Goal: Feedback & Contribution: Submit feedback/report problem

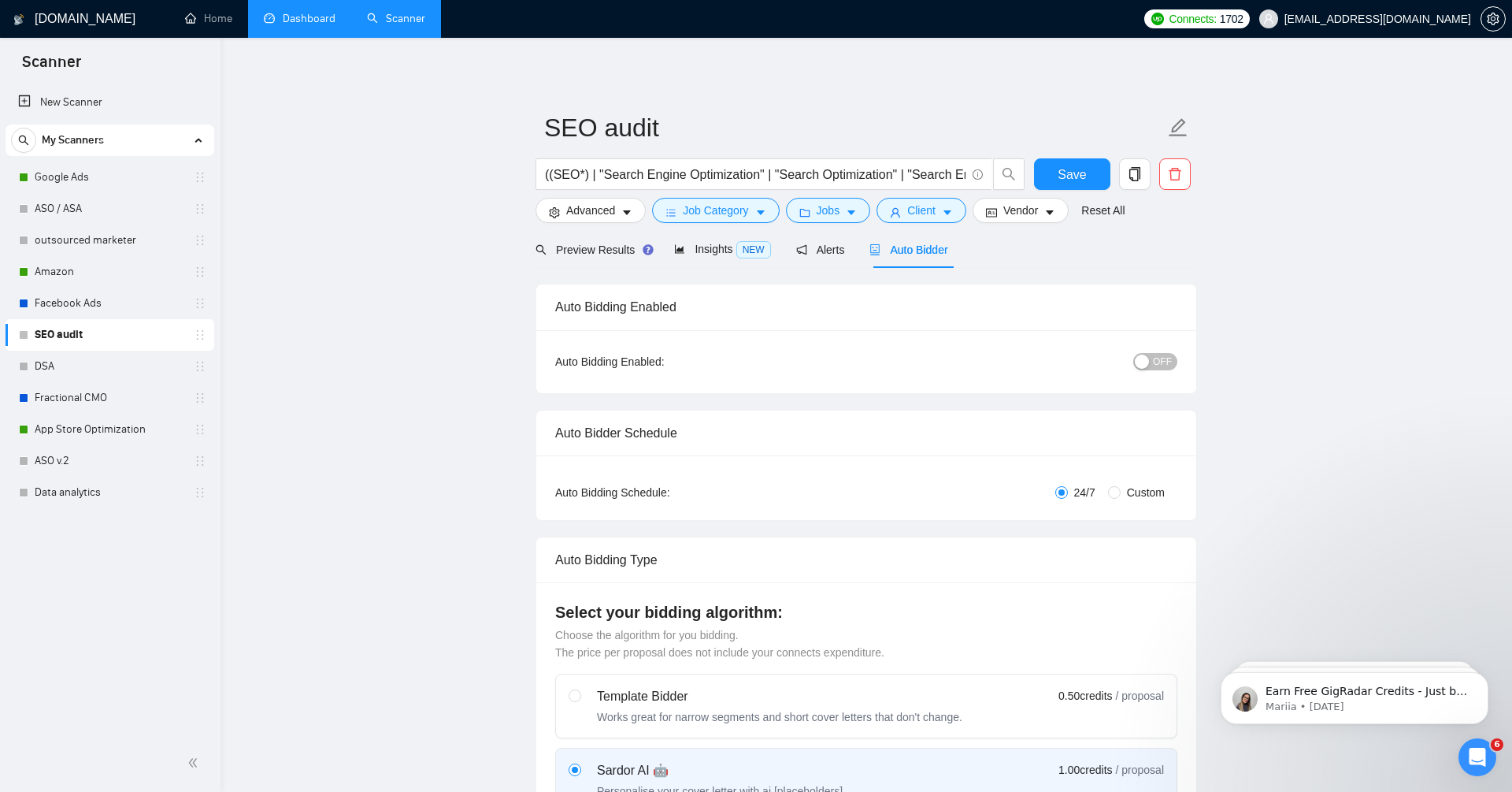
click at [292, 18] on link "Dashboard" at bounding box center [300, 18] width 72 height 14
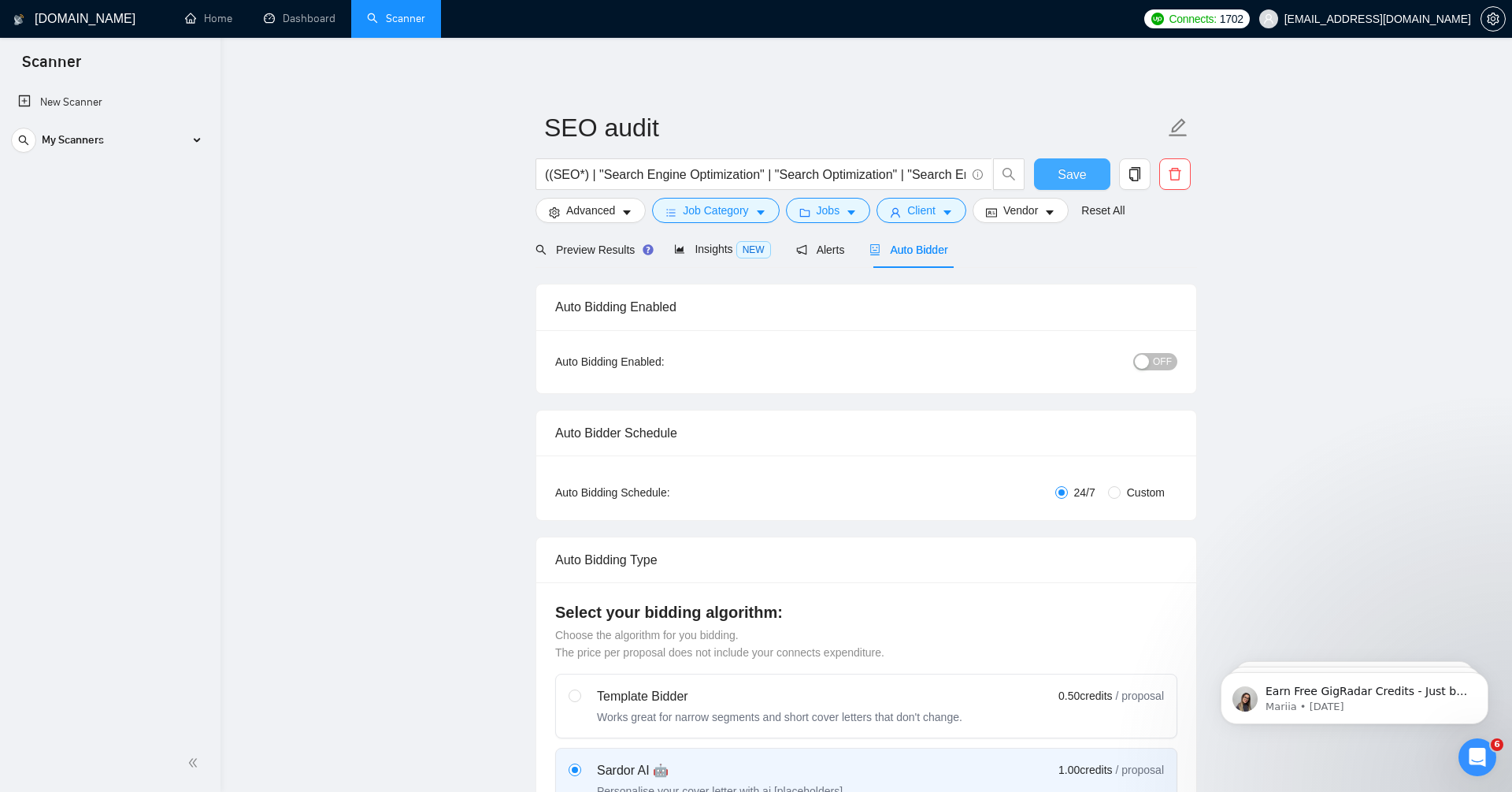
click at [1067, 172] on span "Save" at bounding box center [1072, 174] width 28 height 20
click at [309, 18] on link "Dashboard" at bounding box center [300, 18] width 72 height 14
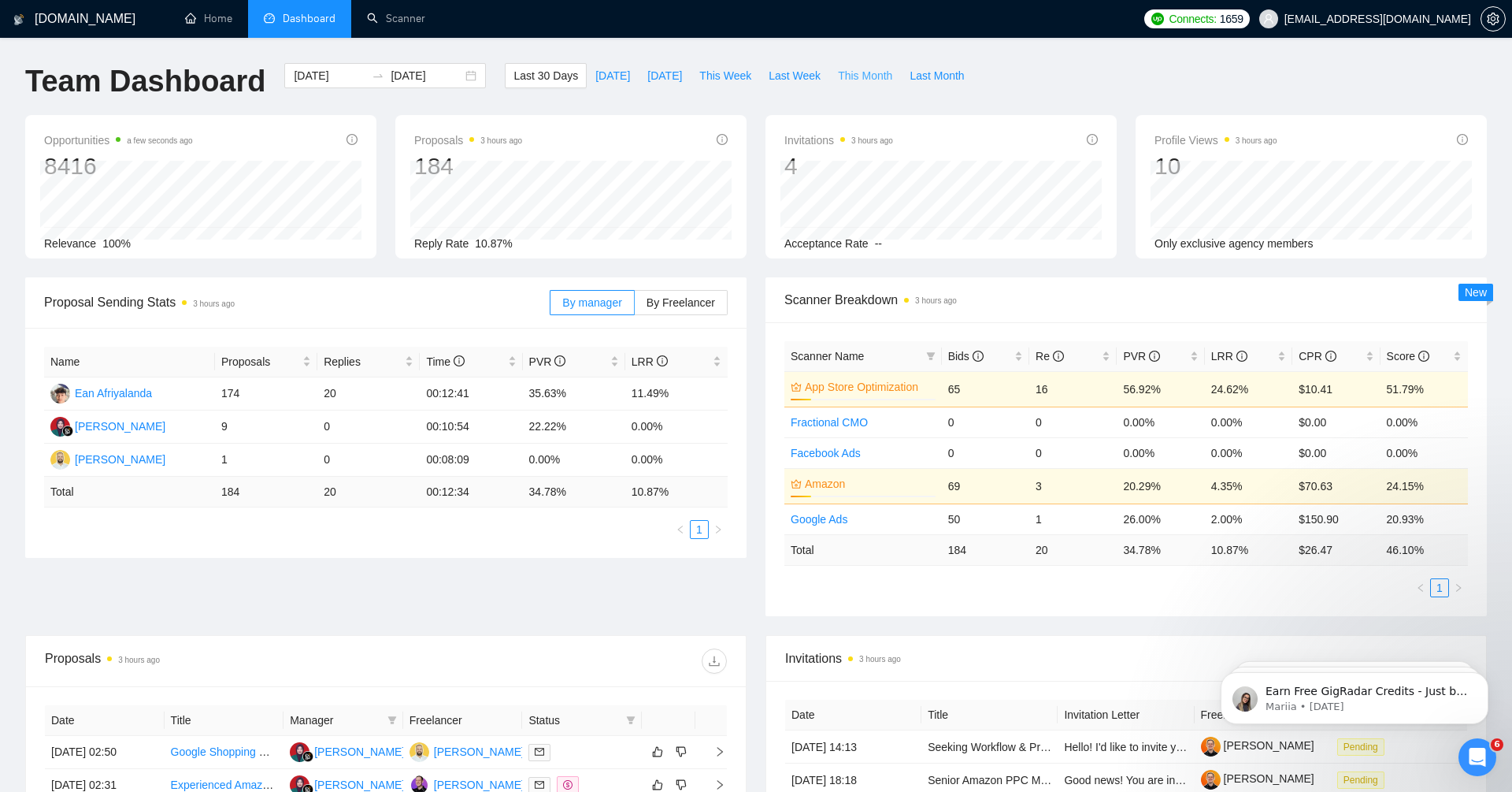
click at [865, 78] on span "This Month" at bounding box center [865, 76] width 54 height 18
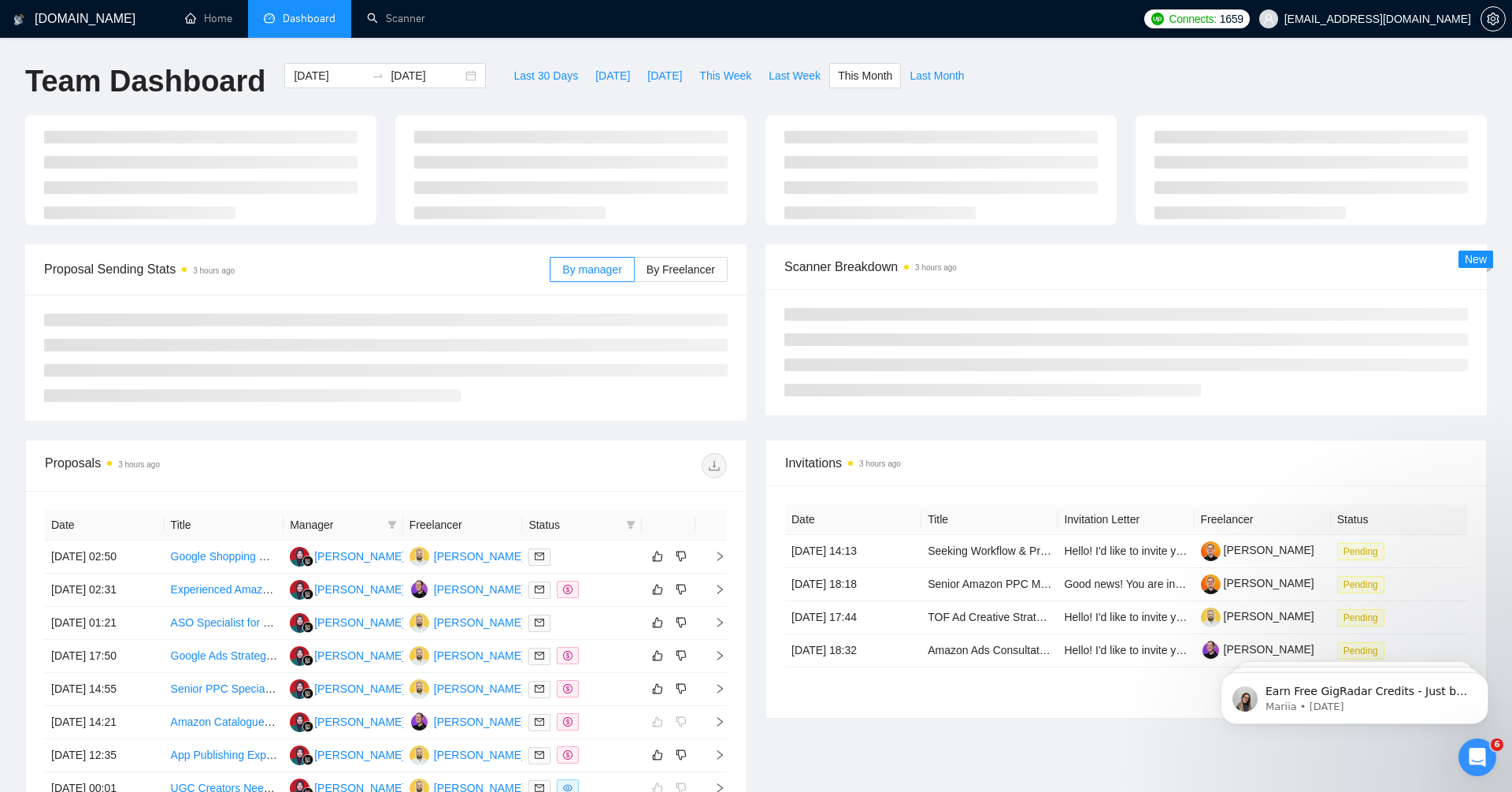
type input "[DATE]"
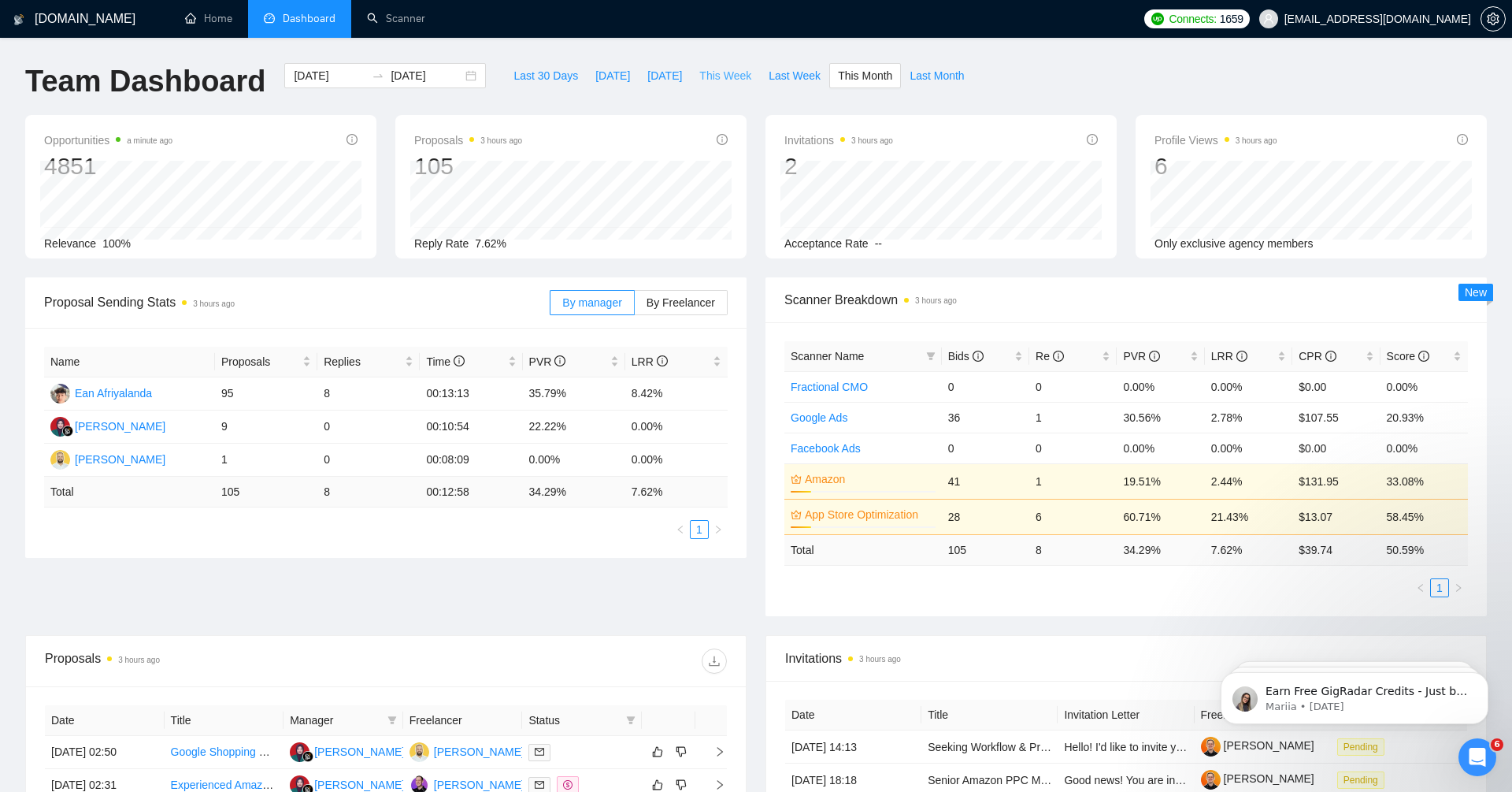
click at [733, 75] on span "This Week" at bounding box center [725, 76] width 52 height 18
type input "[DATE]"
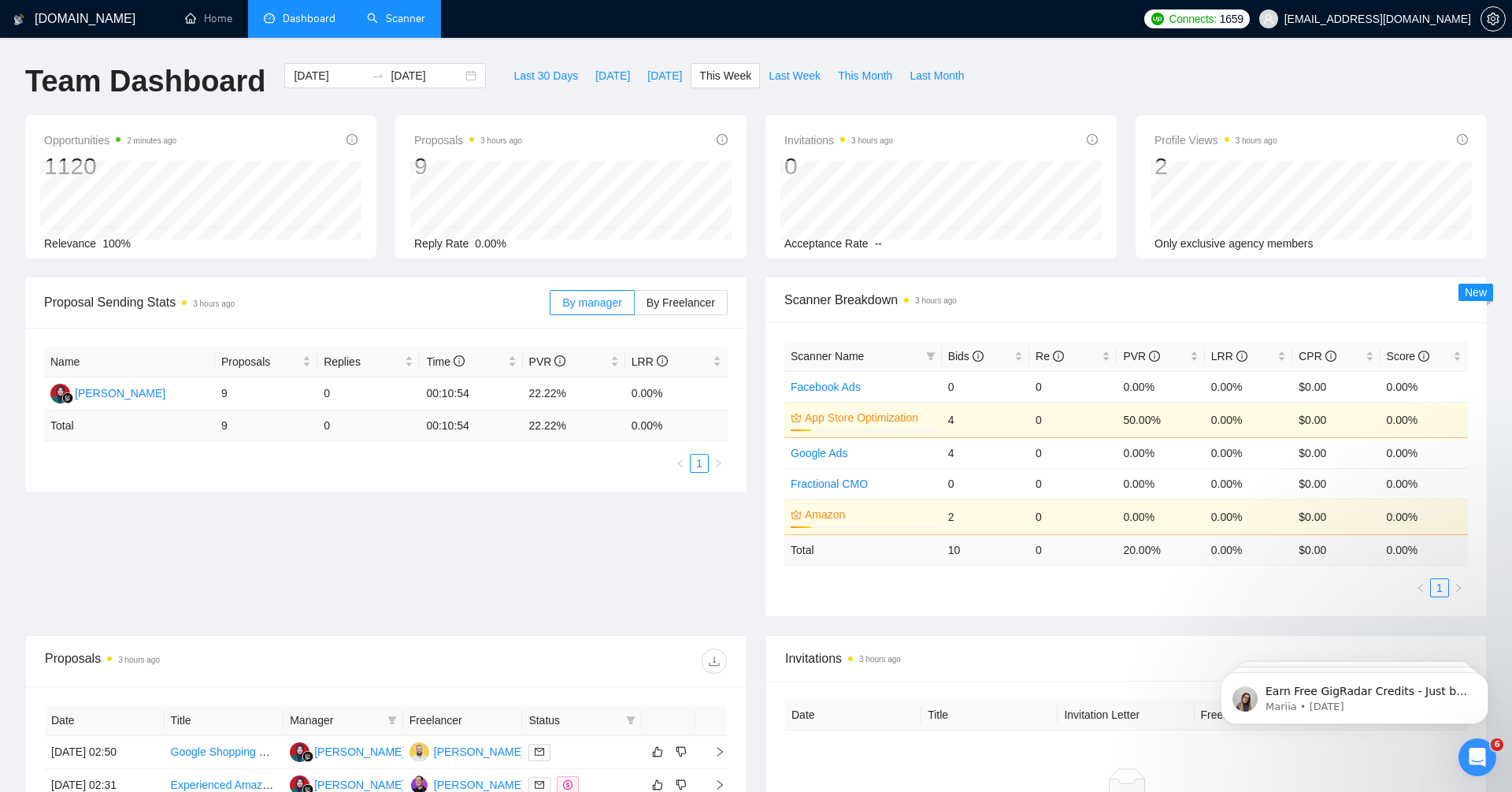
click at [385, 12] on link "Scanner" at bounding box center [396, 18] width 58 height 14
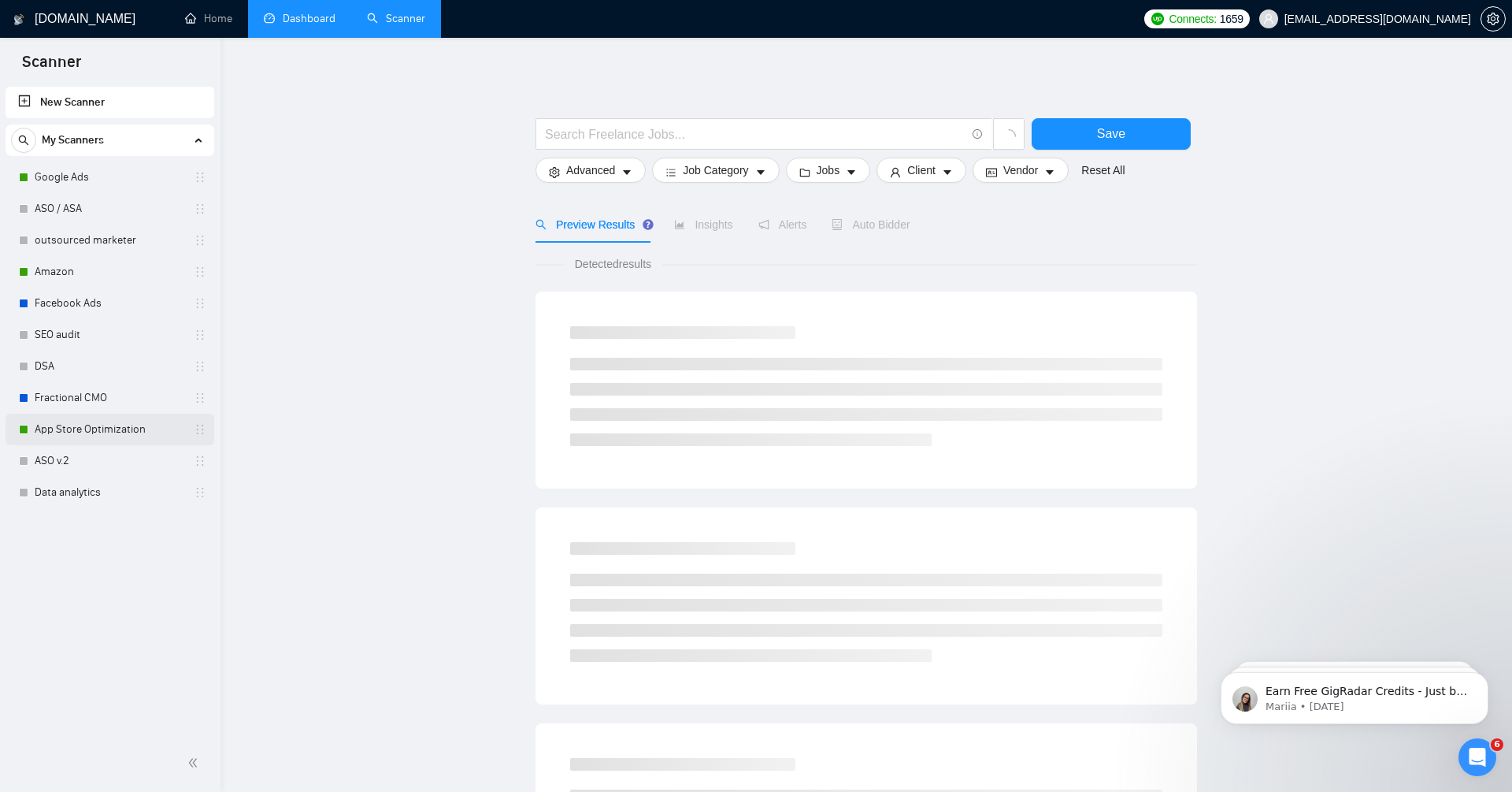
click at [145, 431] on link "App Store Optimization" at bounding box center [109, 428] width 149 height 31
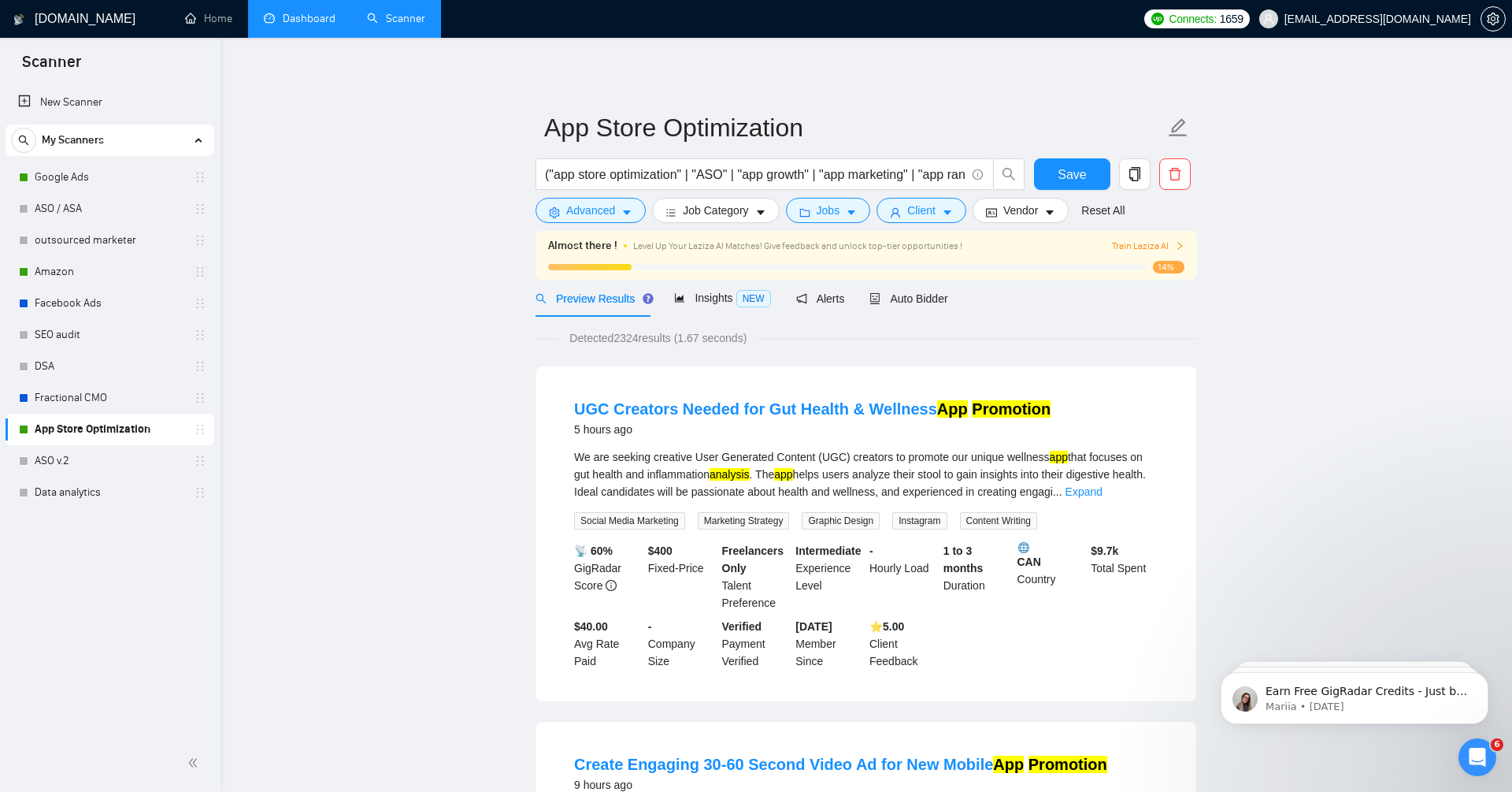
click at [1168, 243] on span "Train Laziza AI" at bounding box center [1148, 246] width 73 height 15
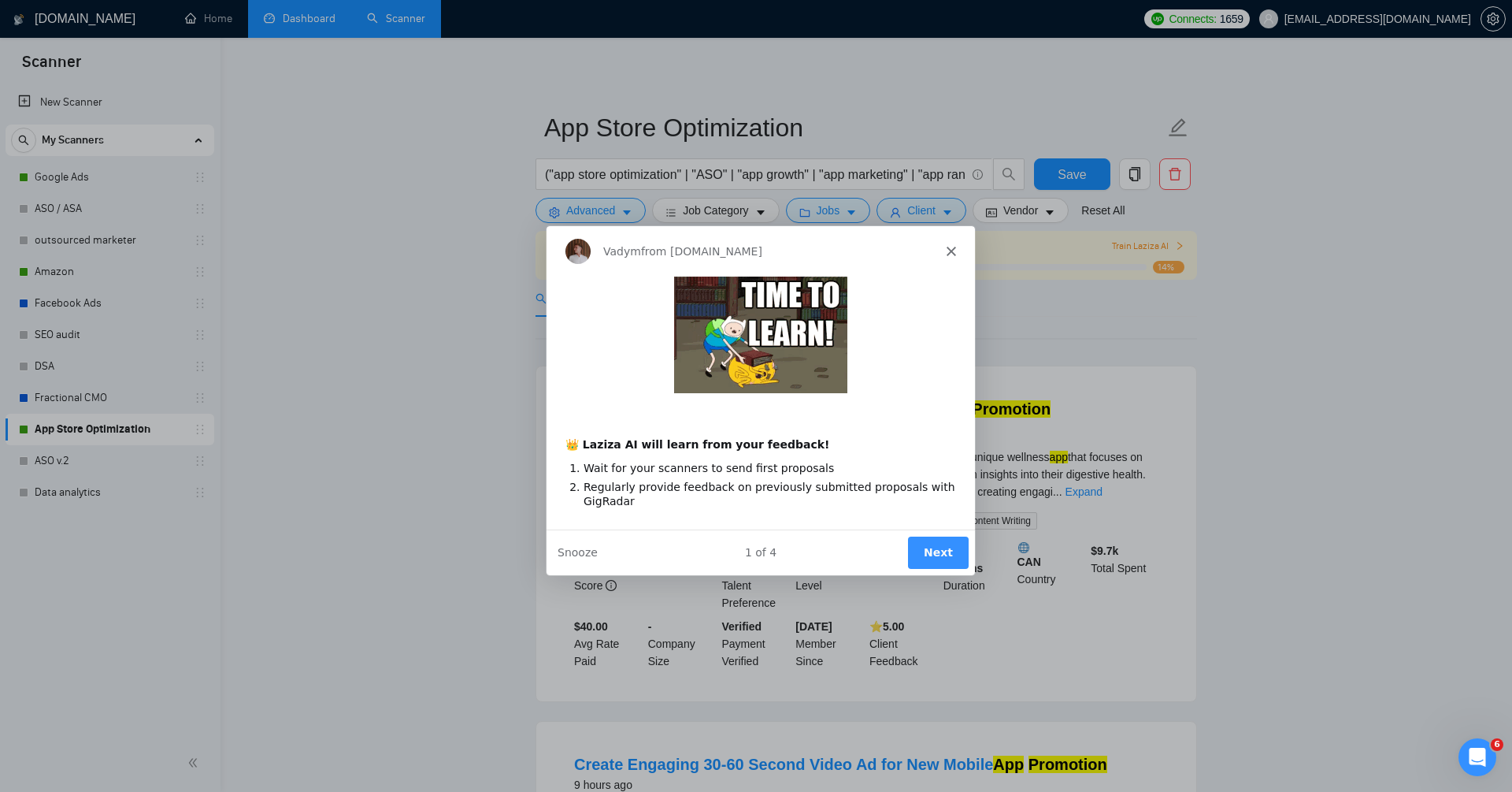
click at [944, 554] on button "Next" at bounding box center [937, 551] width 61 height 32
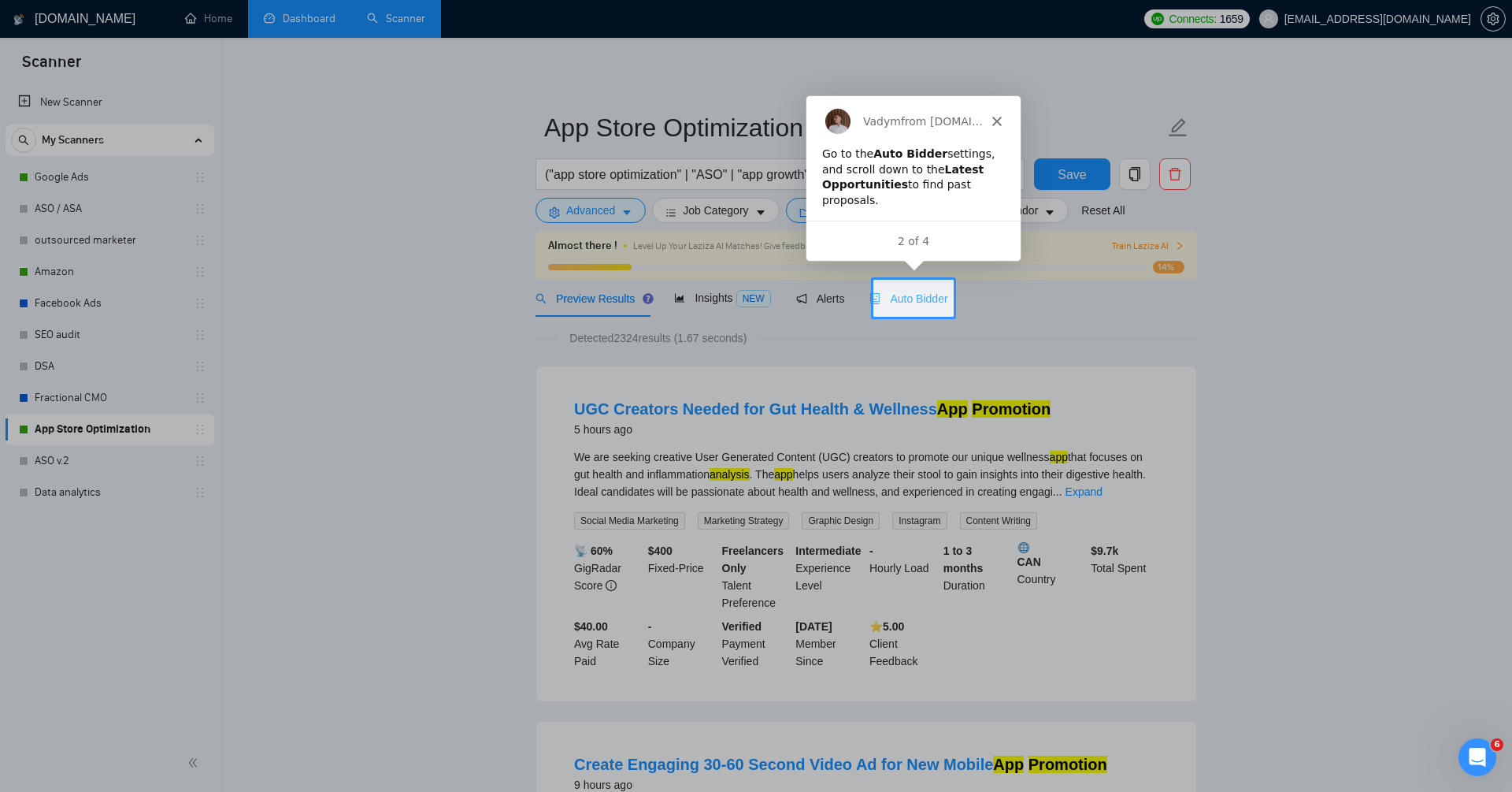
click at [923, 285] on div "Auto Bidder" at bounding box center [909, 298] width 78 height 37
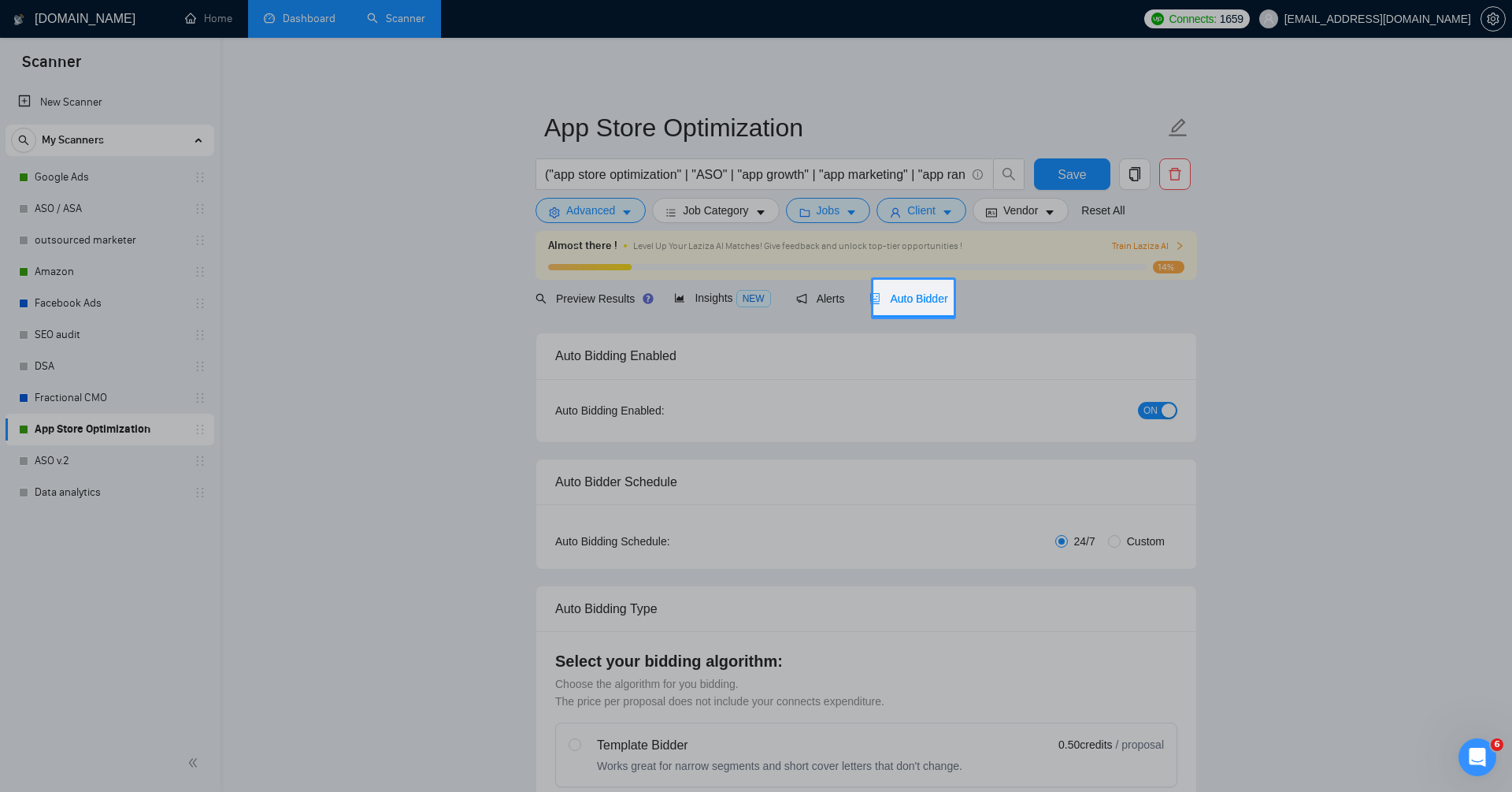
click at [912, 298] on span "Auto Bidder" at bounding box center [909, 299] width 78 height 13
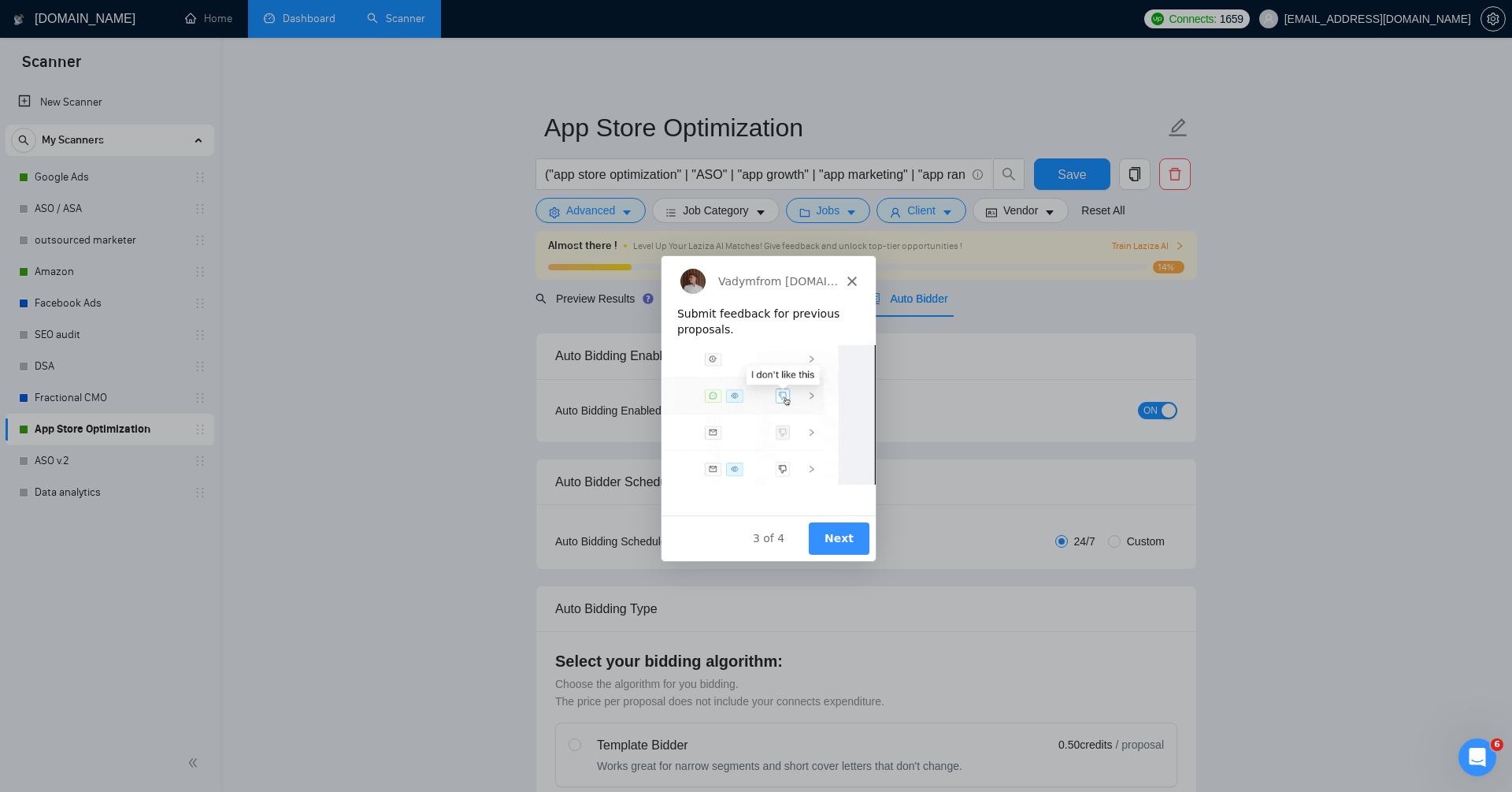
click at [844, 538] on button "Next" at bounding box center [838, 538] width 61 height 32
click at [855, 540] on button "Next" at bounding box center [838, 538] width 61 height 32
click at [851, 541] on button "Next" at bounding box center [838, 538] width 61 height 32
click at [840, 532] on button "Next" at bounding box center [838, 538] width 61 height 32
click at [854, 265] on div "Vadym from [DOMAIN_NAME]" at bounding box center [768, 280] width 214 height 50
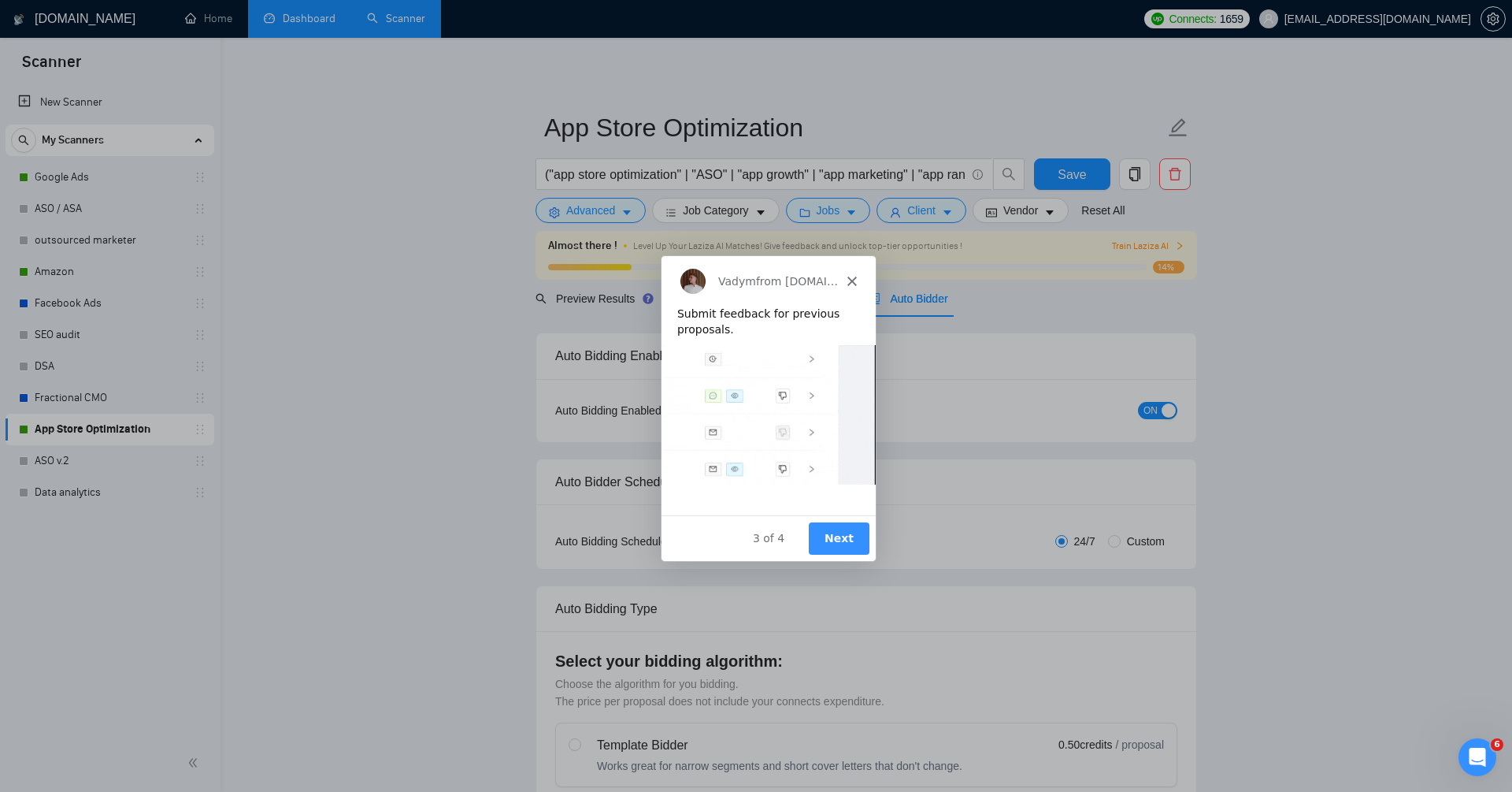
click at [854, 274] on div "Vadym from [DOMAIN_NAME]" at bounding box center [768, 280] width 214 height 50
click at [851, 285] on icon "Close" at bounding box center [852, 281] width 10 height 10
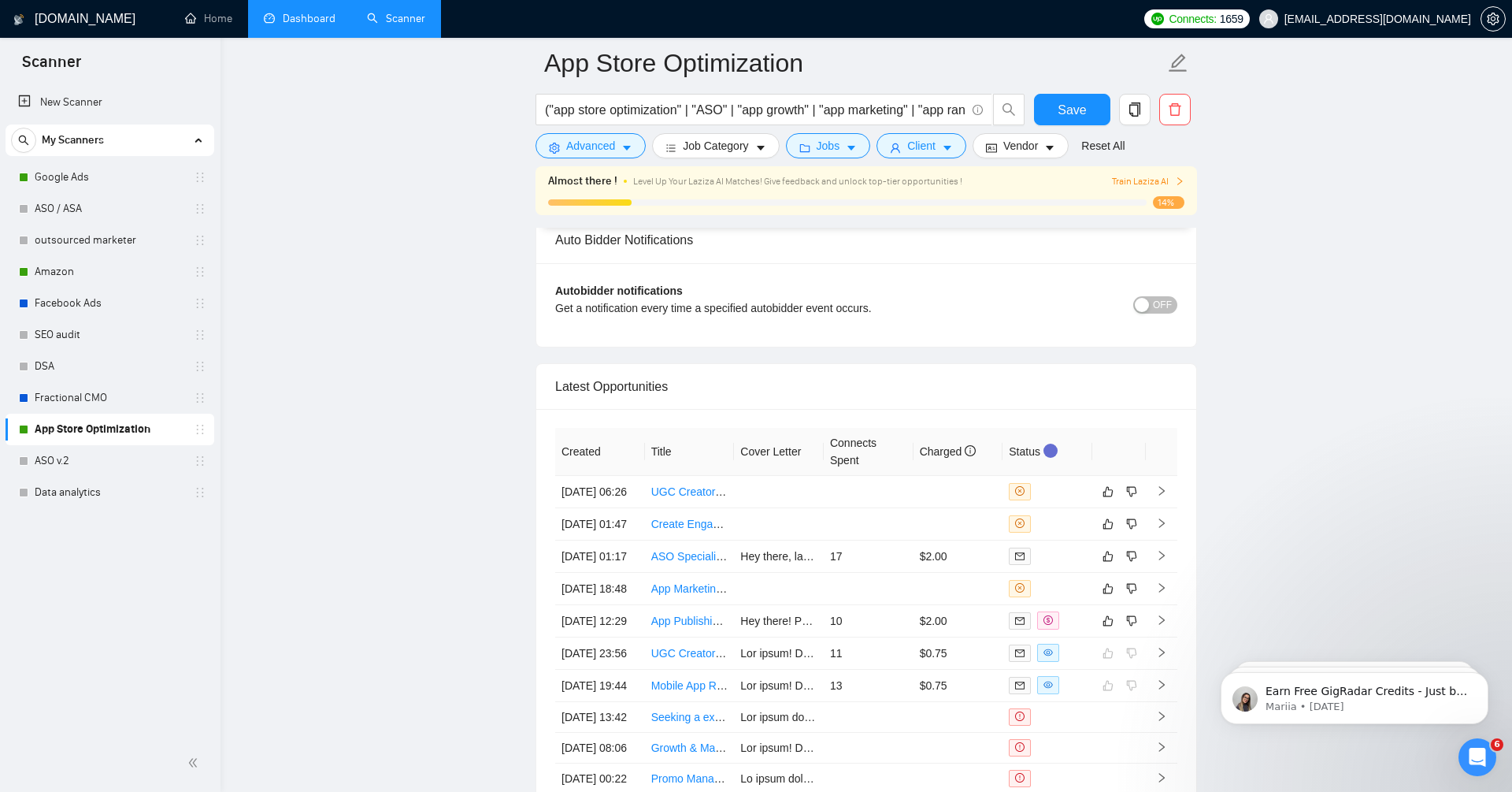
scroll to position [4018, 0]
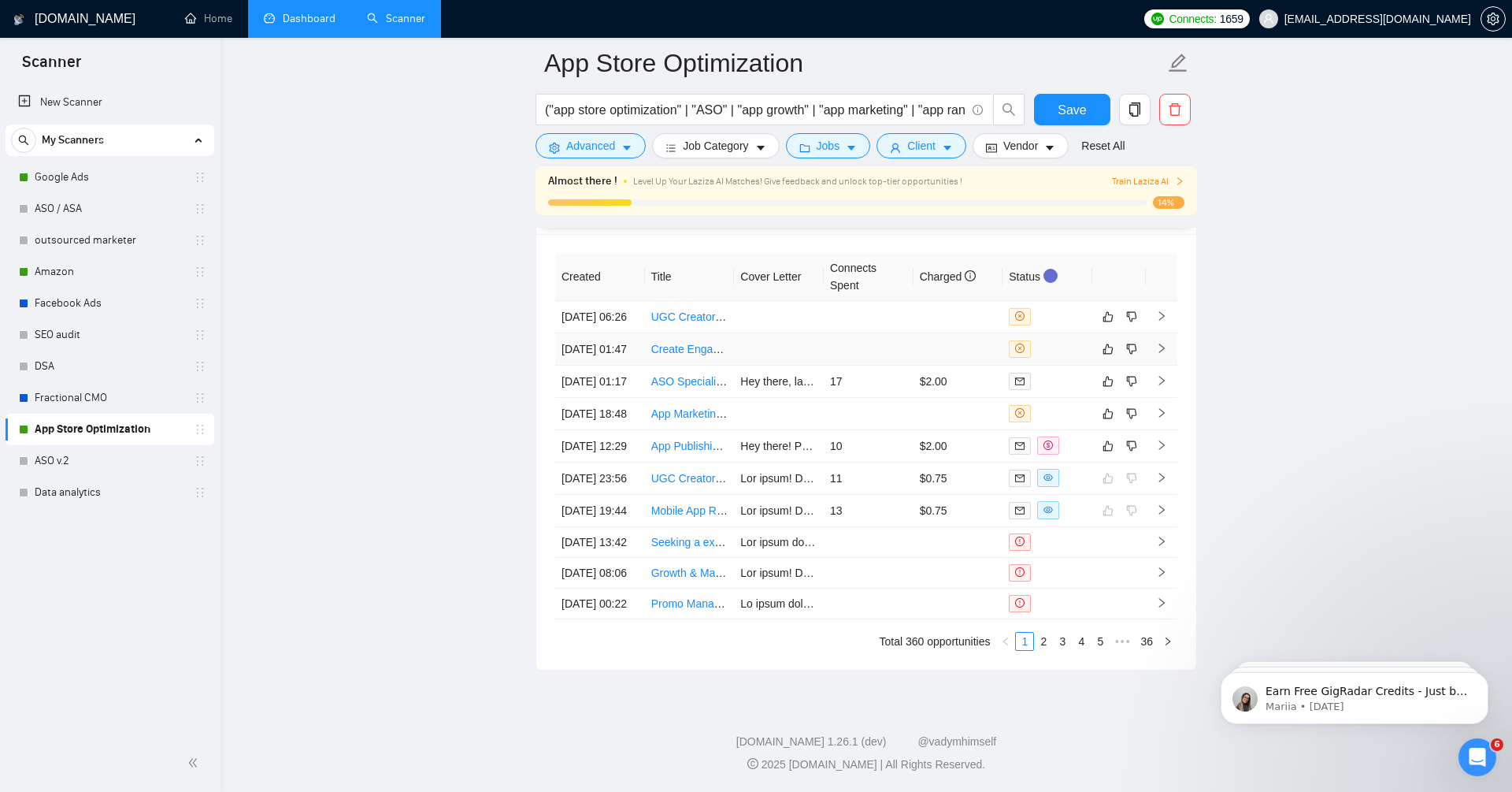
click at [1166, 348] on icon "right" at bounding box center [1162, 348] width 11 height 11
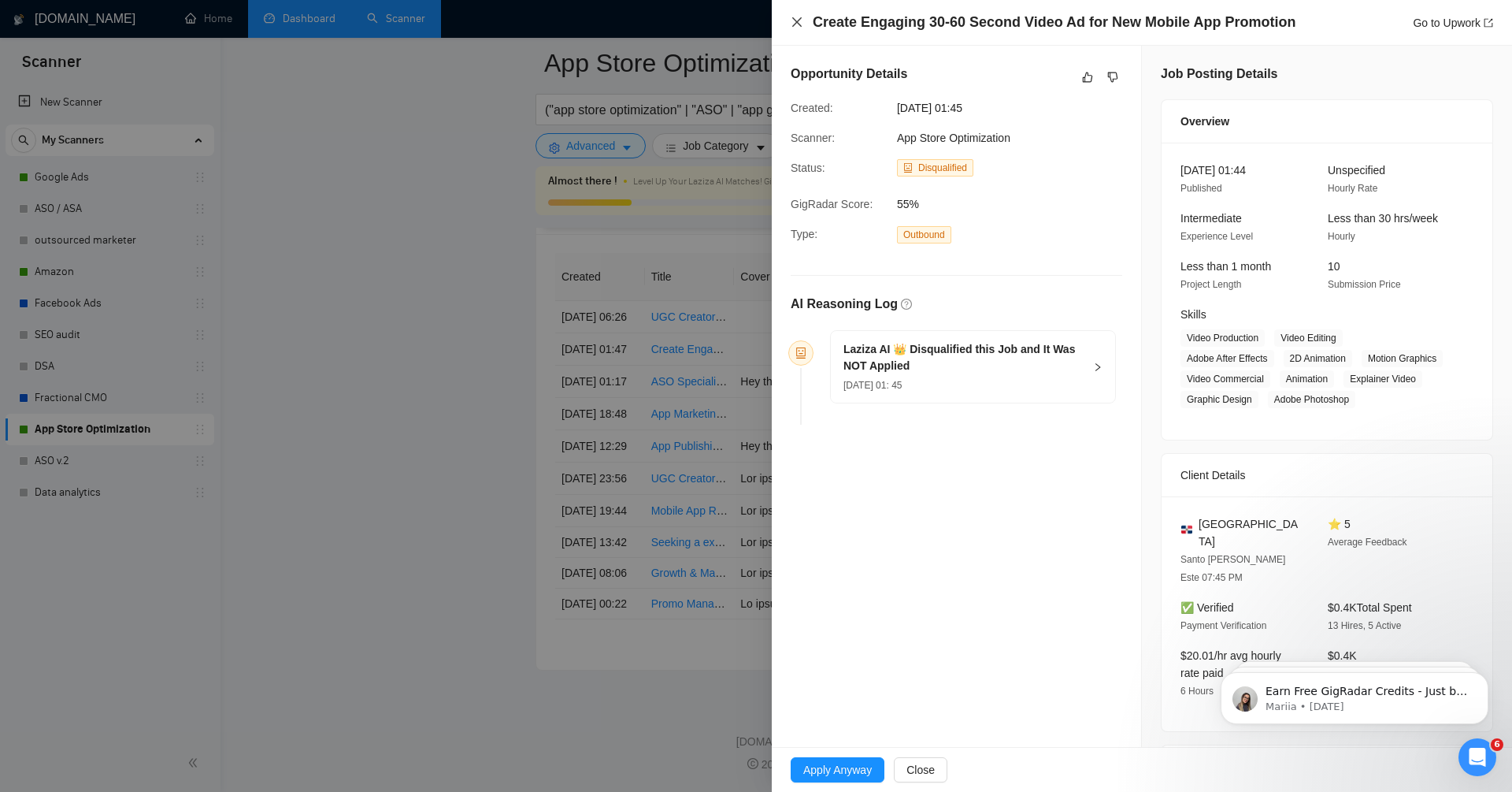
click at [798, 26] on icon "close" at bounding box center [798, 22] width 13 height 13
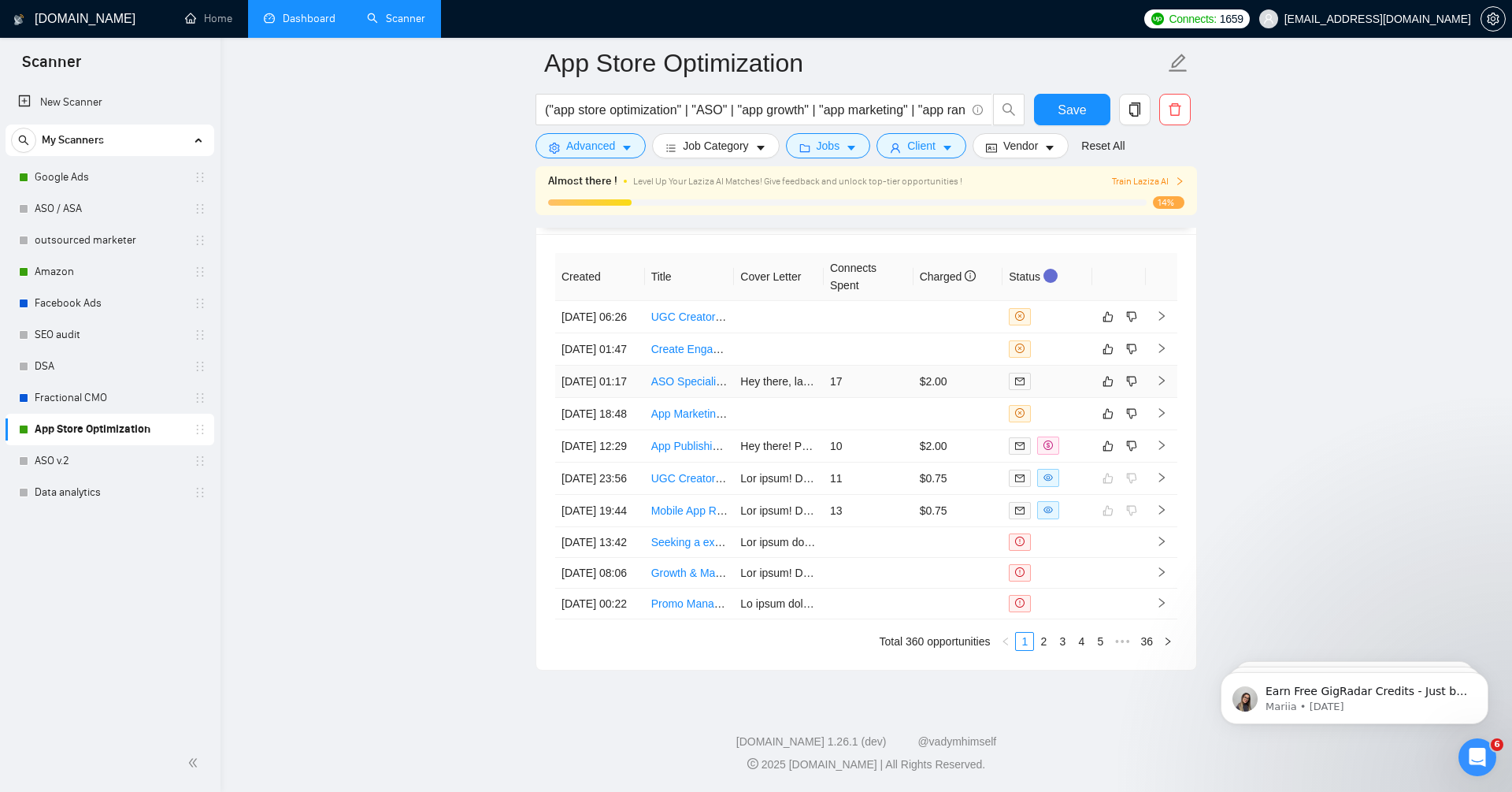
click at [1166, 386] on icon "right" at bounding box center [1162, 380] width 11 height 11
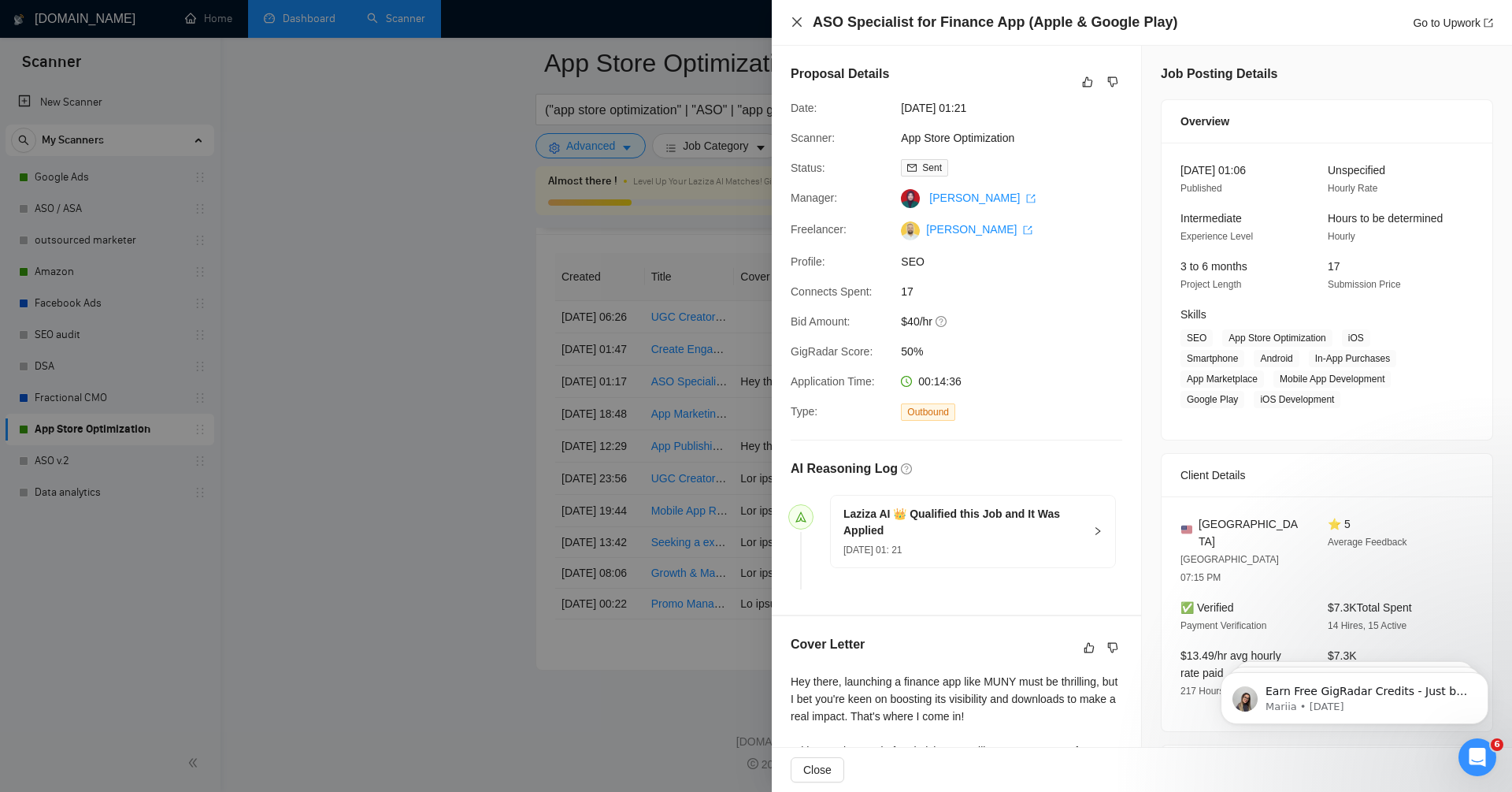
click at [797, 22] on icon "close" at bounding box center [798, 22] width 10 height 10
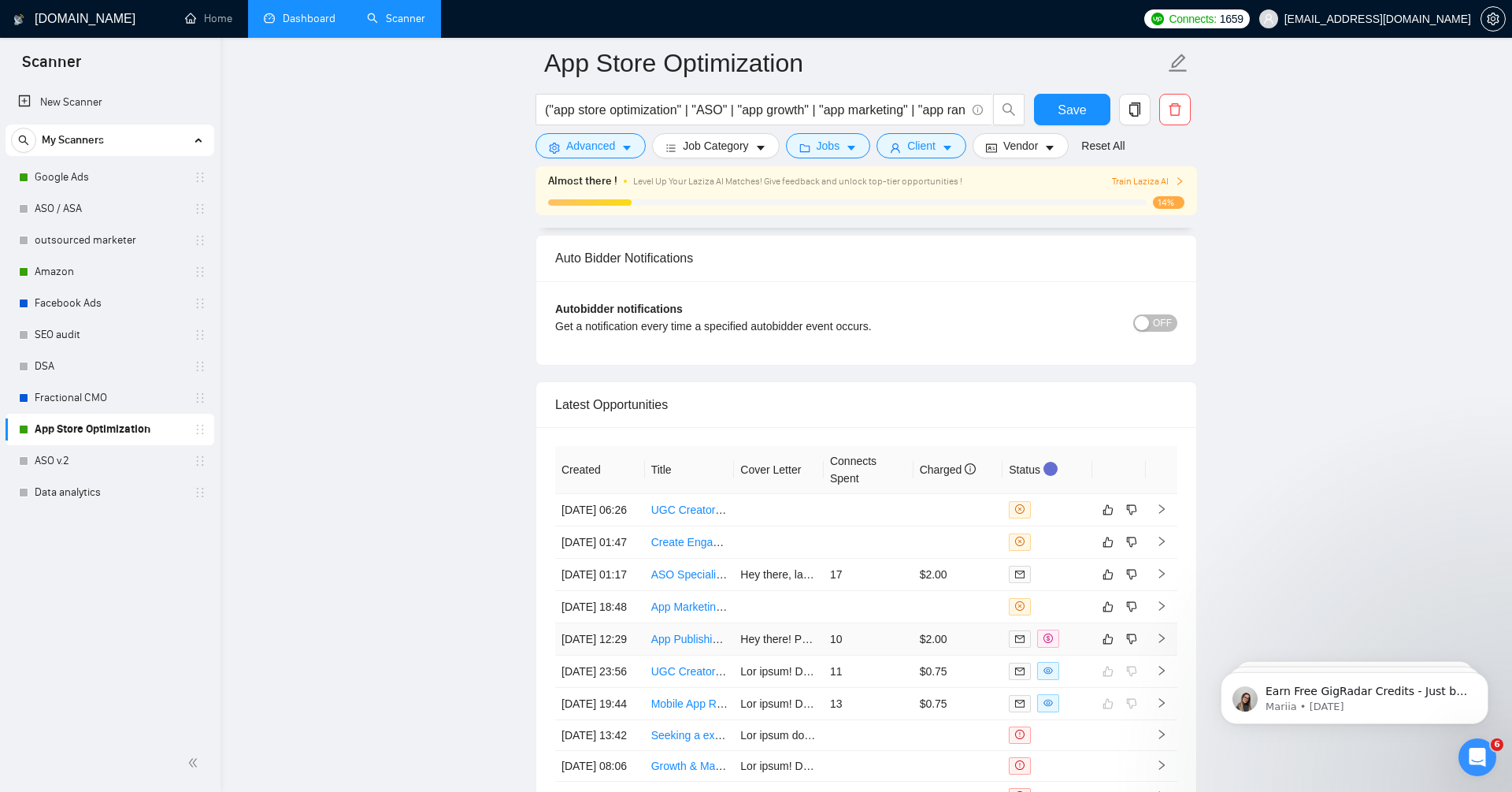
scroll to position [3791, 0]
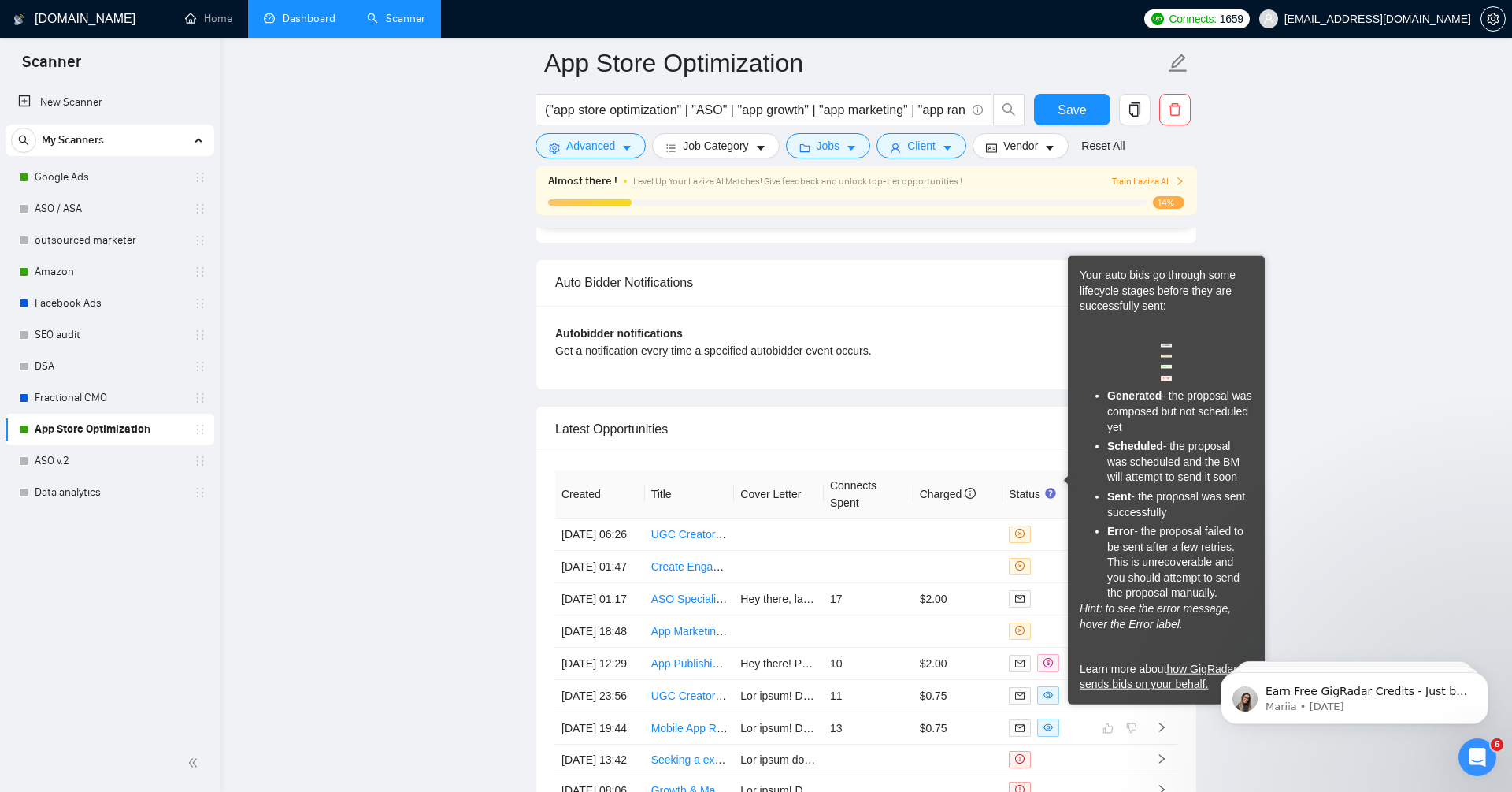
click at [1052, 488] on icon "Tooltip anchor" at bounding box center [1050, 493] width 10 height 10
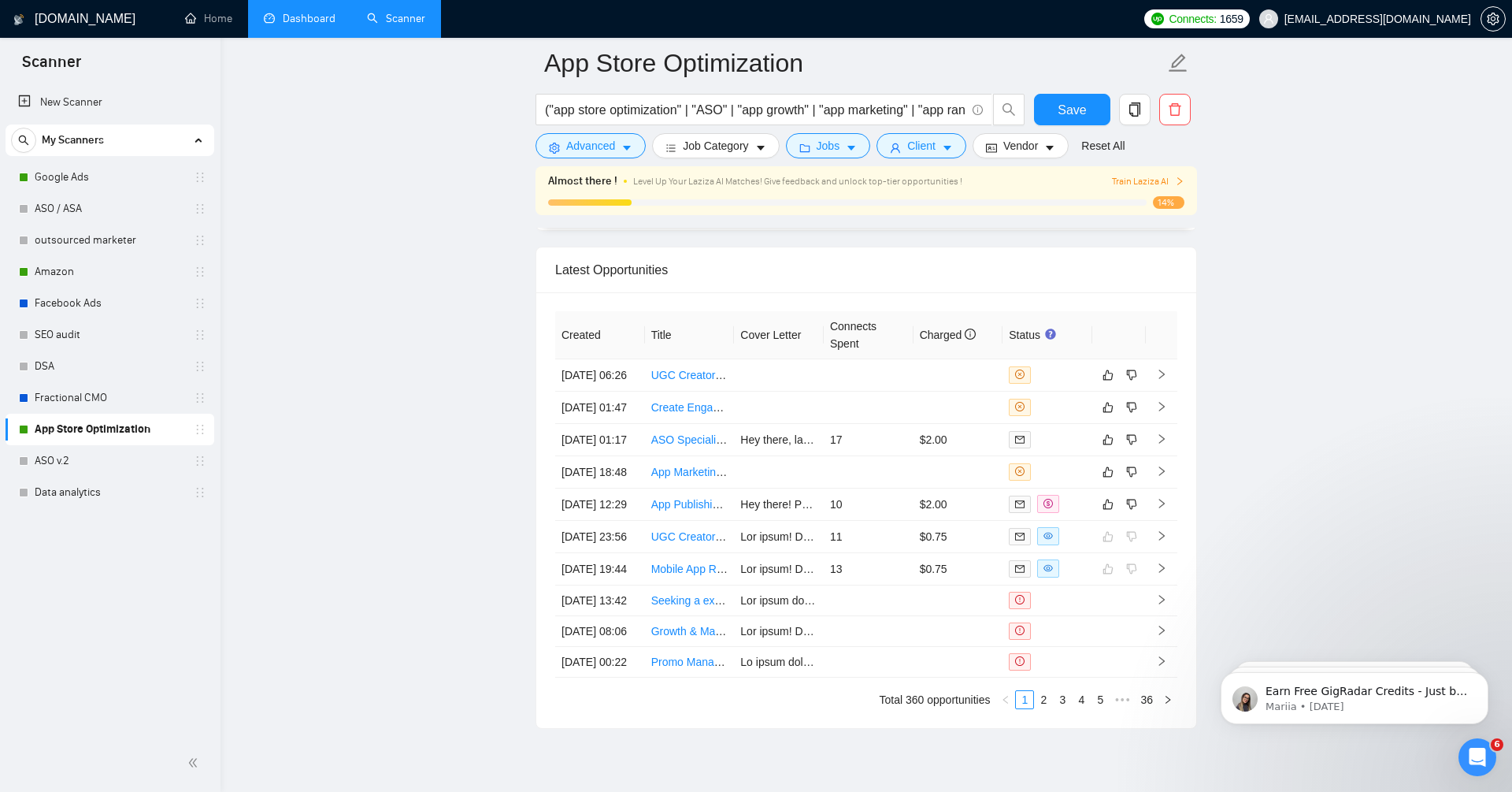
scroll to position [4153, 0]
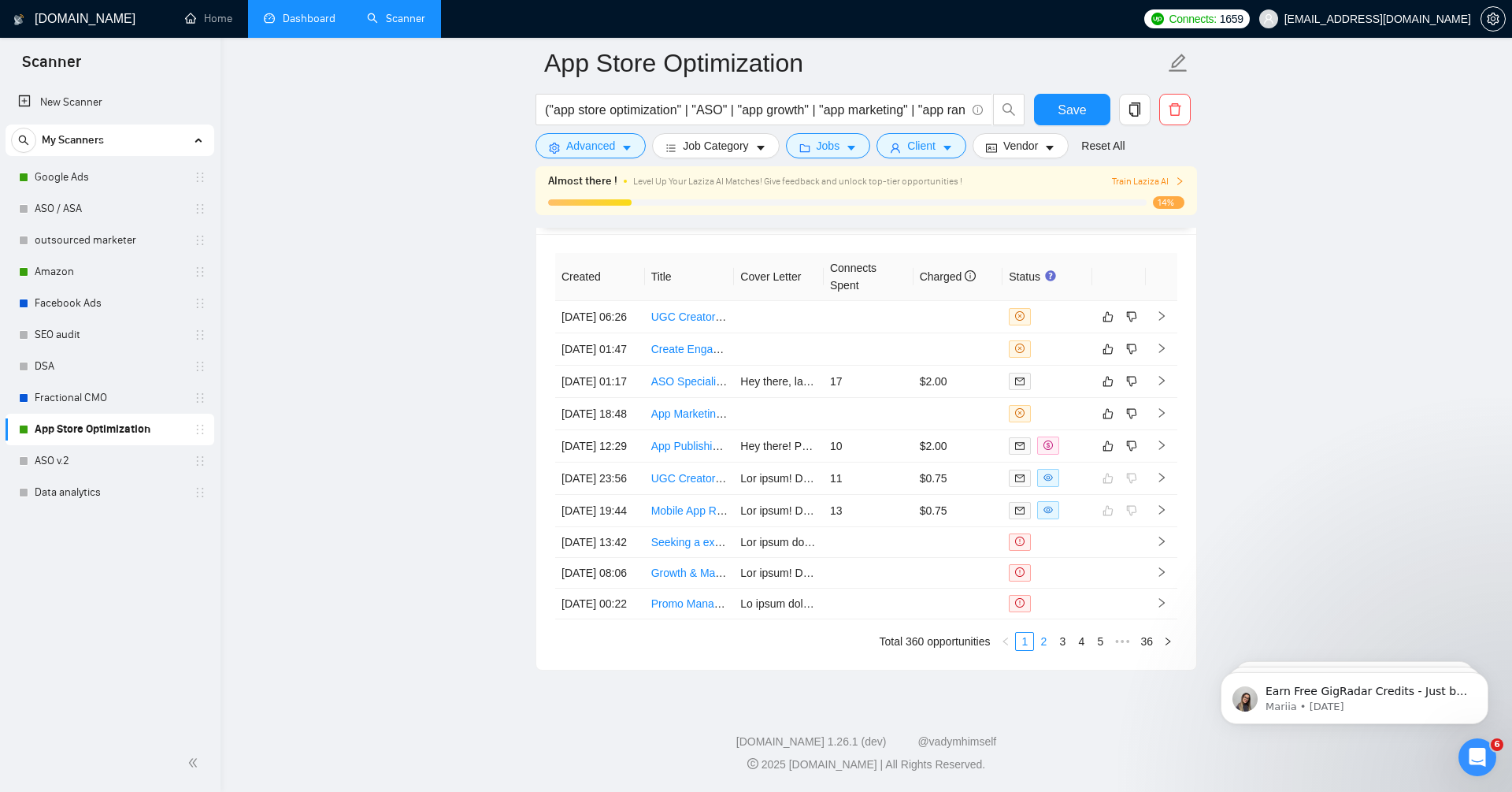
click at [1042, 634] on link "2" at bounding box center [1044, 641] width 18 height 18
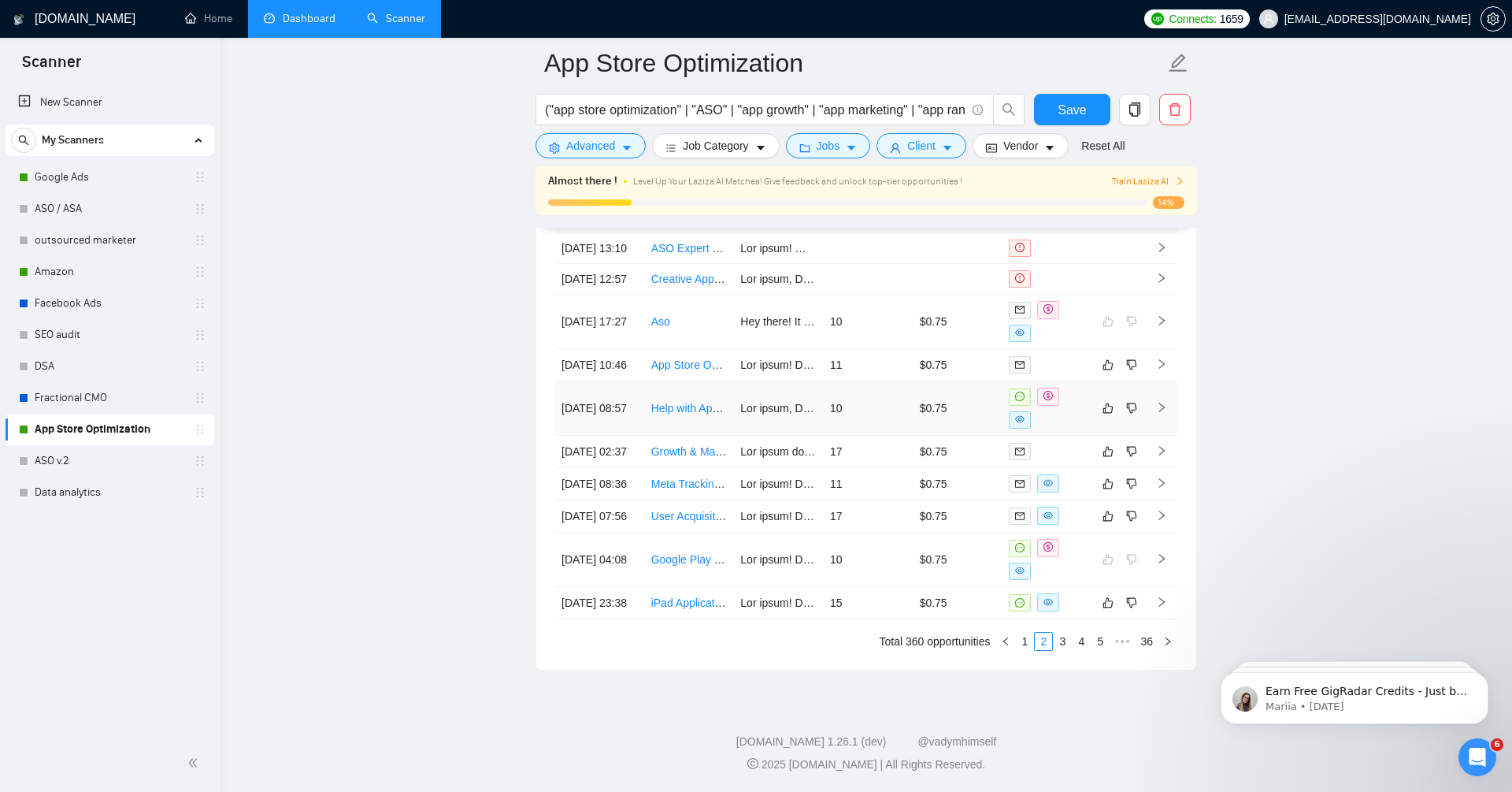
click at [1168, 381] on td at bounding box center [1161, 408] width 31 height 54
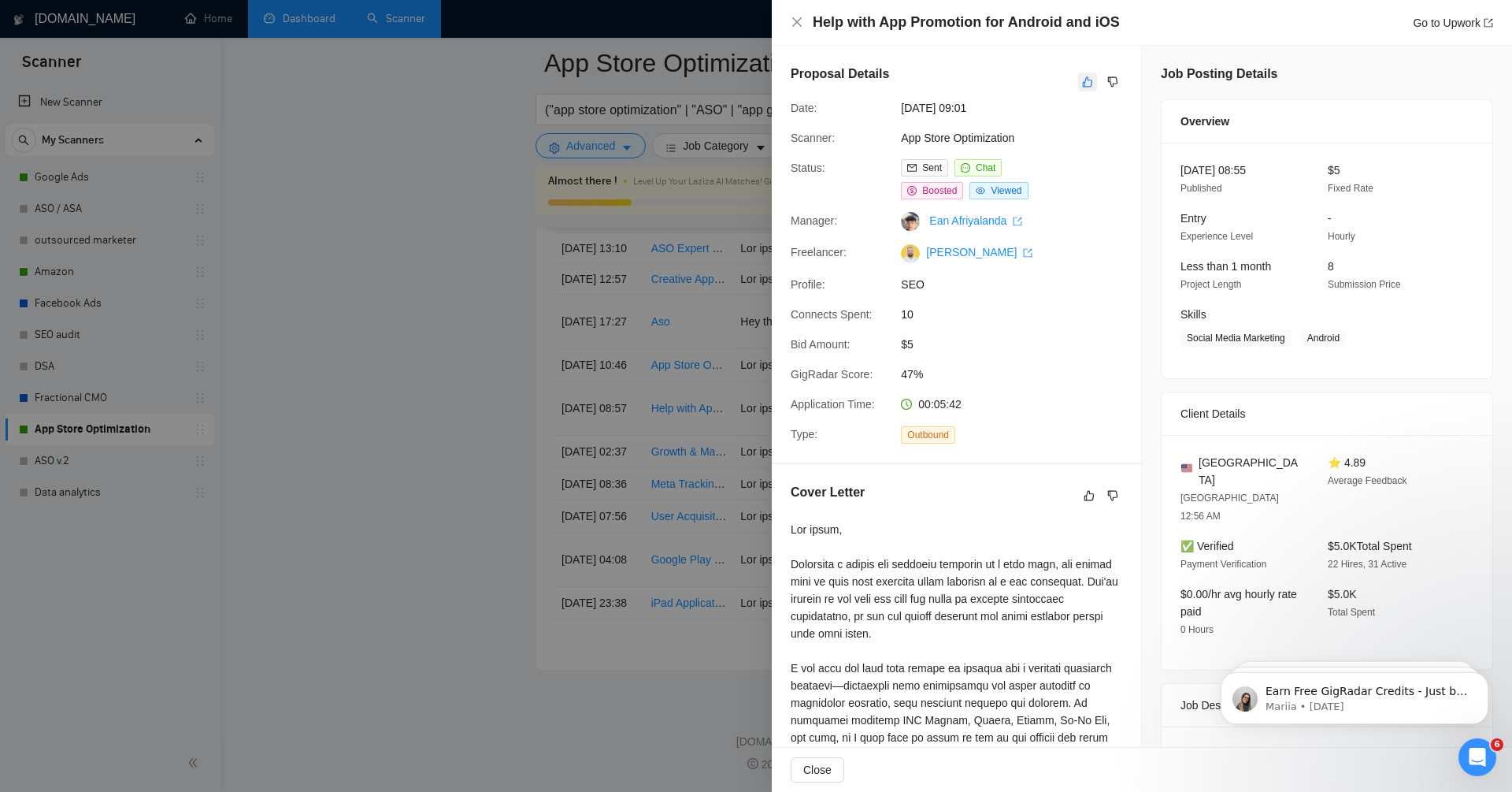
click at [1096, 78] on button "button" at bounding box center [1088, 82] width 19 height 19
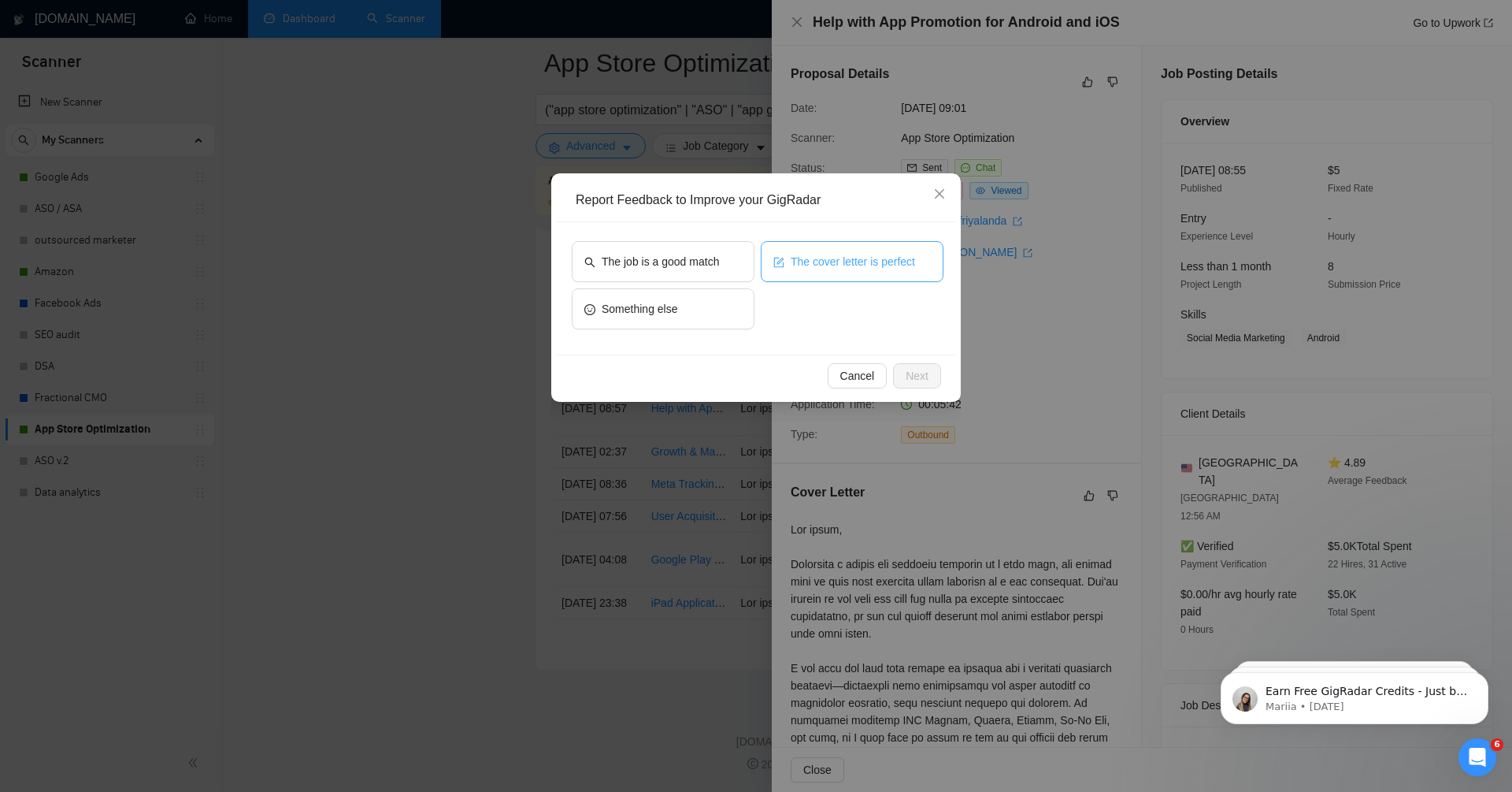
click at [838, 253] on span "The cover letter is perfect" at bounding box center [853, 261] width 125 height 18
click at [684, 257] on span "The job is a good match" at bounding box center [660, 261] width 117 height 18
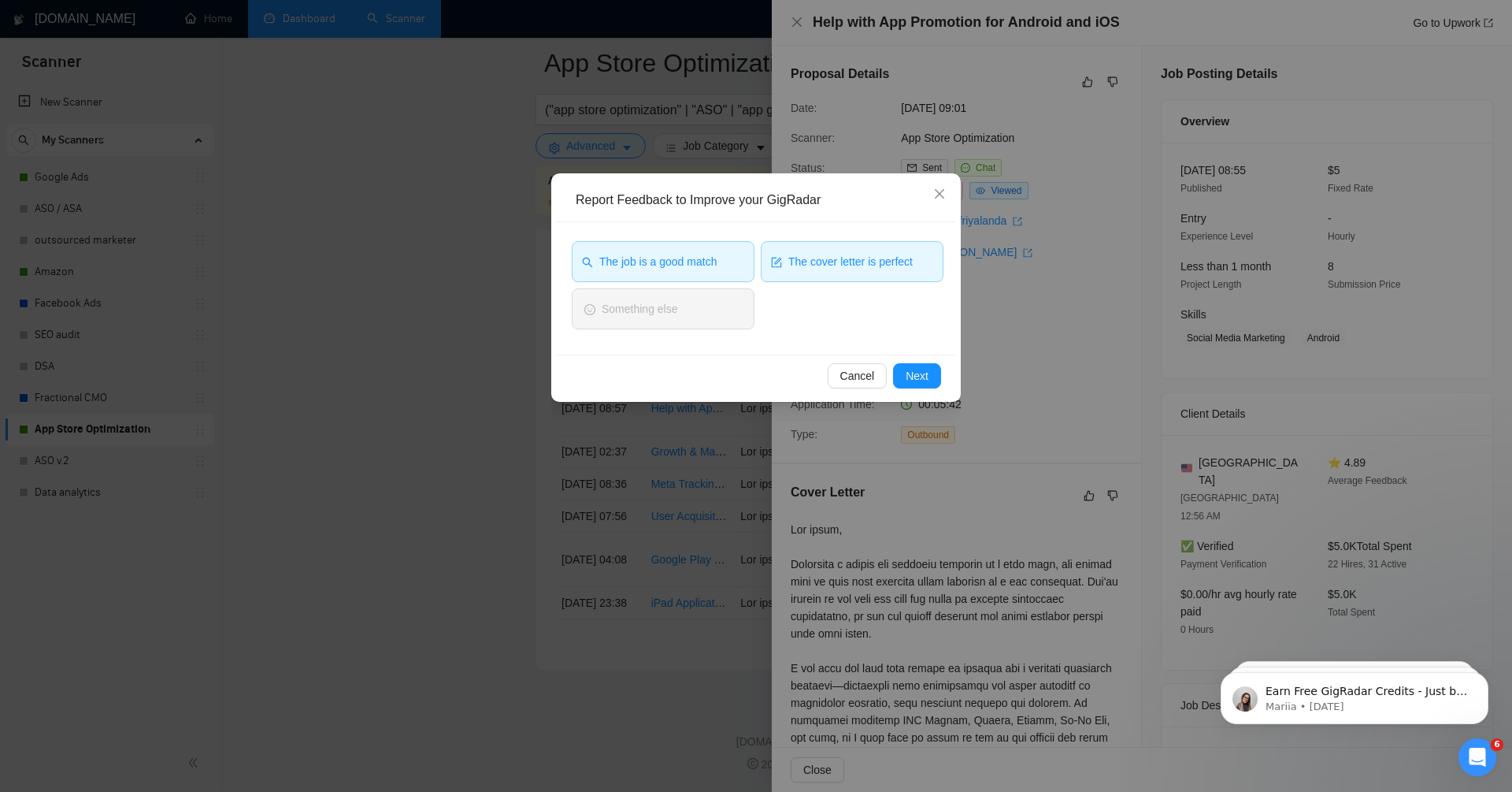
click at [665, 263] on span "The job is a good match" at bounding box center [658, 261] width 117 height 18
click at [798, 272] on button "The cover letter is perfect" at bounding box center [852, 261] width 183 height 41
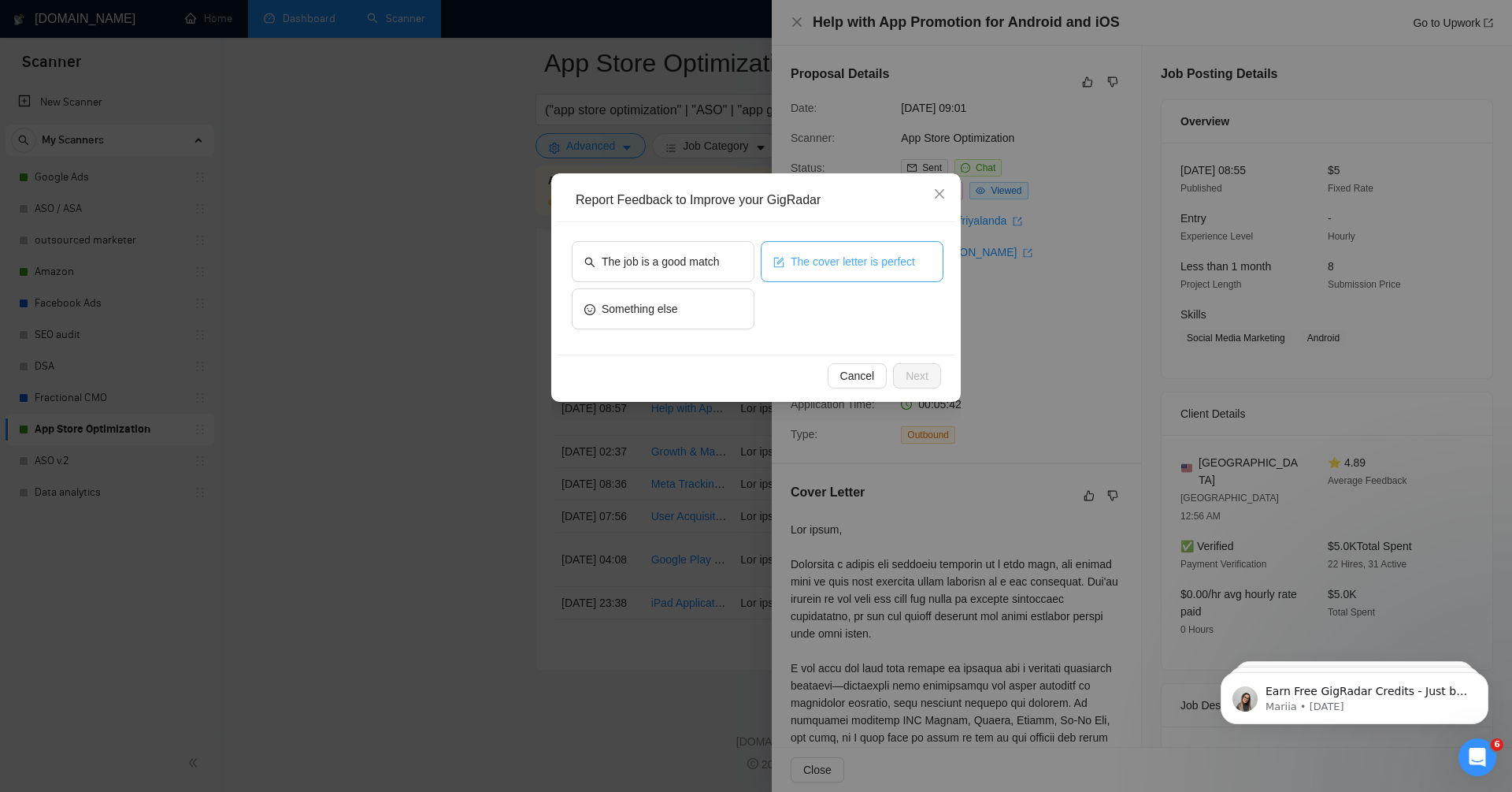
click at [869, 246] on button "The cover letter is perfect" at bounding box center [852, 261] width 183 height 41
click at [920, 372] on span "Next" at bounding box center [917, 376] width 23 height 18
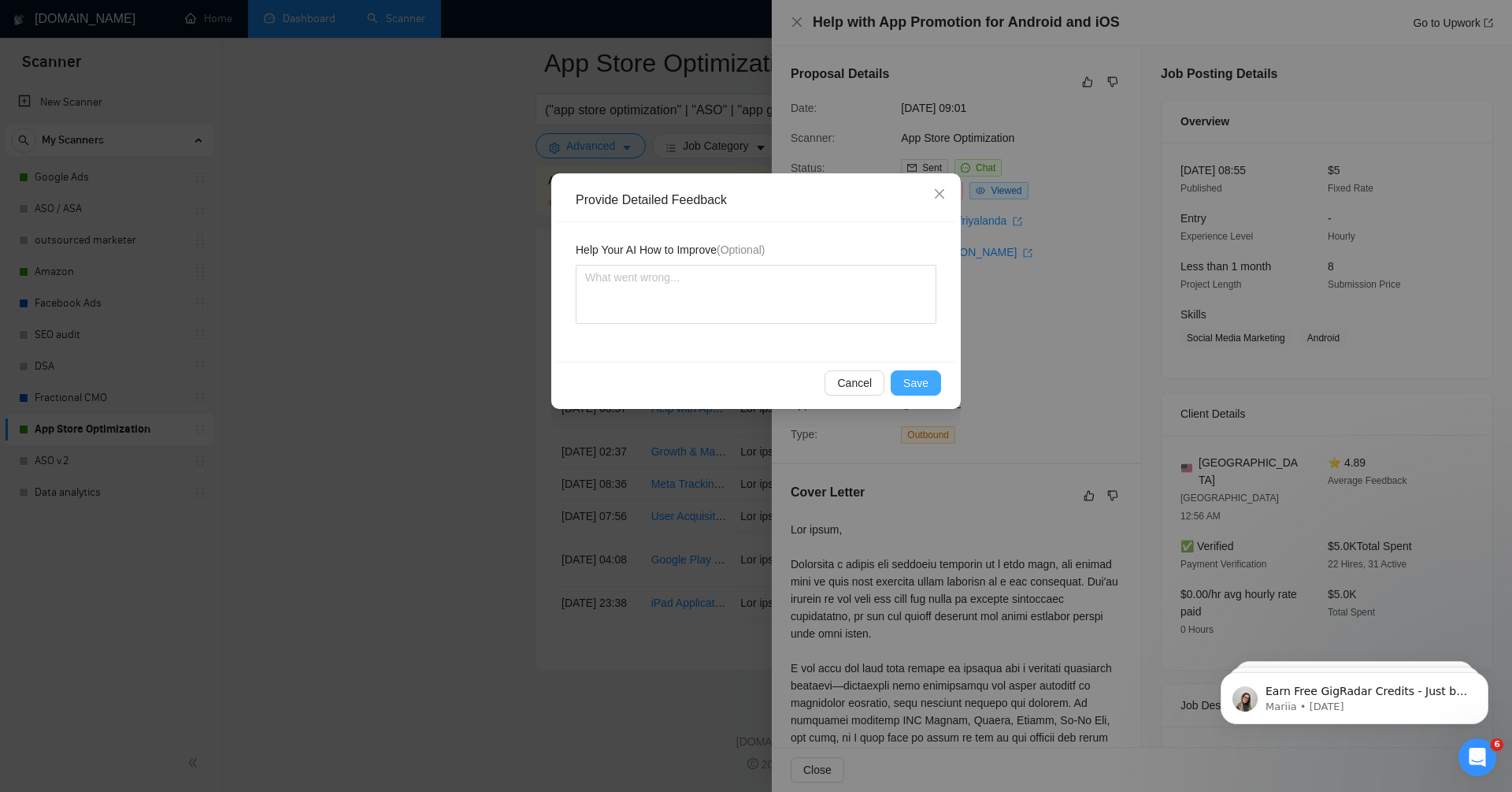
click at [919, 384] on span "Save" at bounding box center [917, 383] width 26 height 18
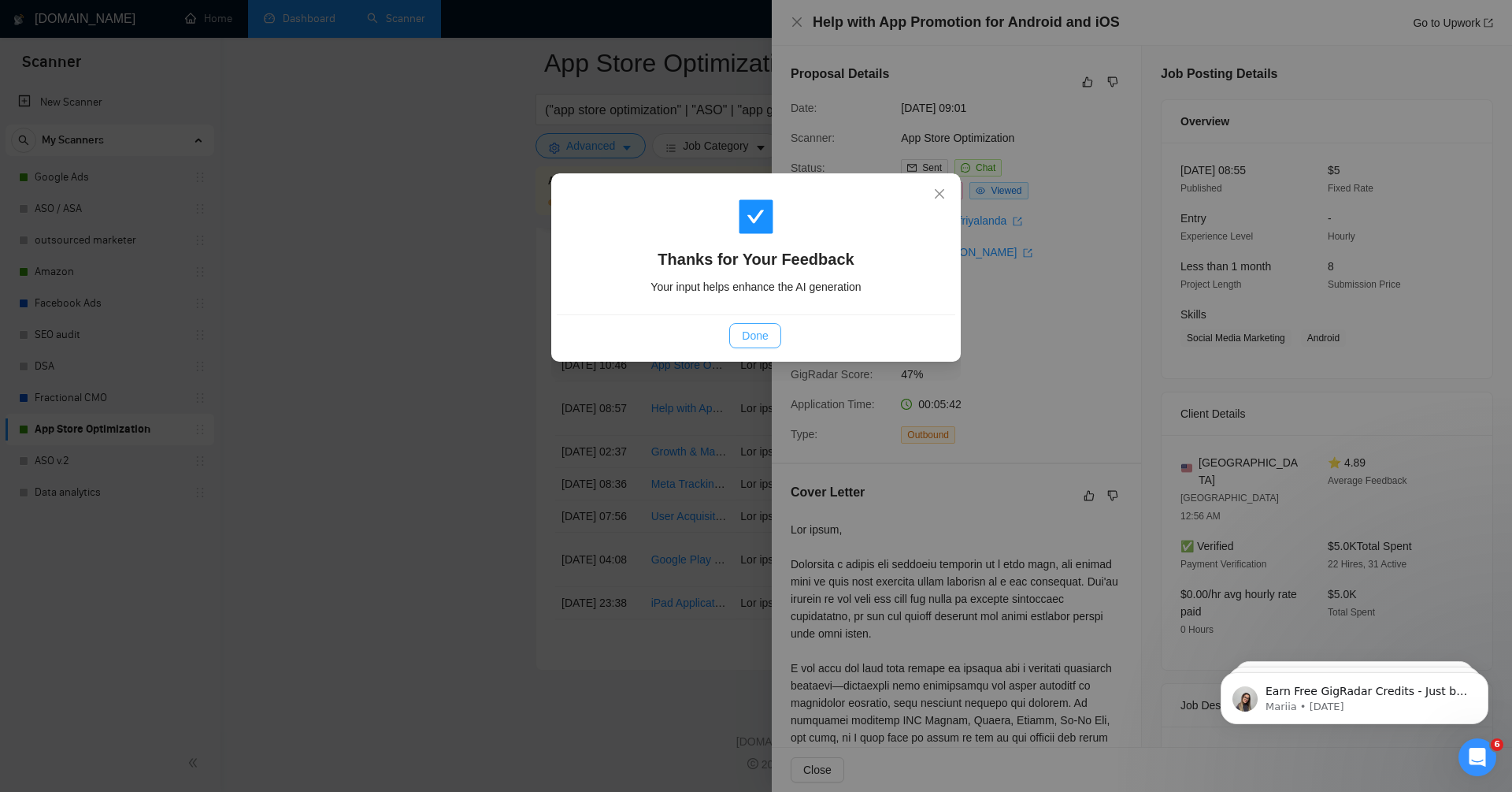
click at [755, 331] on span "Done" at bounding box center [755, 336] width 26 height 18
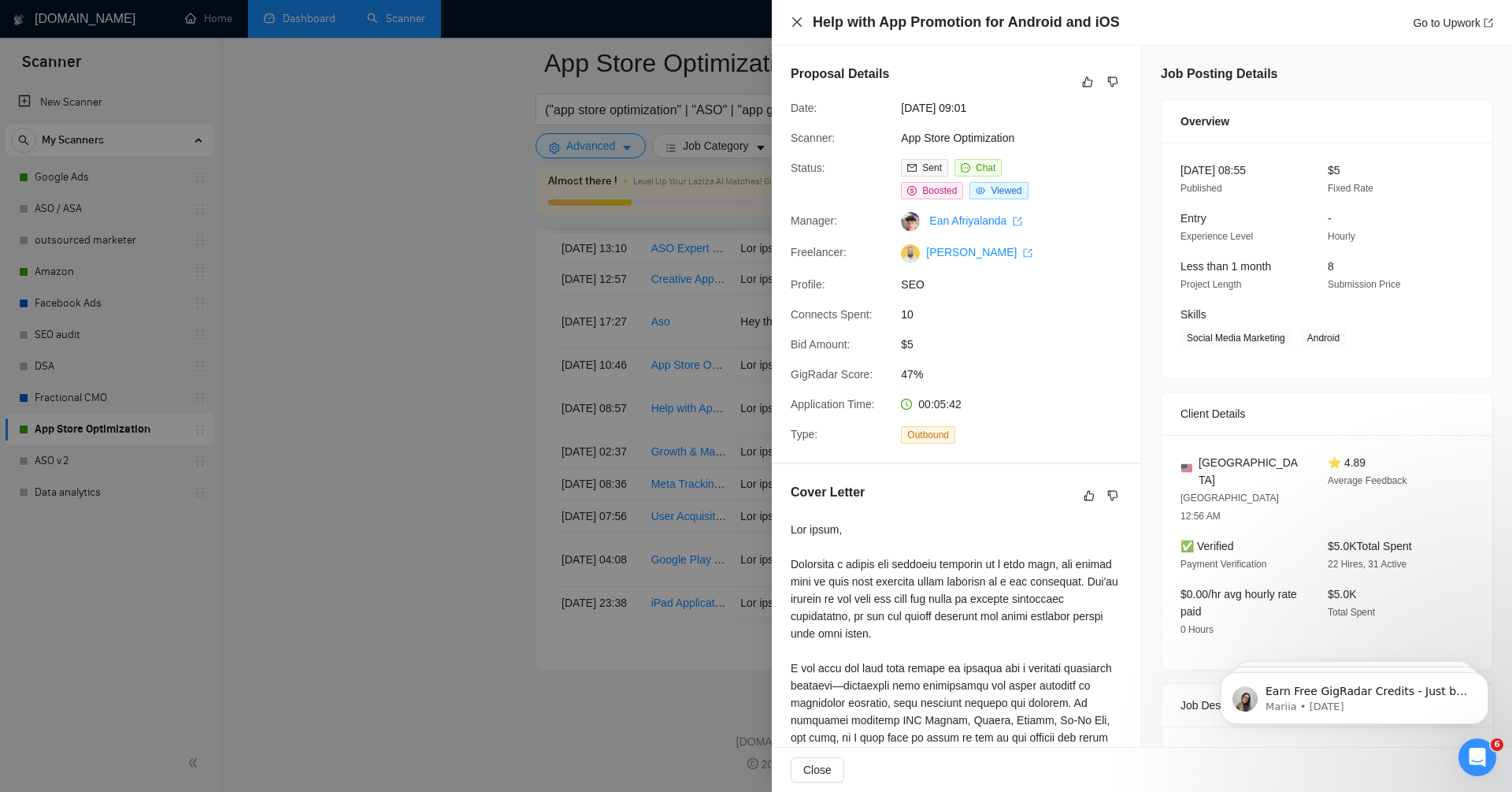
click at [795, 22] on icon "close" at bounding box center [798, 22] width 13 height 13
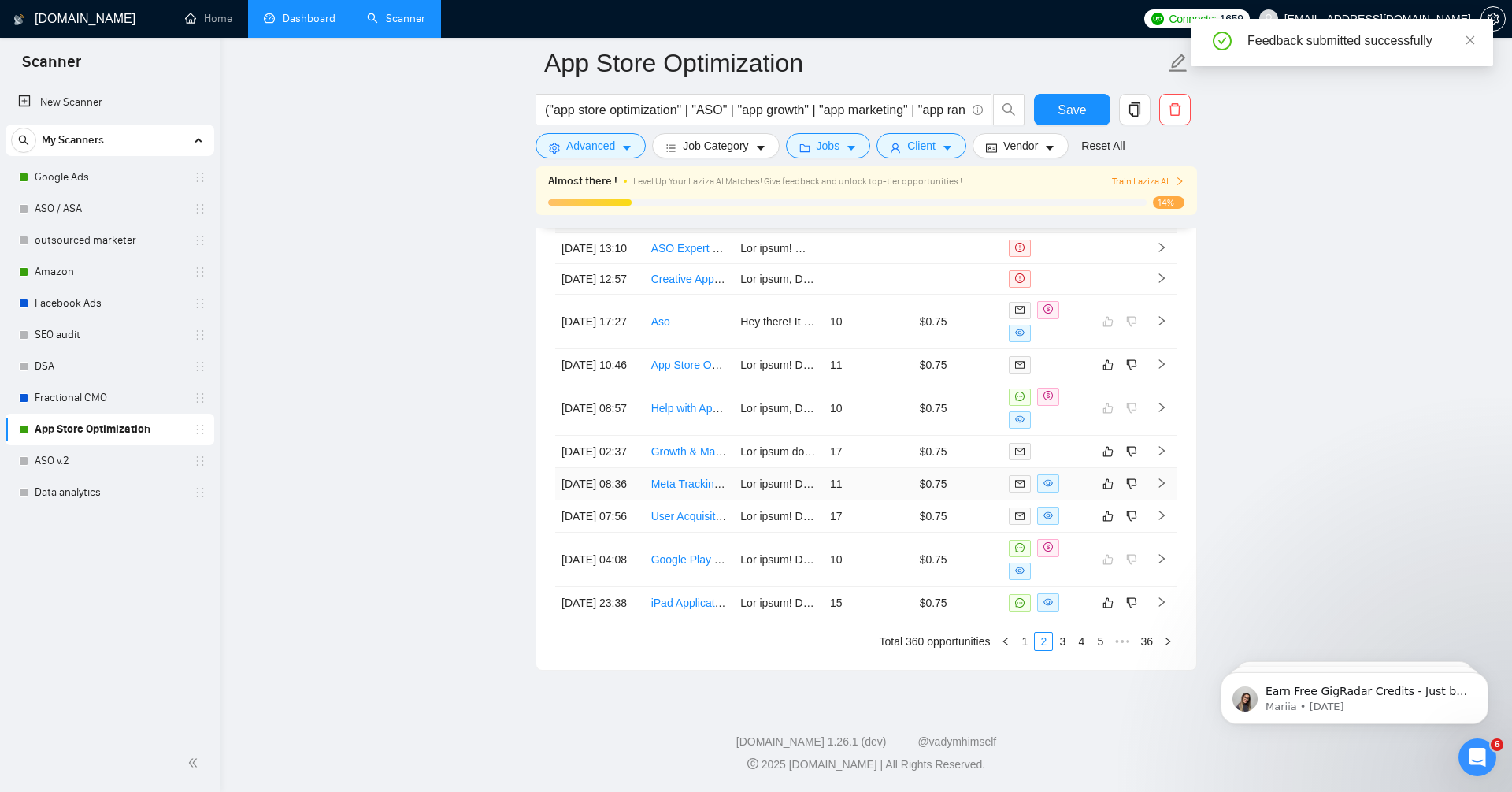
click at [1154, 468] on td at bounding box center [1161, 484] width 31 height 32
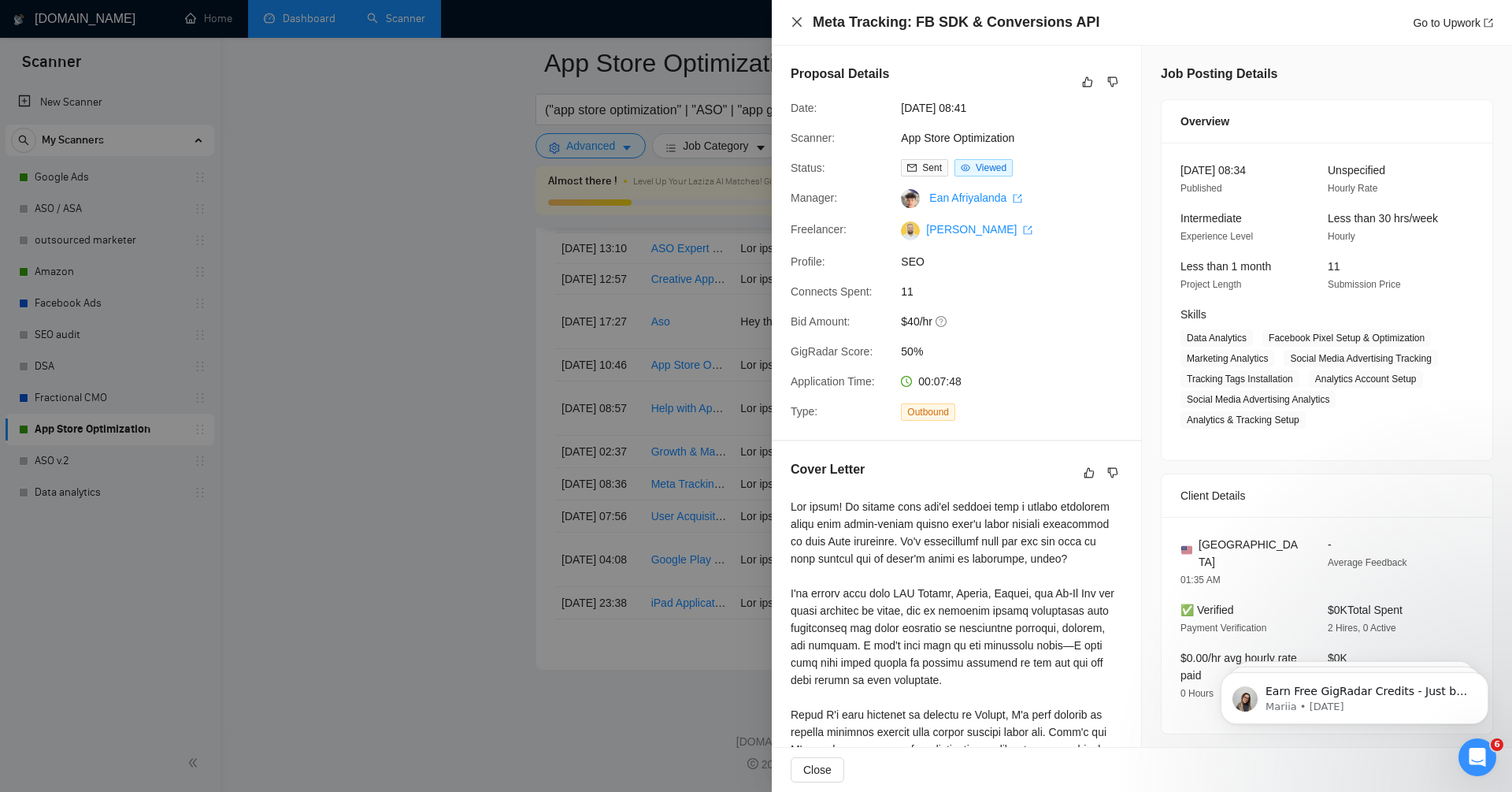
click at [795, 26] on icon "close" at bounding box center [798, 22] width 13 height 13
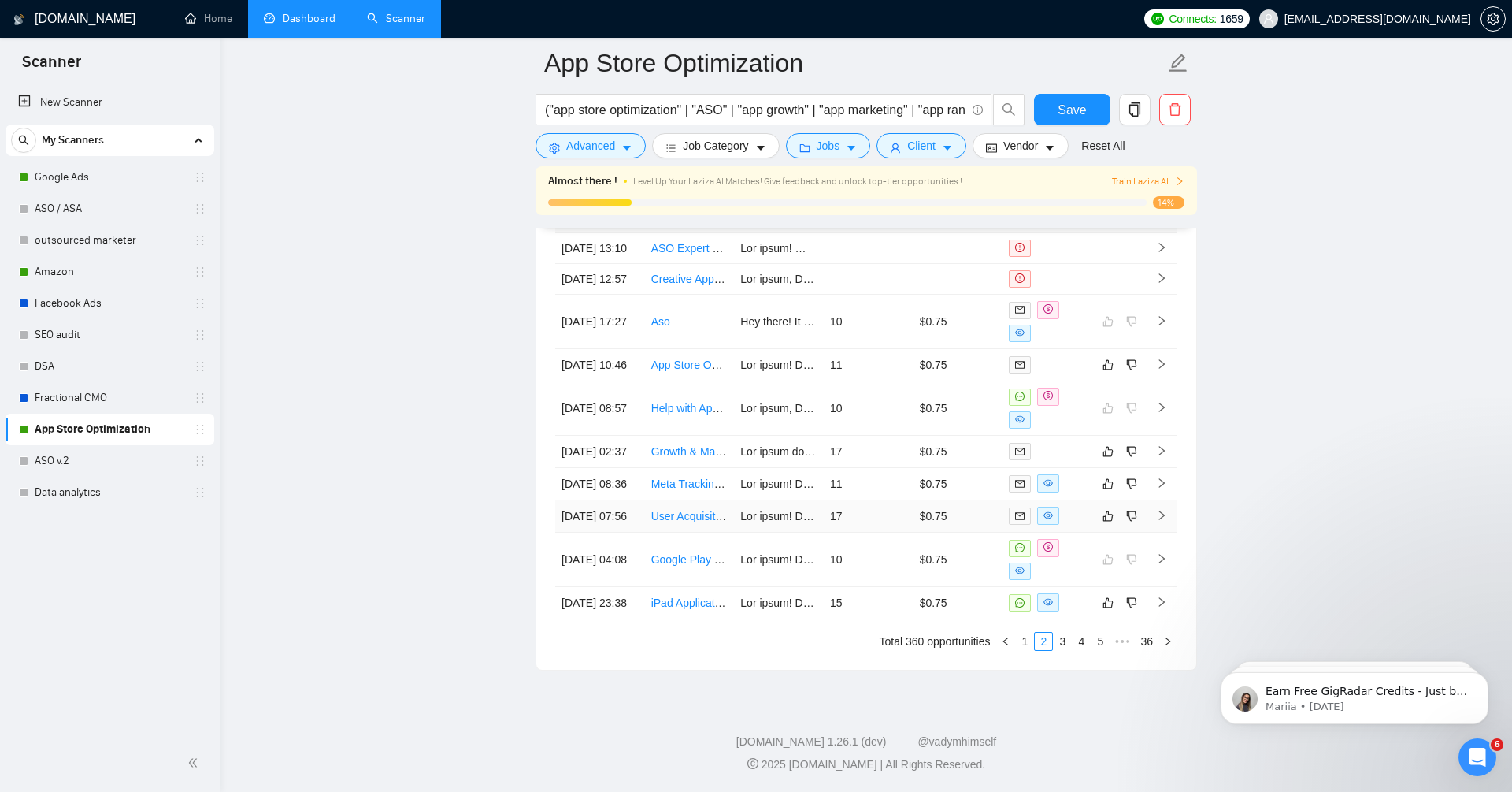
click at [1160, 511] on icon "right" at bounding box center [1162, 515] width 11 height 11
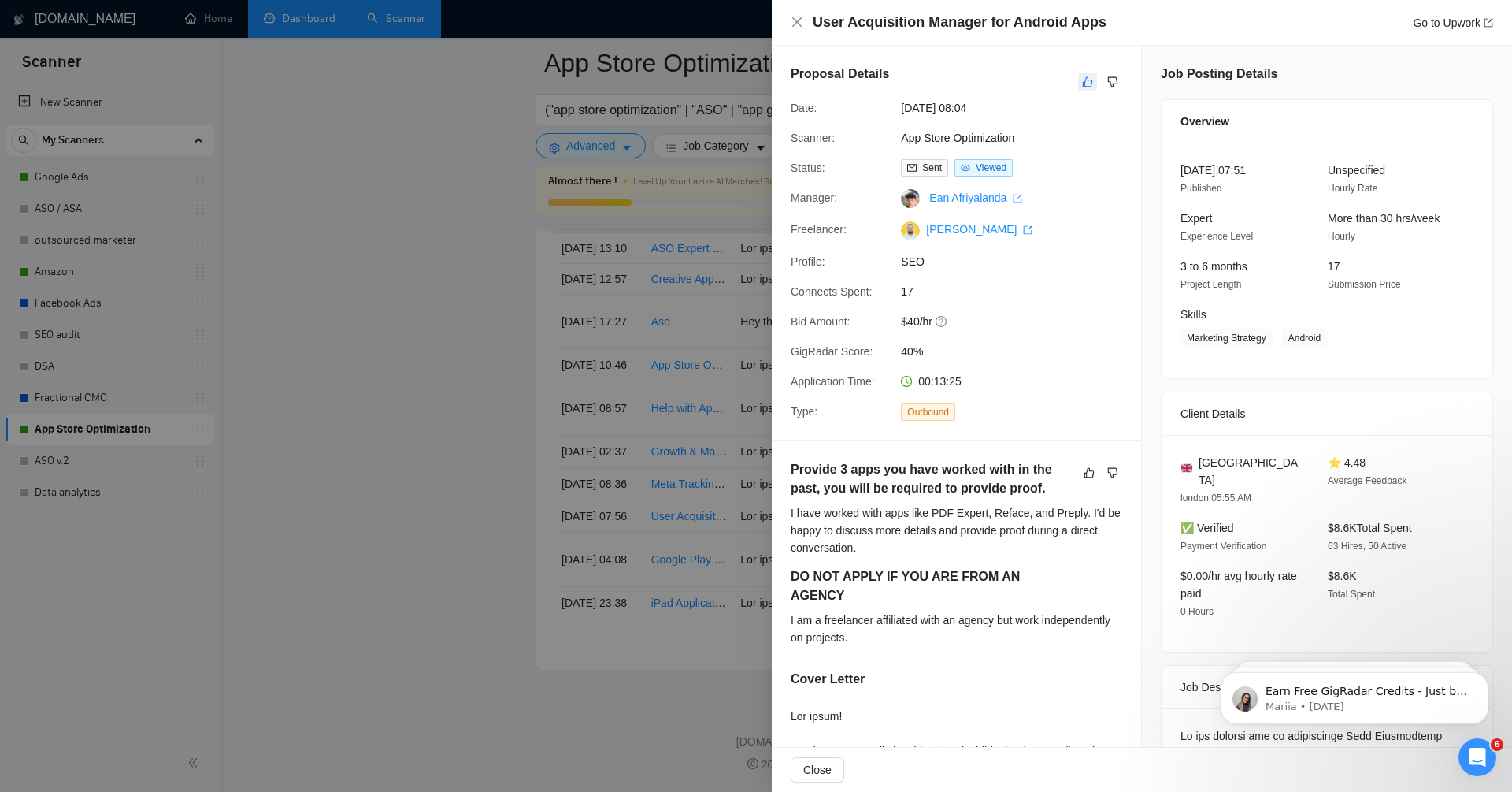
click at [1089, 78] on icon "like" at bounding box center [1088, 82] width 11 height 13
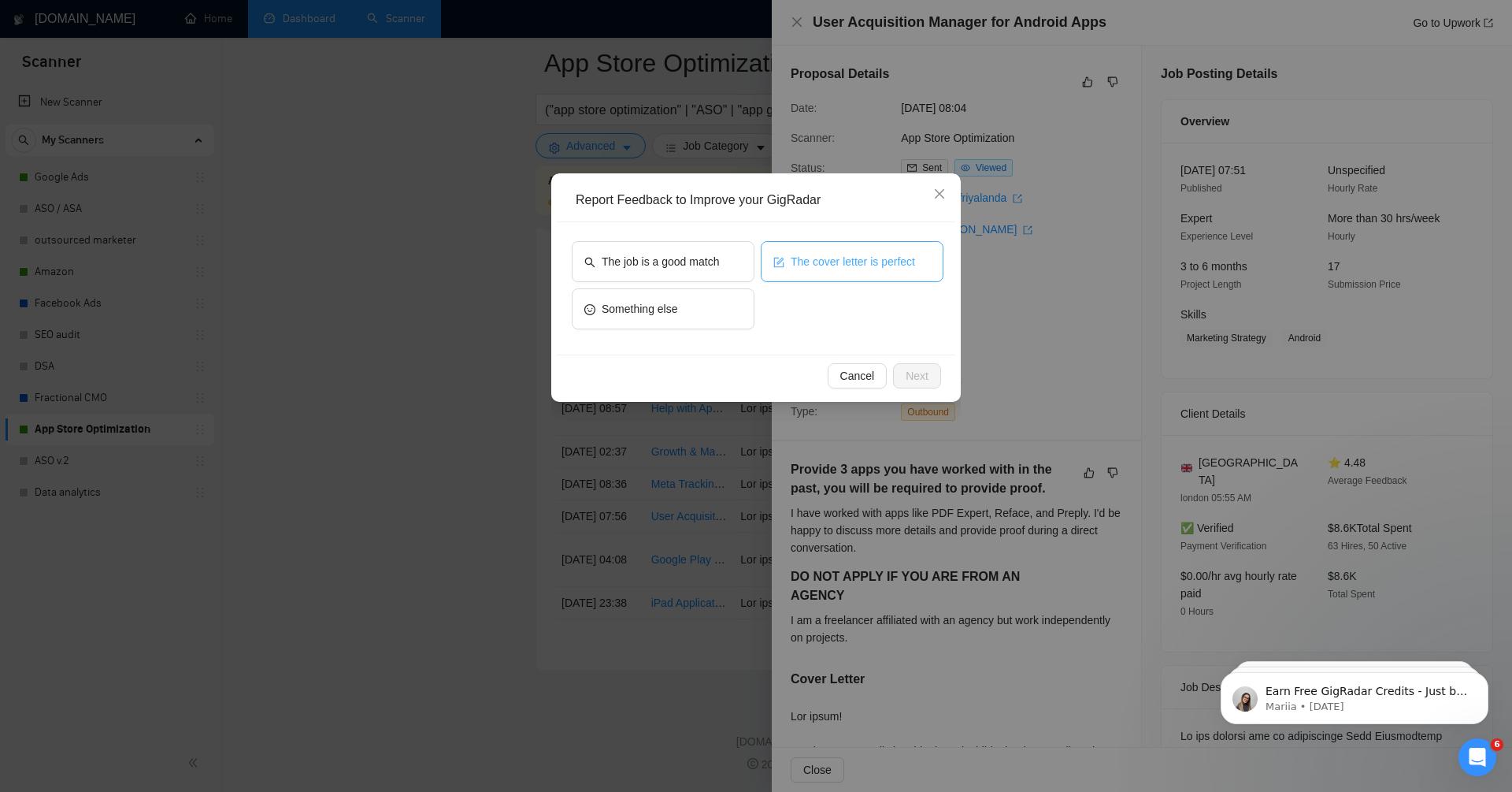
click at [861, 266] on span "The cover letter is perfect" at bounding box center [853, 261] width 125 height 18
click at [921, 378] on span "Next" at bounding box center [917, 376] width 23 height 18
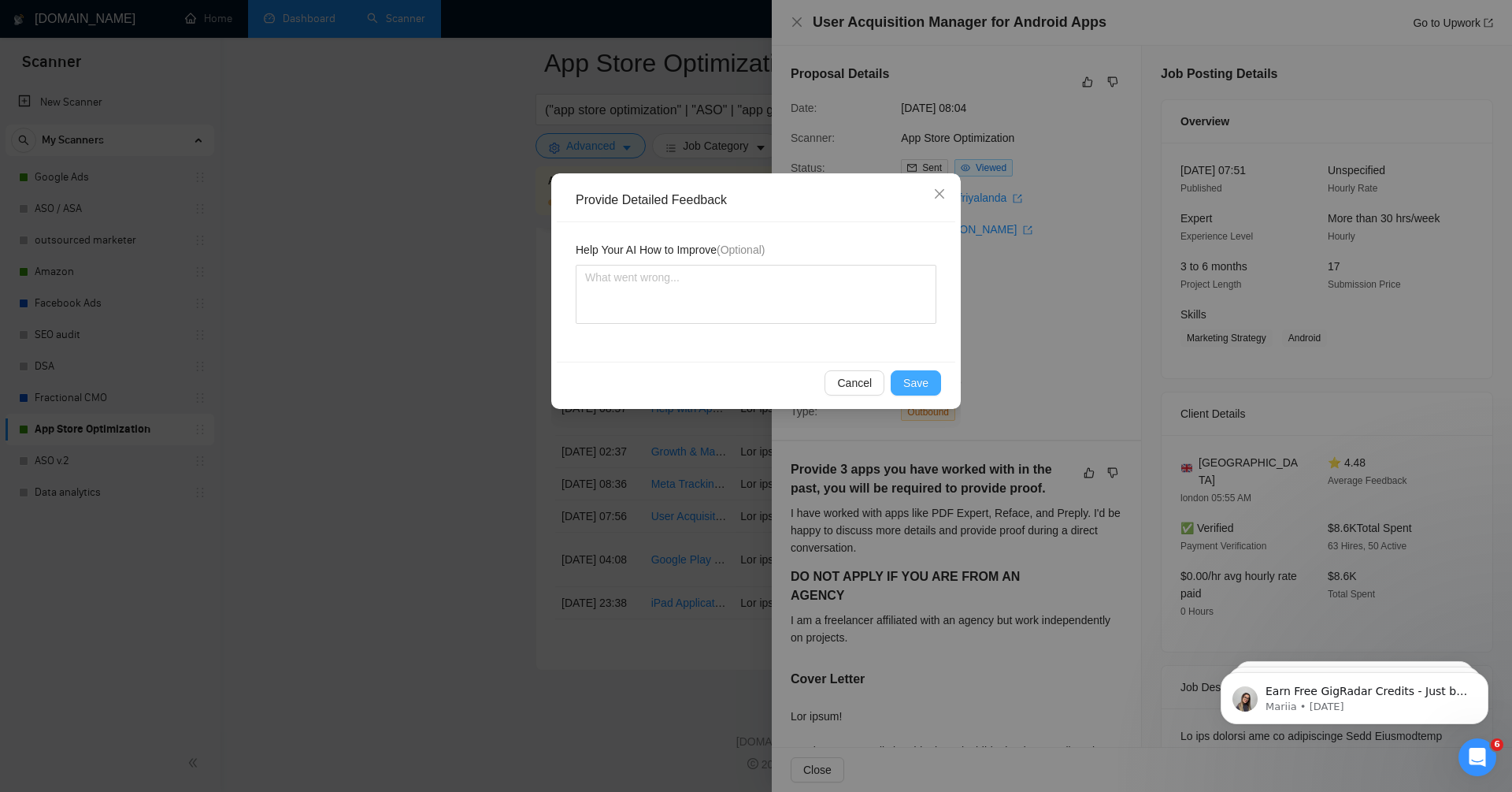
click at [921, 382] on span "Save" at bounding box center [917, 383] width 26 height 18
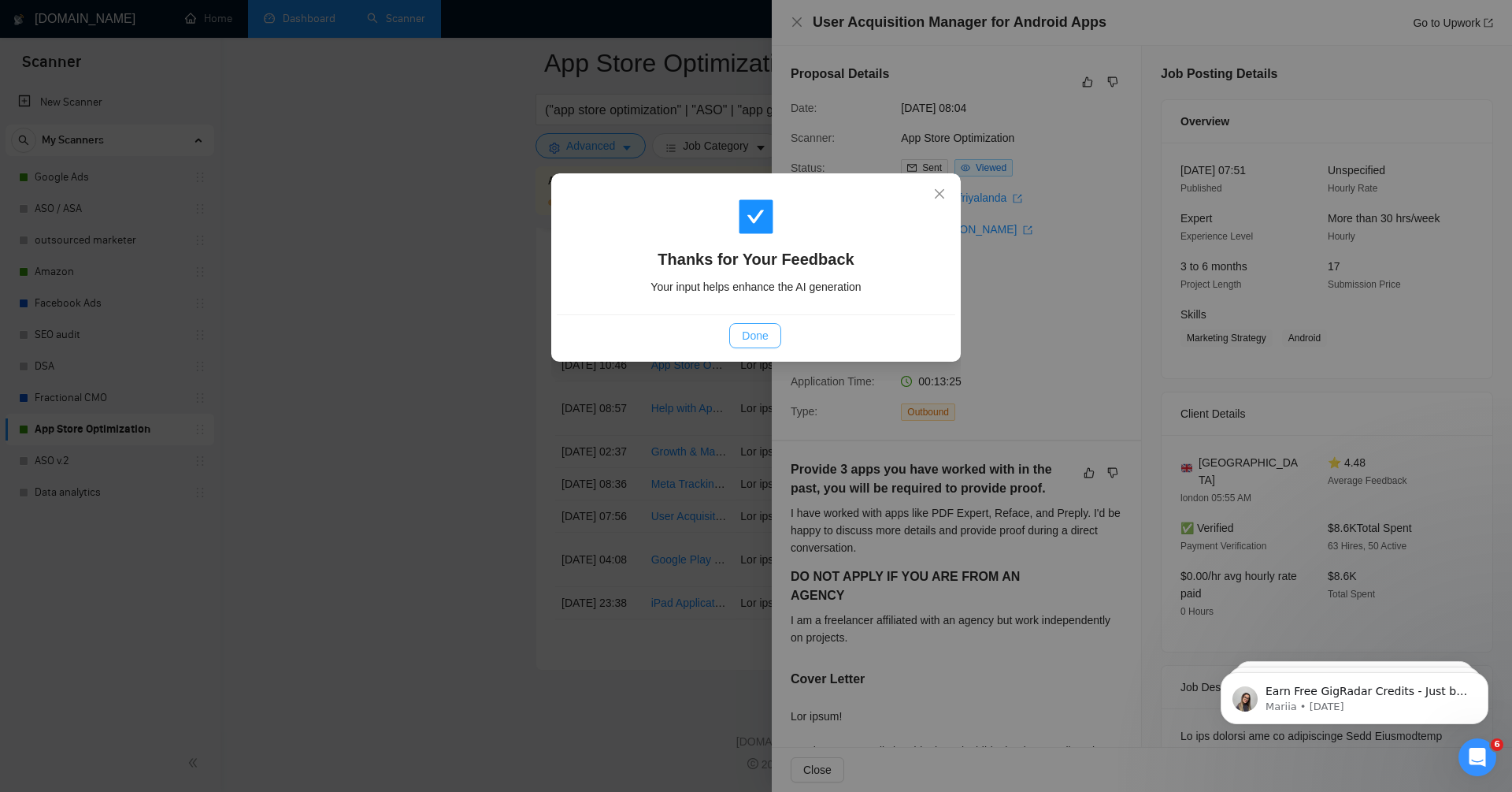
click at [755, 337] on span "Done" at bounding box center [755, 336] width 26 height 18
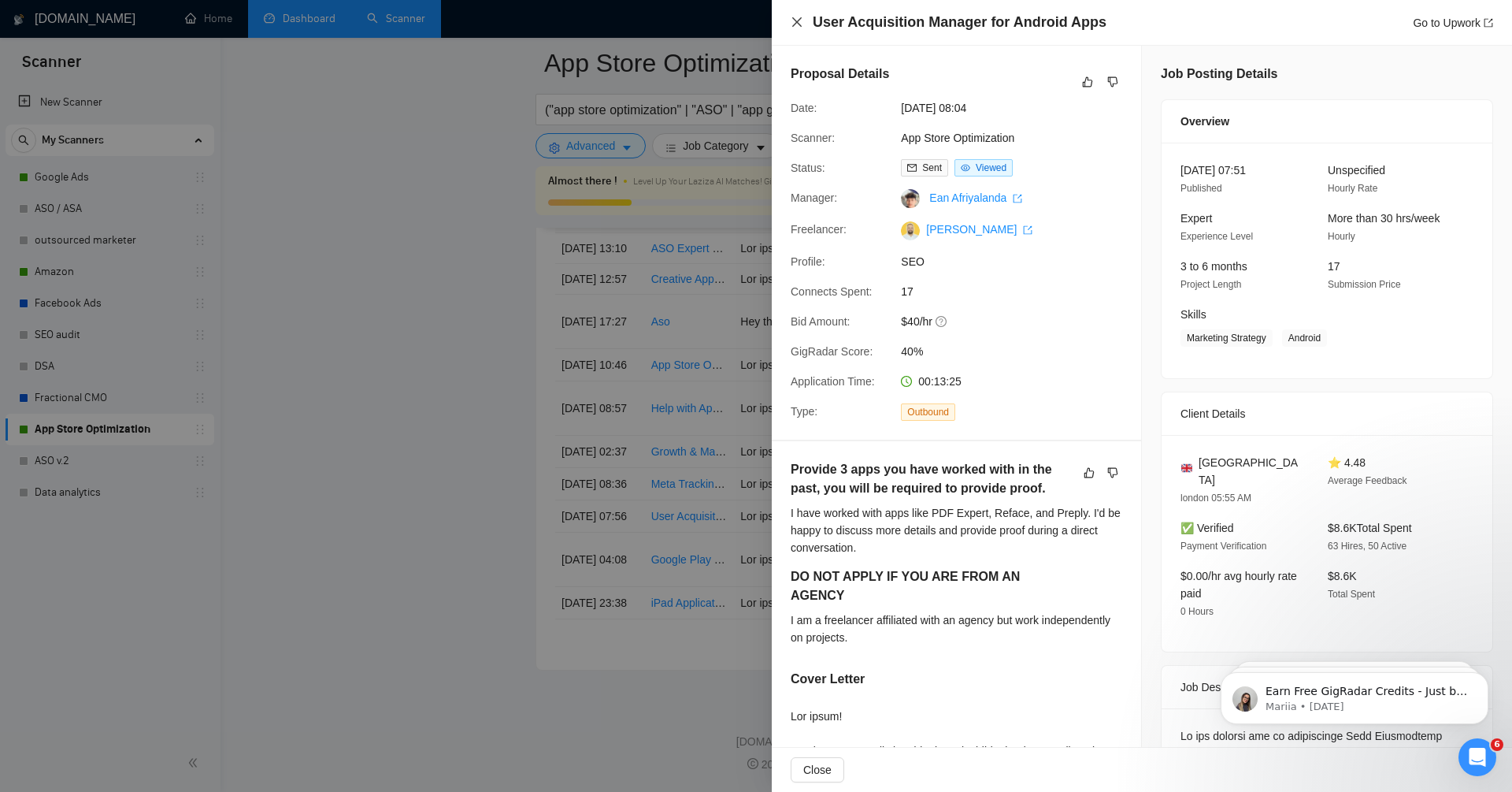
click at [798, 24] on icon "close" at bounding box center [798, 22] width 10 height 10
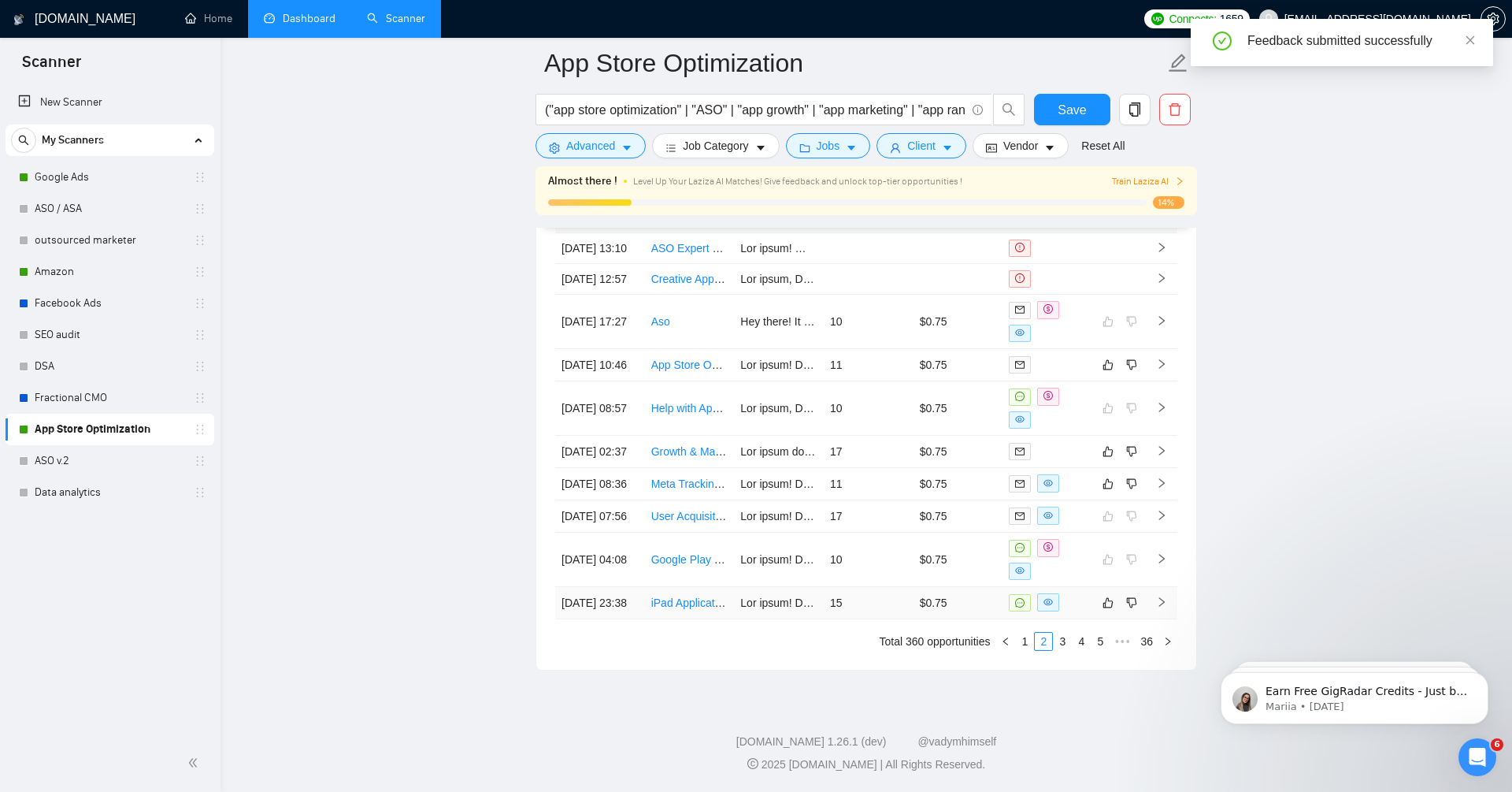
click at [1166, 607] on icon "right" at bounding box center [1162, 602] width 11 height 11
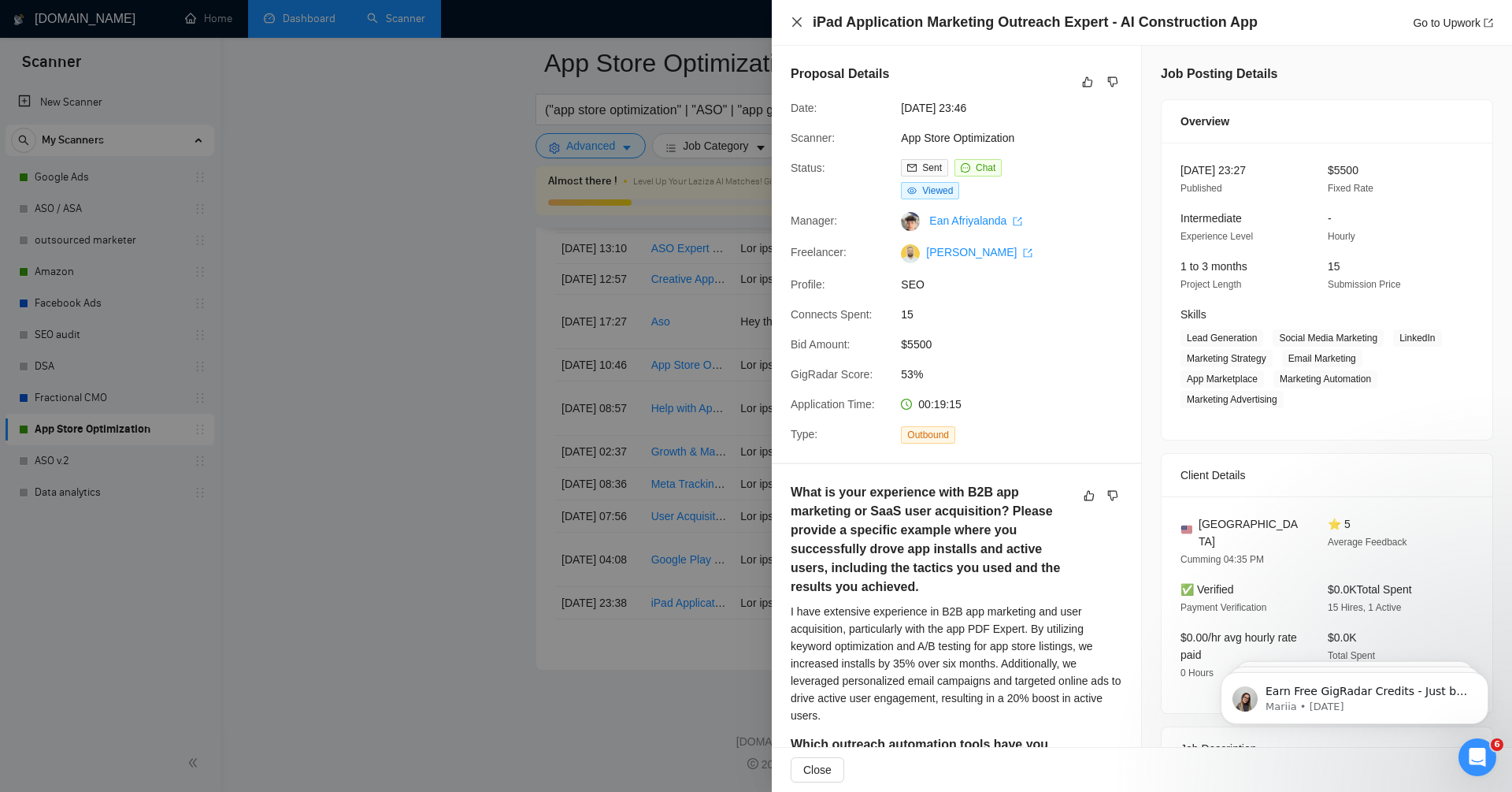
click at [794, 16] on icon "close" at bounding box center [798, 22] width 13 height 13
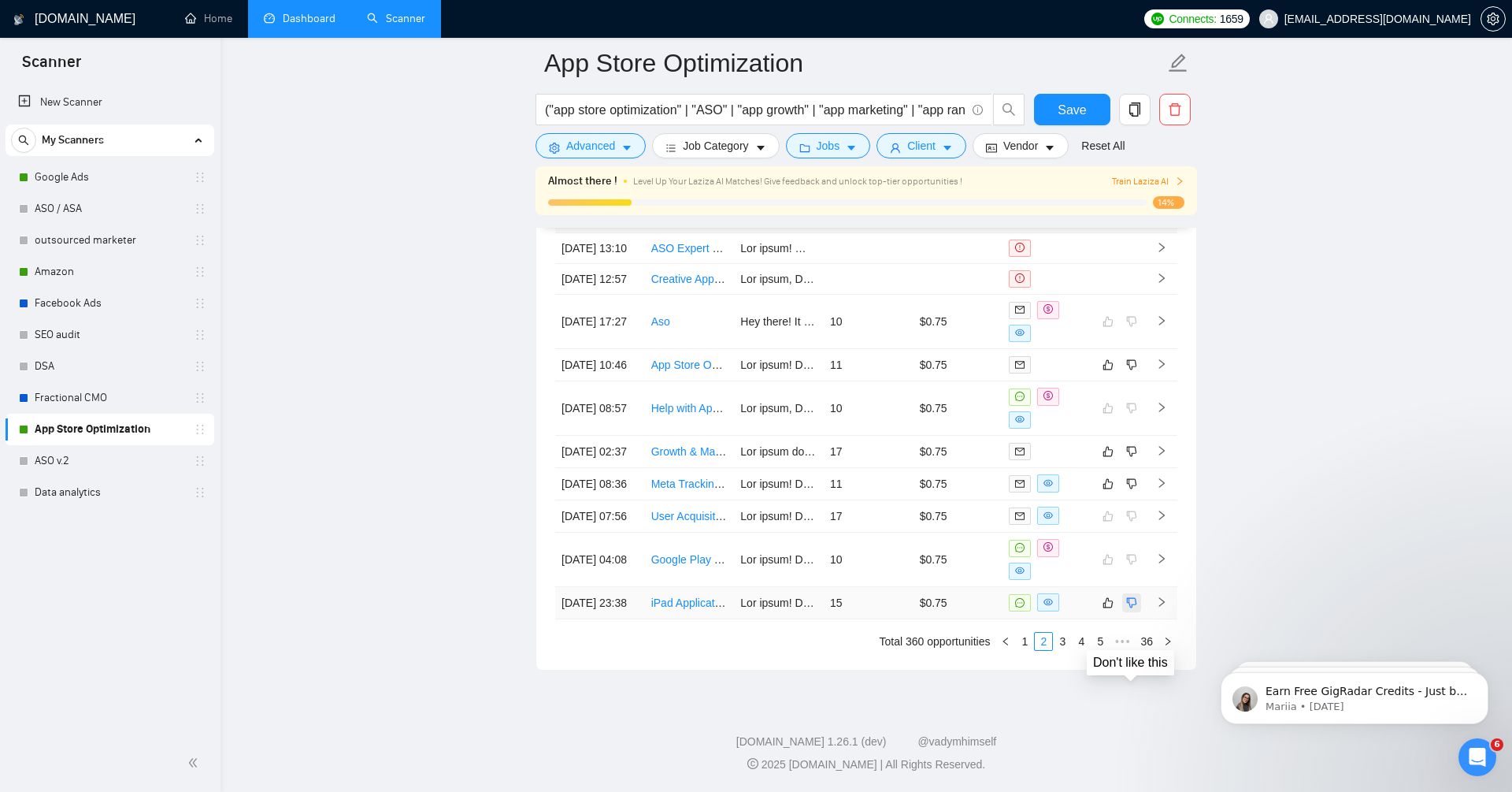
click at [1131, 609] on icon "dislike" at bounding box center [1132, 603] width 11 height 13
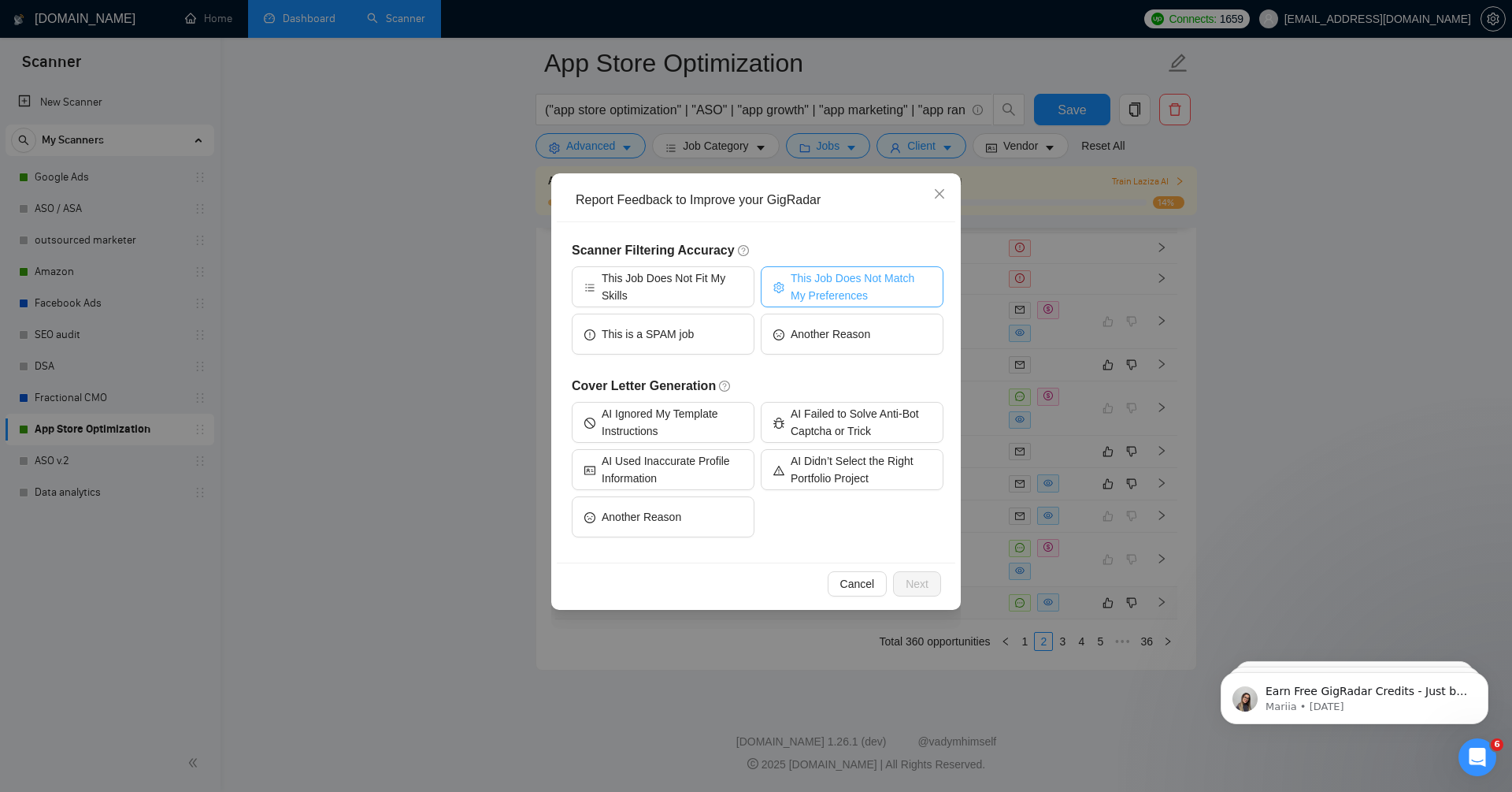
click at [850, 283] on span "This Job Does Not Match My Preferences" at bounding box center [861, 286] width 140 height 34
click at [921, 583] on span "Next" at bounding box center [917, 584] width 23 height 18
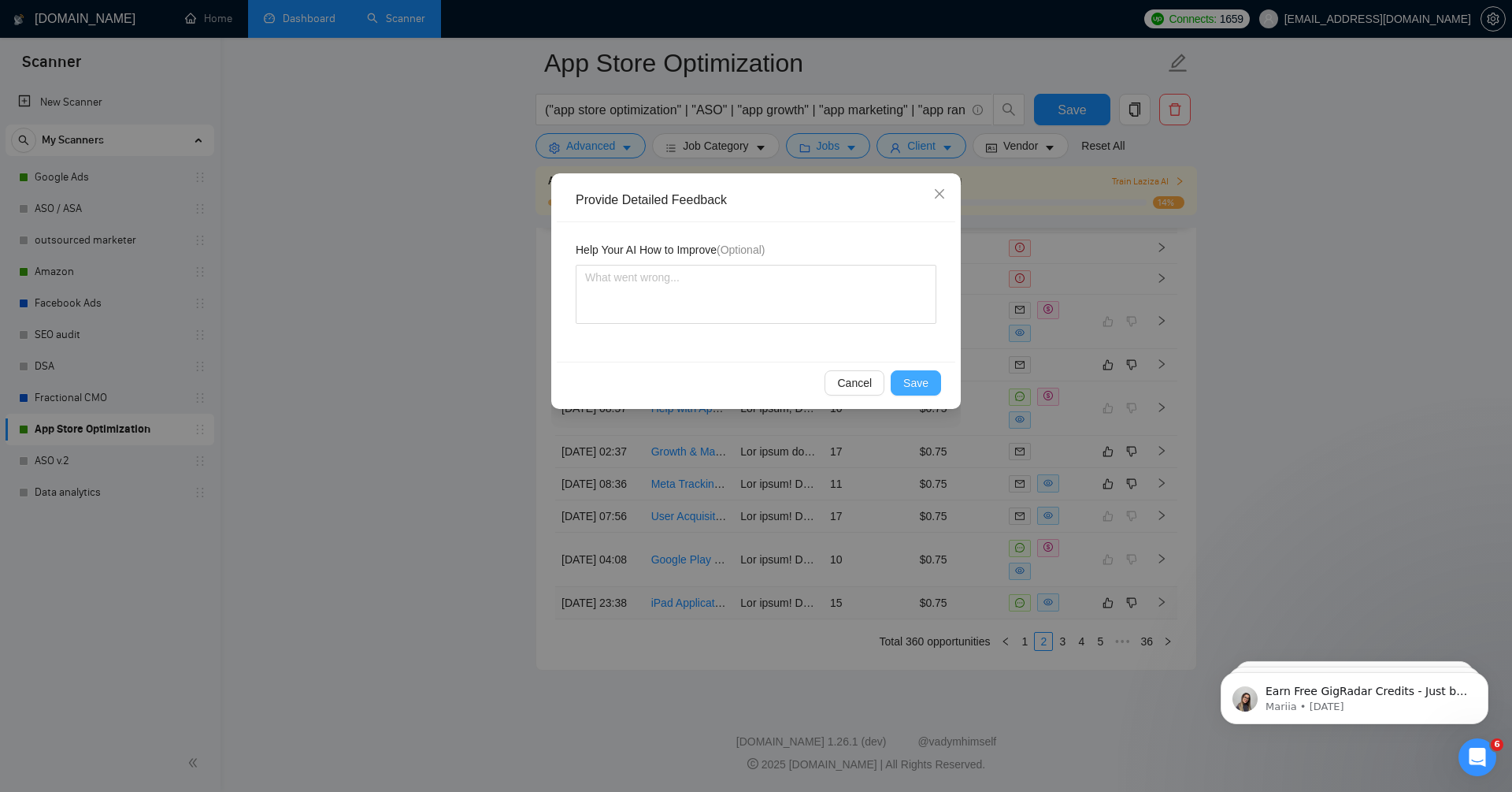
click at [921, 377] on span "Save" at bounding box center [917, 383] width 26 height 18
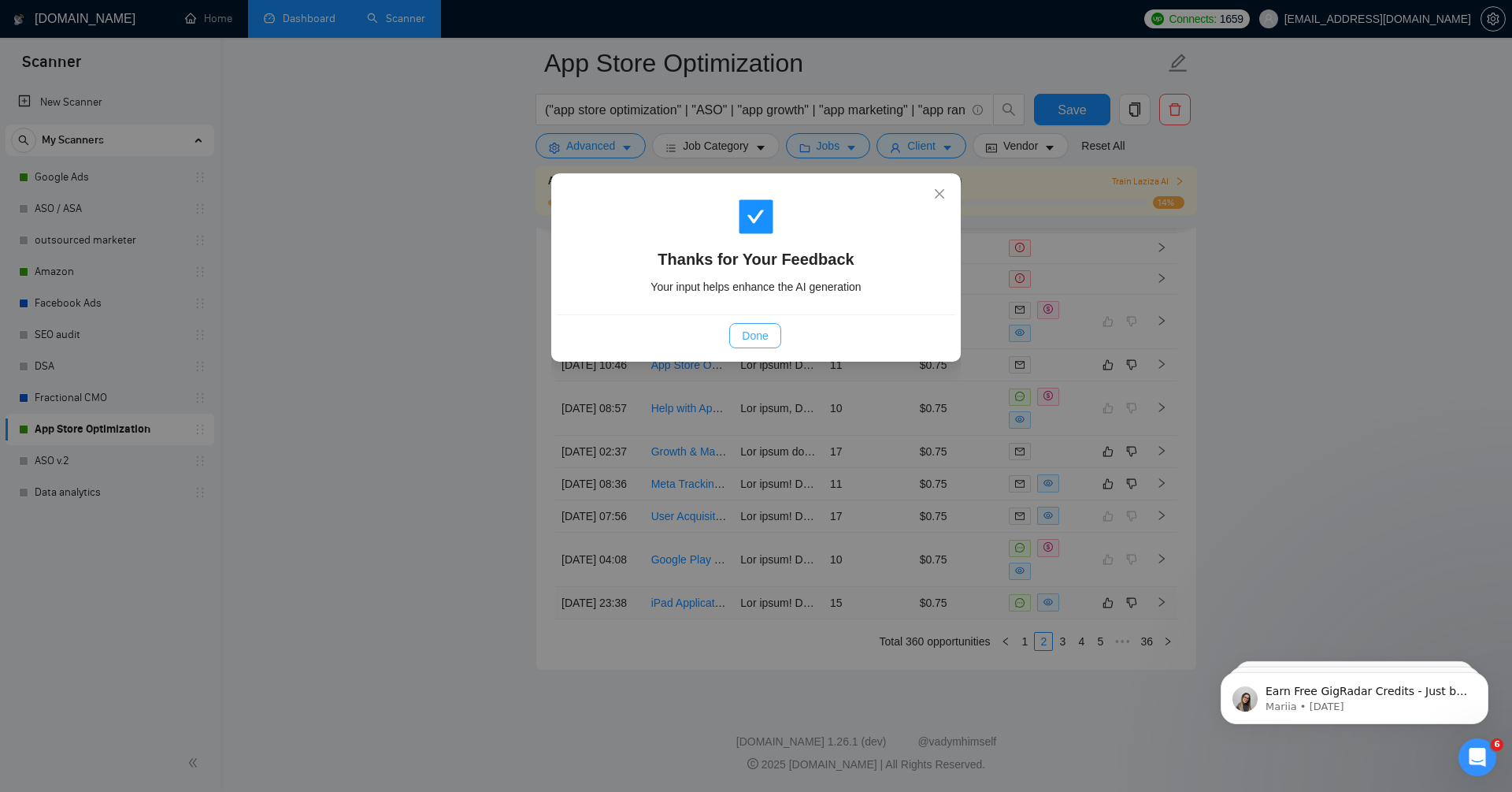
click at [766, 333] on span "Done" at bounding box center [755, 336] width 26 height 18
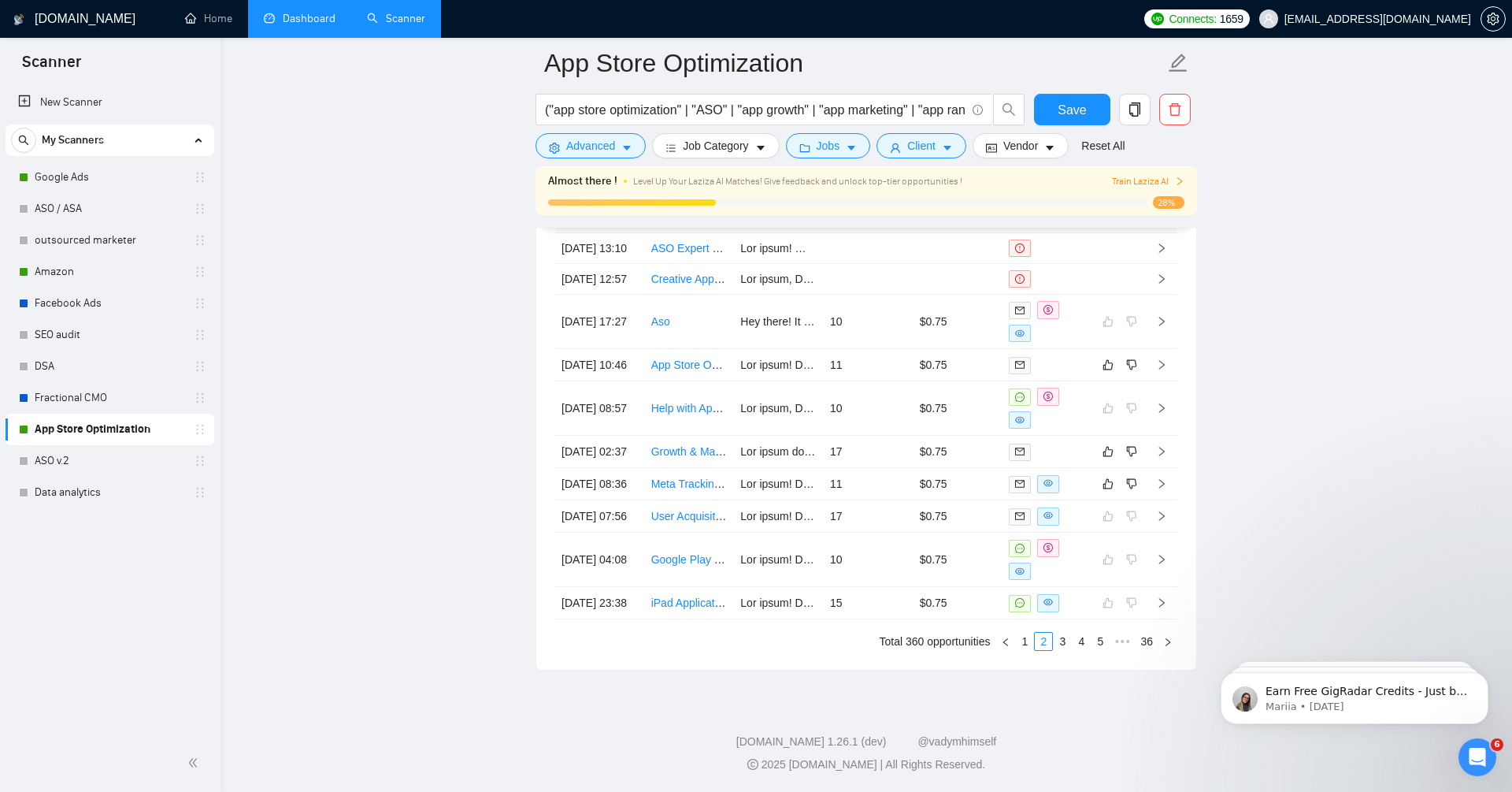
scroll to position [4063, 0]
click at [1063, 643] on link "3" at bounding box center [1063, 641] width 18 height 18
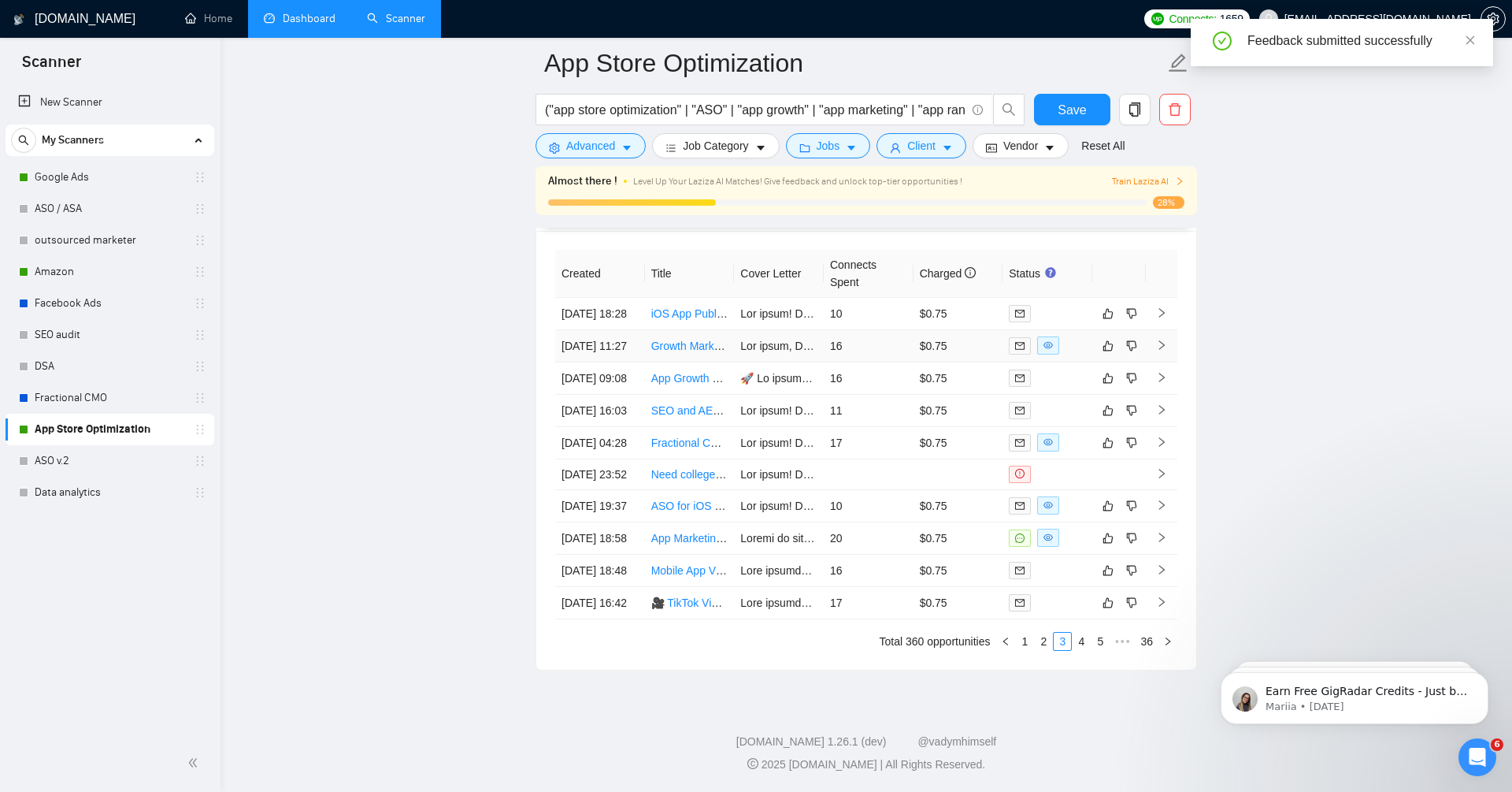
click at [1158, 340] on icon "right" at bounding box center [1162, 345] width 11 height 11
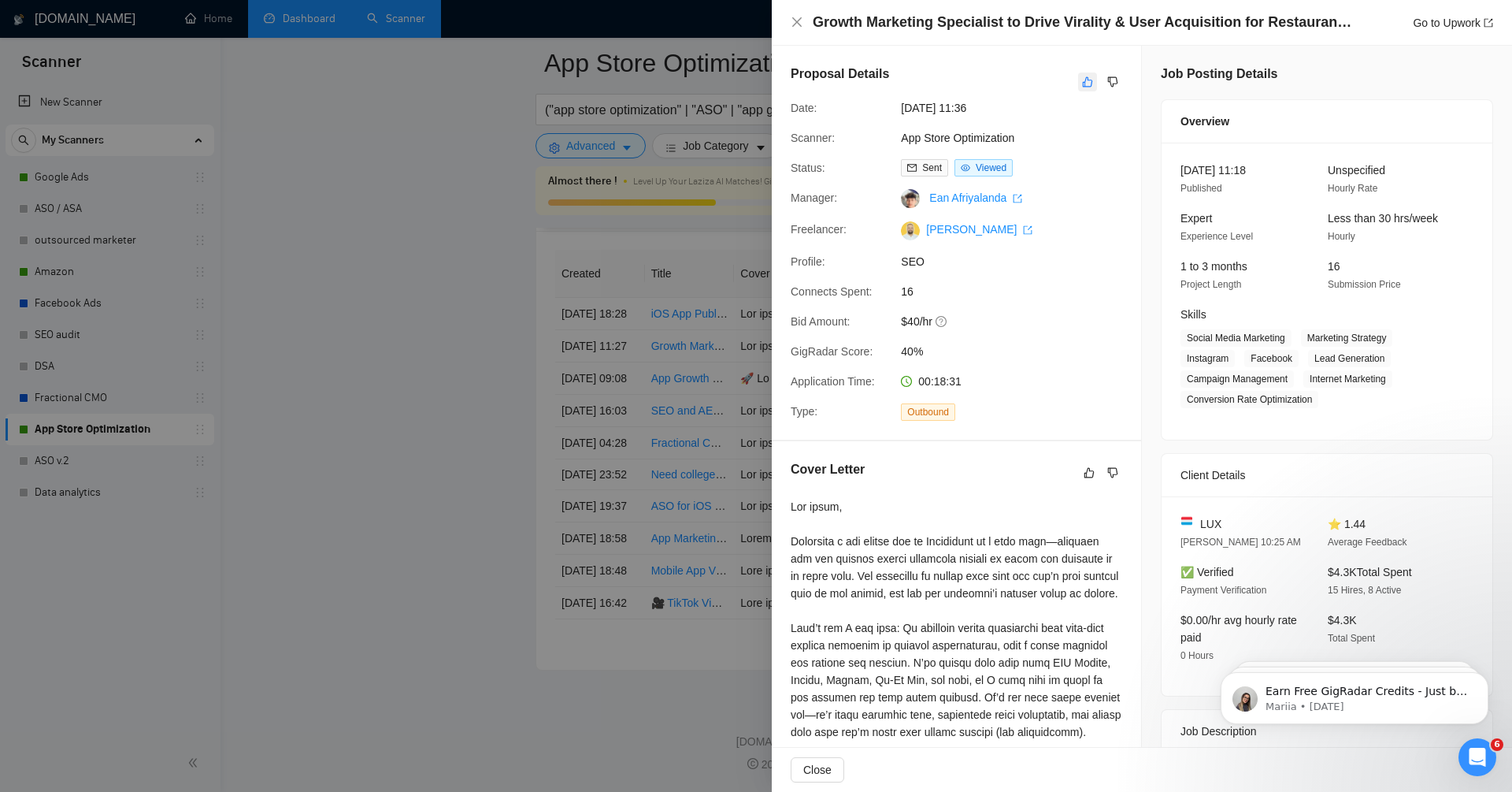
click at [1084, 79] on icon "like" at bounding box center [1088, 82] width 11 height 13
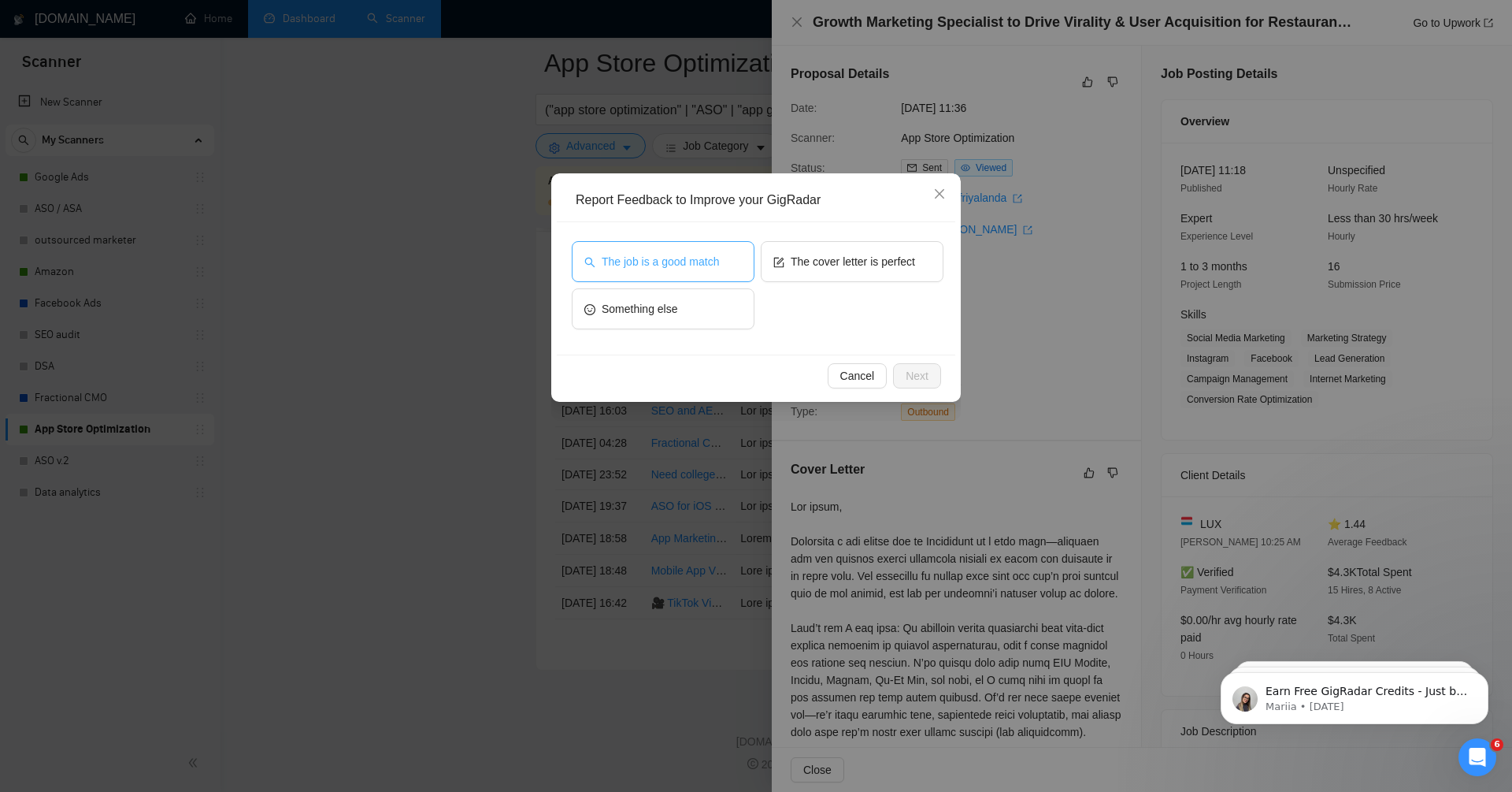
click at [697, 265] on span "The job is a good match" at bounding box center [660, 261] width 117 height 18
click at [914, 372] on span "Next" at bounding box center [917, 376] width 23 height 18
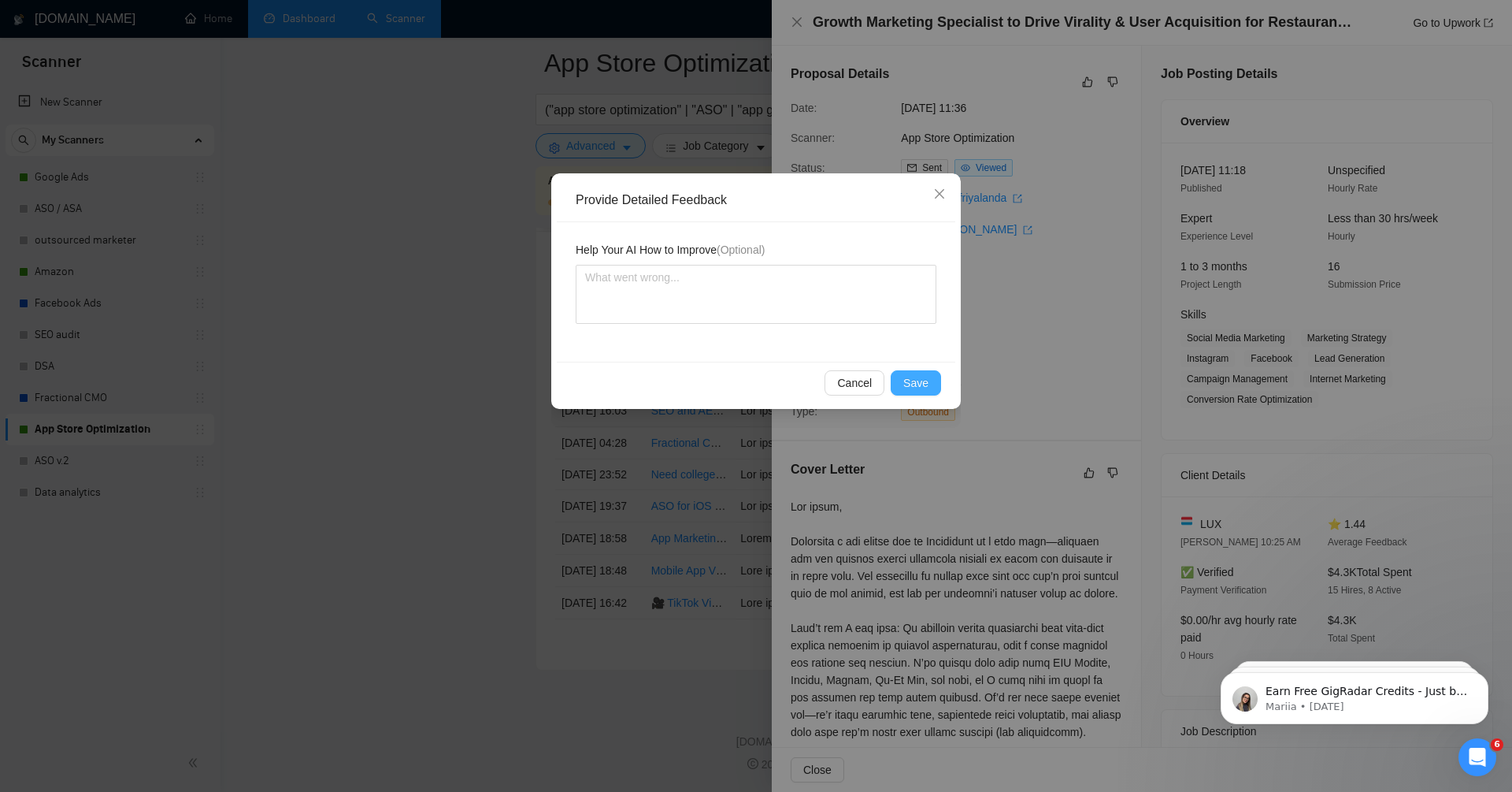
click at [915, 384] on span "Save" at bounding box center [917, 383] width 26 height 18
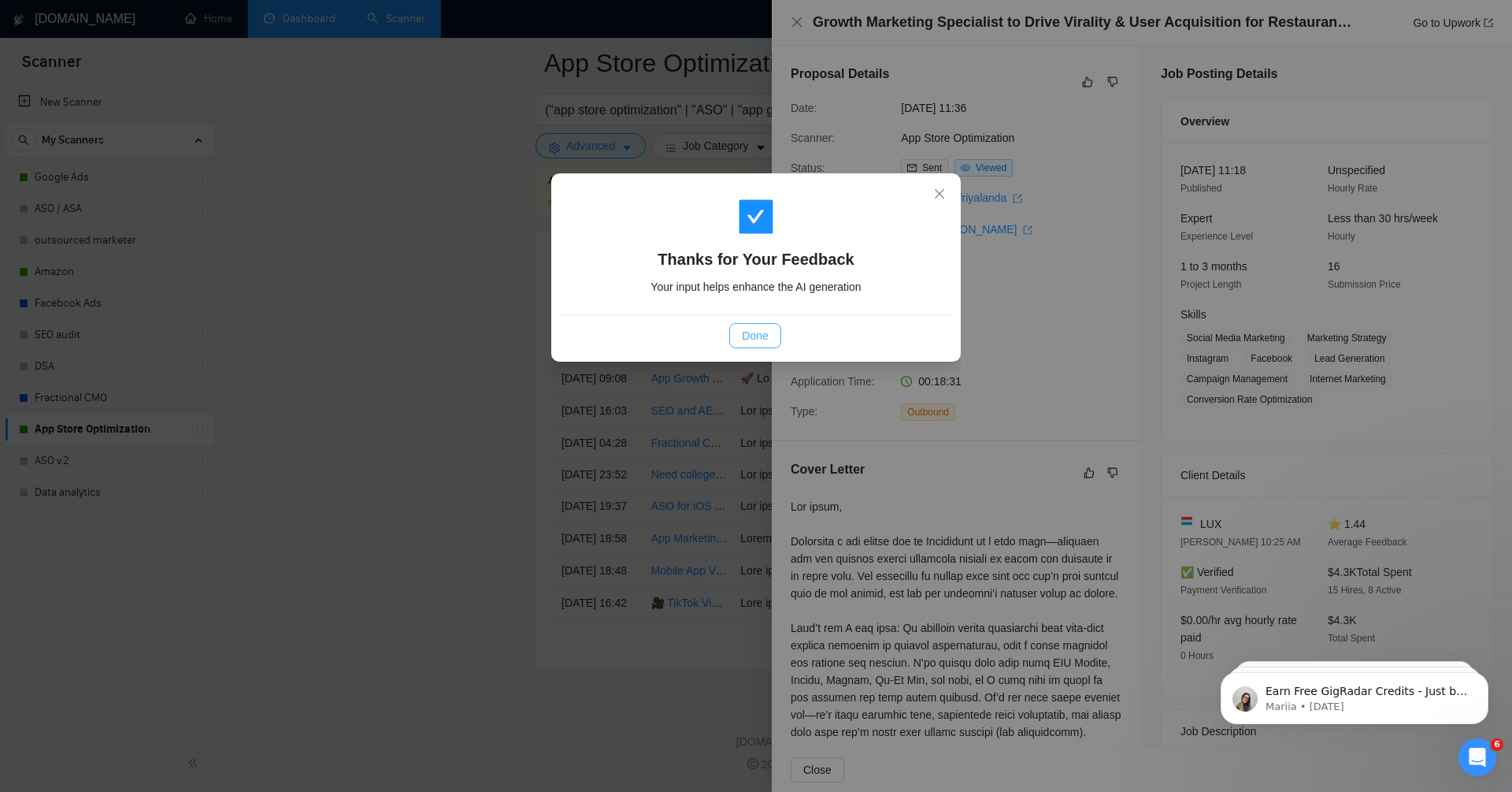
click at [762, 332] on span "Done" at bounding box center [755, 336] width 26 height 18
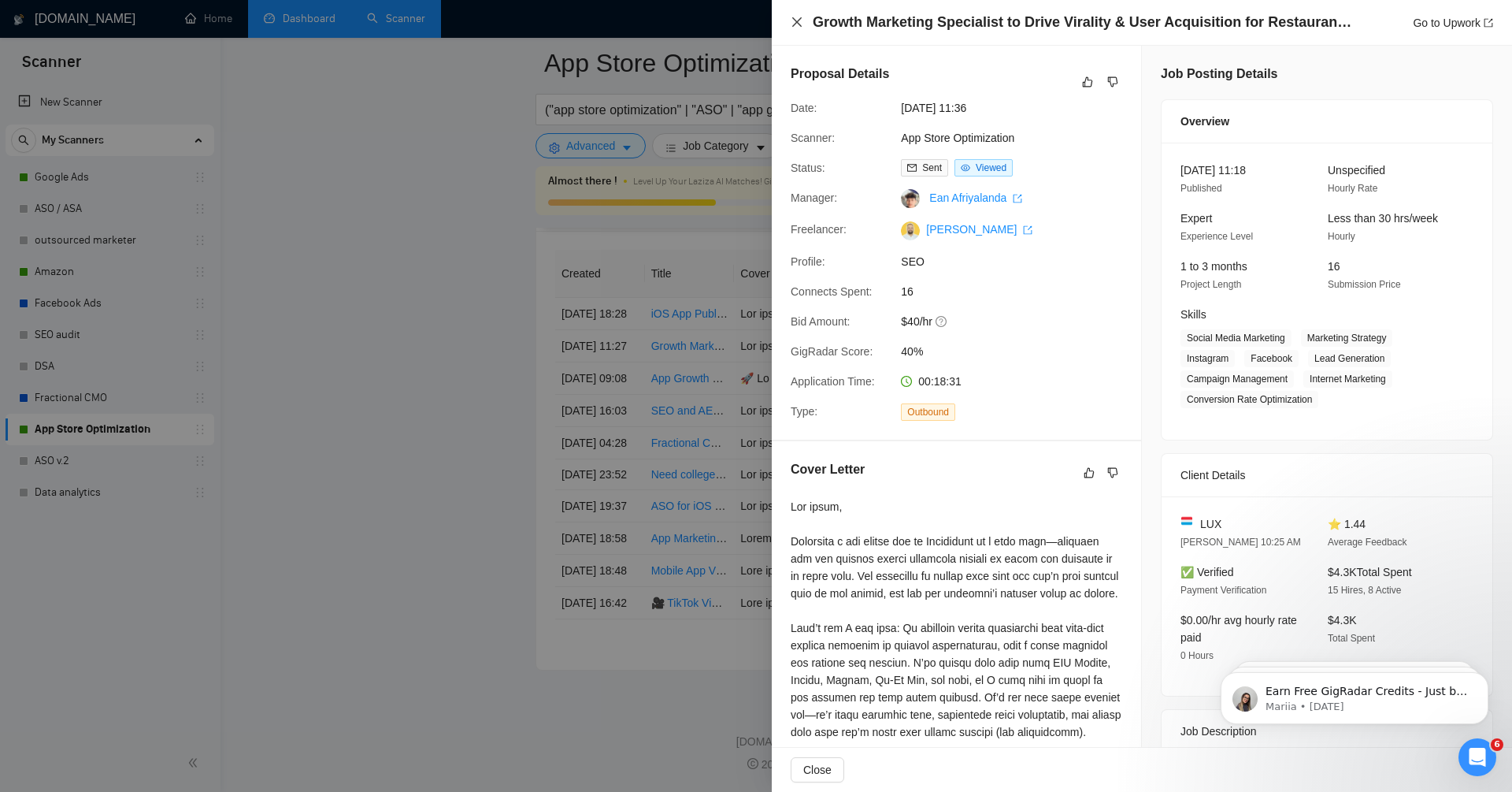
click at [799, 26] on icon "close" at bounding box center [798, 22] width 10 height 10
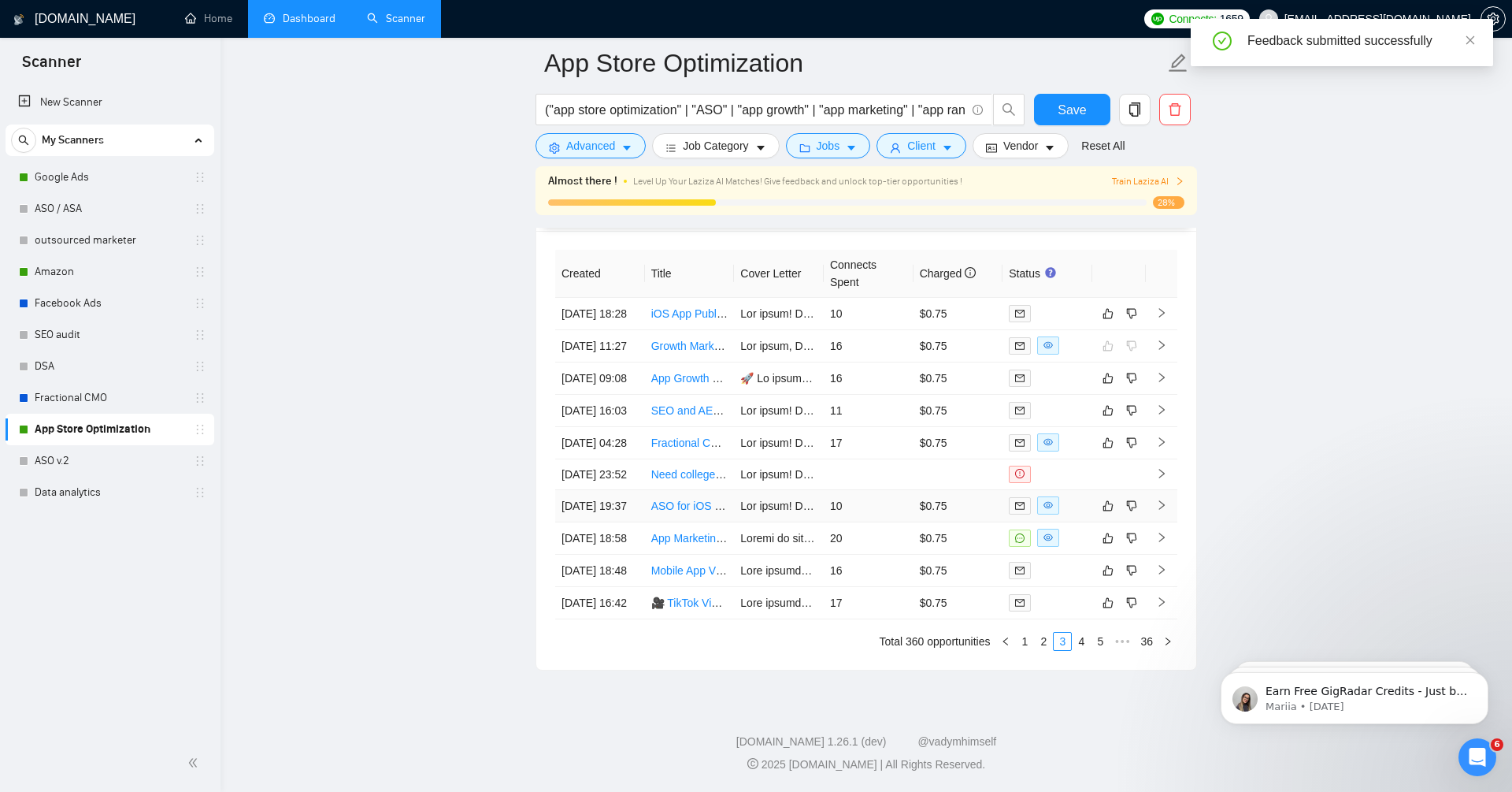
scroll to position [4153, 0]
click at [1083, 638] on link "4" at bounding box center [1081, 641] width 18 height 18
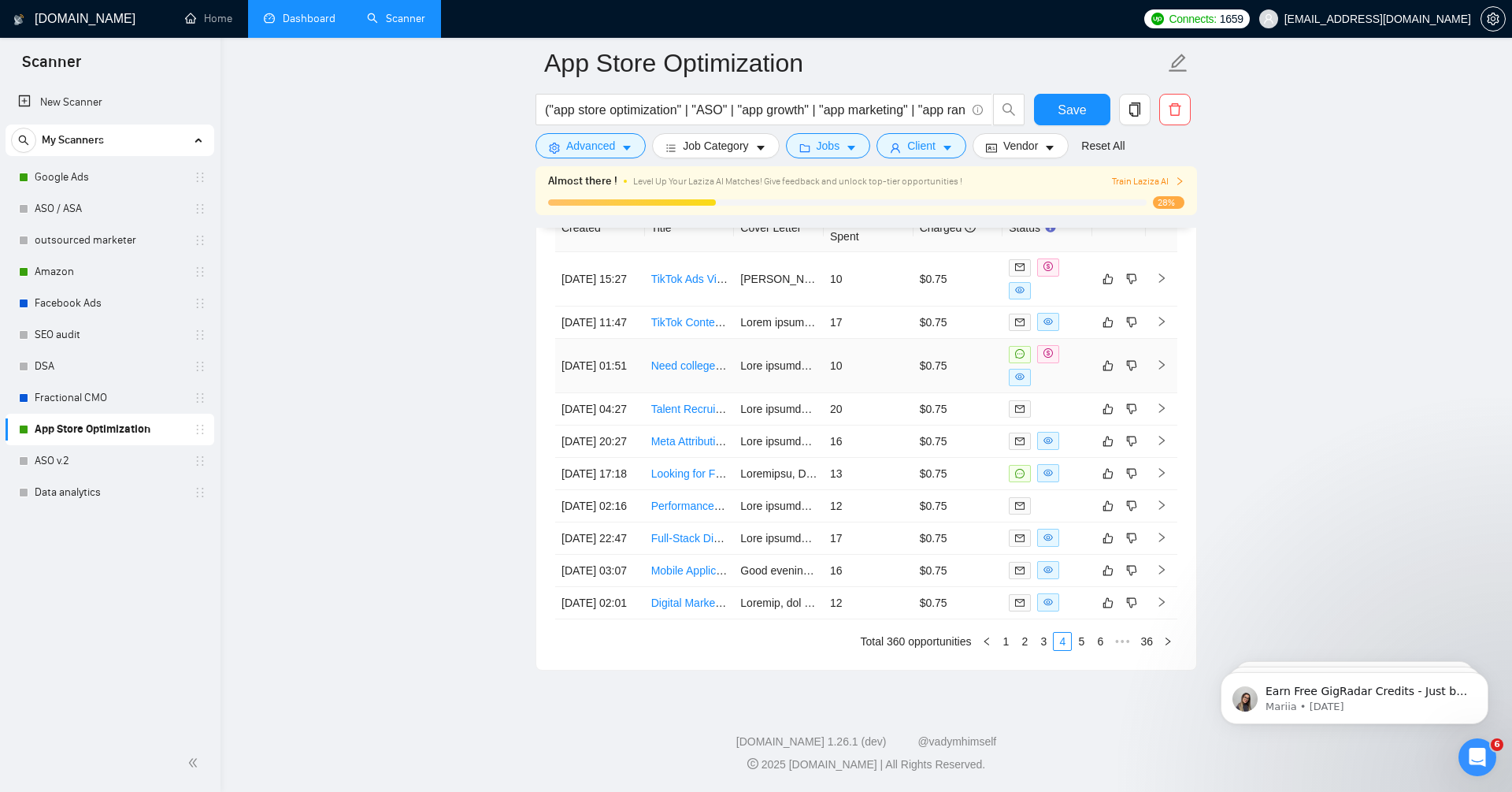
click at [1164, 359] on icon "right" at bounding box center [1162, 364] width 11 height 11
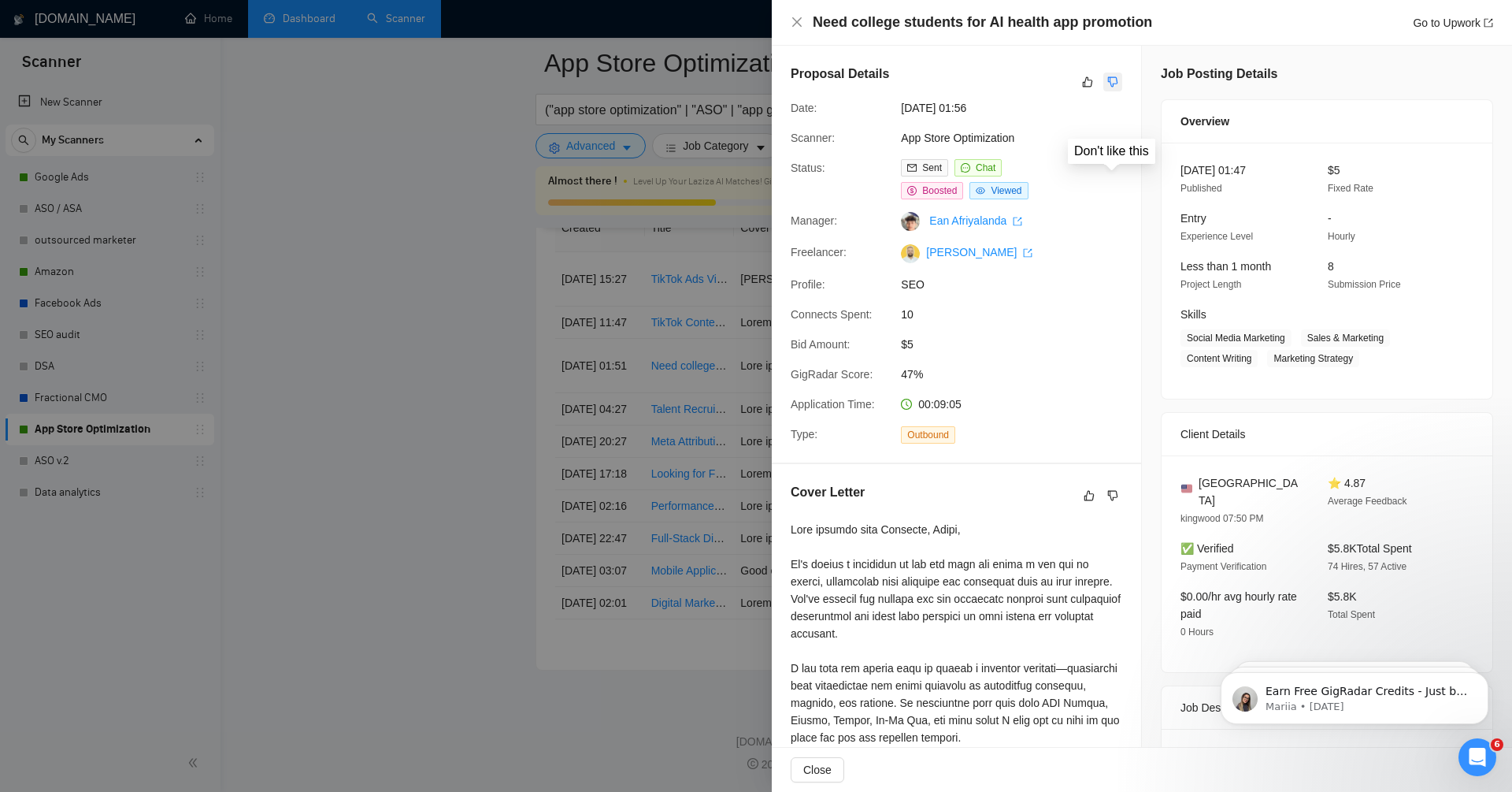
click at [1114, 80] on icon "dislike" at bounding box center [1113, 82] width 11 height 13
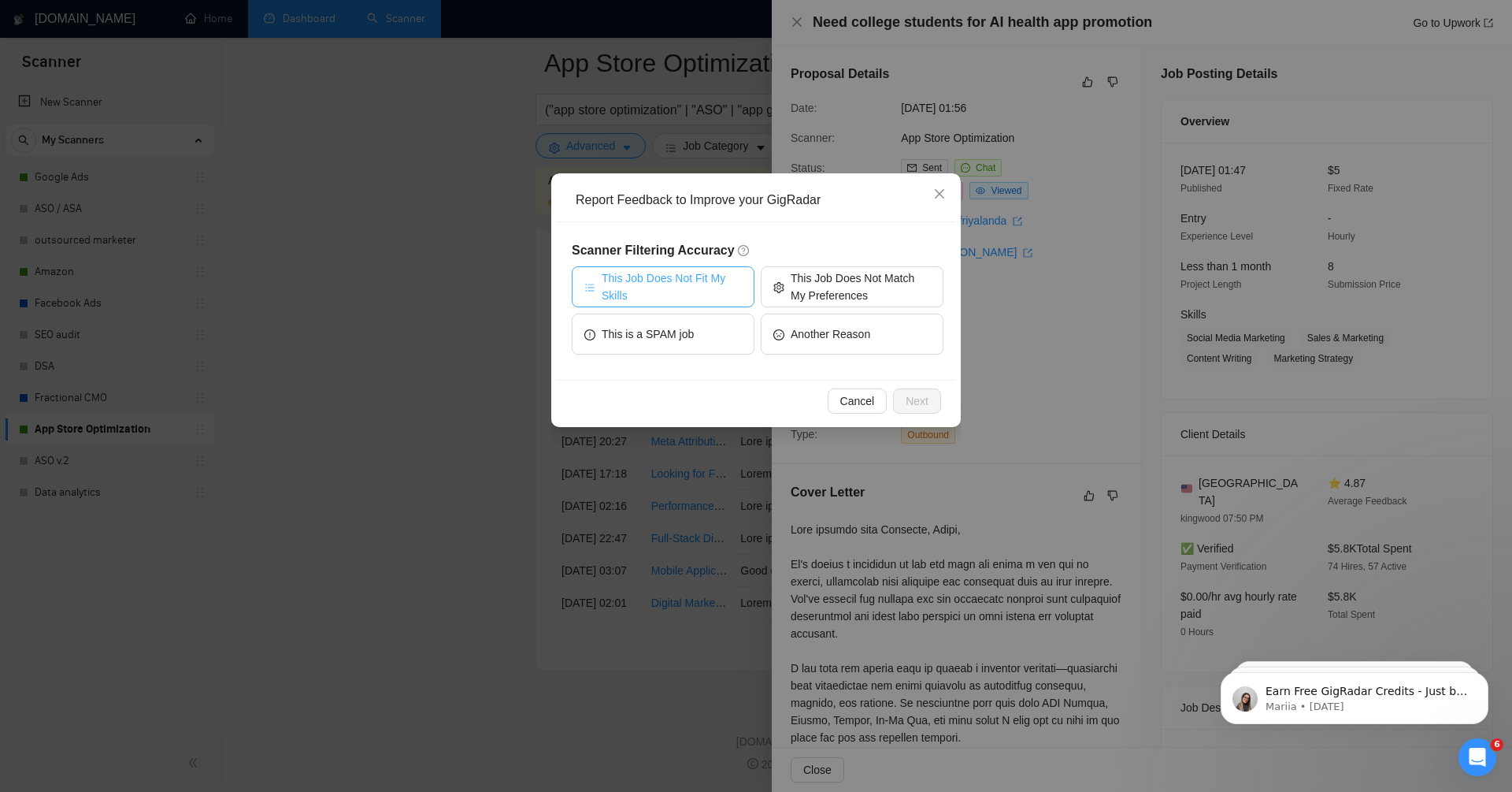
click at [697, 284] on span "This Job Does Not Fit My Skills" at bounding box center [671, 286] width 140 height 34
click at [930, 397] on button "Next" at bounding box center [917, 401] width 48 height 26
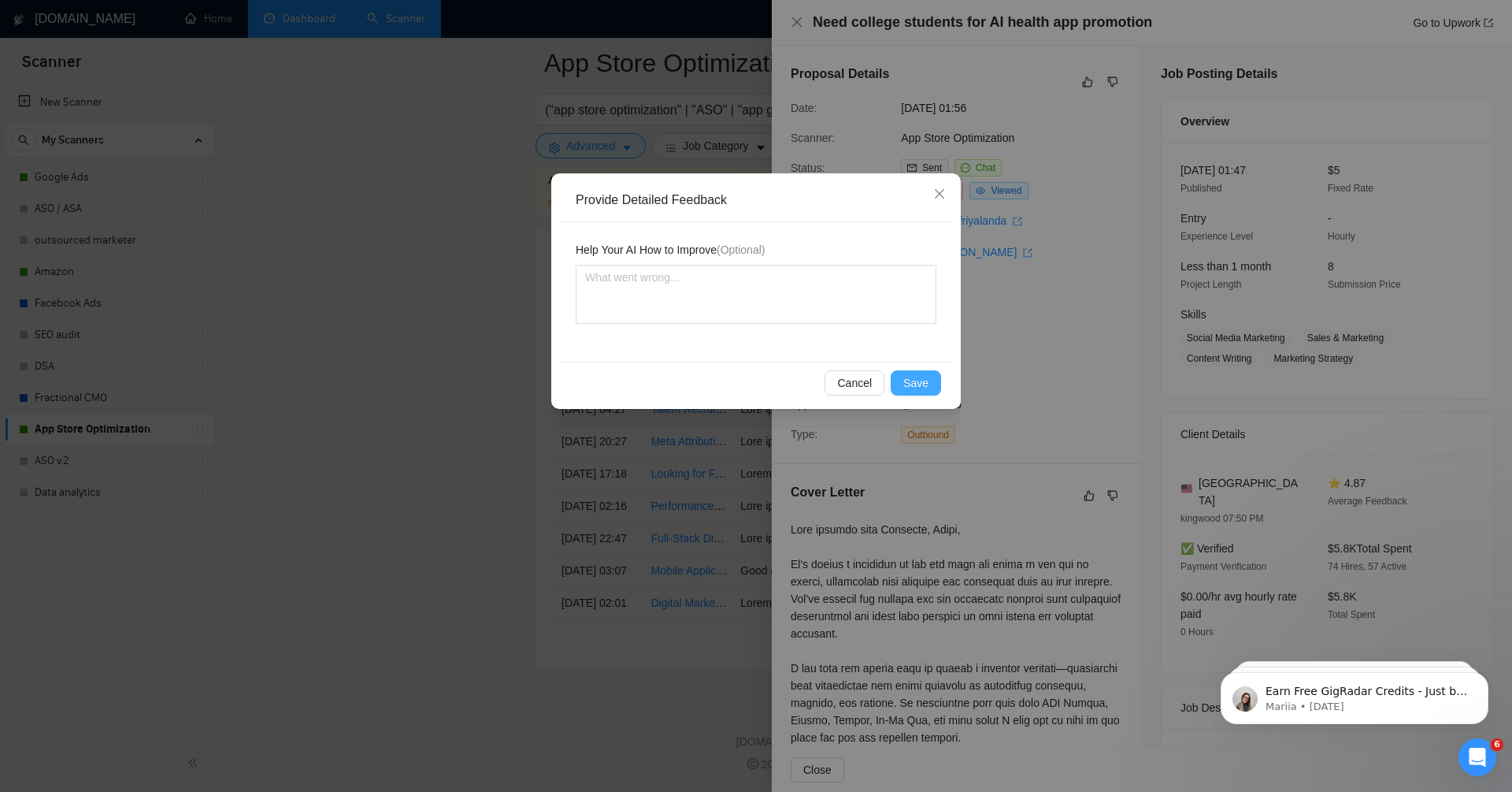
click at [916, 380] on span "Save" at bounding box center [917, 383] width 26 height 18
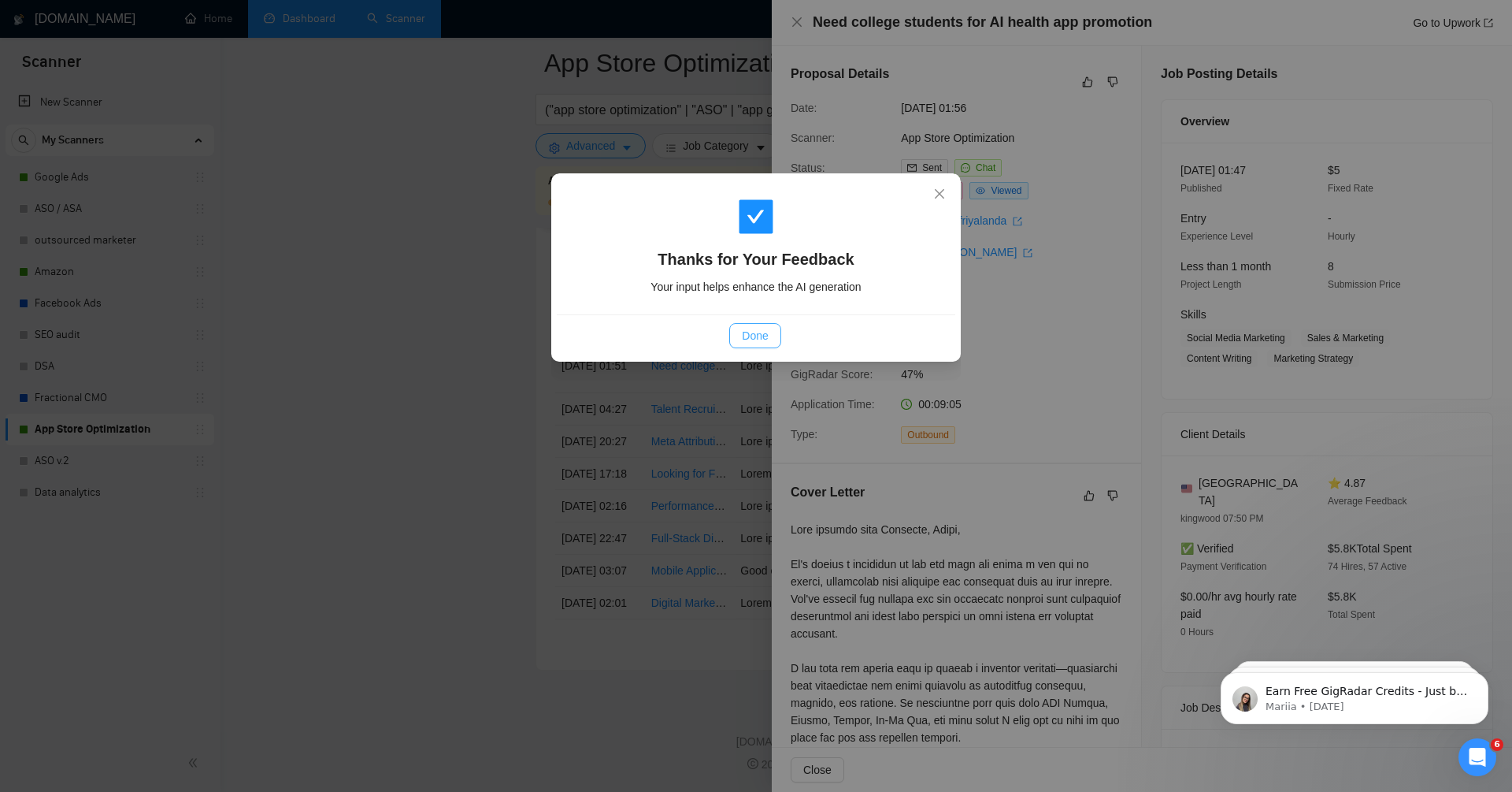
click at [758, 338] on span "Done" at bounding box center [755, 336] width 26 height 18
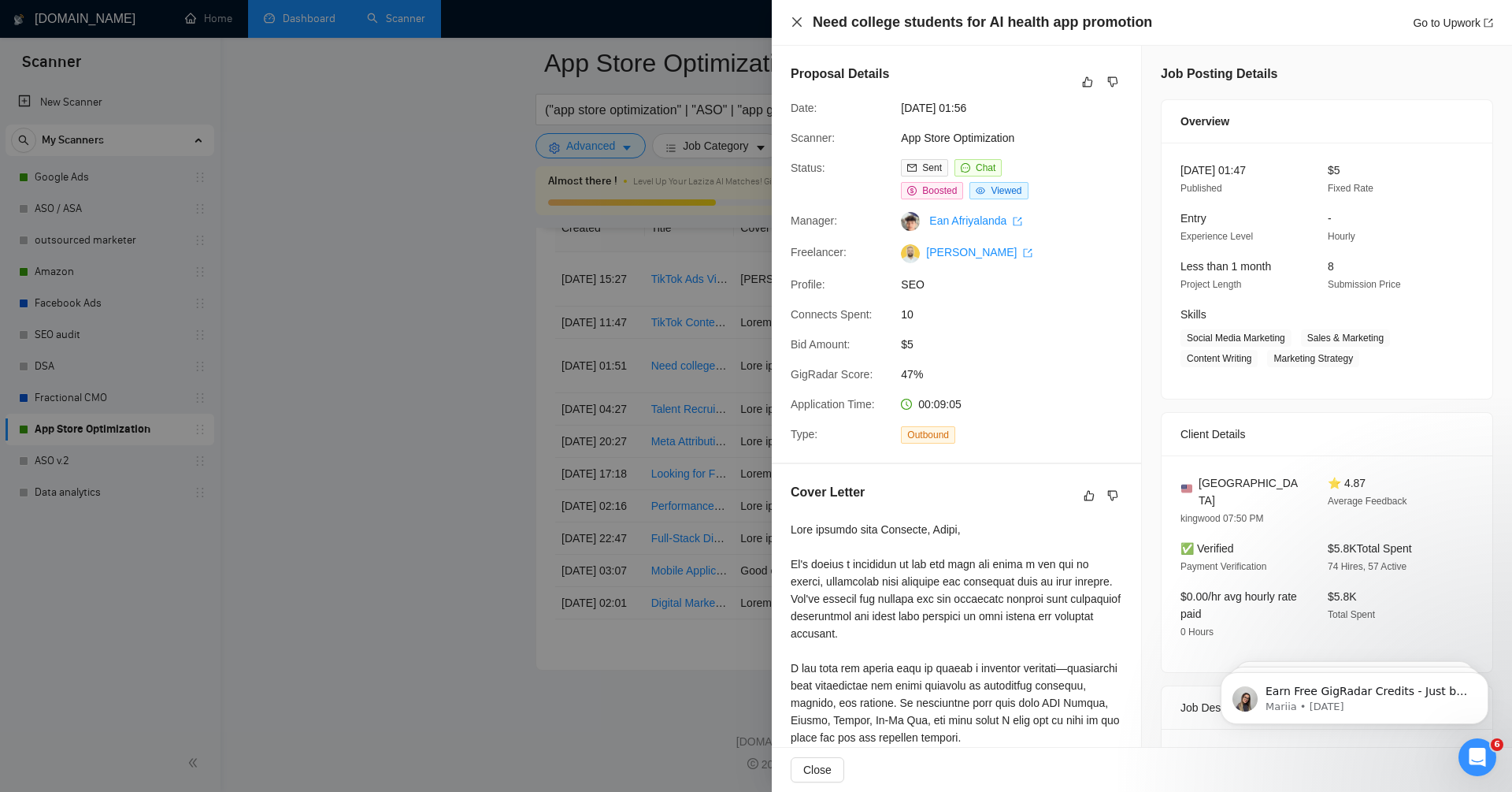
click at [797, 20] on icon "close" at bounding box center [798, 22] width 13 height 13
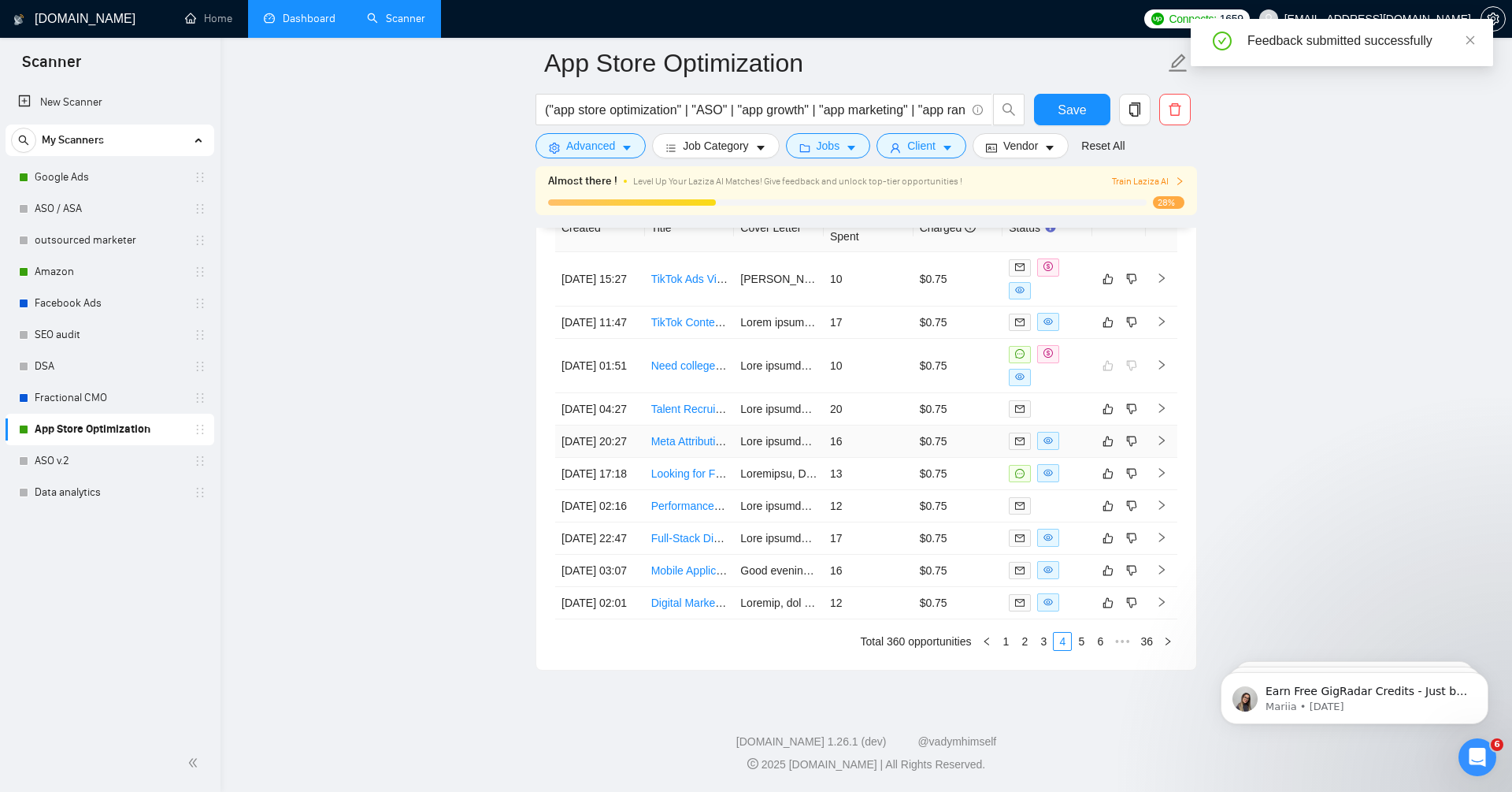
click at [1170, 425] on td at bounding box center [1161, 441] width 31 height 32
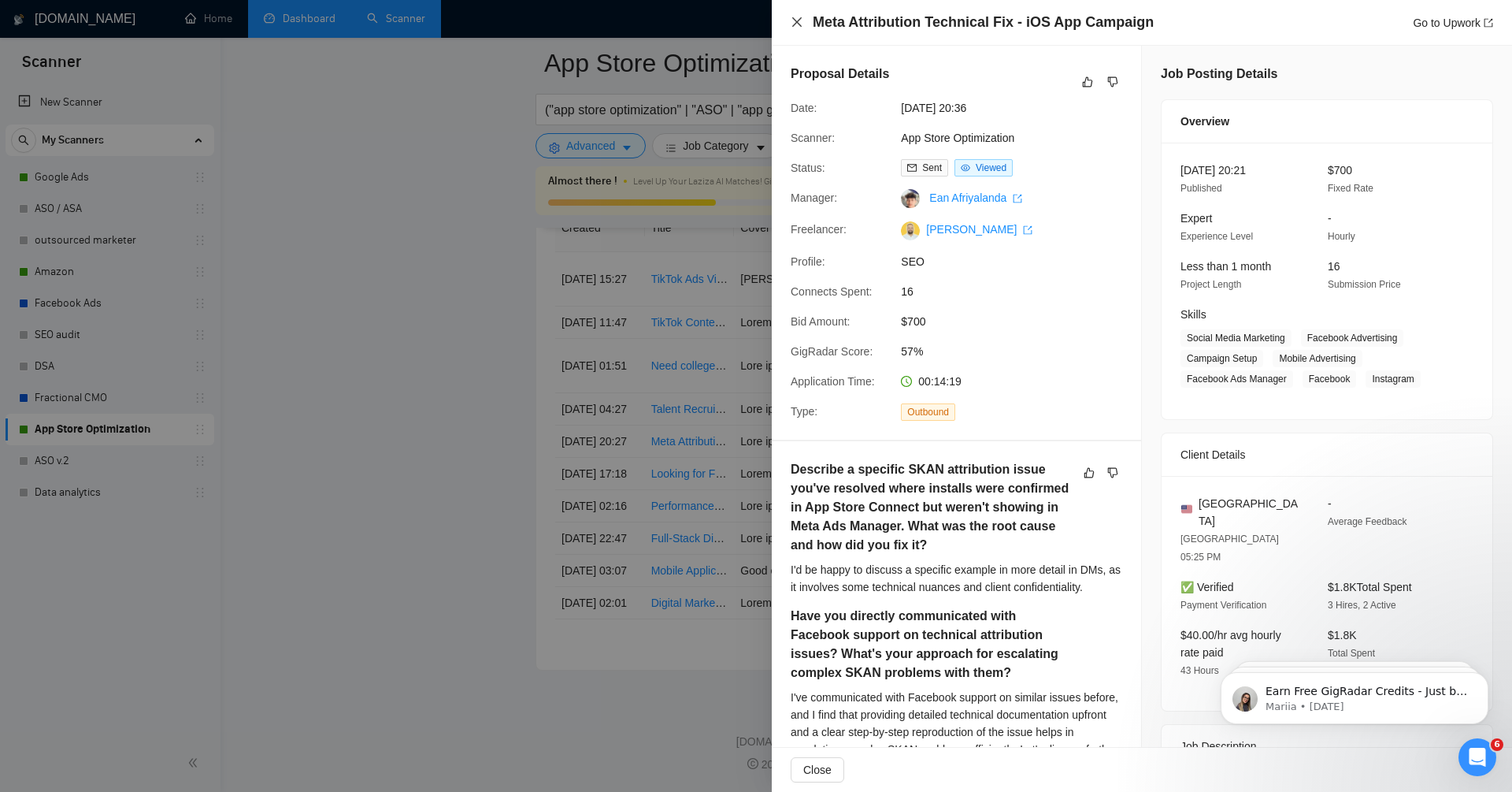
click at [798, 21] on icon "close" at bounding box center [798, 22] width 10 height 10
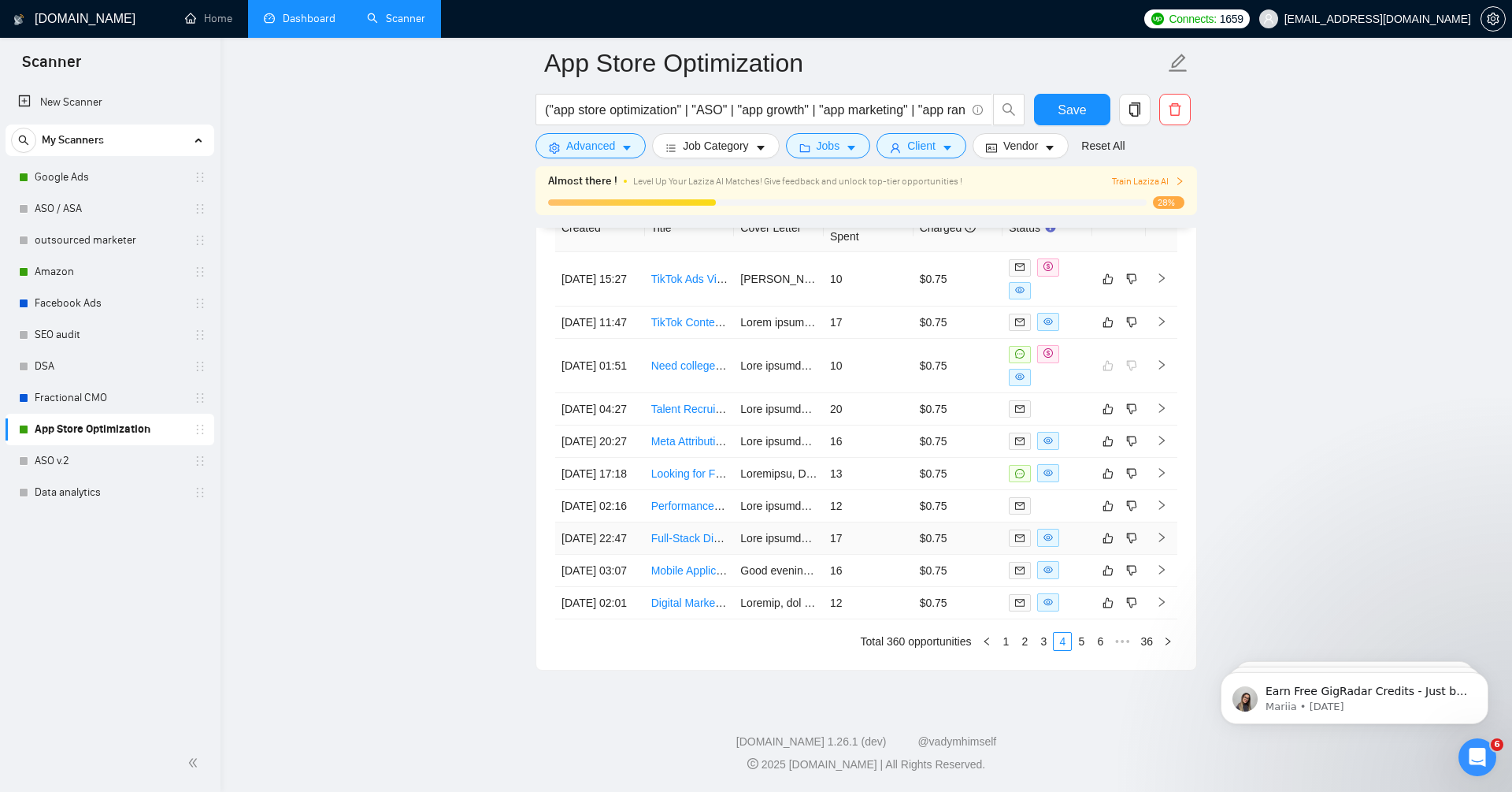
click at [1164, 531] on icon "right" at bounding box center [1162, 537] width 11 height 11
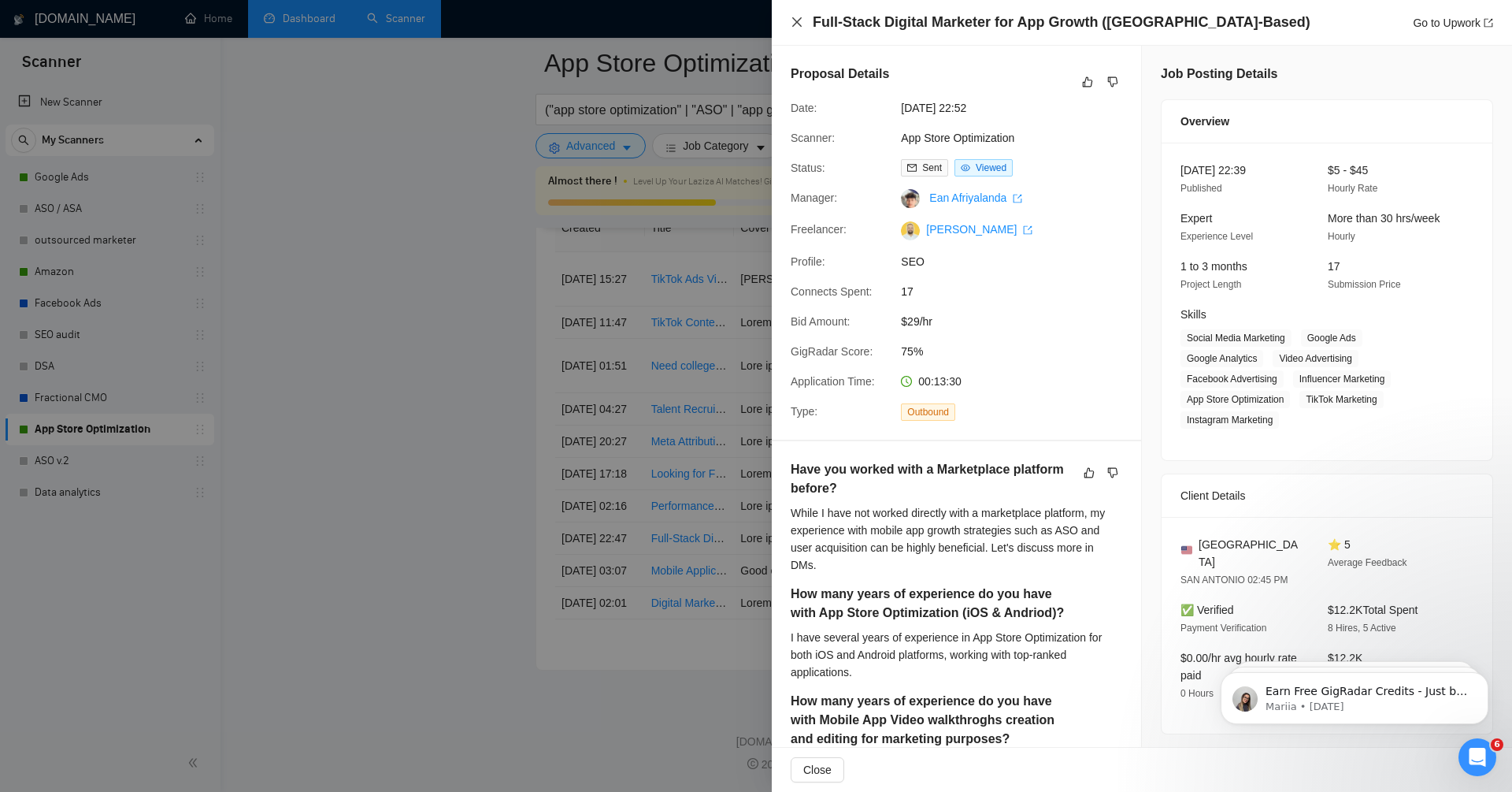
click at [798, 24] on icon "close" at bounding box center [798, 22] width 10 height 10
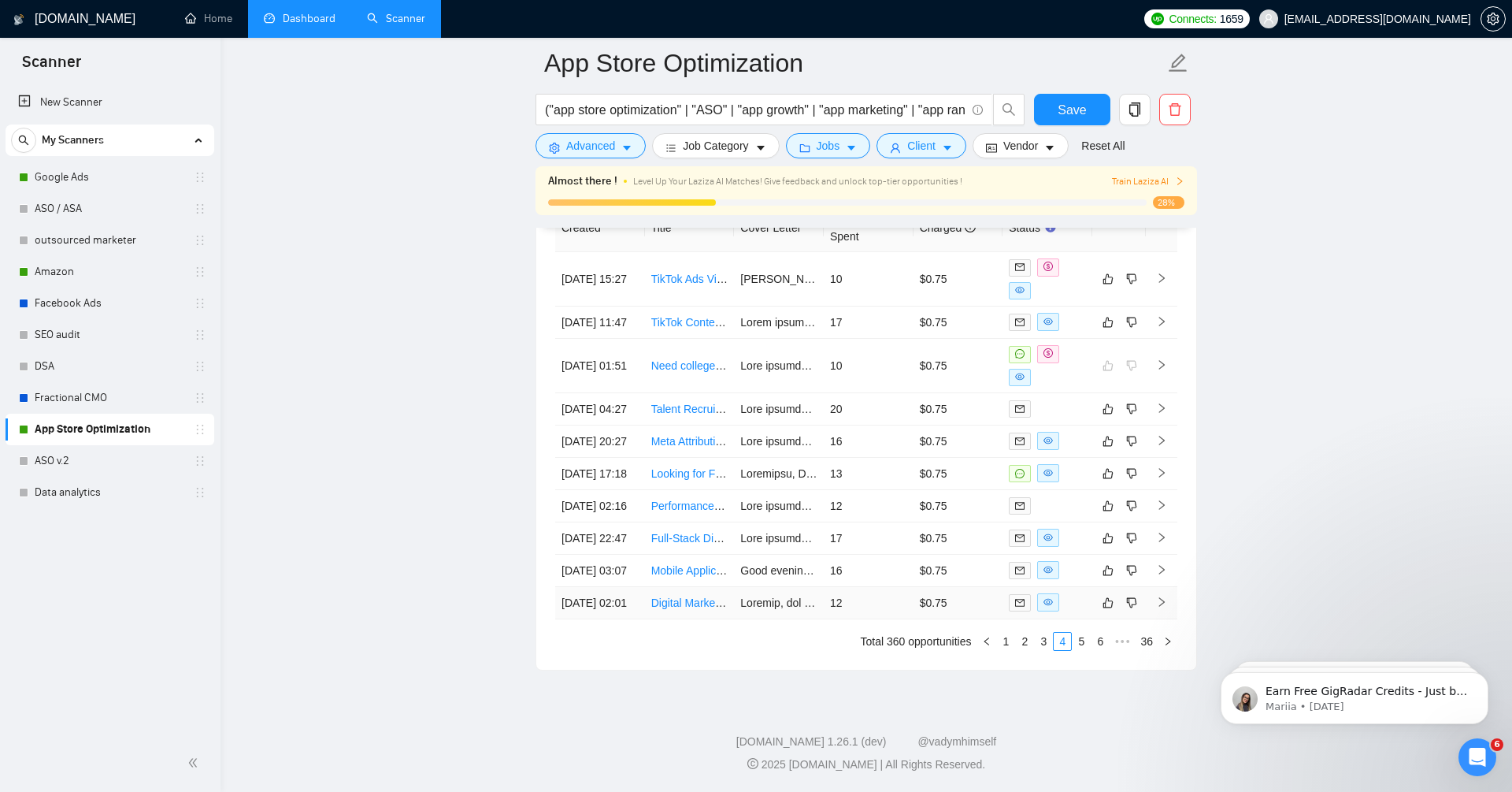
click at [1160, 606] on icon "right" at bounding box center [1162, 602] width 11 height 11
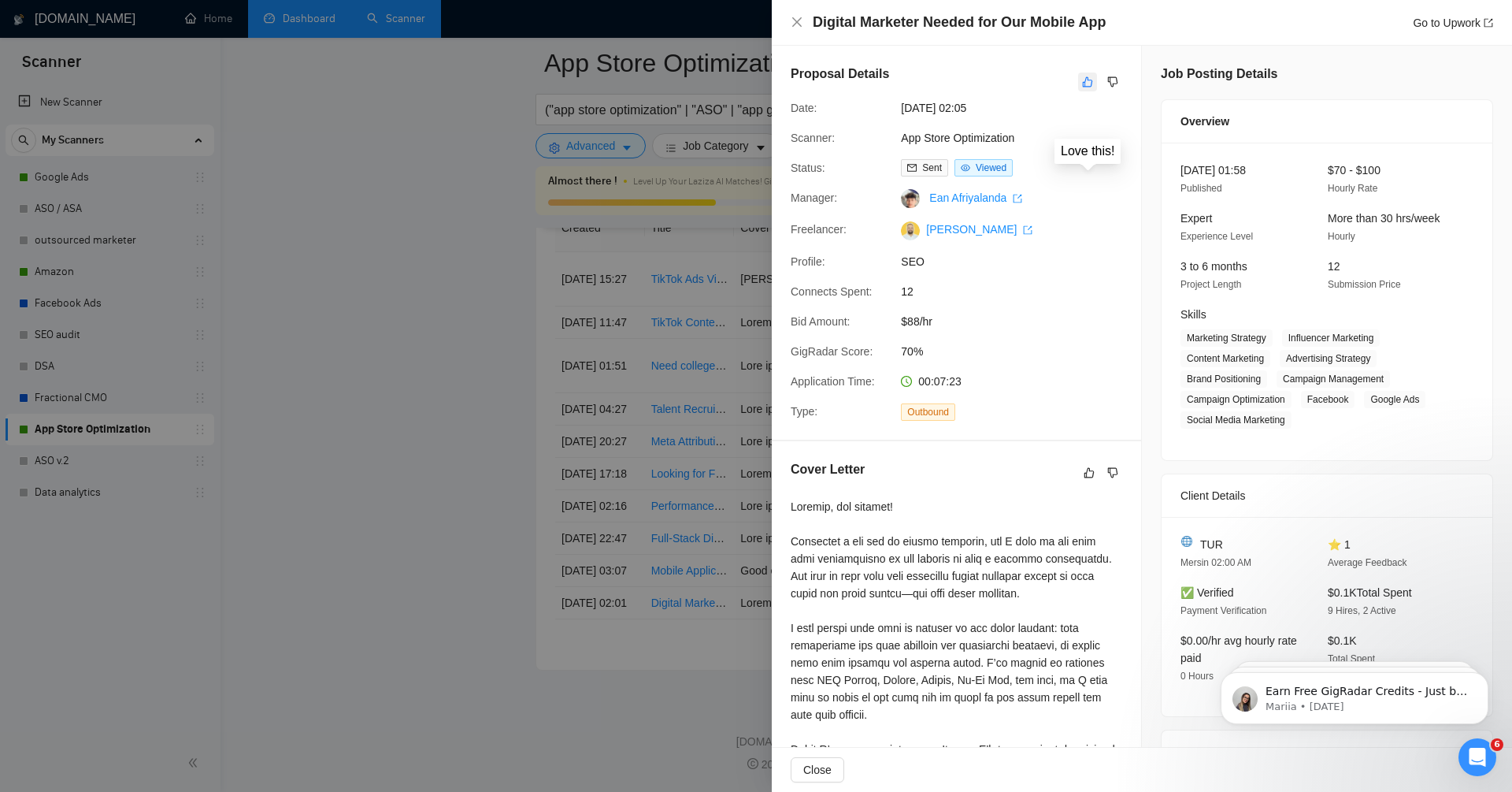
click at [1090, 79] on icon "like" at bounding box center [1088, 82] width 11 height 13
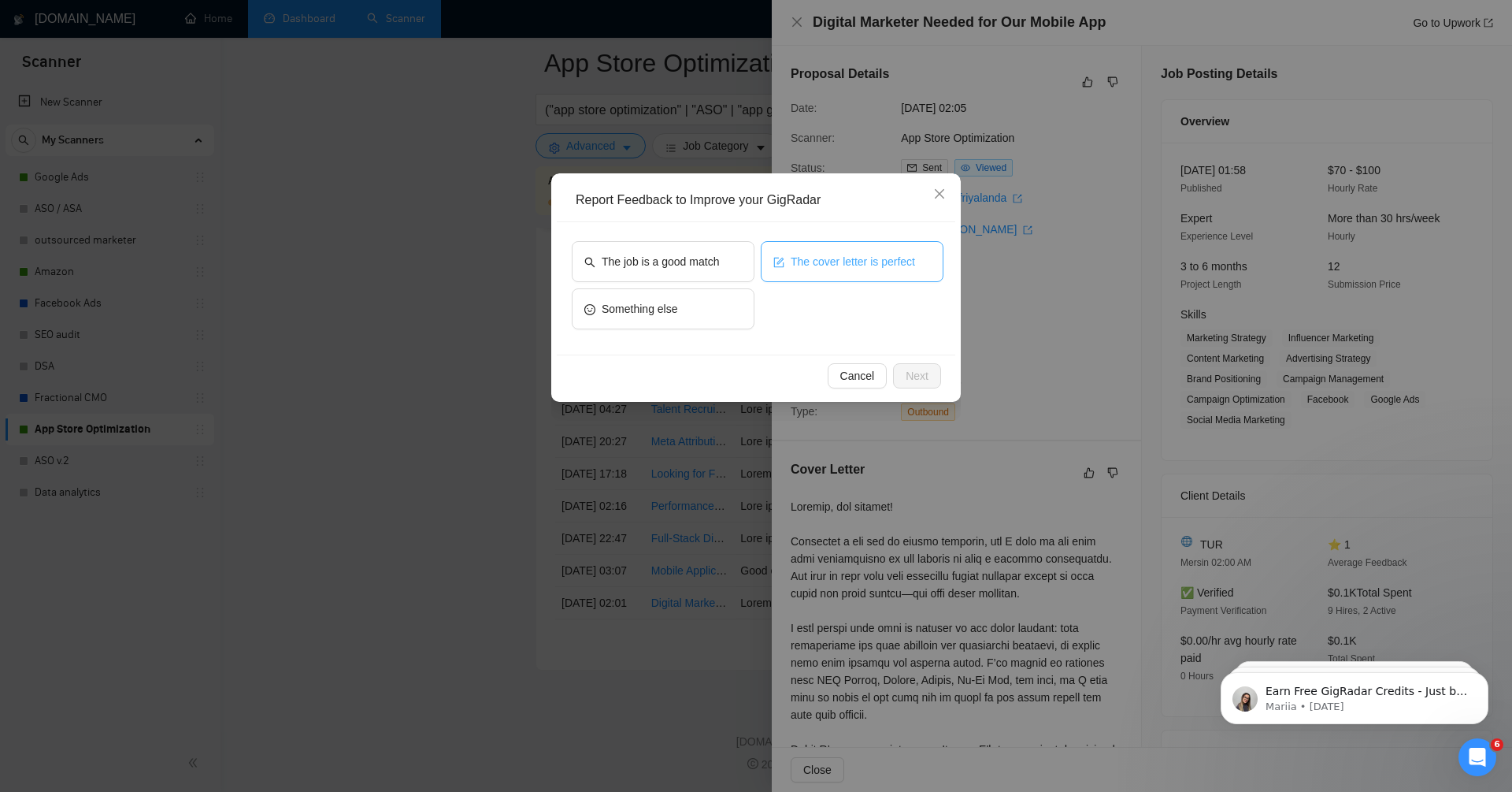
click at [811, 253] on span "The cover letter is perfect" at bounding box center [853, 261] width 125 height 18
click at [690, 257] on span "The job is a good match" at bounding box center [660, 261] width 117 height 18
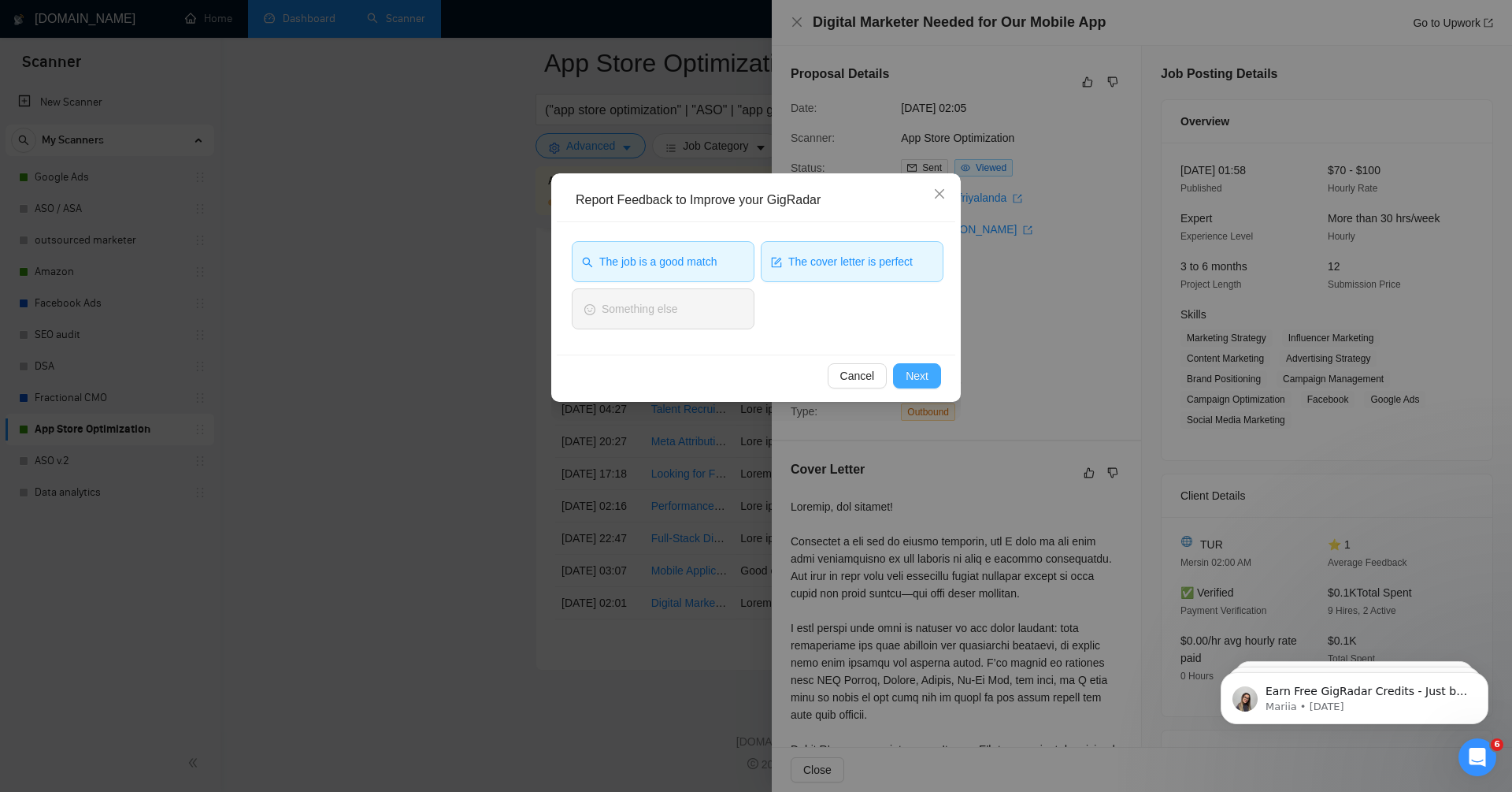
click at [918, 368] on span "Next" at bounding box center [917, 376] width 23 height 18
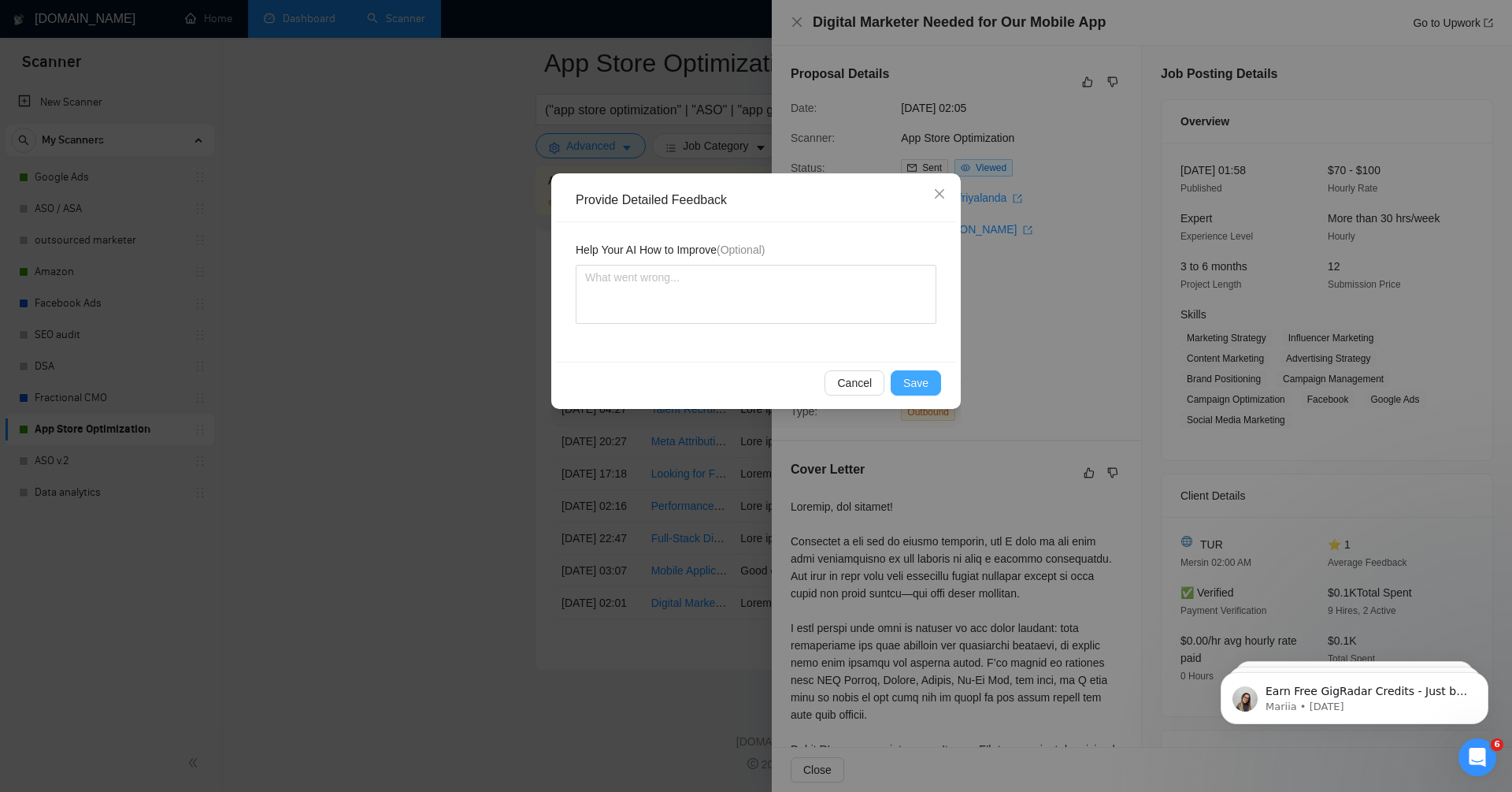
click at [920, 375] on span "Save" at bounding box center [917, 383] width 26 height 18
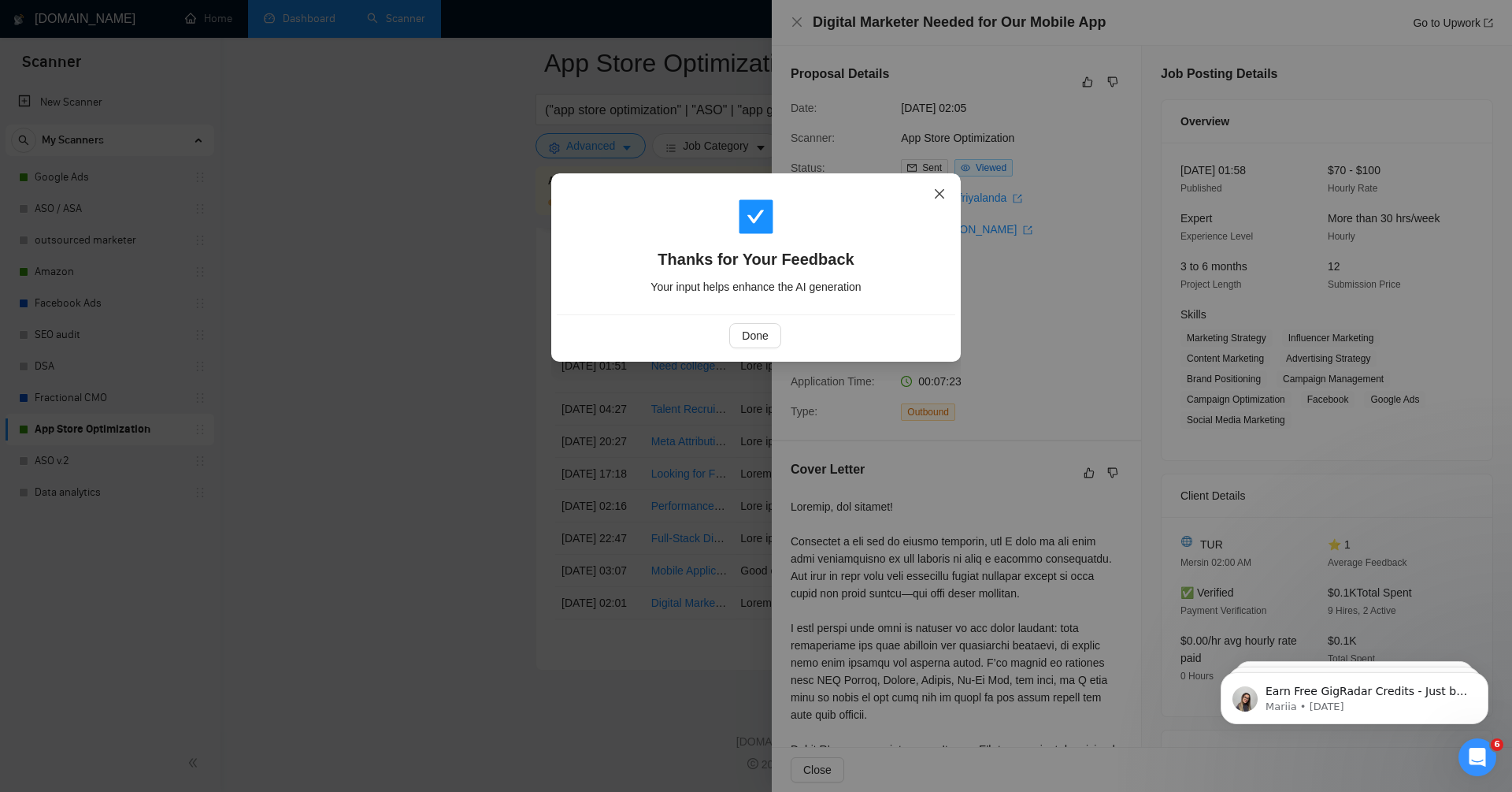
click at [939, 193] on icon "close" at bounding box center [940, 194] width 13 height 13
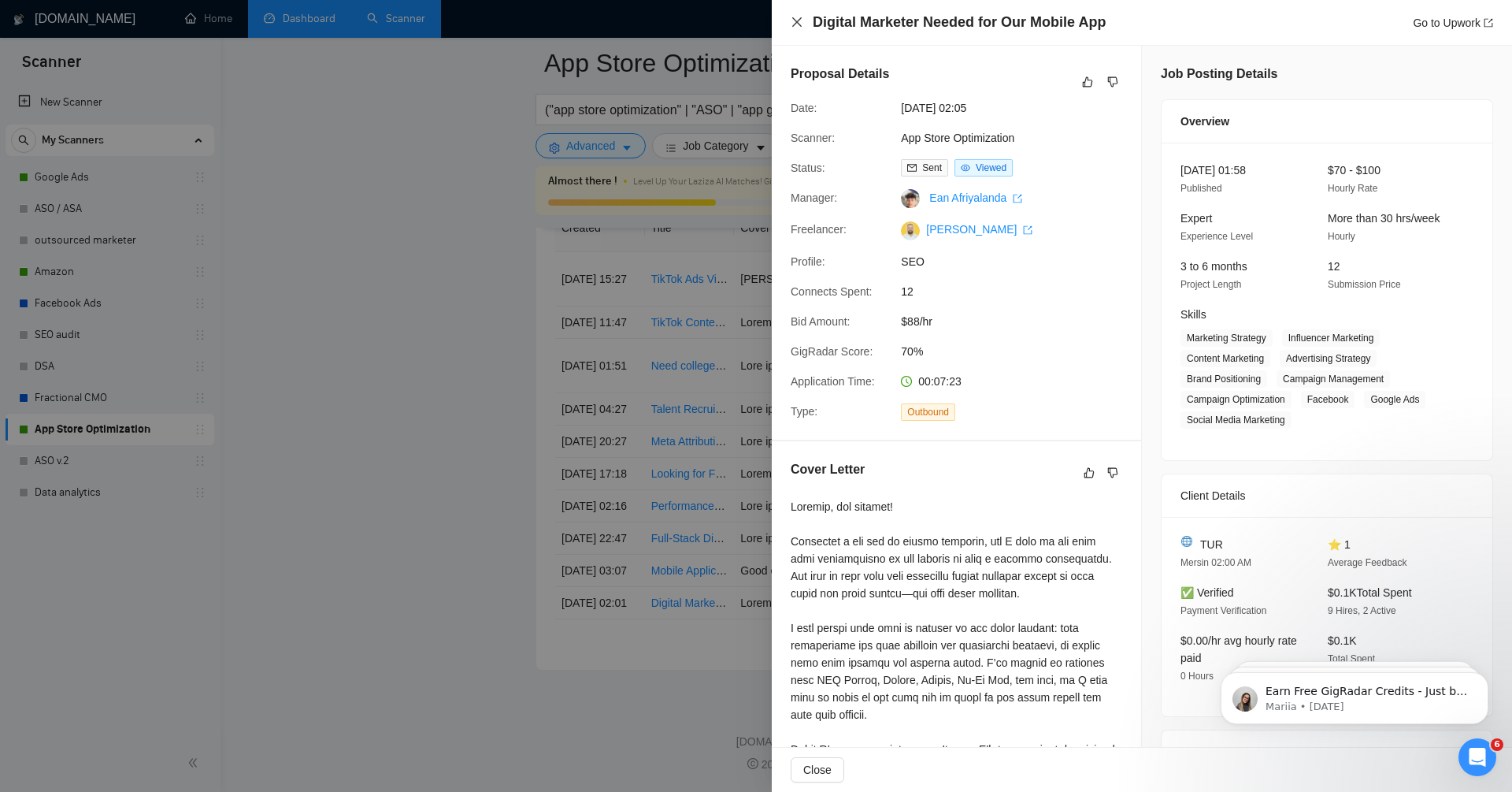
click at [793, 26] on icon "close" at bounding box center [798, 22] width 10 height 10
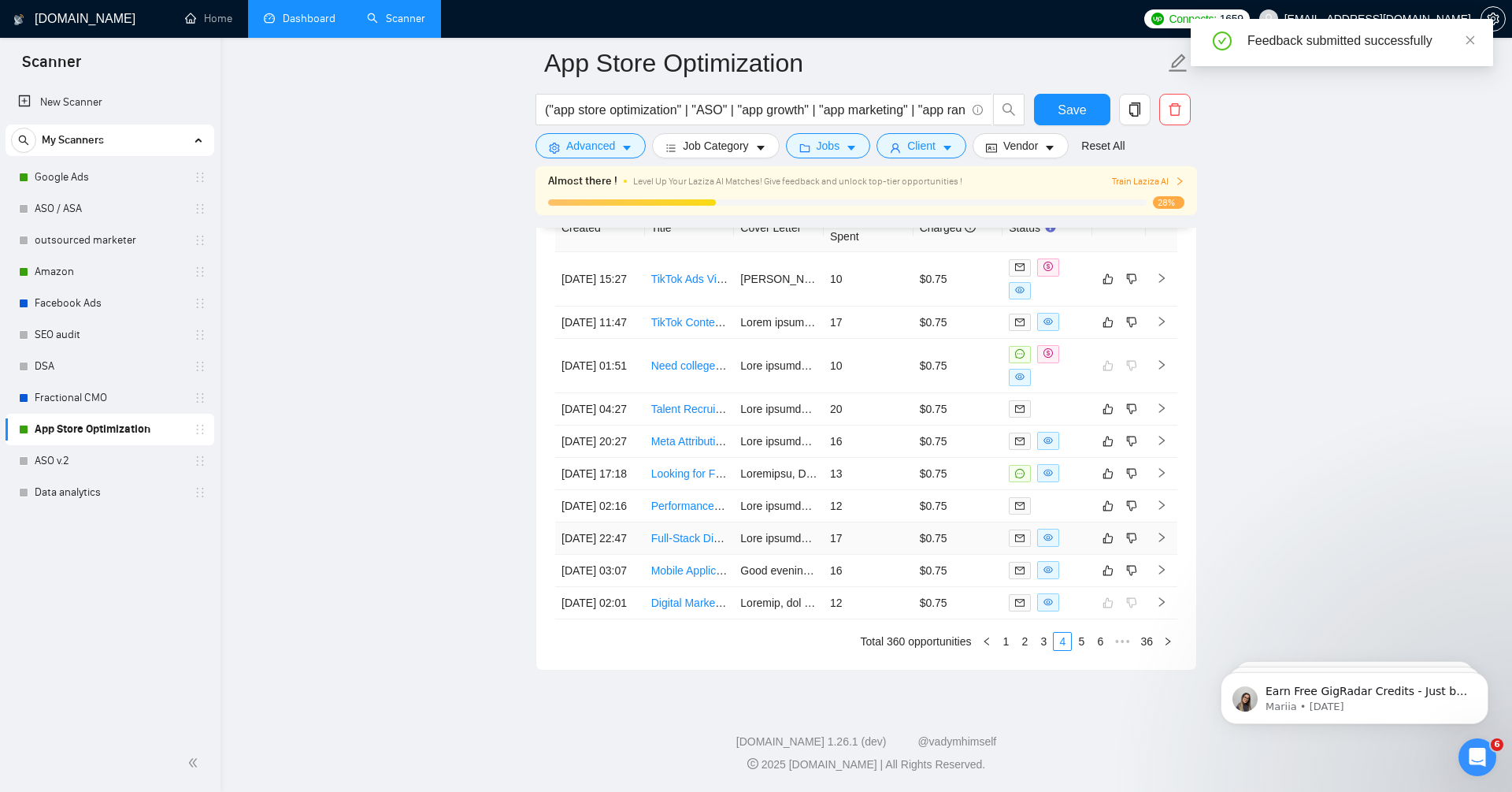
scroll to position [4164, 0]
click at [1080, 642] on link "5" at bounding box center [1081, 641] width 18 height 18
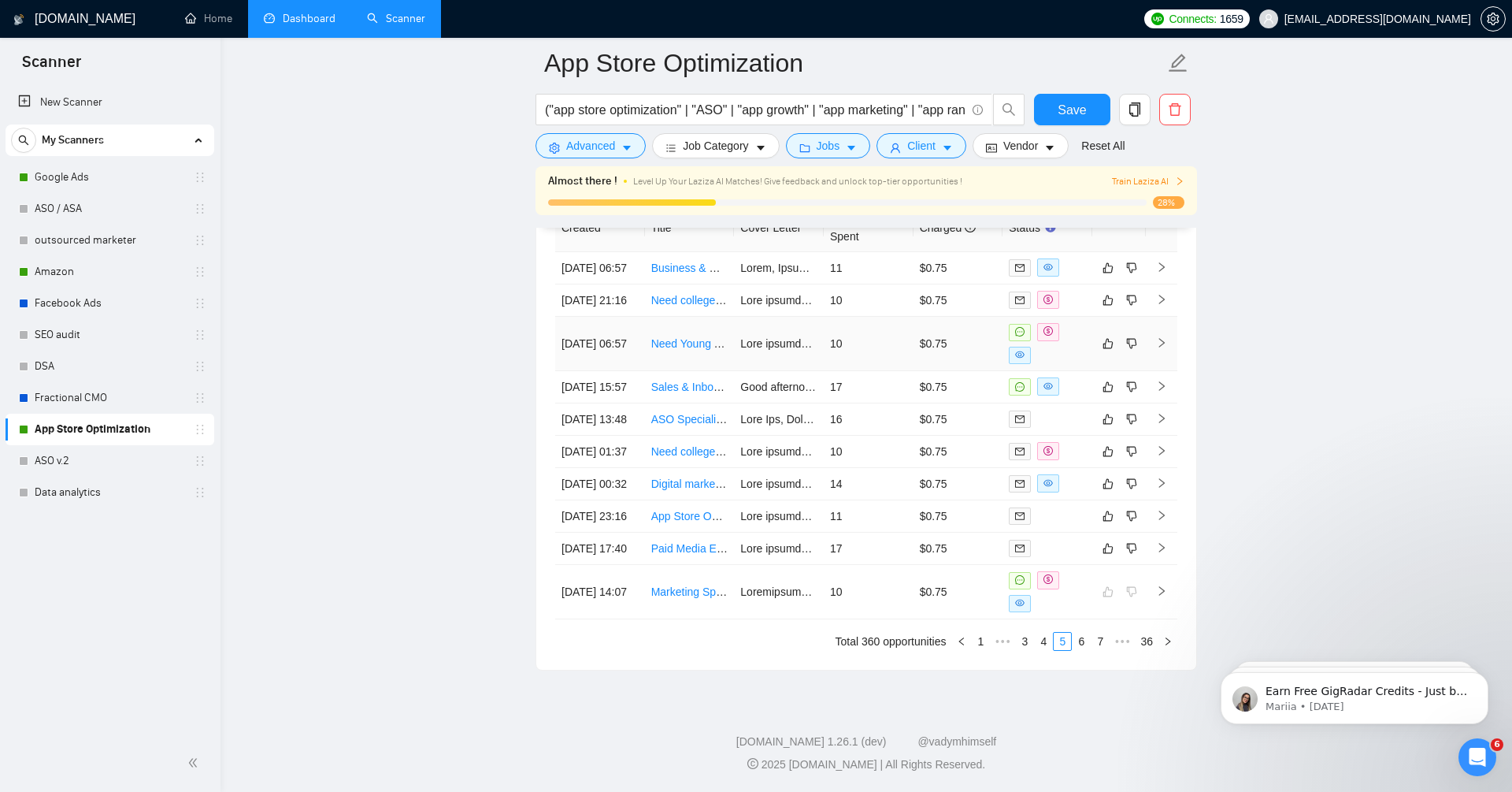
click at [1165, 337] on icon "right" at bounding box center [1162, 343] width 11 height 11
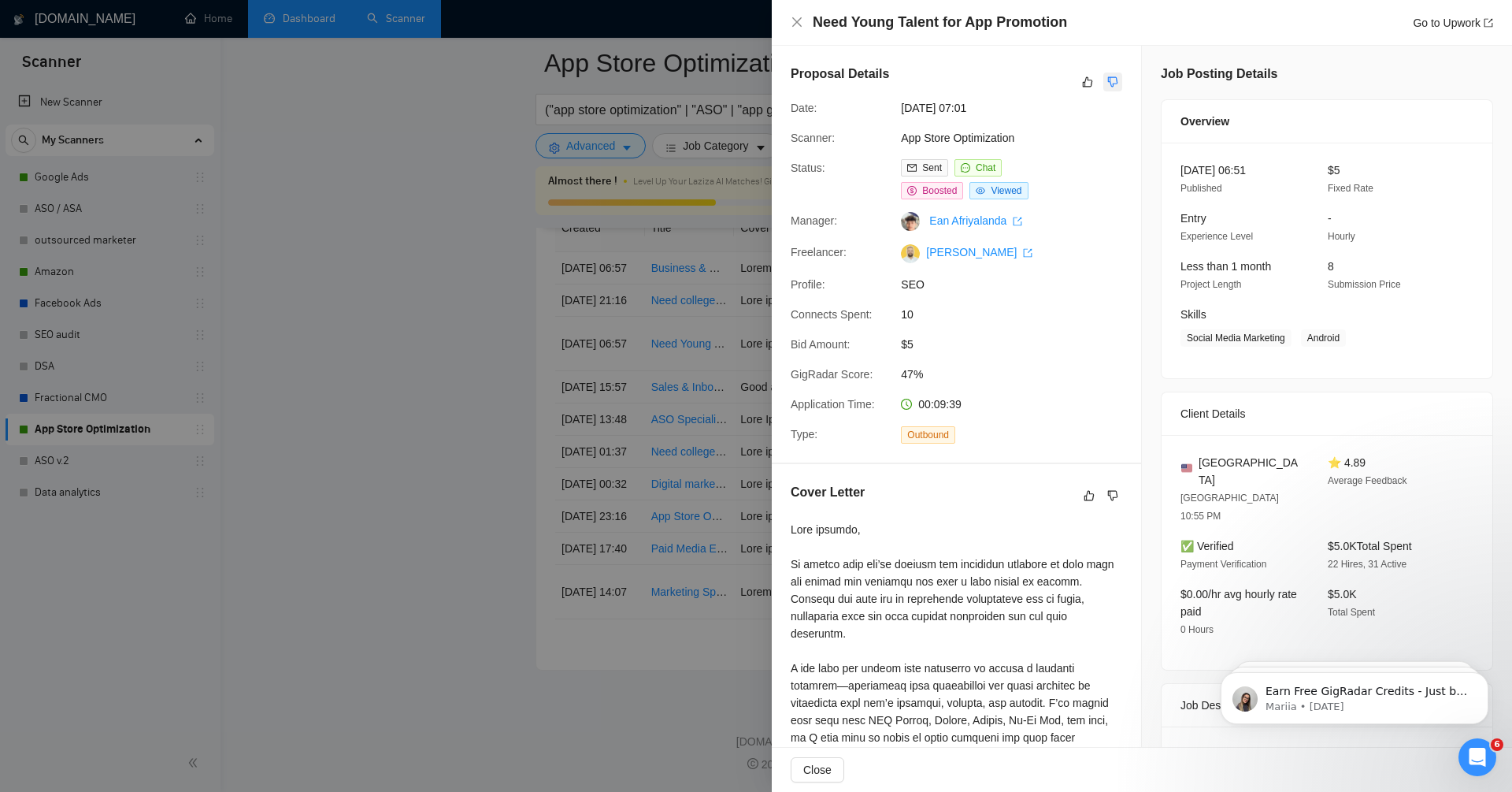
click at [1111, 82] on icon "dislike" at bounding box center [1113, 82] width 10 height 10
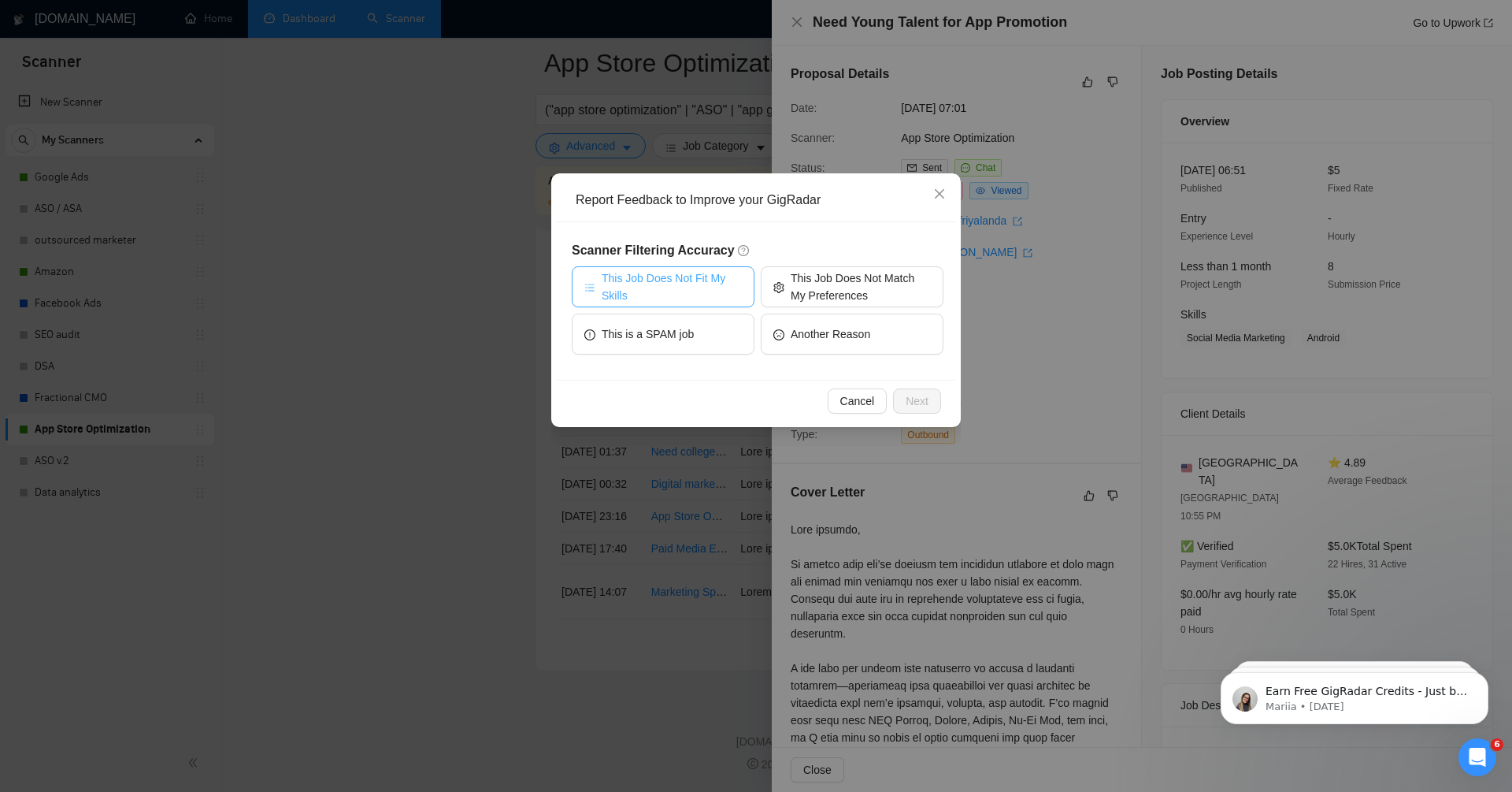
click at [694, 285] on span "This Job Does Not Fit My Skills" at bounding box center [671, 286] width 140 height 34
click at [920, 403] on span "Next" at bounding box center [917, 401] width 23 height 18
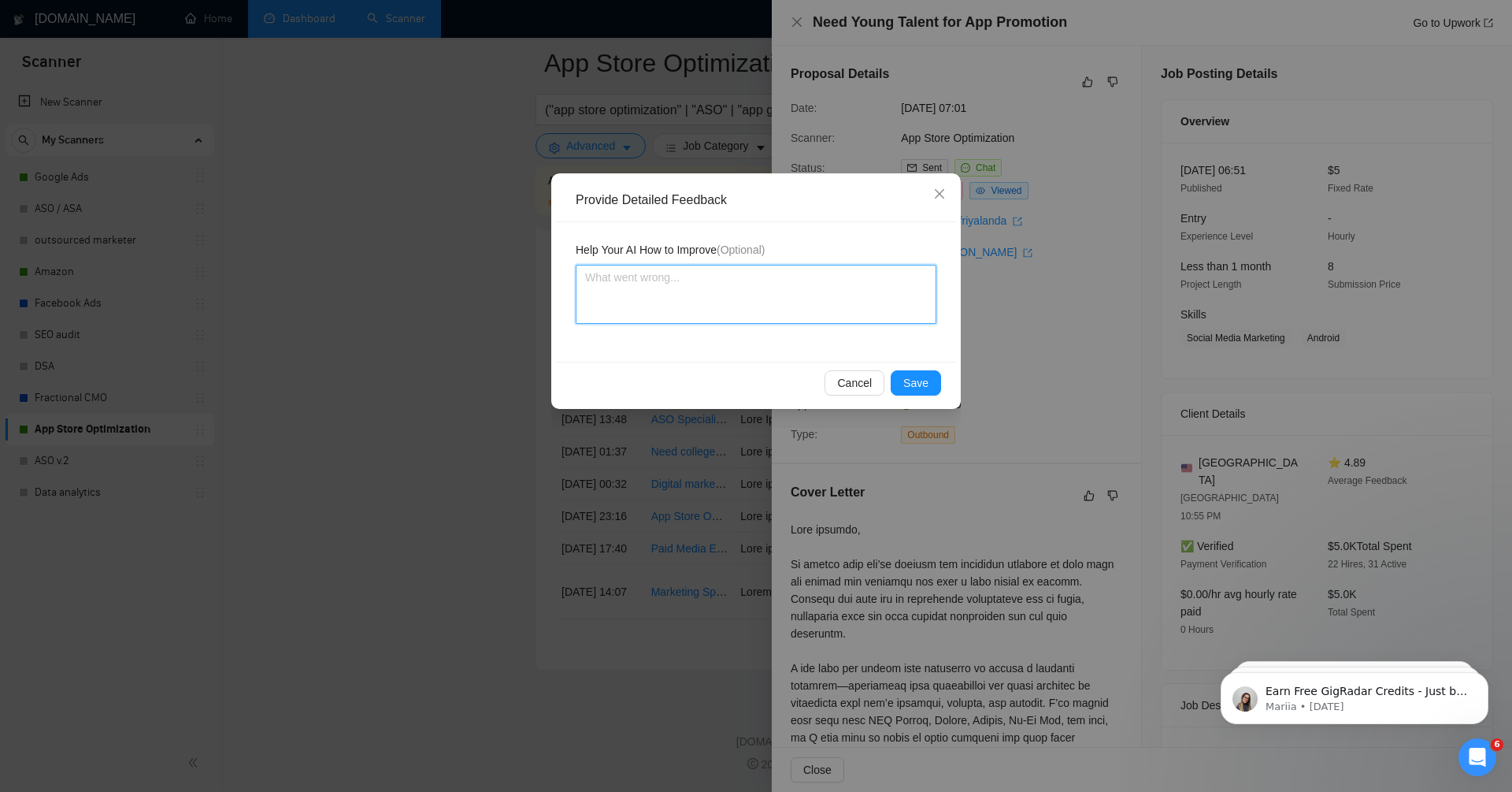
click at [777, 294] on textarea at bounding box center [756, 294] width 360 height 59
type textarea "I"
type textarea "I'"
type textarea "I'm"
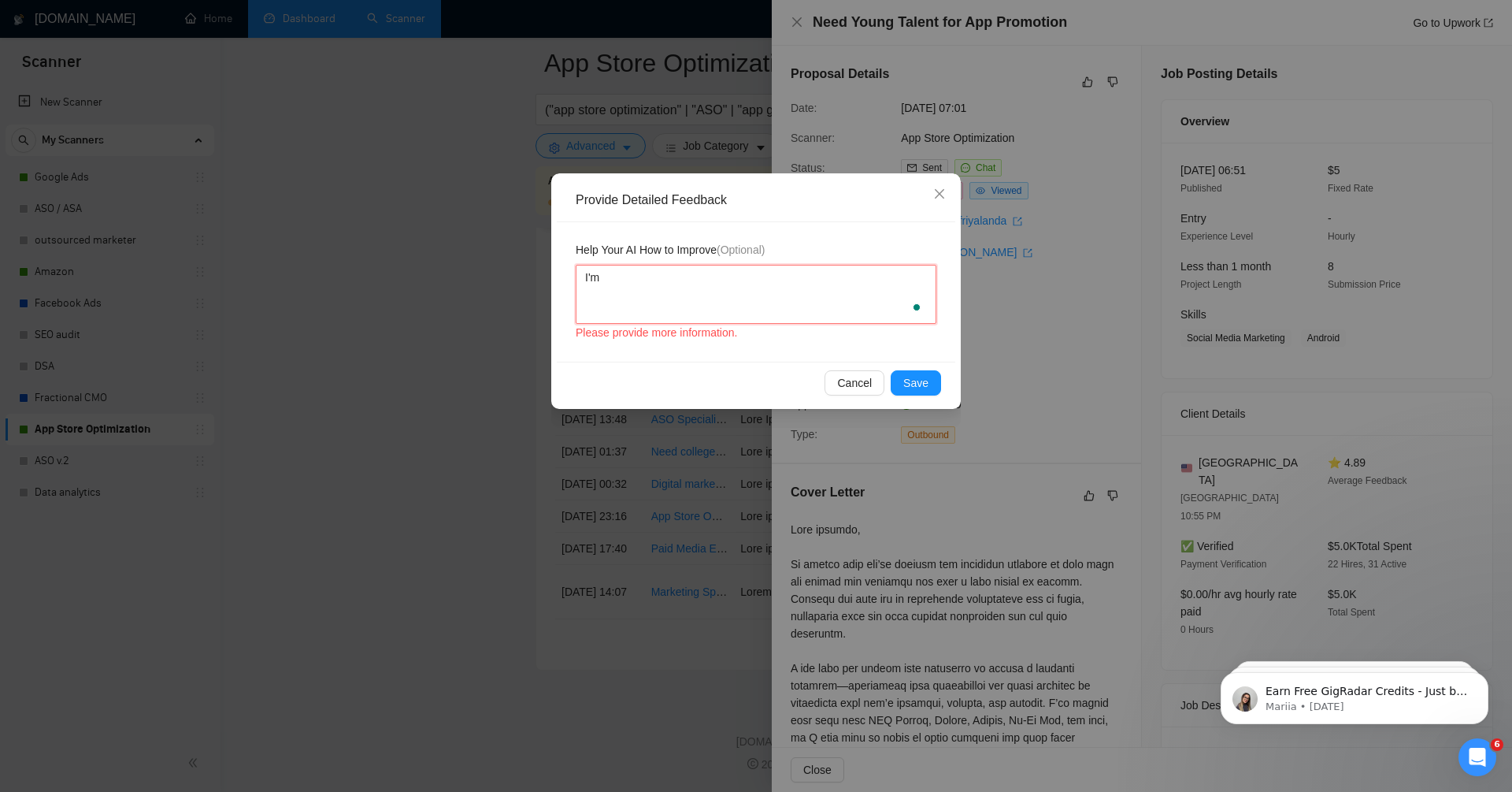
type textarea "I'm n"
type textarea "I'm no"
type textarea "I'm not"
type textarea "I'm not a"
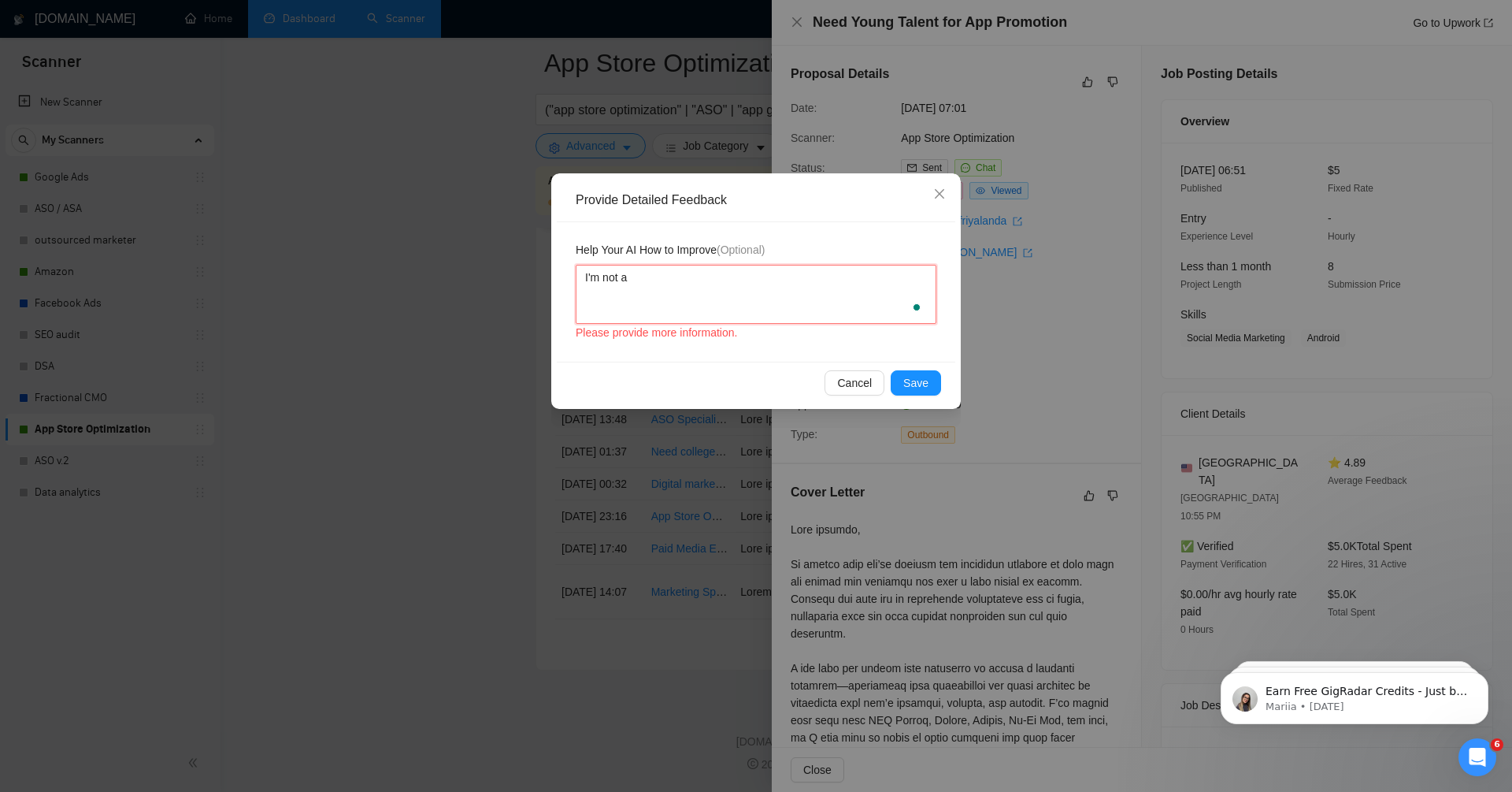
type textarea "I'm not a"
type textarea "I'm not a s"
type textarea "I'm not a st"
type textarea "I'm not a stu"
type textarea "I'm not a stud"
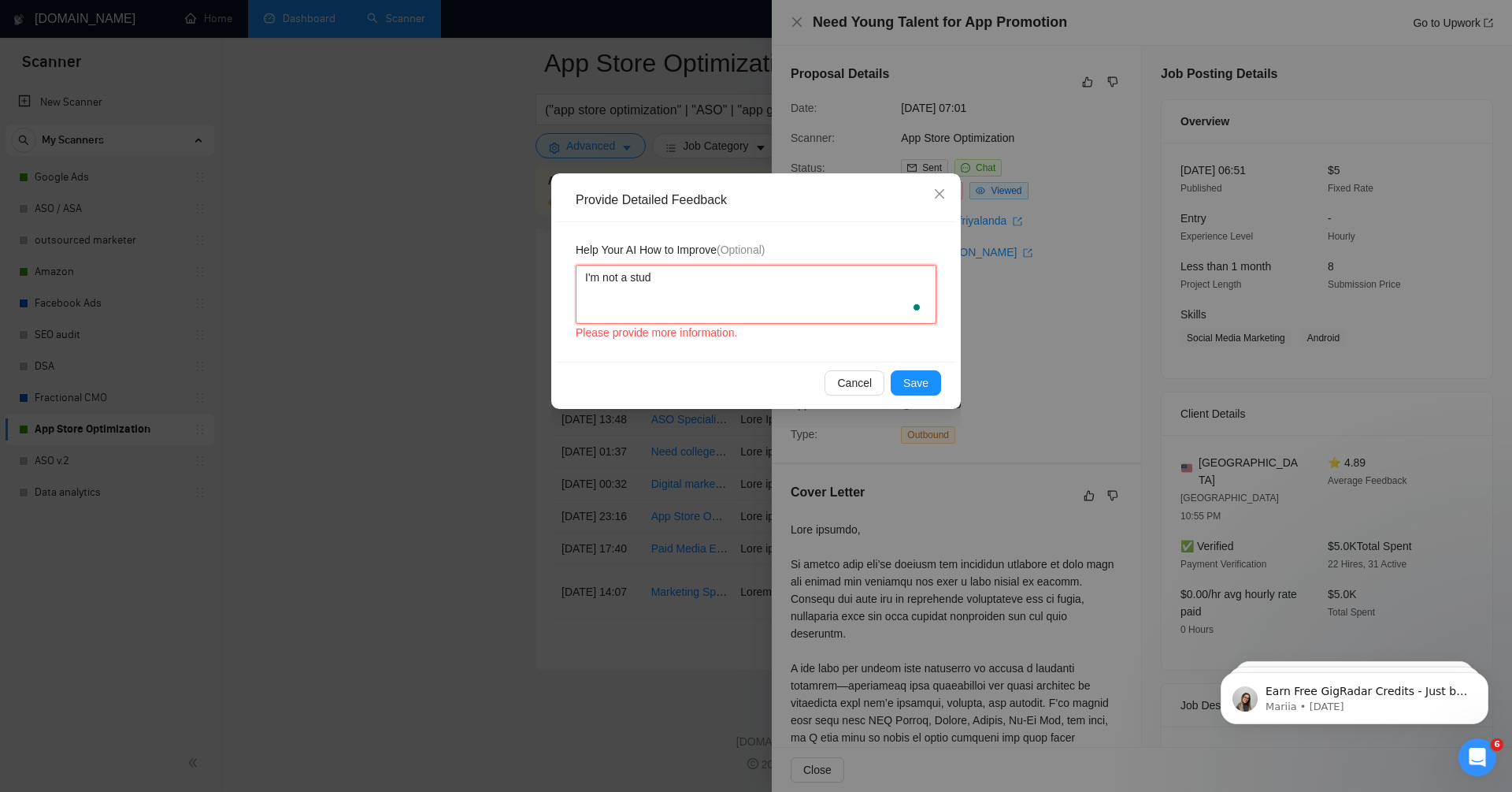
type textarea "I'm not a stude"
type textarea "I'm not a studen"
type textarea "I'm not a student"
type textarea "I'm not a student -"
type textarea "I'm not a student"
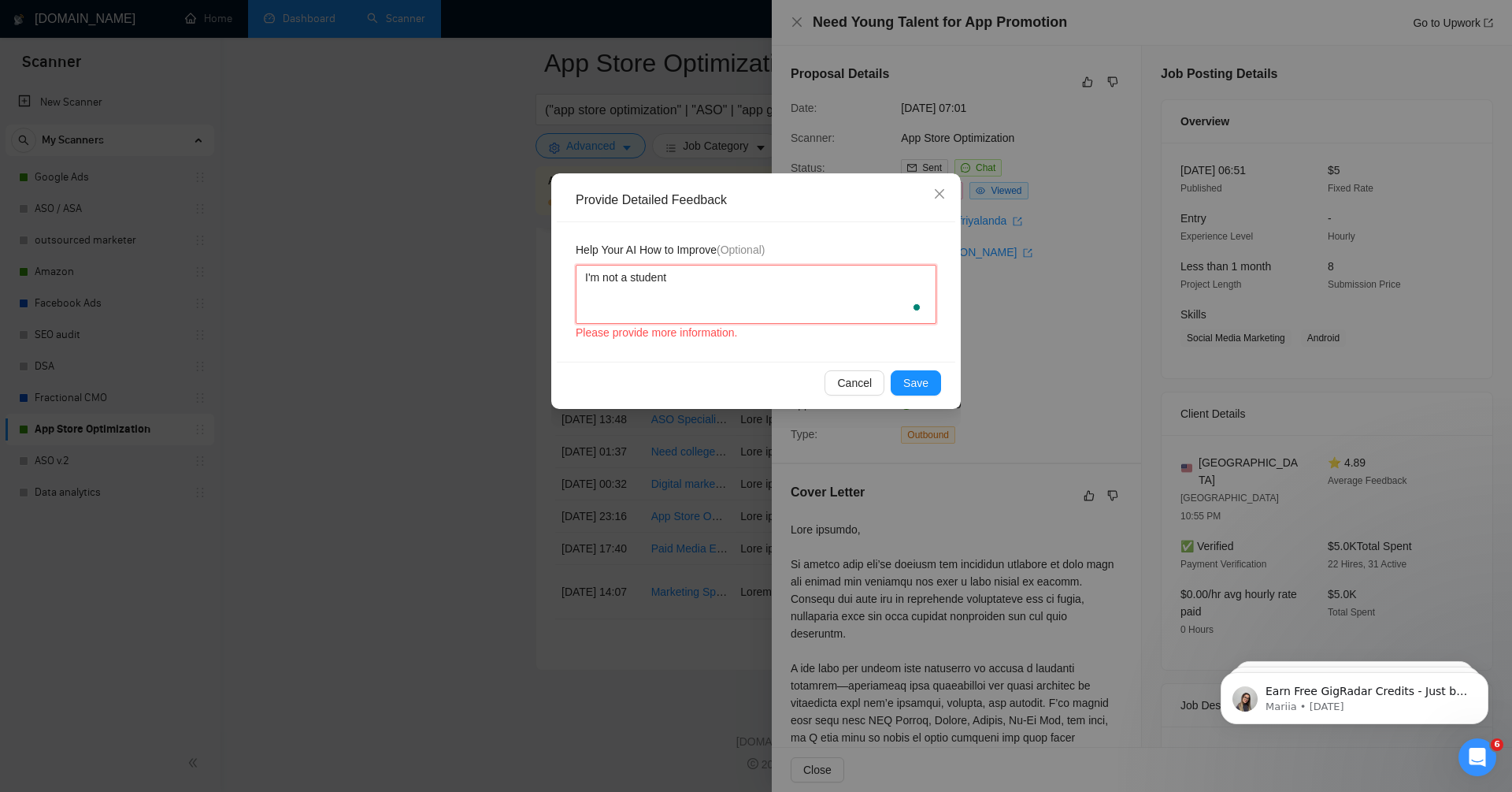
type textarea "I'm not a student"
type textarea "I'm not a student,"
type textarea "I'm not a student, n"
type textarea "I'm not a student, no"
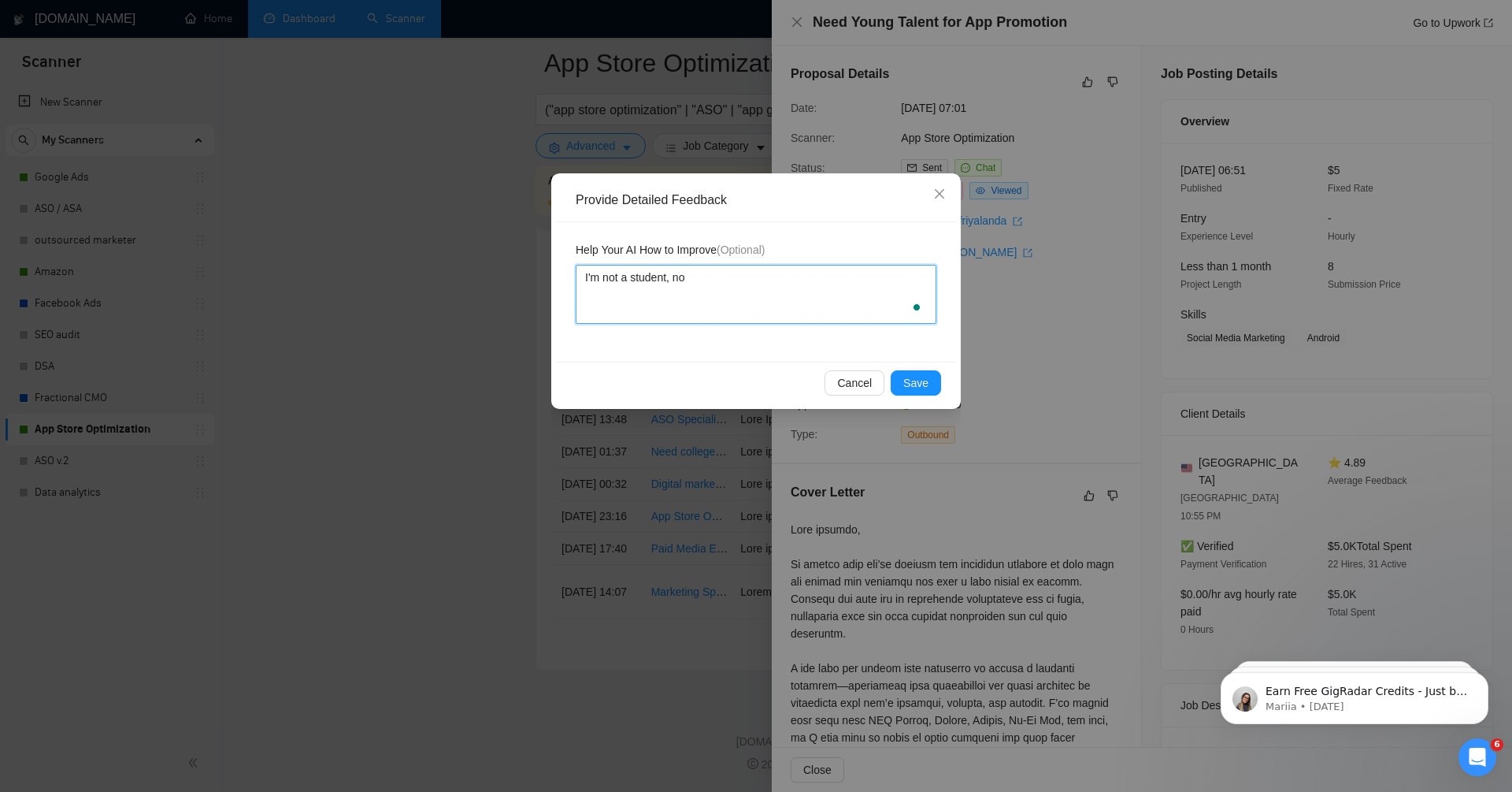
type textarea "I'm not a student, no"
type textarea "I'm not a student, n"
type textarea "I'm not a student,"
type textarea "I'm not a student, do"
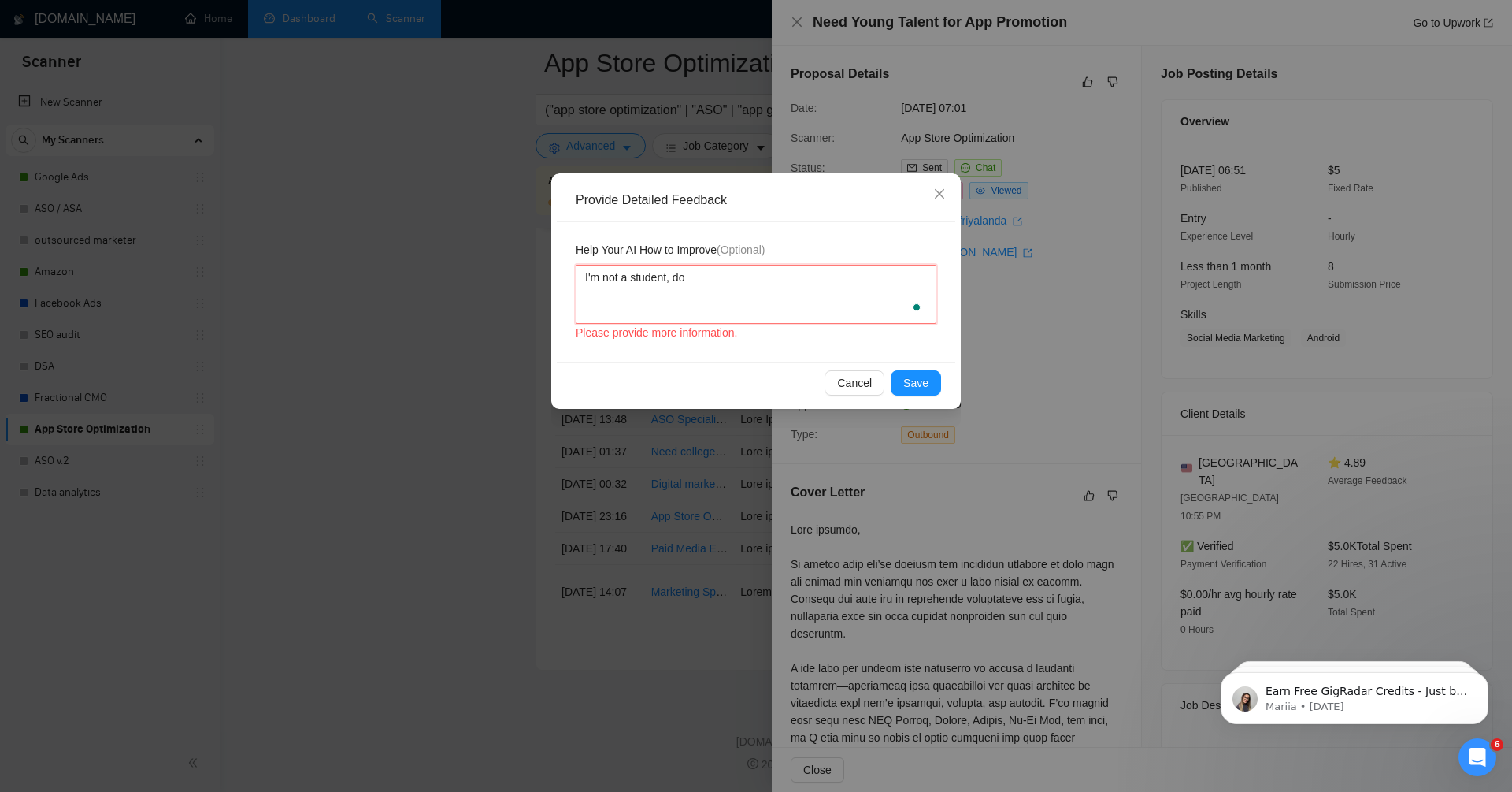
type textarea "I'm not a student, don"
type textarea "I'm not a student, don'"
type textarea "I'm not a student, don't"
type textarea "I'm not a student, don't l"
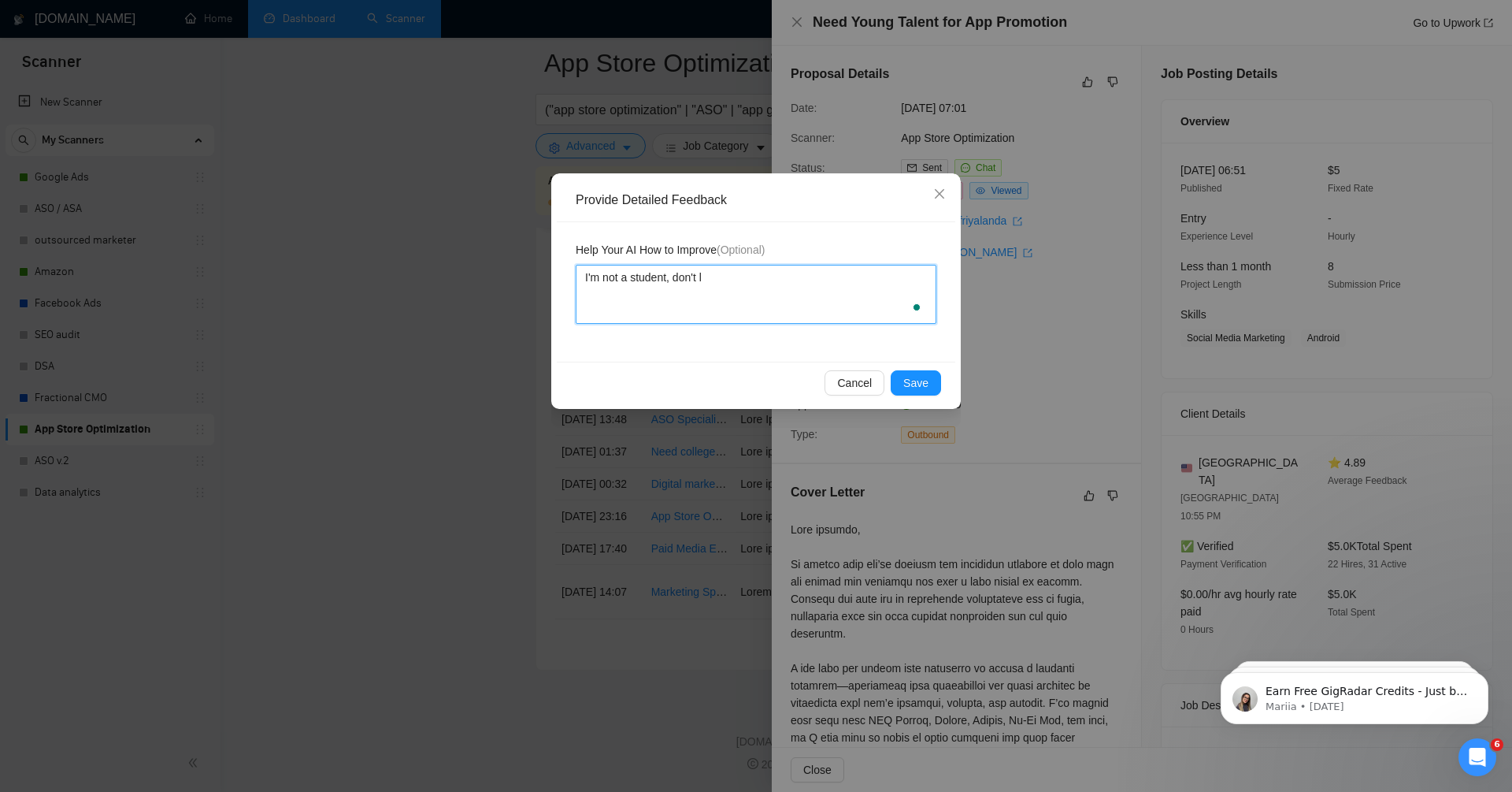
type textarea "I'm not a student, don't li"
type textarea "I'm not a student, don't lik"
type textarea "I'm not a student, don't like"
type textarea "I'm not a student, don't like j"
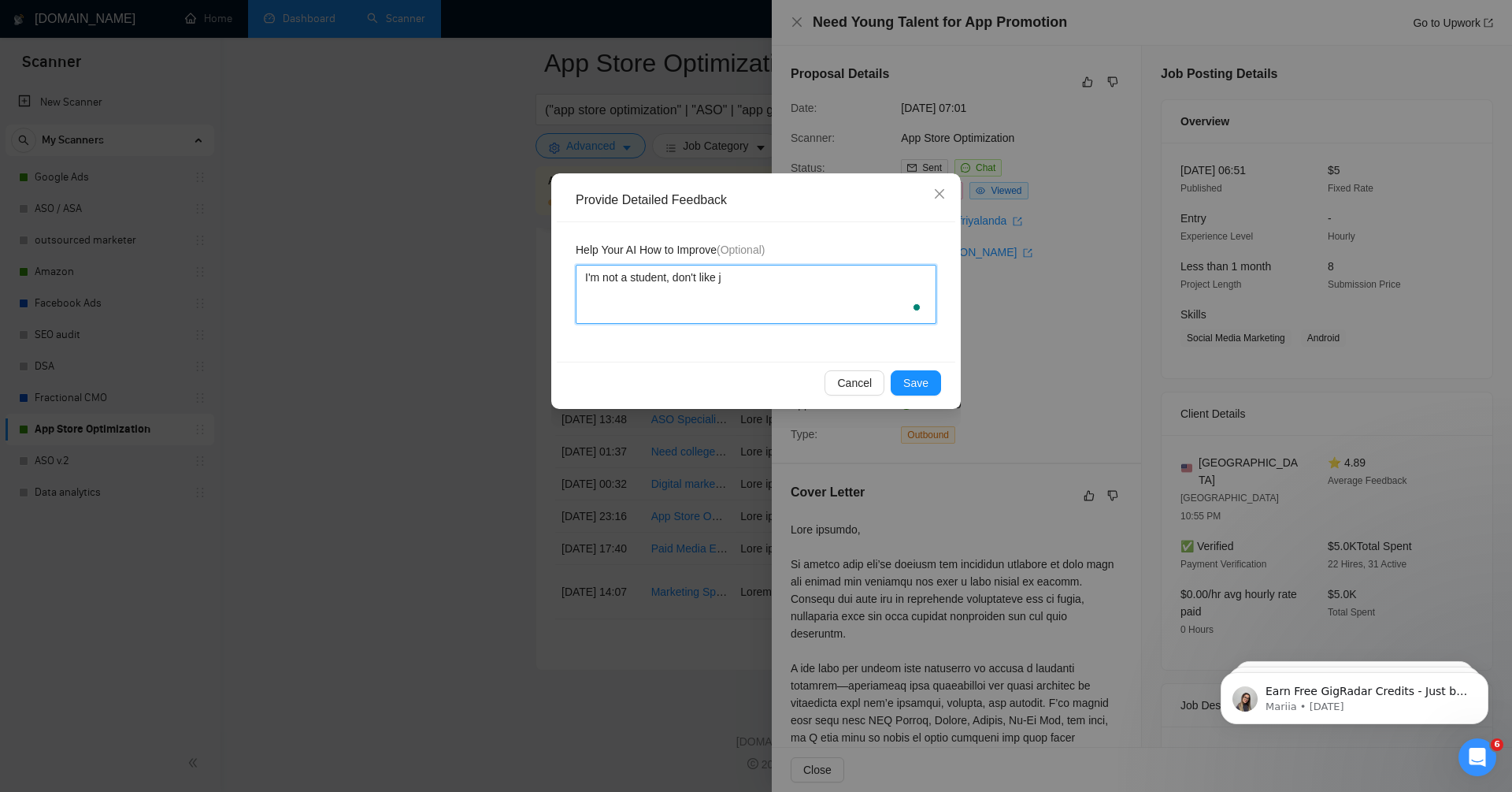
type textarea "I'm not a student, don't like [PERSON_NAME]"
type textarea "I'm not a student, don't like job"
type textarea "I'm not a student, don't like jobs"
type textarea "I'm not a student, don't like jobs w"
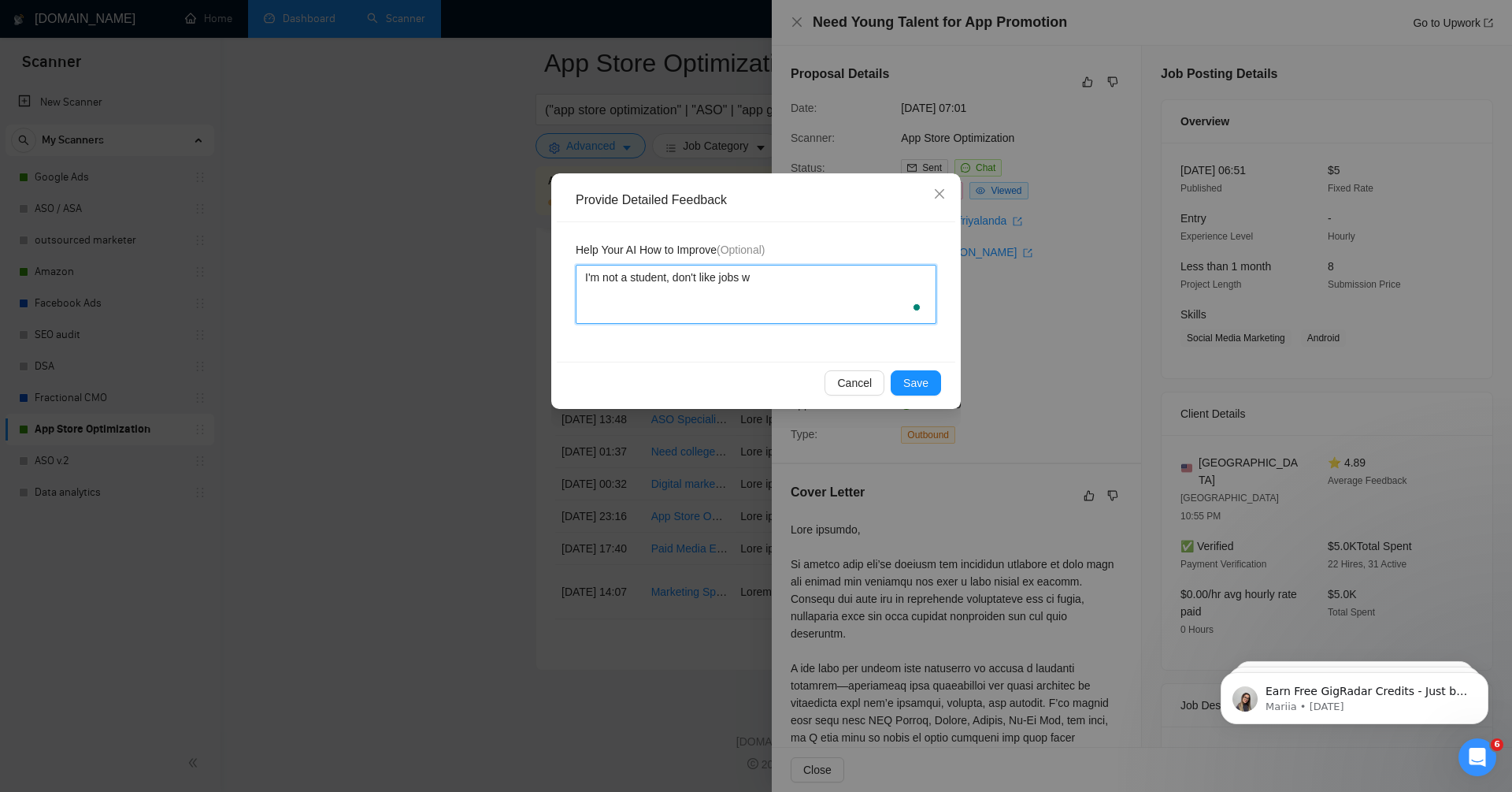
type textarea "I'm not a student, don't like jobs wh"
type textarea "I'm not a student, don't like jobs whe"
type textarea "I'm not a student, don't like jobs wher"
type textarea "I'm not a student, don't like jobs where"
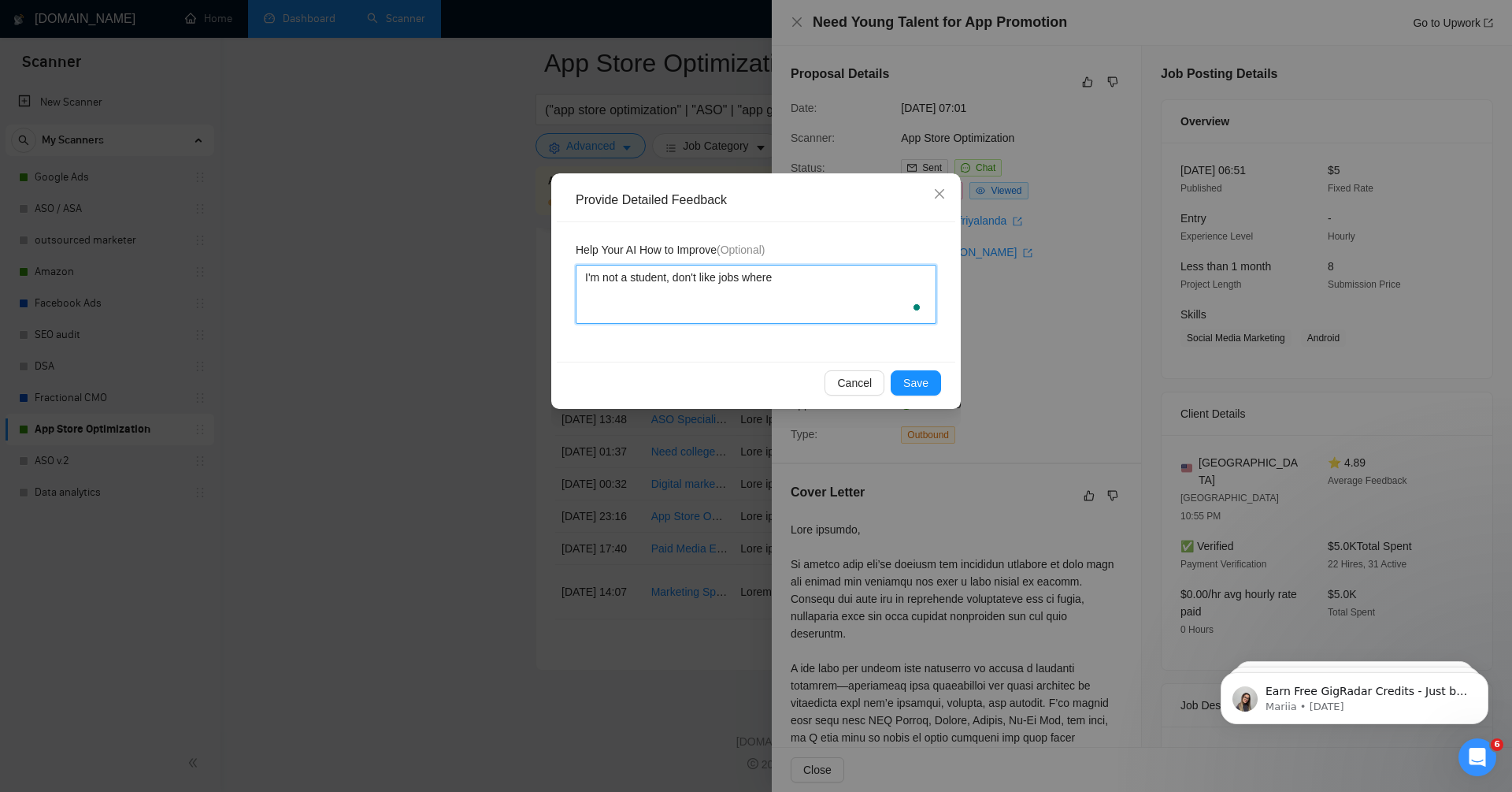
type textarea "I'm not a student, don't like jobs where t"
type textarea "I'm not a student, don't like jobs where s"
type textarea "I'm not a student, don't like jobs where st"
type textarea "I'm not a student, don't like jobs where stu"
type textarea "I'm not a student, don't like jobs where stud"
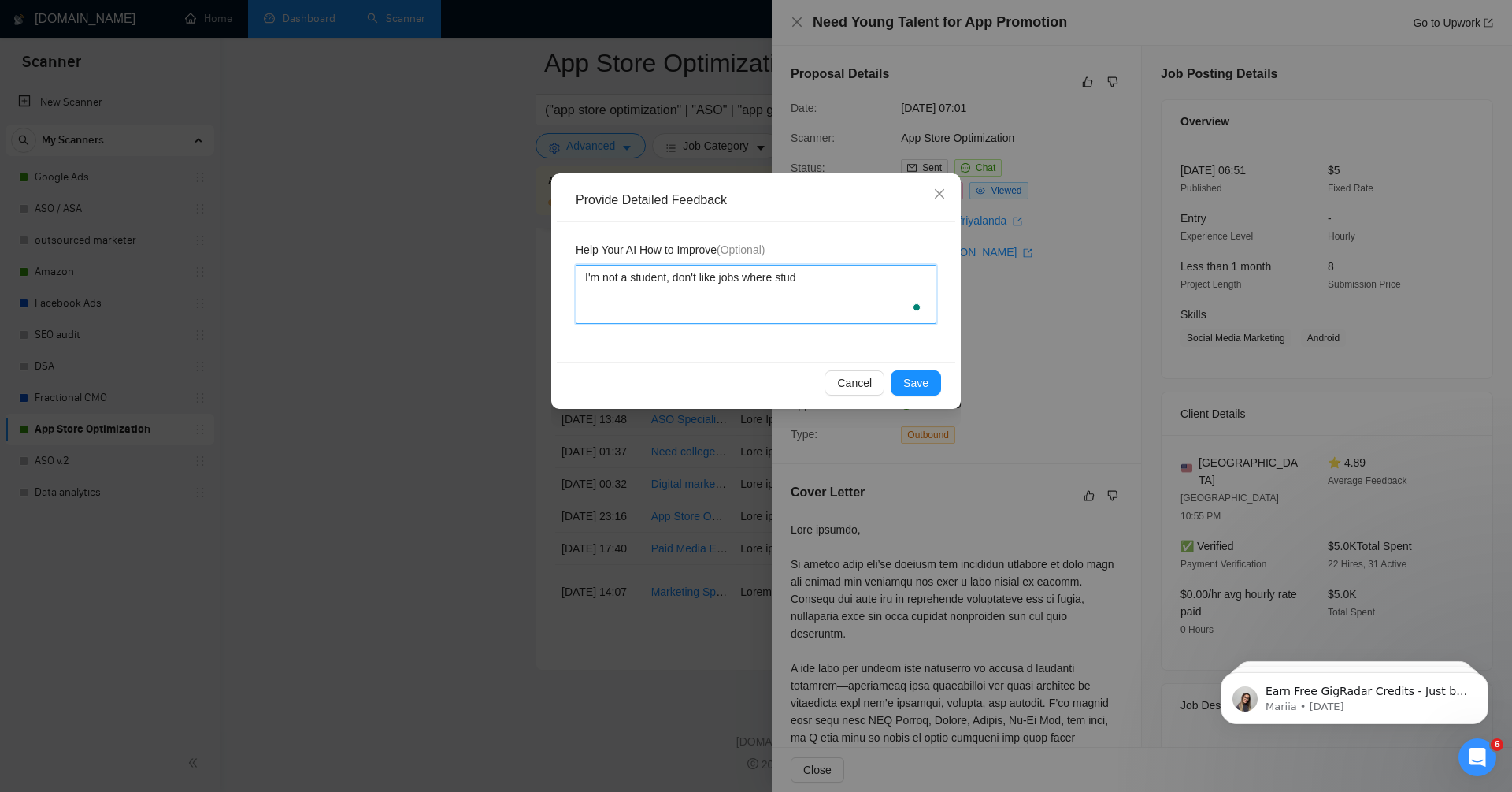
type textarea "I'm not a student, don't like jobs where stude"
type textarea "I'm not a student, don't like jobs where studen"
type textarea "I'm not a student, don't like jobs where student"
type textarea "I'm not a student, don't like jobs where student r"
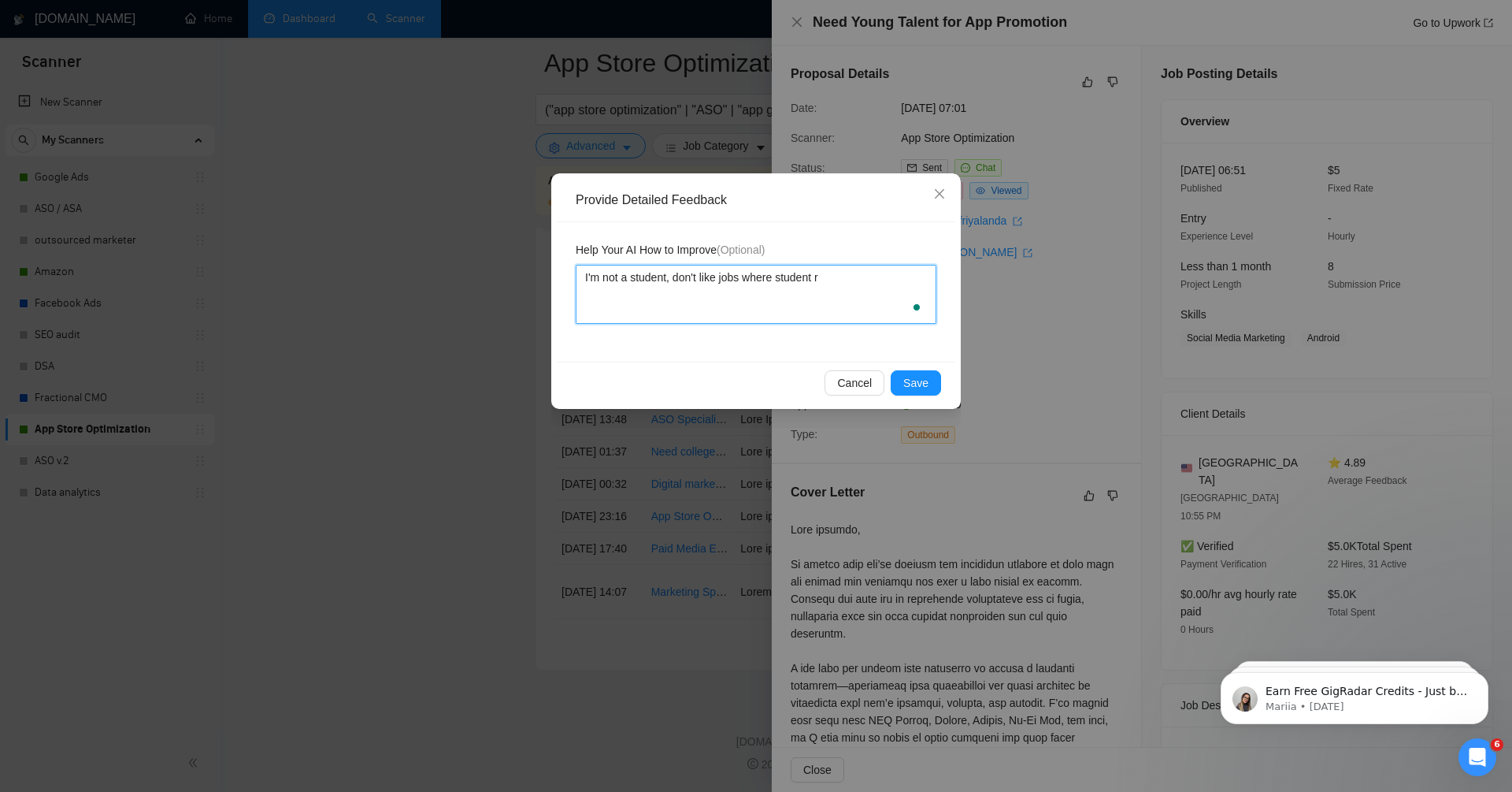
type textarea "I'm not a student, don't like jobs where student re"
click at [705, 297] on textarea "I'm not a student, don't like jobs where student re" at bounding box center [756, 294] width 360 height 59
click at [860, 277] on textarea "I'm not a student, don't like jobs where student re" at bounding box center [756, 294] width 360 height 59
drag, startPoint x: 852, startPoint y: 277, endPoint x: 684, endPoint y: 277, distance: 168.0
click at [683, 277] on textarea "I'm not a student, don't like jobs where student re" at bounding box center [756, 294] width 360 height 59
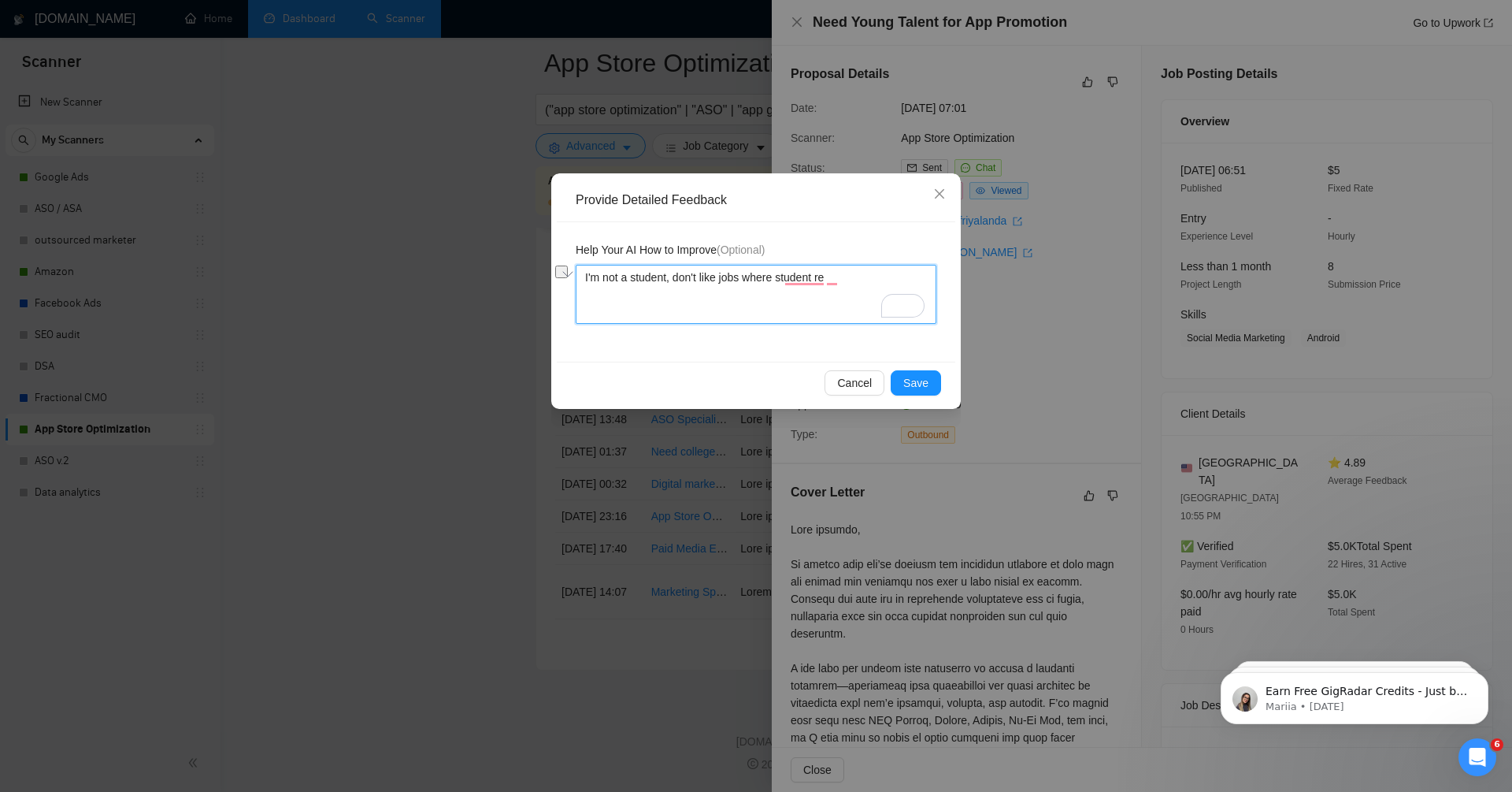
click at [718, 282] on textarea "I'm not a student, don't like jobs where student re" at bounding box center [756, 294] width 360 height 59
click at [857, 277] on textarea "I'm not a student, don't like jobs where student re" at bounding box center [756, 294] width 360 height 59
drag, startPoint x: 861, startPoint y: 279, endPoint x: 779, endPoint y: 281, distance: 82.0
click at [779, 281] on textarea "I'm not a student, don't like jobs where student re" at bounding box center [756, 294] width 360 height 59
type textarea "I'm not a student, don't like jobs where"
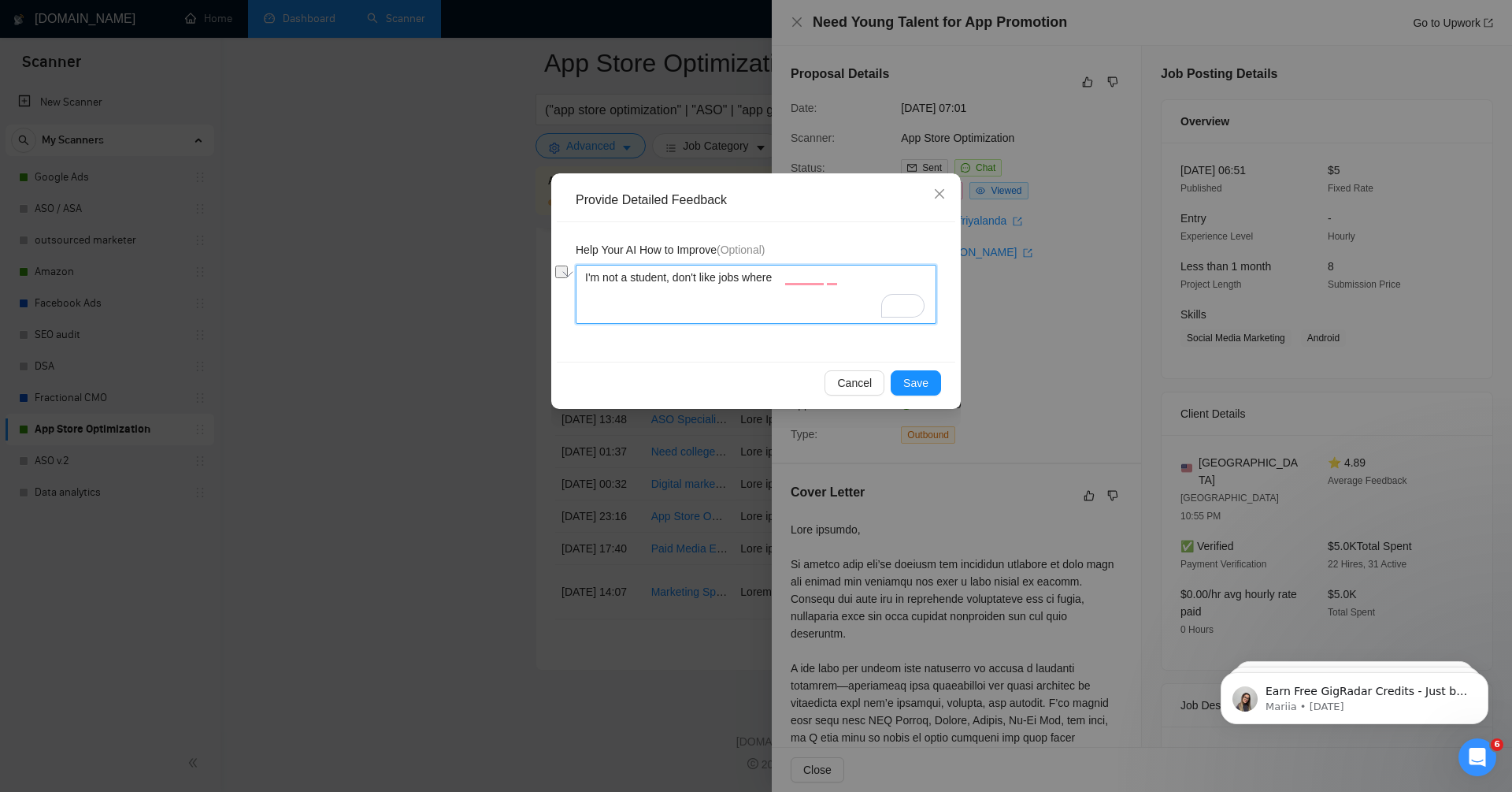
type textarea "I'm not a student, don't like jobs wher"
type textarea "I'm not a student, don't like jobs whe"
type textarea "I'm not a student, don't like jobs wh"
type textarea "I'm not a student, don't like jobs w"
type textarea "I'm not a student, don't like jobs"
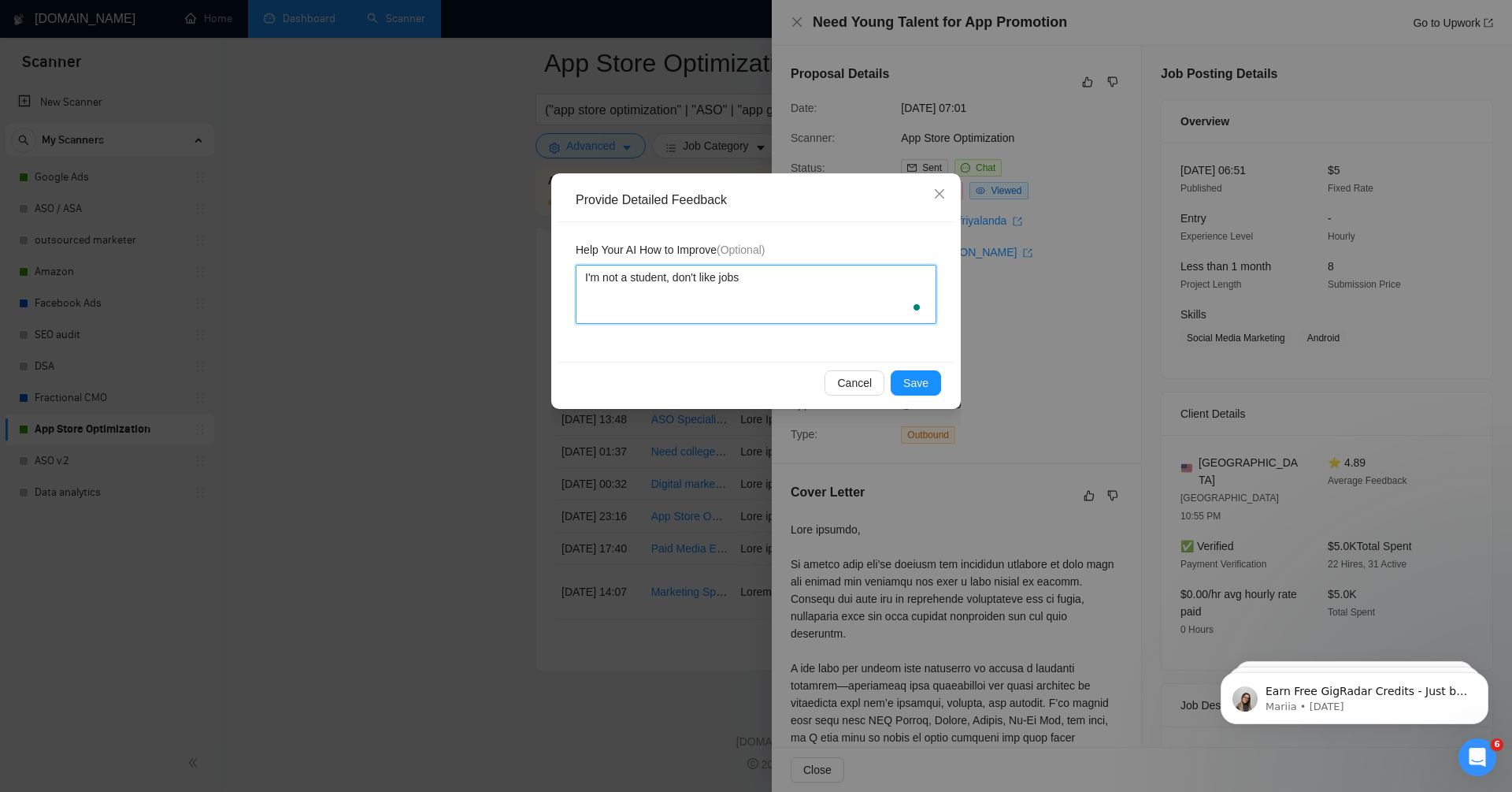
type textarea "I'm not a student, don't like jobs f"
type textarea "I'm not a student, don't like jobs fo"
type textarea "I'm not a student, don't like jobs for"
type textarea "I'm not a student, don't like jobs for s"
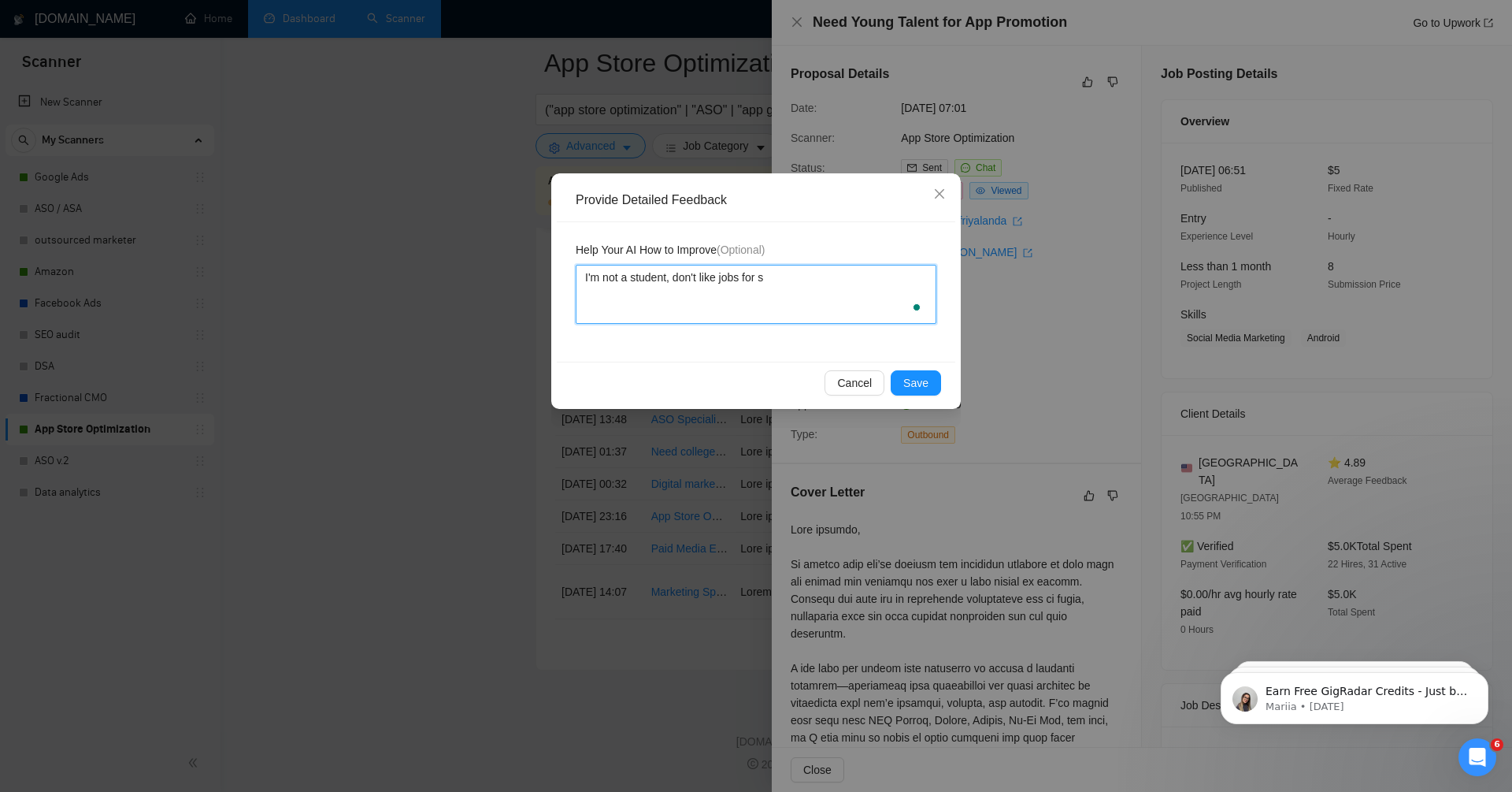
type textarea "I'm not a student, don't like jobs for st"
type textarea "I'm not a student, don't like jobs for stu"
type textarea "I'm not a student, don't like jobs for stud"
type textarea "I'm not a student, don't like jobs for stude"
type textarea "I'm not a student, don't like jobs for studen"
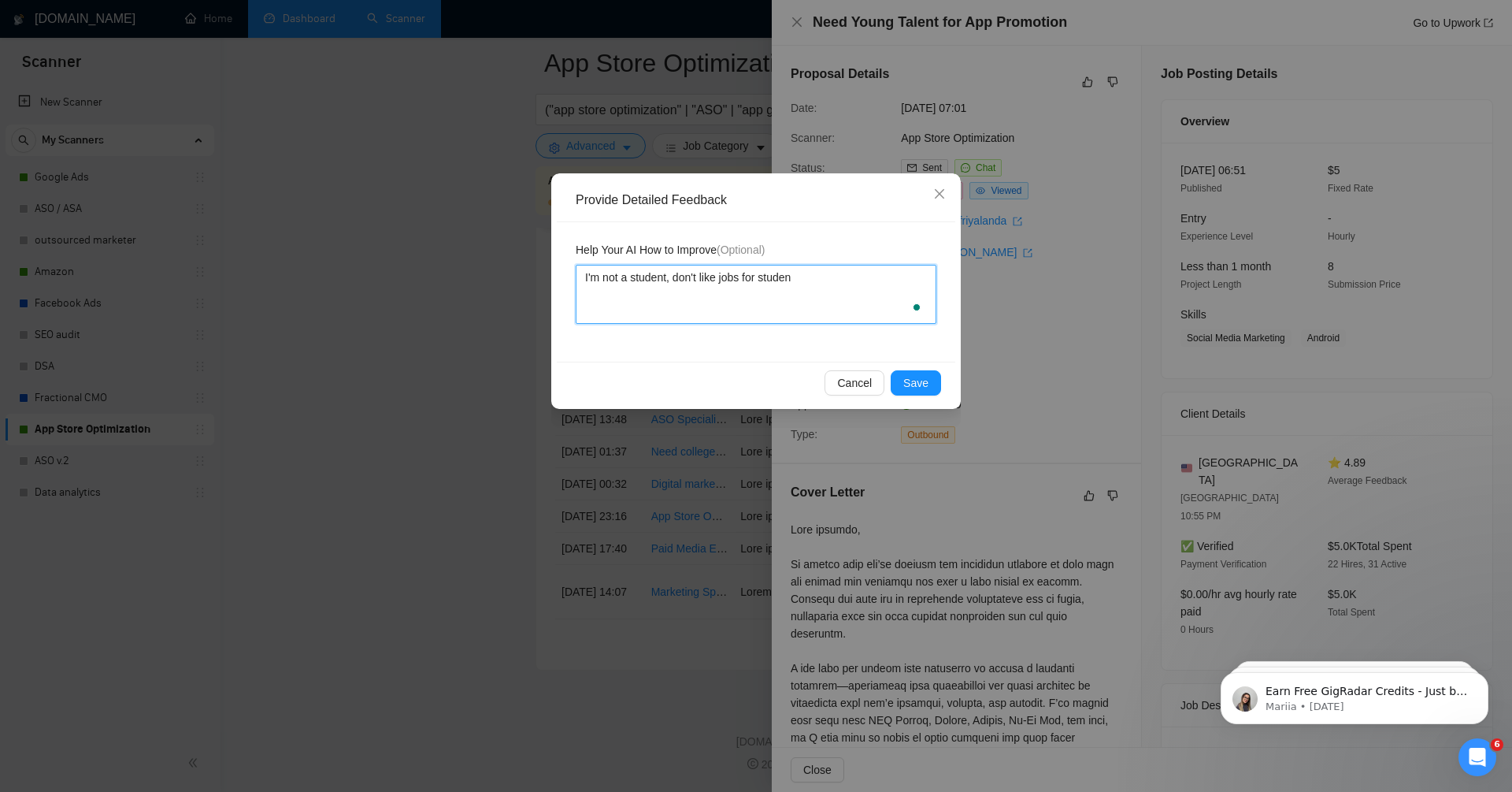
type textarea "I'm not a student, don't like jobs for student"
type textarea "I'm not a student, and I don't like jobs for students"
click at [917, 380] on span "Save" at bounding box center [917, 383] width 26 height 18
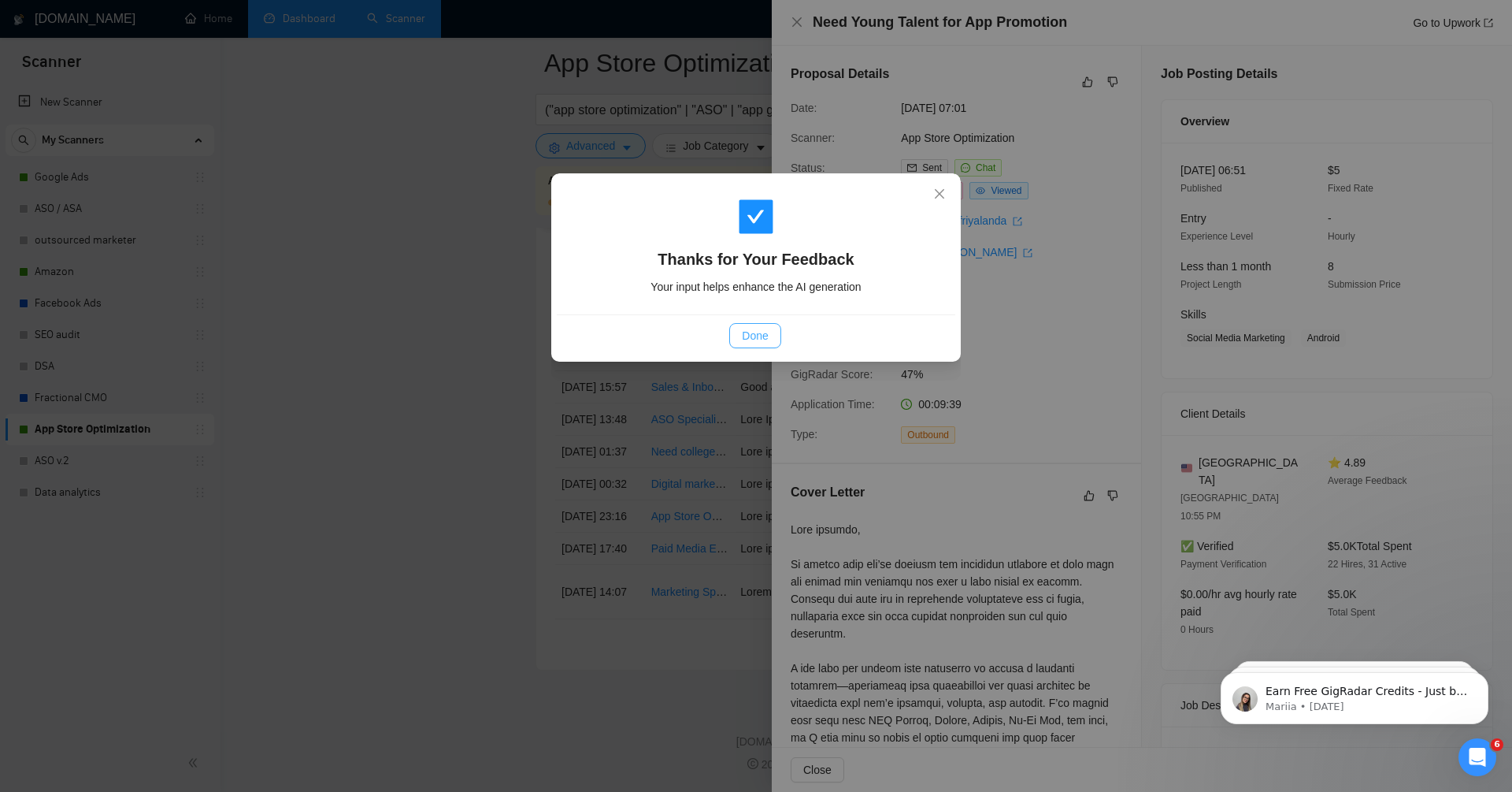
click at [759, 323] on button "Done" at bounding box center [755, 336] width 51 height 26
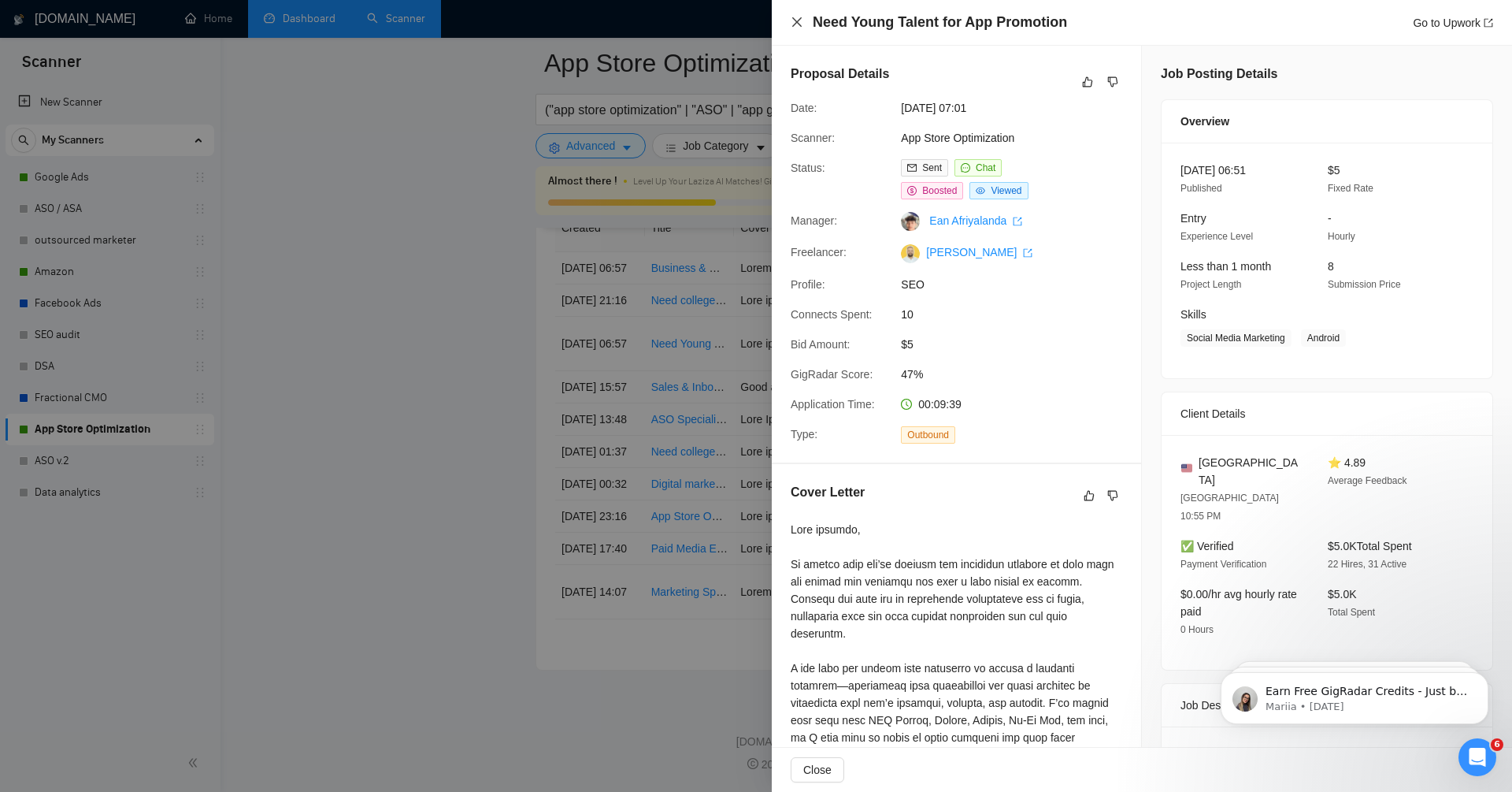
click at [801, 18] on icon "close" at bounding box center [798, 22] width 13 height 13
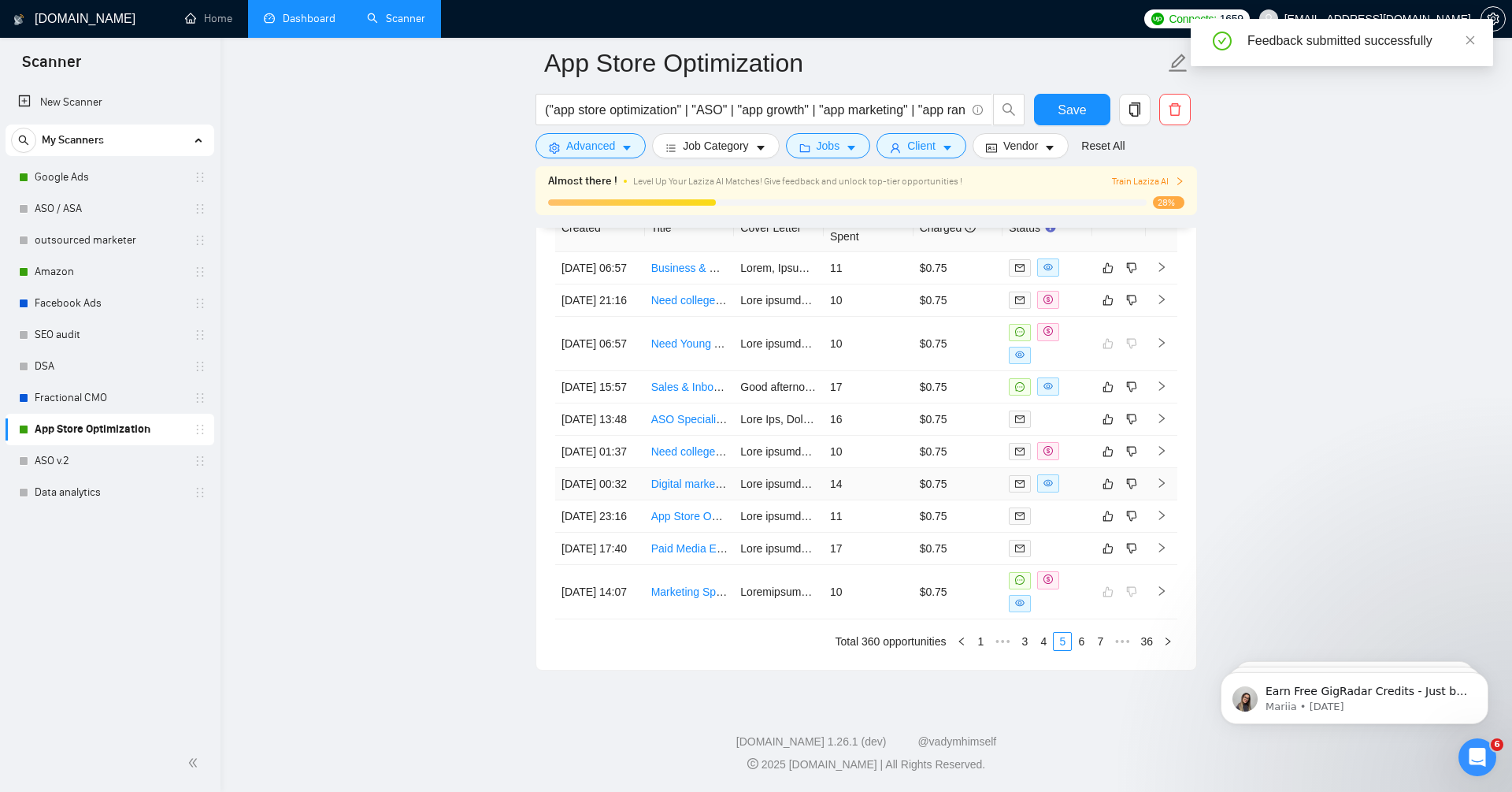
click at [1163, 479] on icon "right" at bounding box center [1162, 484] width 6 height 10
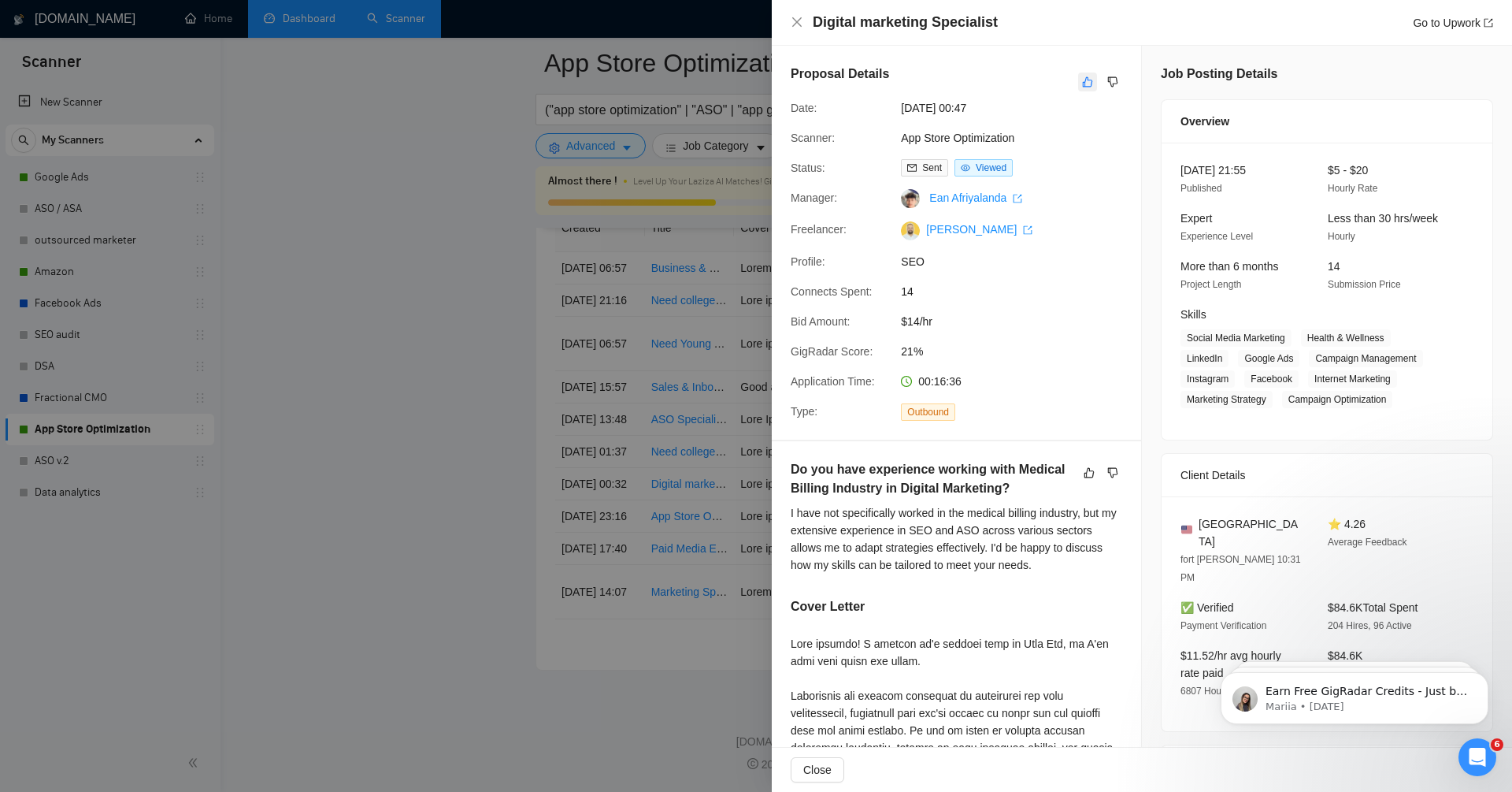
click at [1084, 78] on icon "like" at bounding box center [1088, 82] width 11 height 13
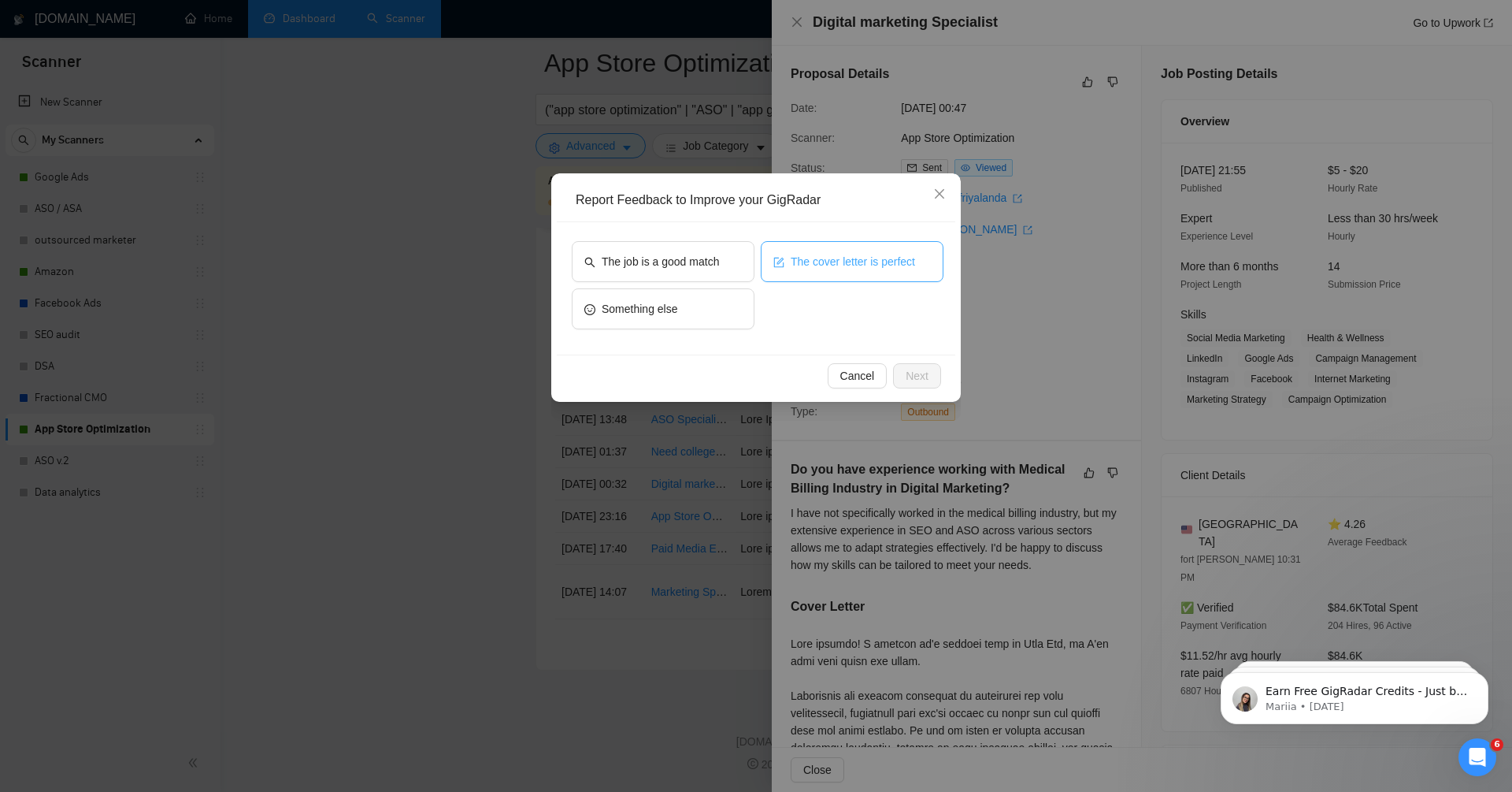
click at [818, 257] on span "The cover letter is perfect" at bounding box center [853, 261] width 125 height 18
click at [936, 372] on button "Next" at bounding box center [917, 376] width 48 height 26
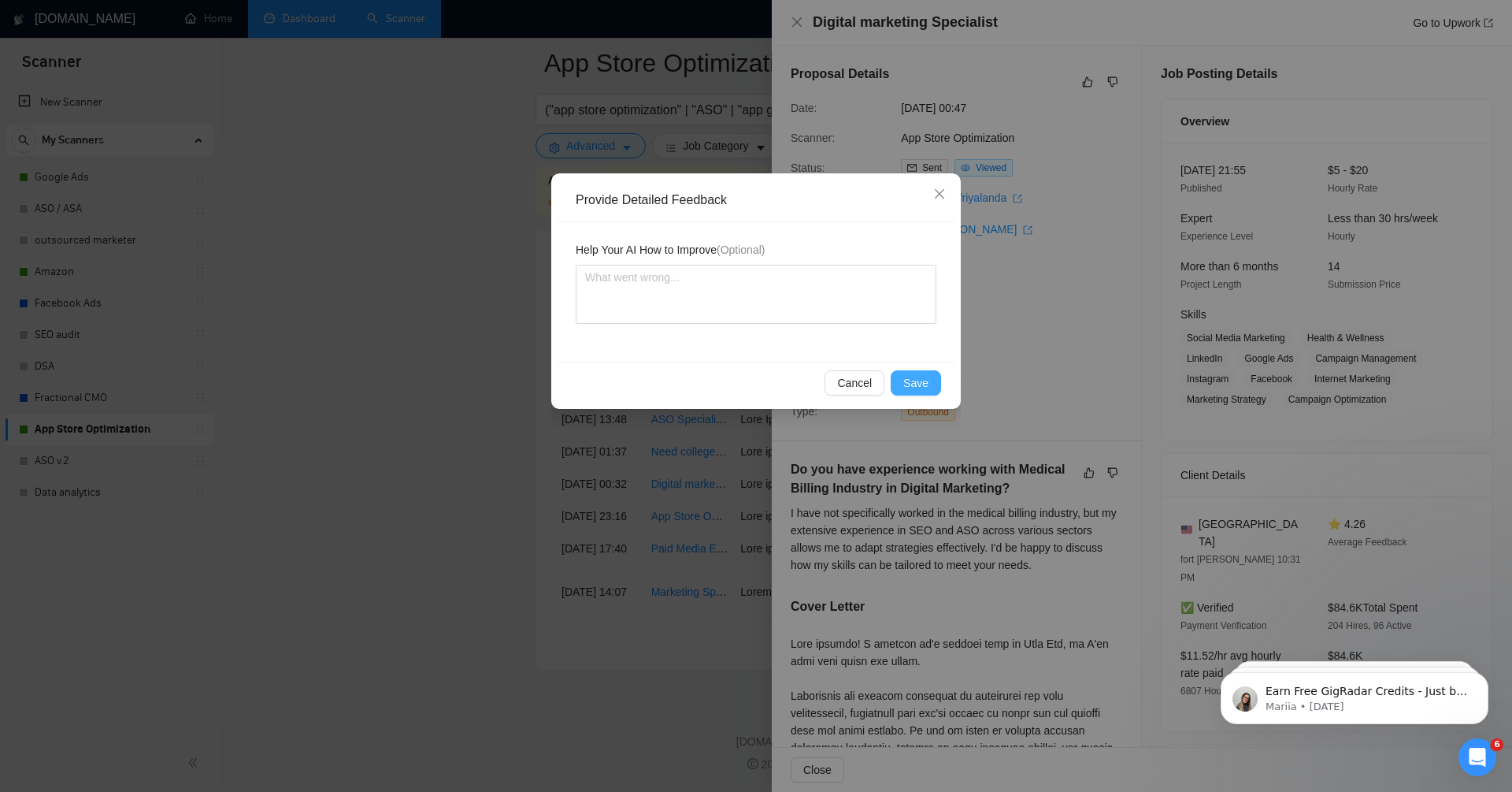
click at [917, 390] on span "Save" at bounding box center [917, 383] width 26 height 18
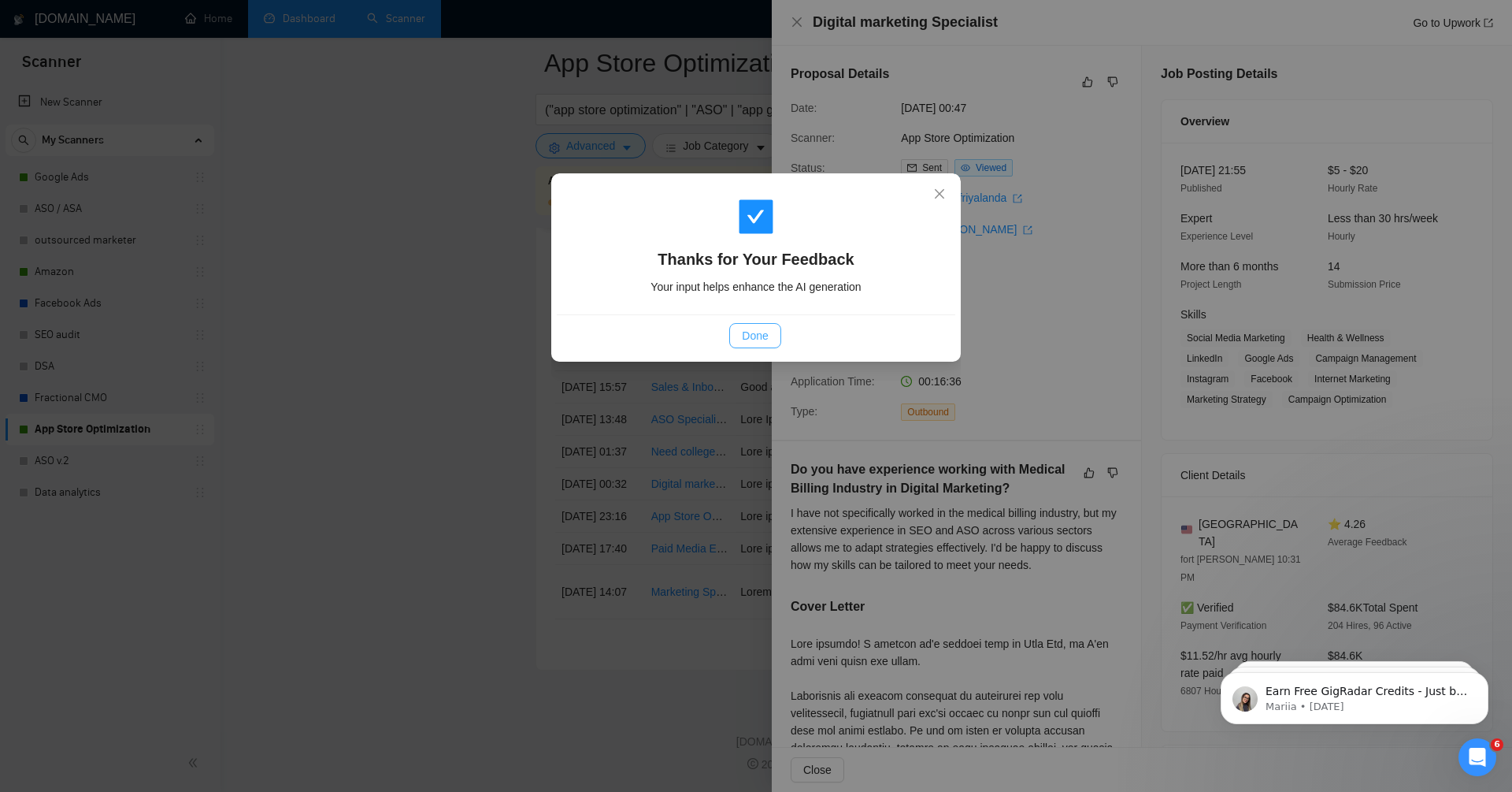
click at [754, 327] on span "Done" at bounding box center [755, 336] width 26 height 18
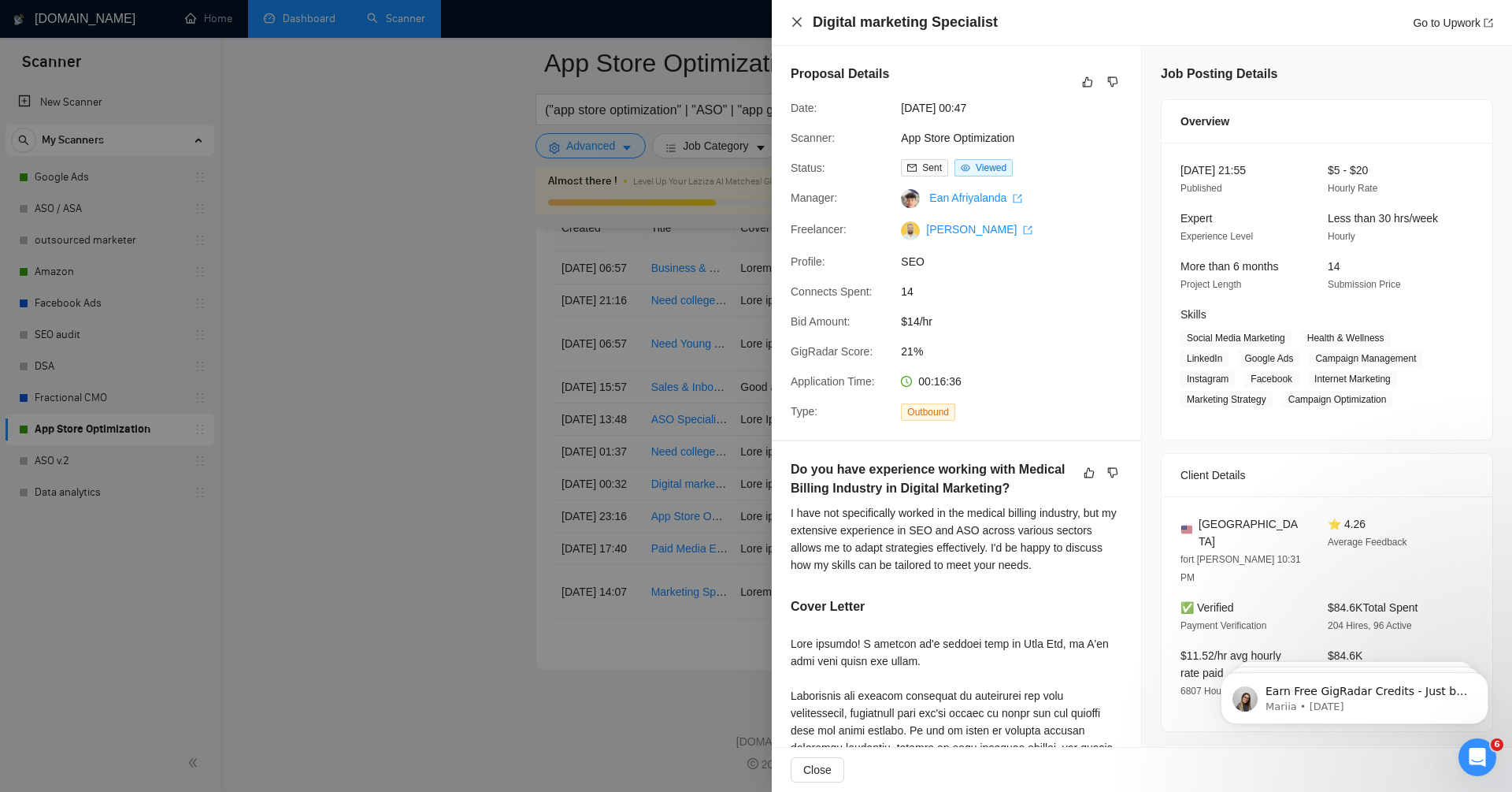
click at [799, 23] on icon "close" at bounding box center [798, 22] width 13 height 13
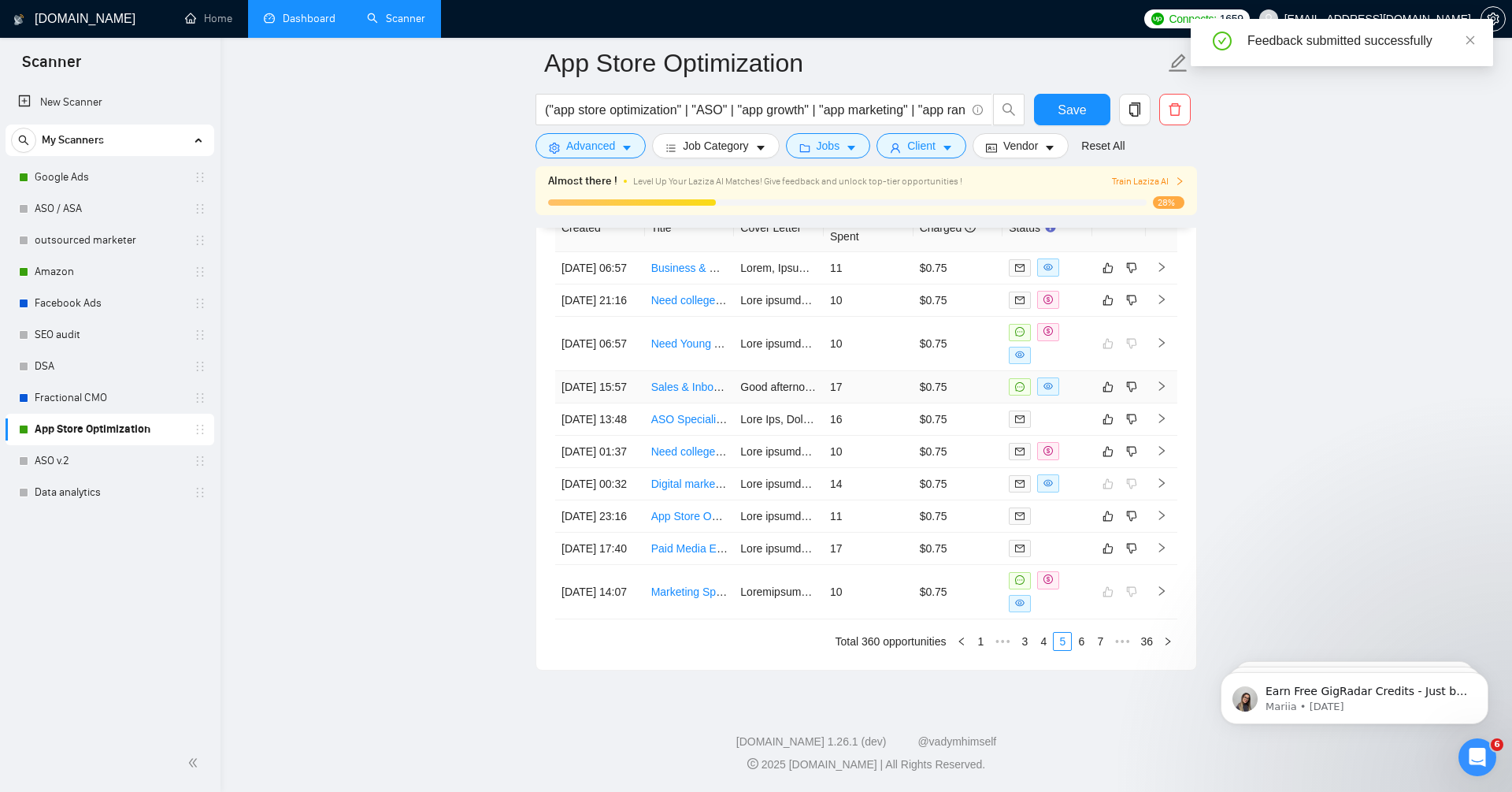
click at [1164, 380] on icon "right" at bounding box center [1162, 386] width 11 height 11
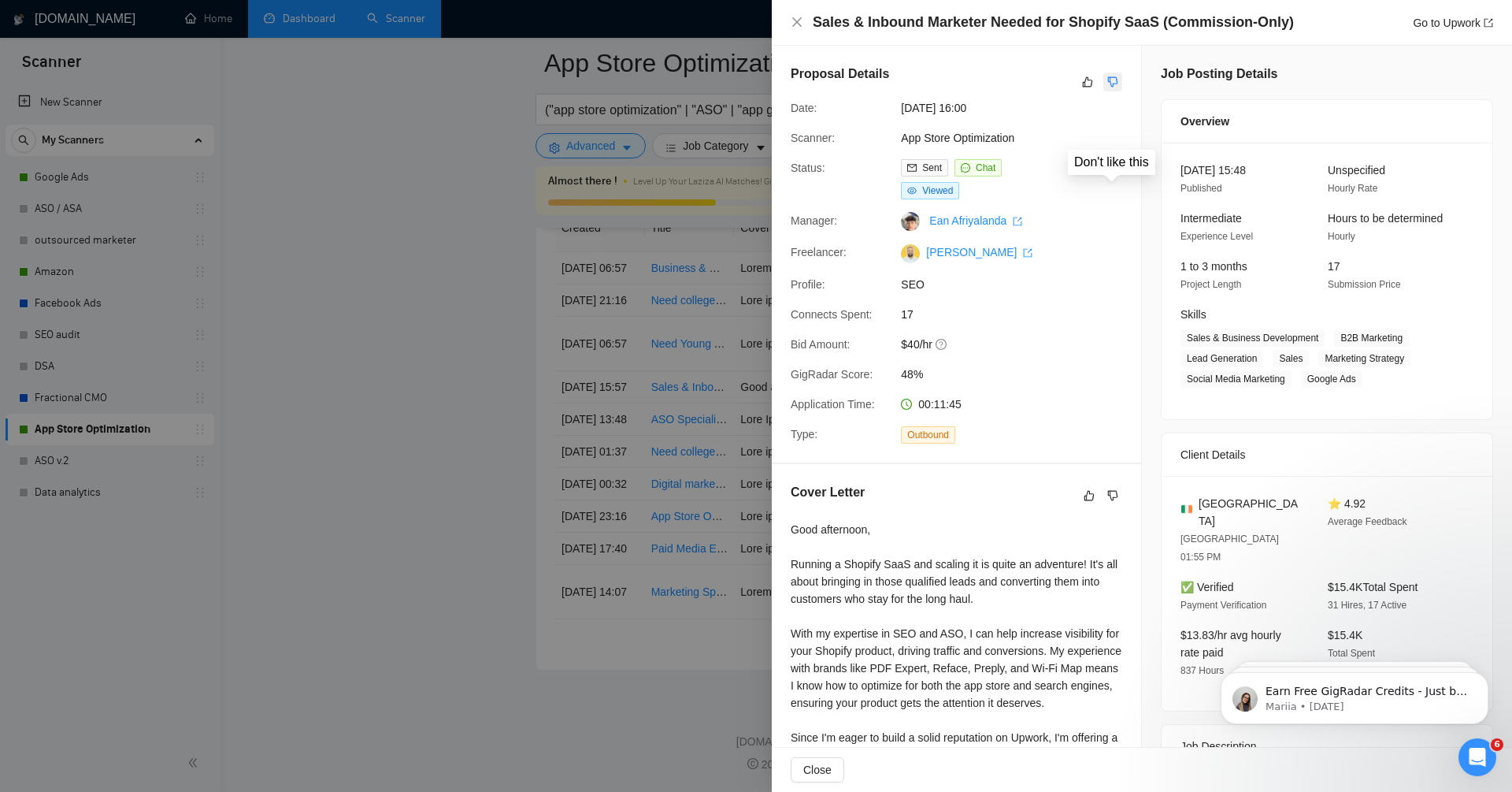
click at [1112, 82] on icon "dislike" at bounding box center [1113, 82] width 11 height 13
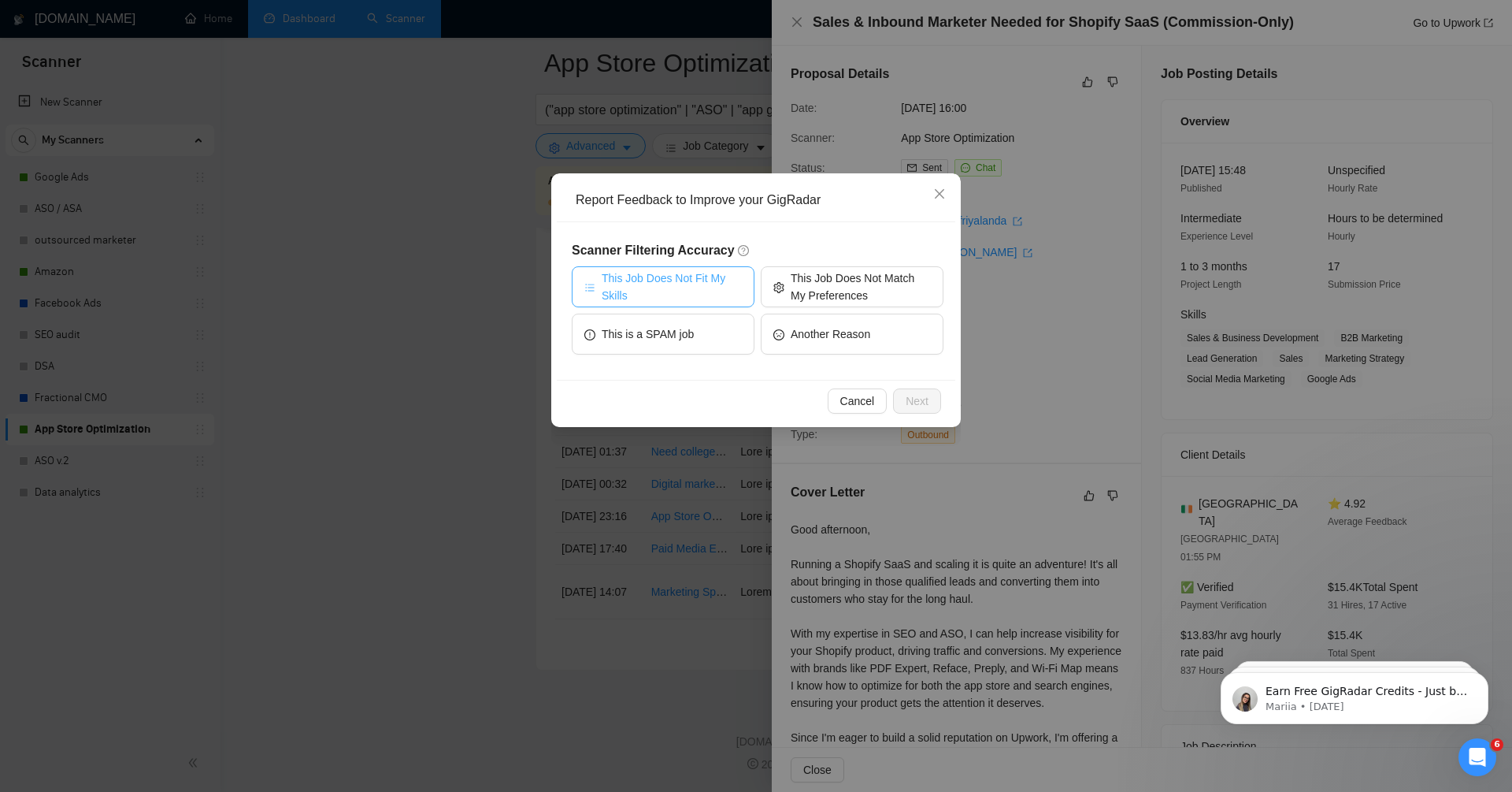
click at [670, 285] on span "This Job Does Not Fit My Skills" at bounding box center [671, 286] width 140 height 34
click at [920, 406] on span "Next" at bounding box center [917, 401] width 23 height 18
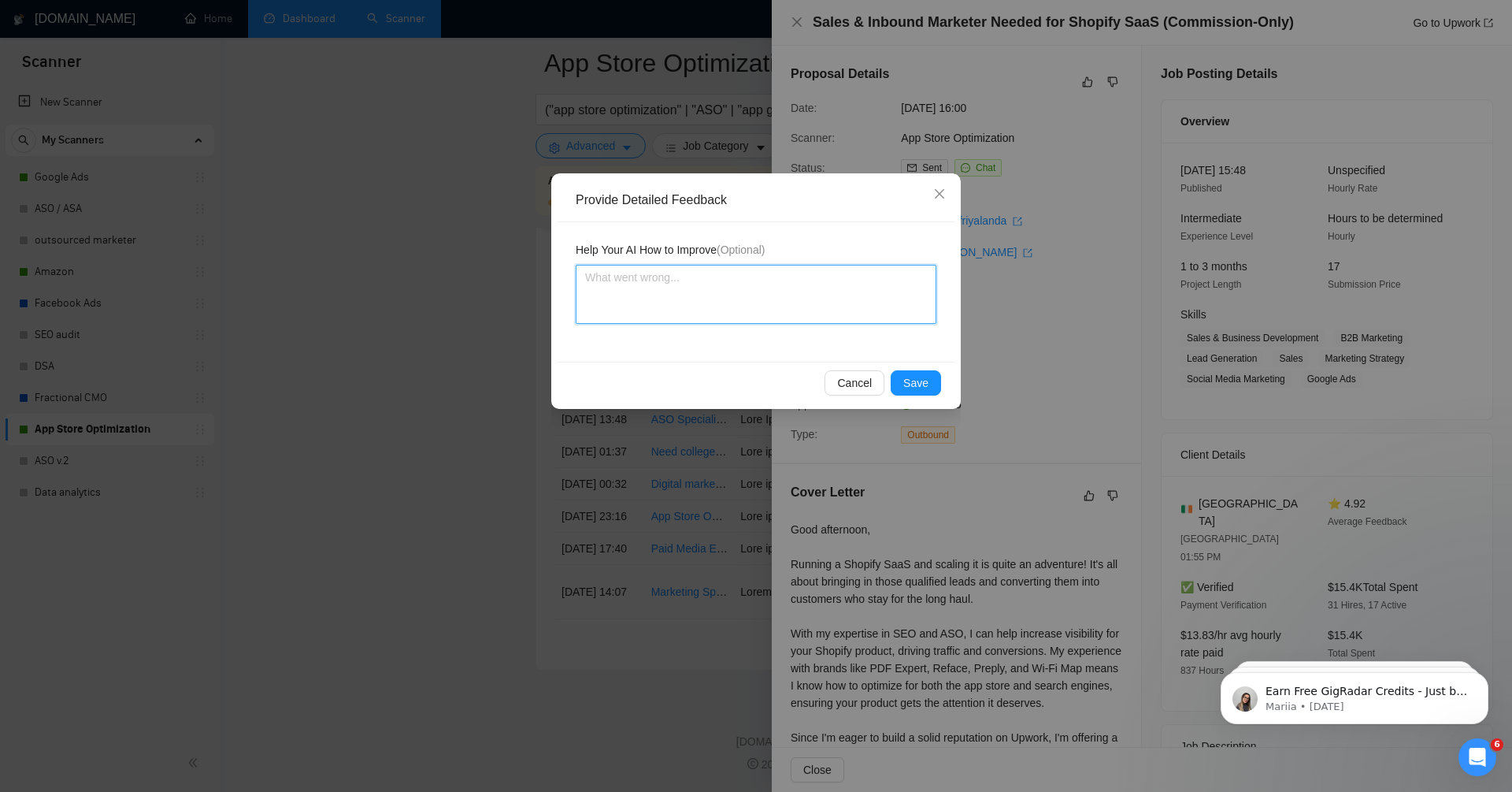
click at [651, 301] on textarea at bounding box center [756, 294] width 360 height 59
type textarea "C"
type textarea "Co"
type textarea "Com"
type textarea "Comm"
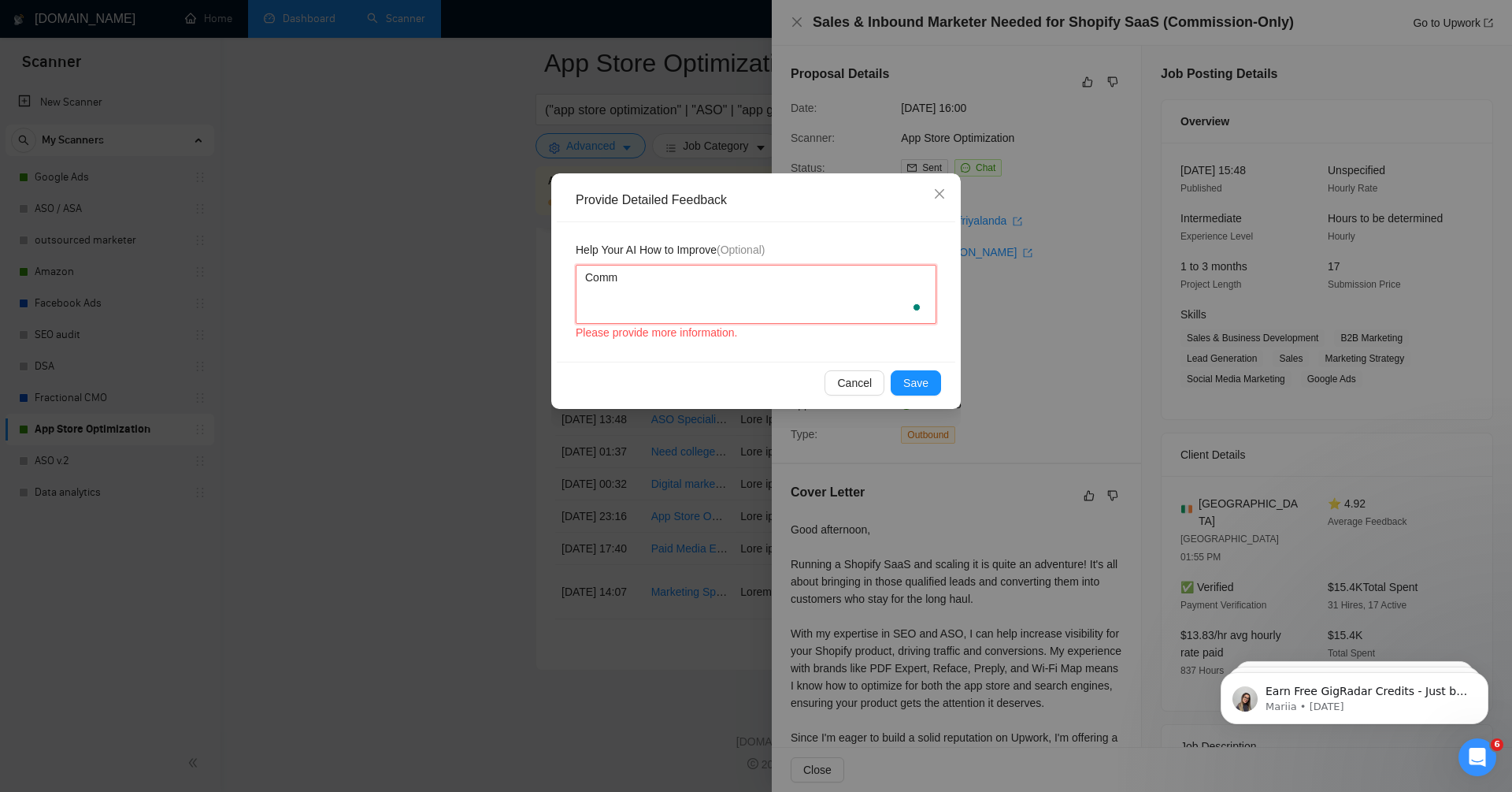
type textarea "Commi"
type textarea "Commis"
type textarea "Commisi"
type textarea "Commisio"
type textarea "Commision"
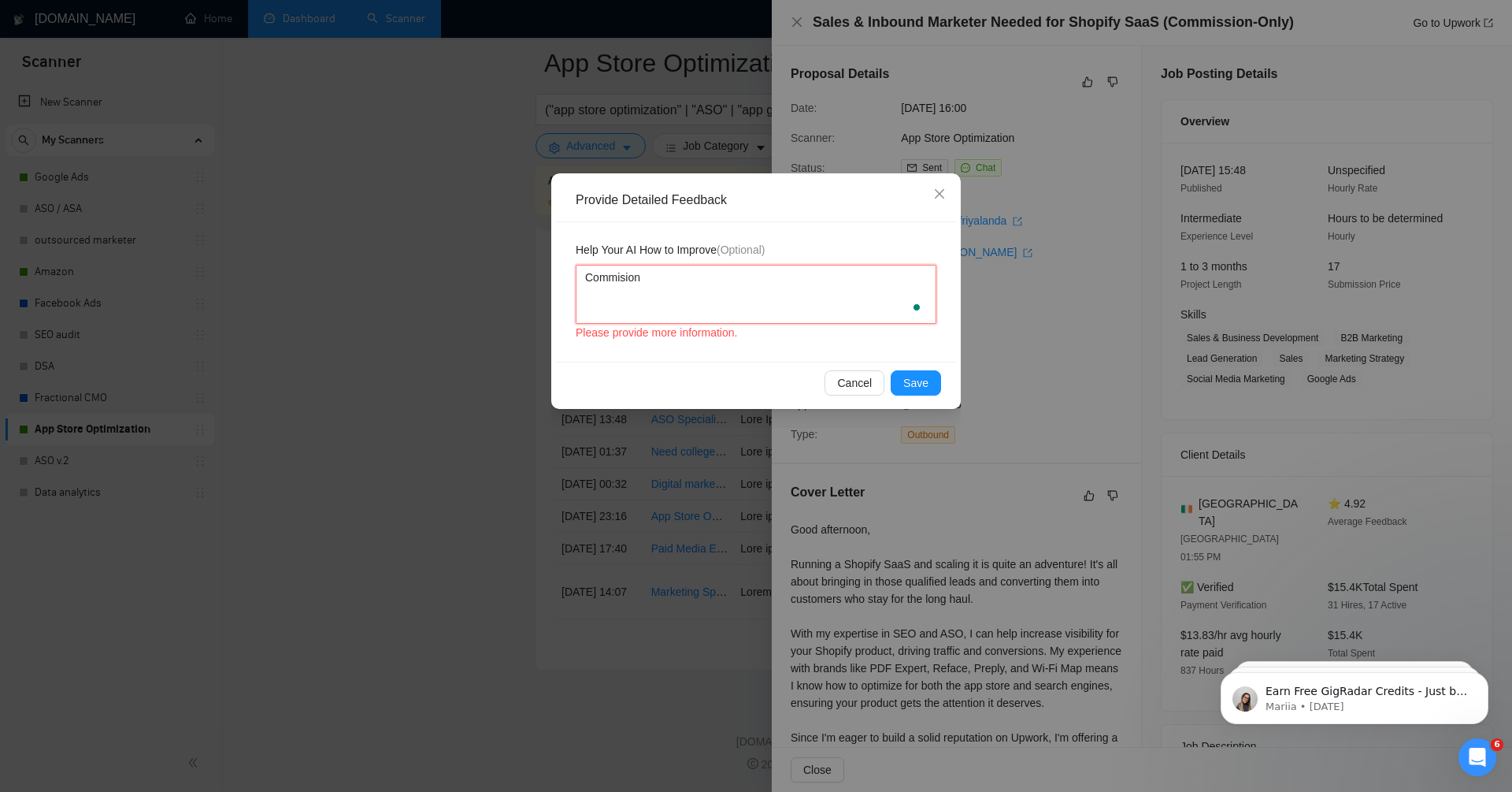
type textarea "Commision-"
type textarea "Commision-O"
type textarea "Commision-On"
type textarea "Commision-Onl"
type textarea "Commision-Only"
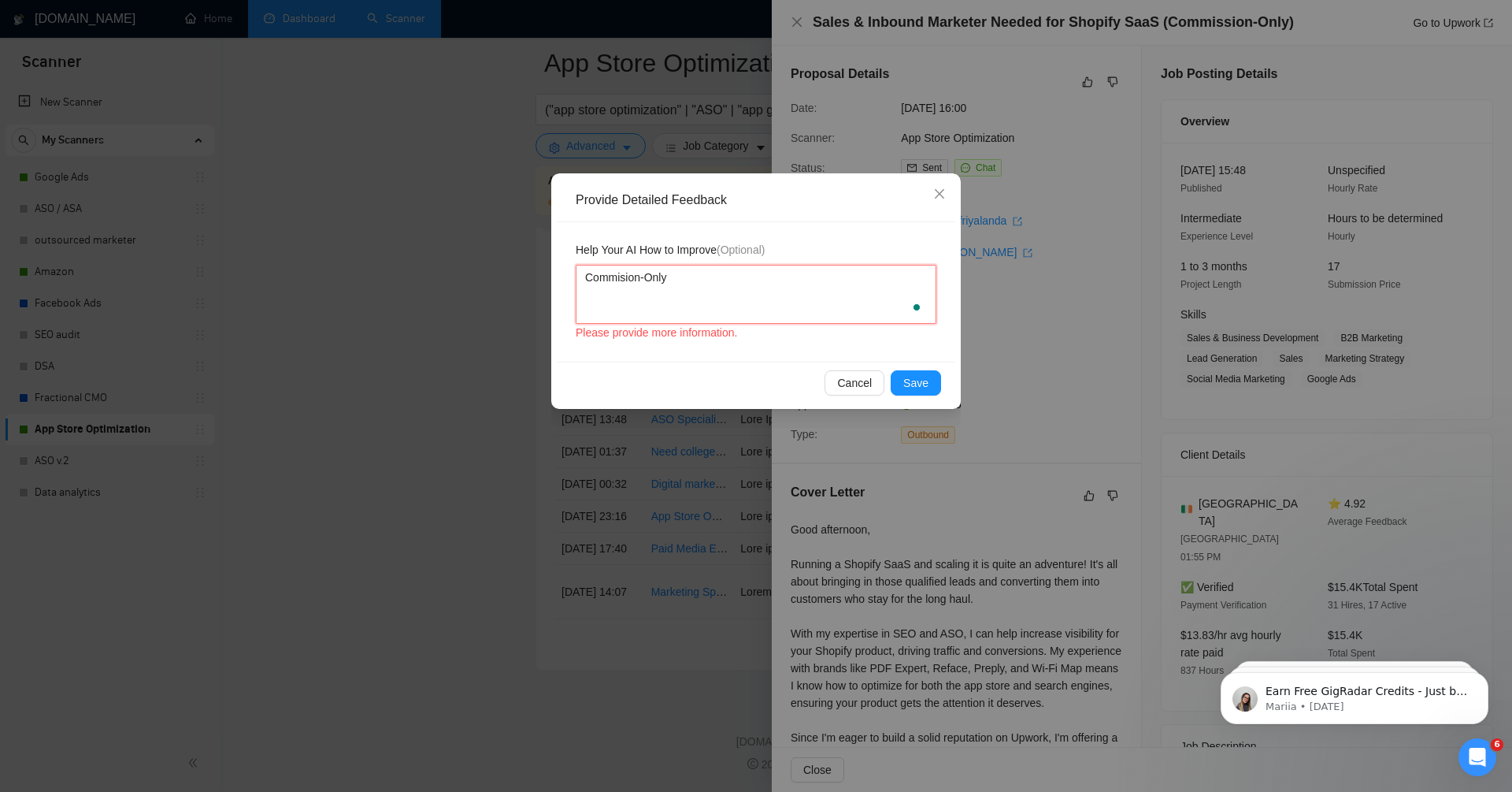
type textarea "Commision-Only"
type textarea "Commision-Only j"
type textarea "Commision-Only jo"
type textarea "Commision-Only job"
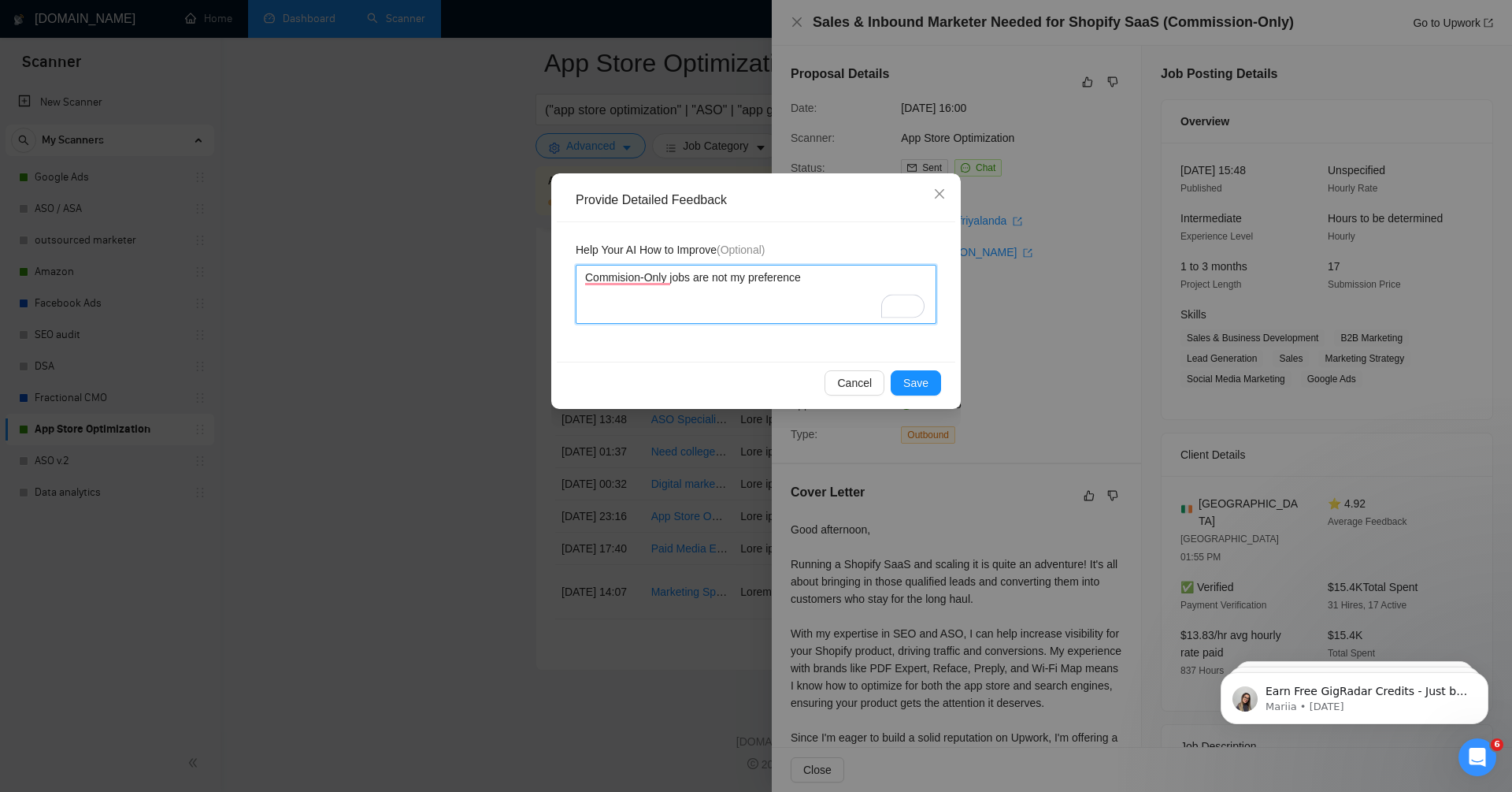
click at [632, 322] on textarea "Commision-Only jobs are not my preference" at bounding box center [756, 294] width 360 height 59
click at [724, 297] on textarea "Commision-Only jobs are not my preference" at bounding box center [756, 294] width 360 height 59
click at [911, 387] on span "Save" at bounding box center [917, 383] width 26 height 18
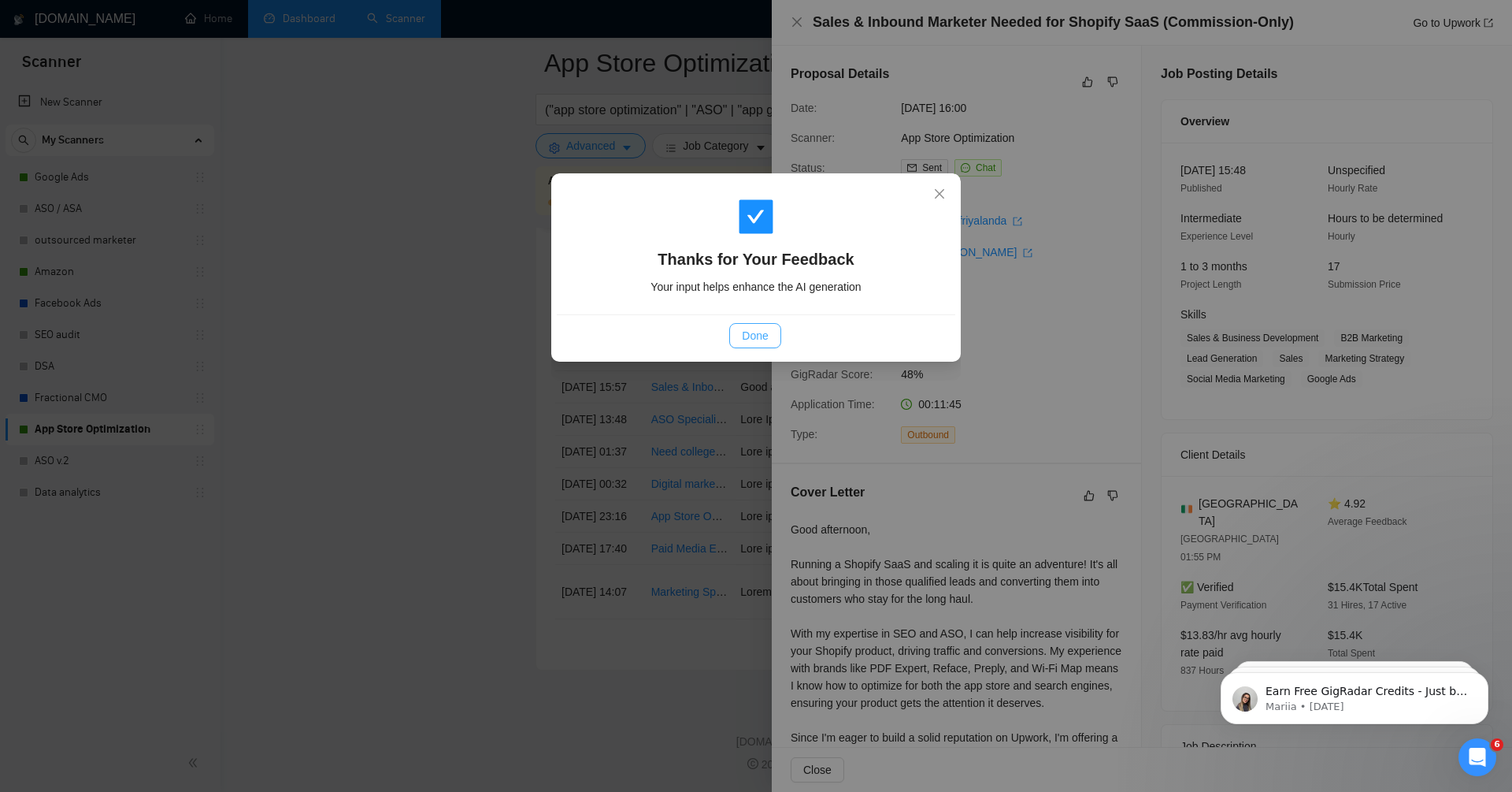
click at [755, 329] on span "Done" at bounding box center [755, 336] width 26 height 18
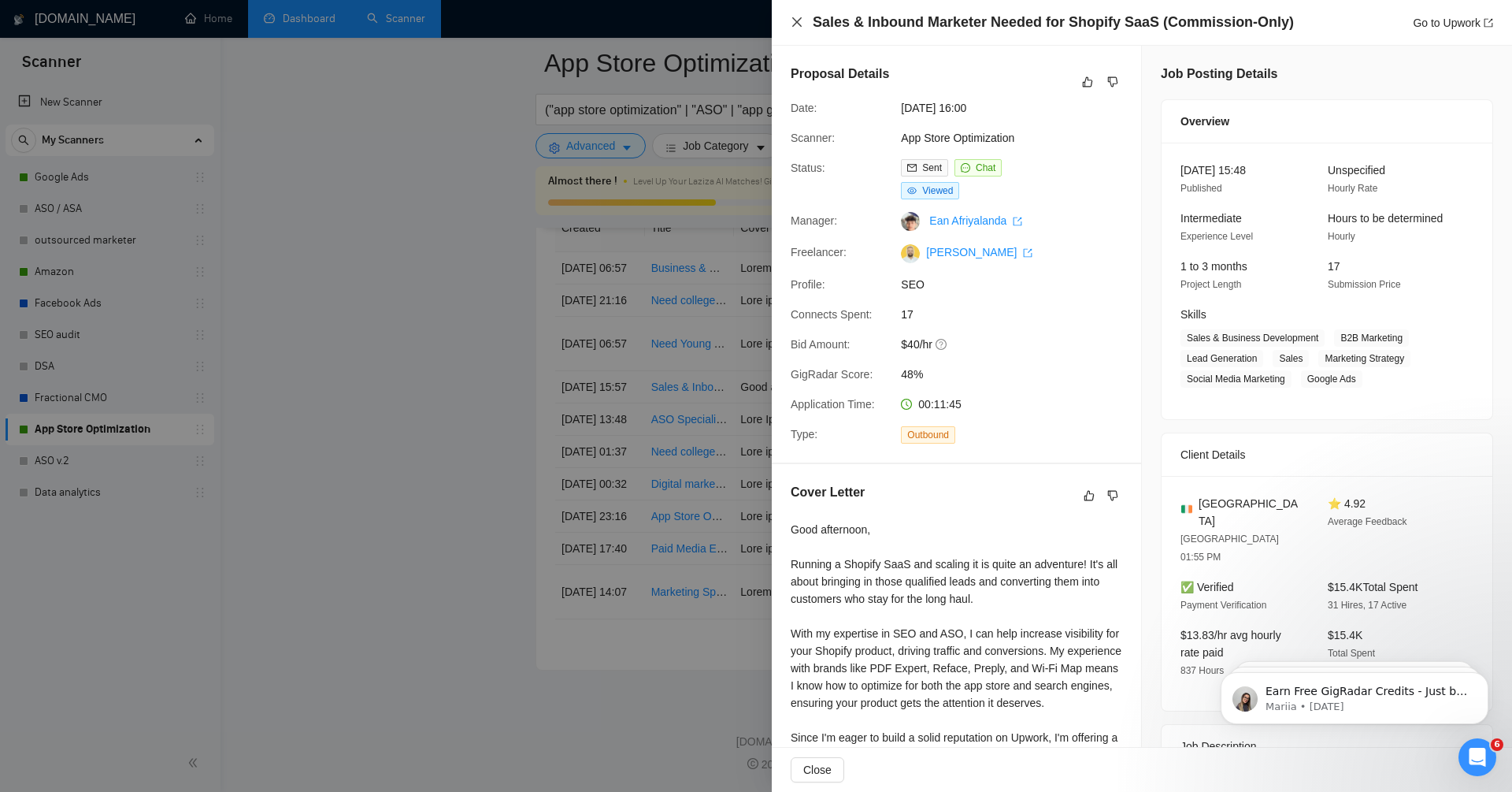
click at [802, 19] on icon "close" at bounding box center [798, 22] width 13 height 13
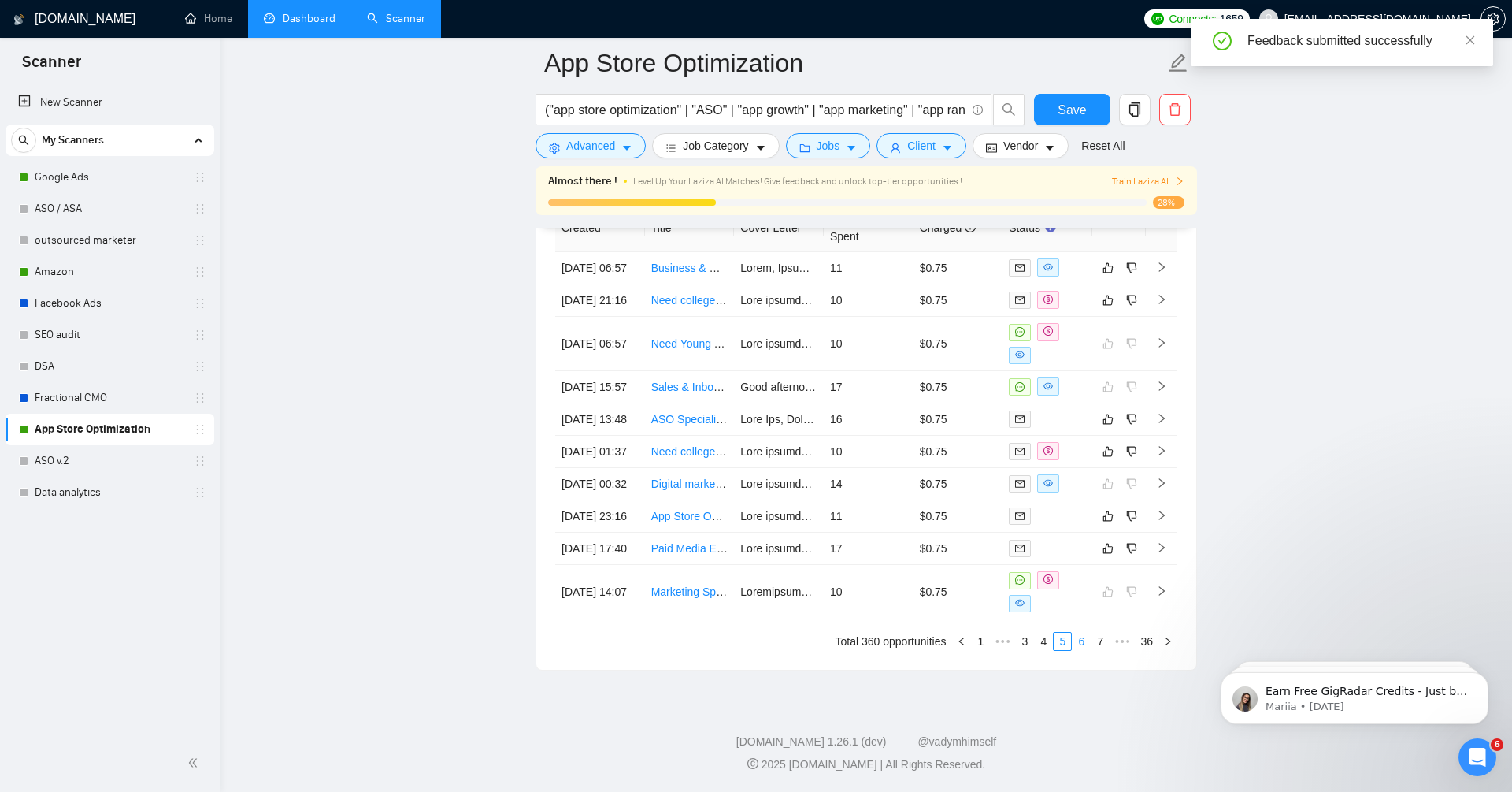
click at [1082, 642] on link "6" at bounding box center [1081, 641] width 18 height 18
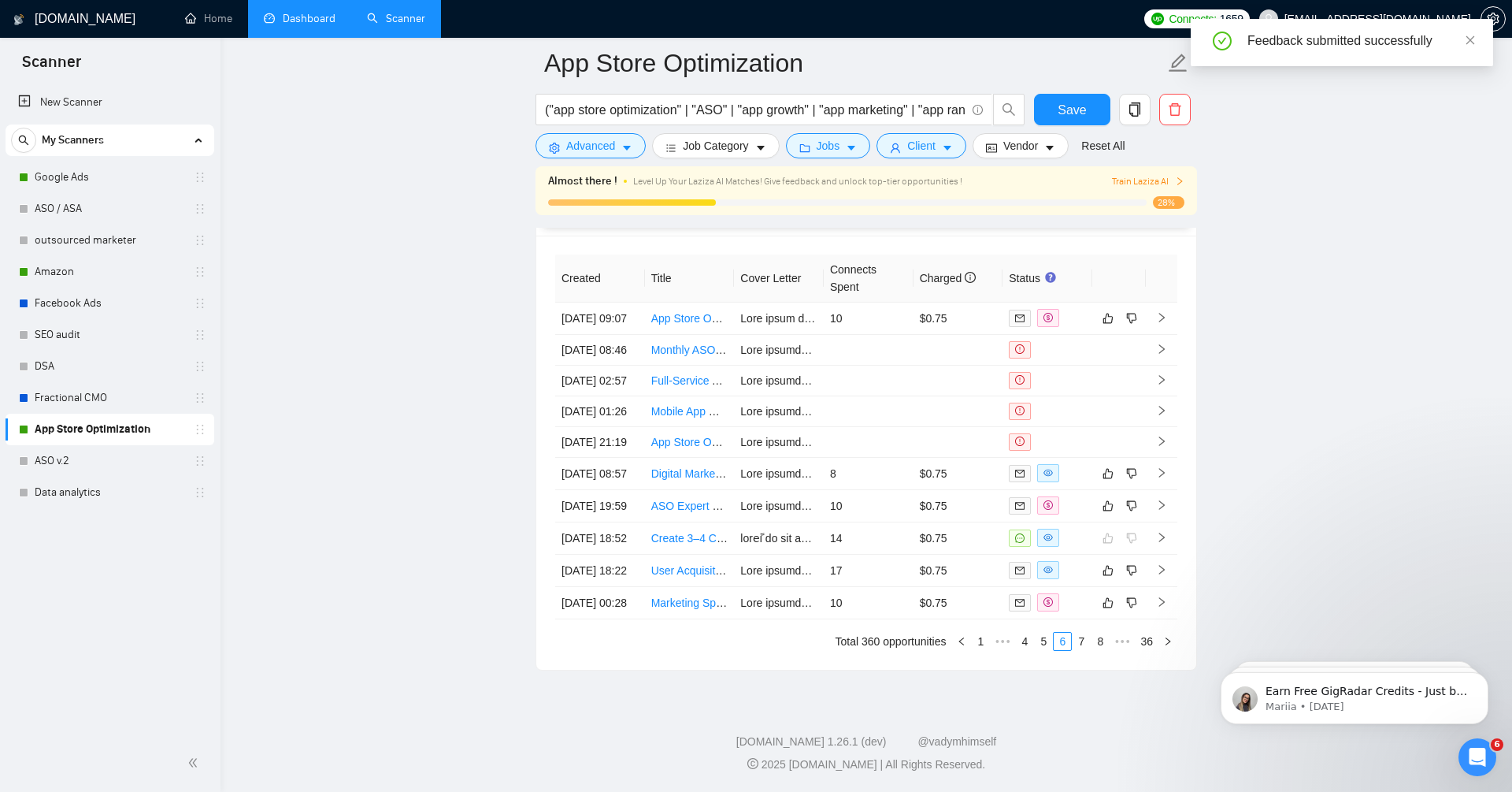
scroll to position [4153, 0]
click at [1161, 468] on icon "right" at bounding box center [1162, 473] width 11 height 11
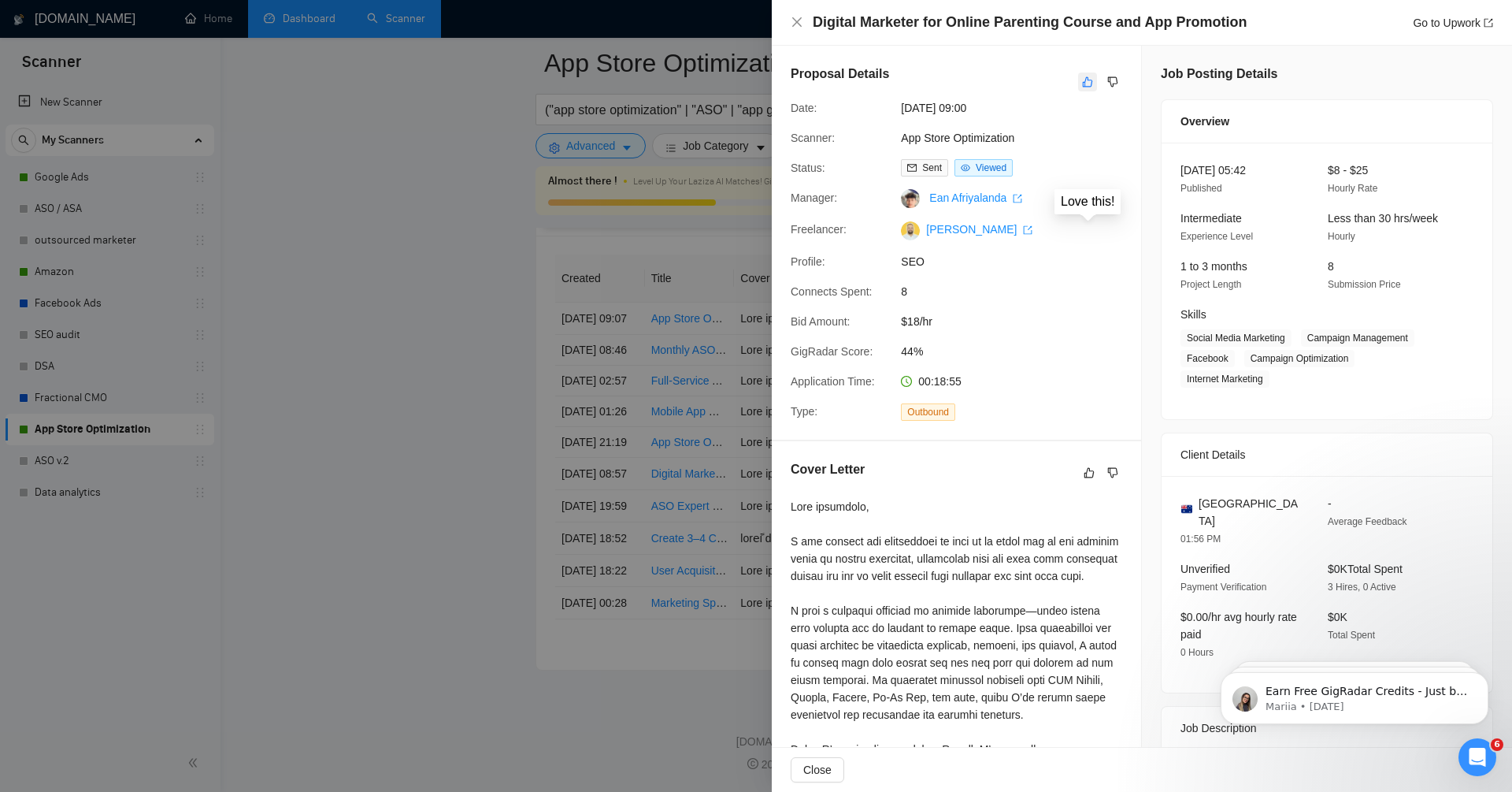
click at [1084, 79] on icon "like" at bounding box center [1088, 82] width 11 height 13
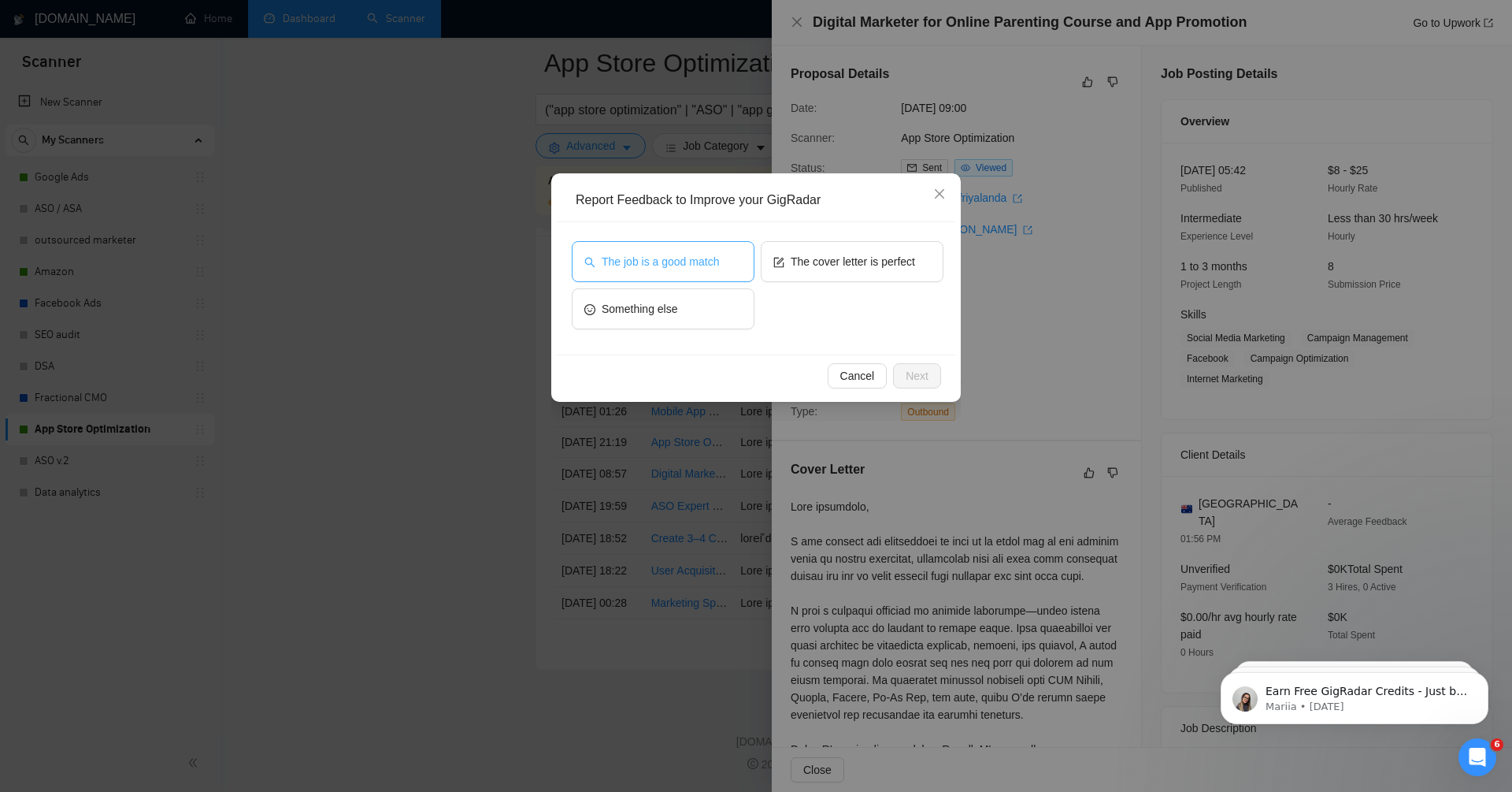
click at [714, 269] on span "The job is a good match" at bounding box center [660, 261] width 117 height 18
click at [834, 264] on span "The cover letter is perfect" at bounding box center [853, 261] width 125 height 18
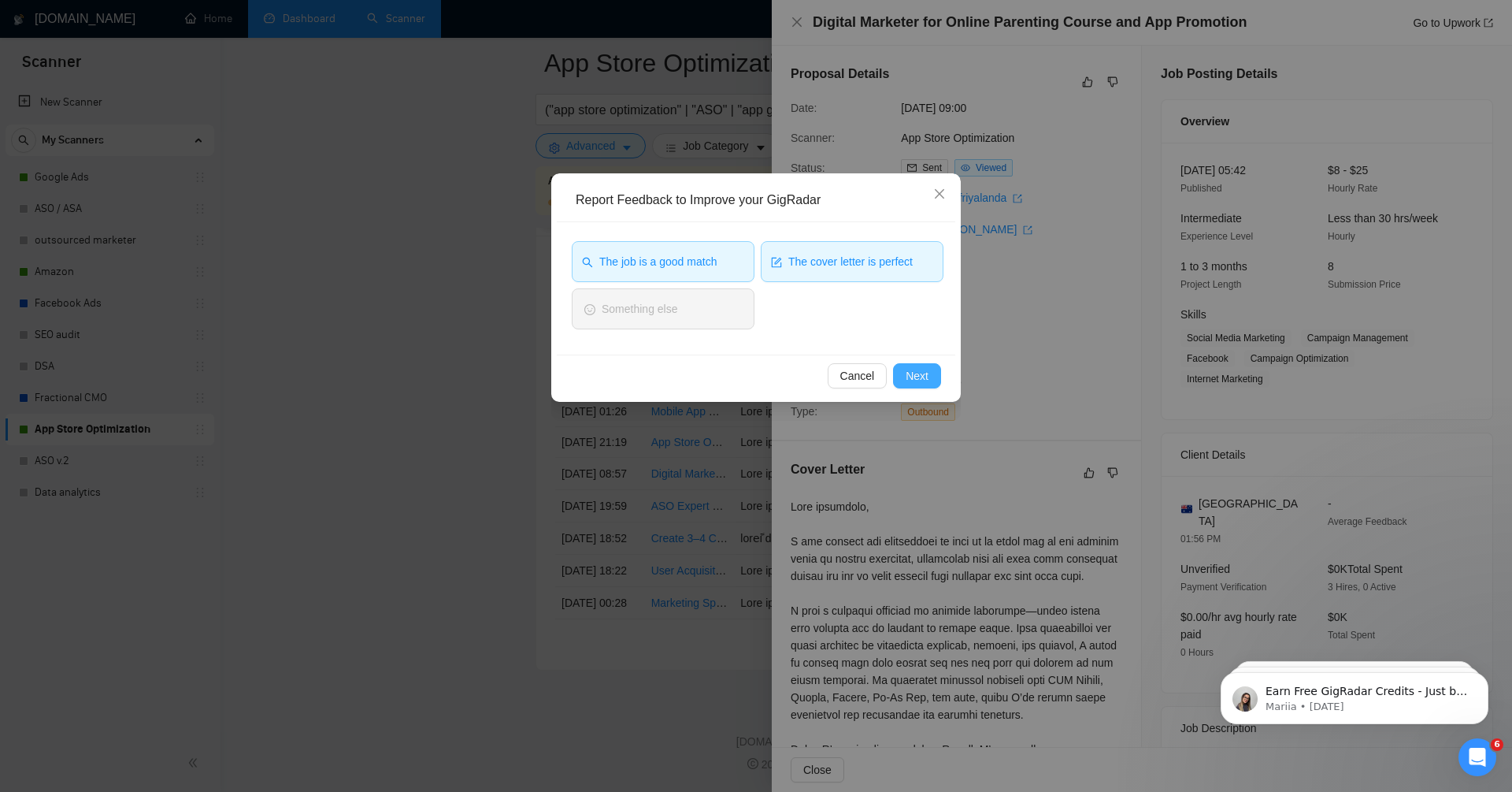
click at [926, 384] on button "Next" at bounding box center [917, 376] width 48 height 26
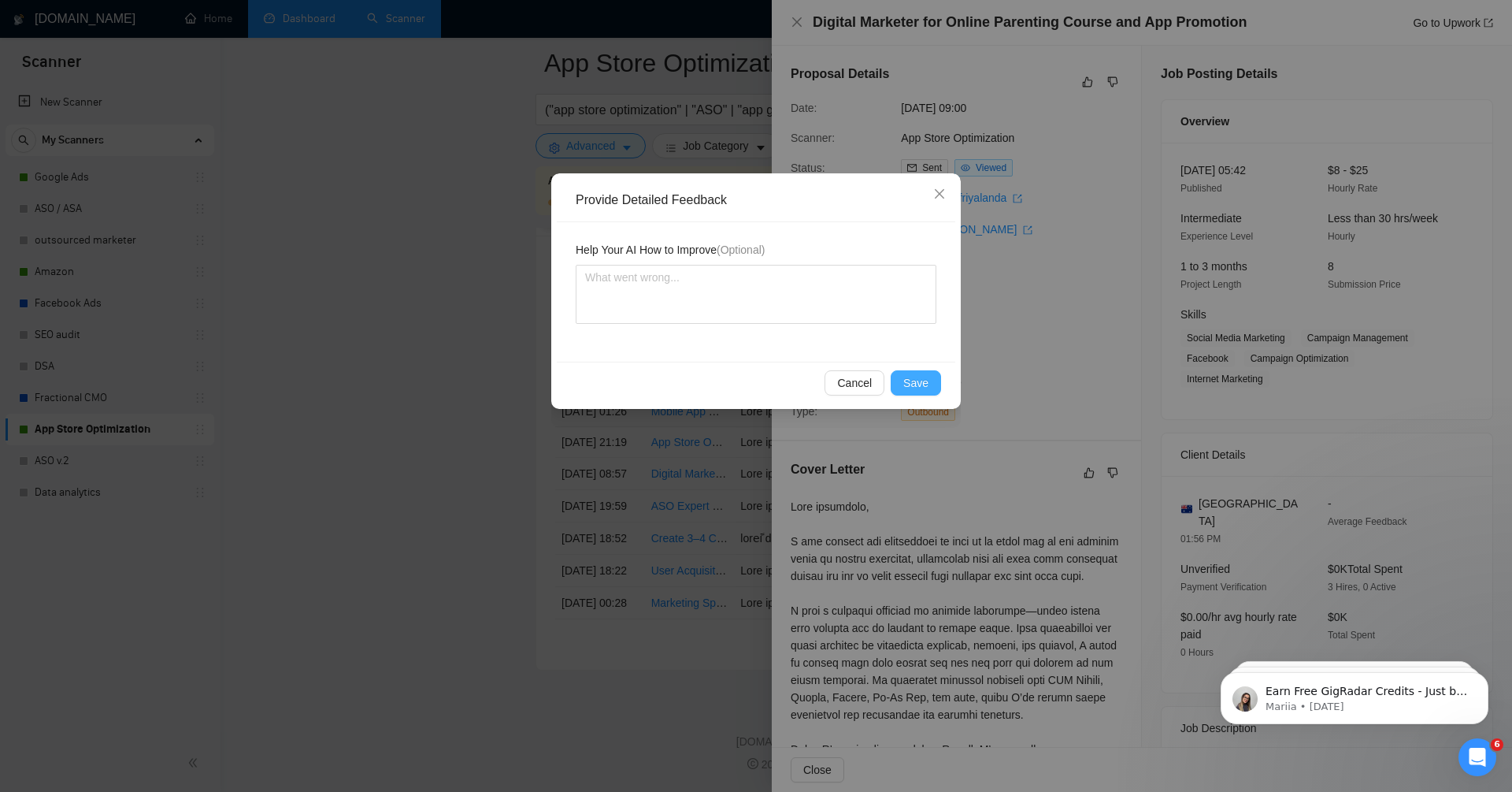
click at [926, 384] on span "Save" at bounding box center [917, 383] width 26 height 18
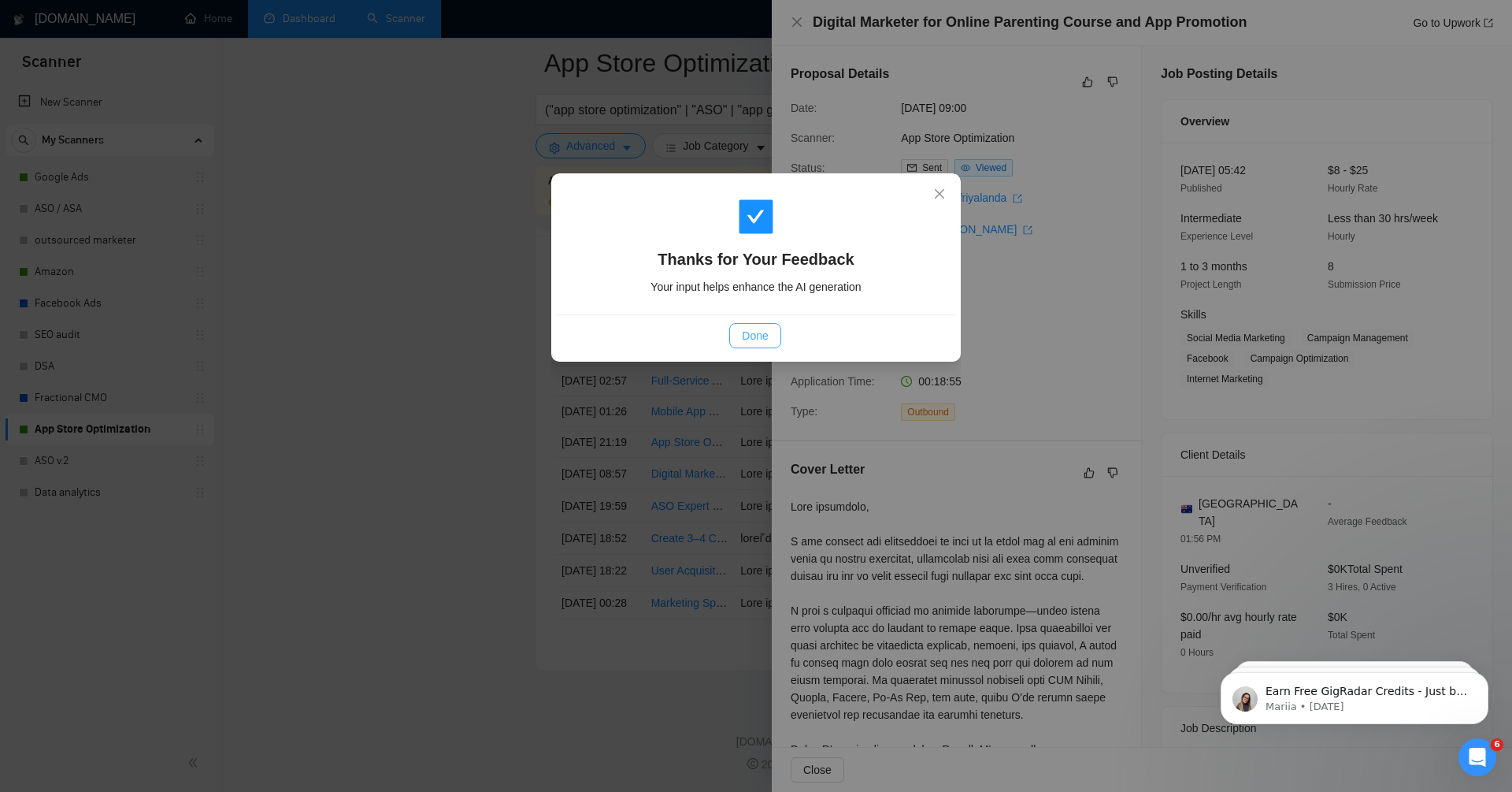
click at [766, 334] on span "Done" at bounding box center [755, 336] width 26 height 18
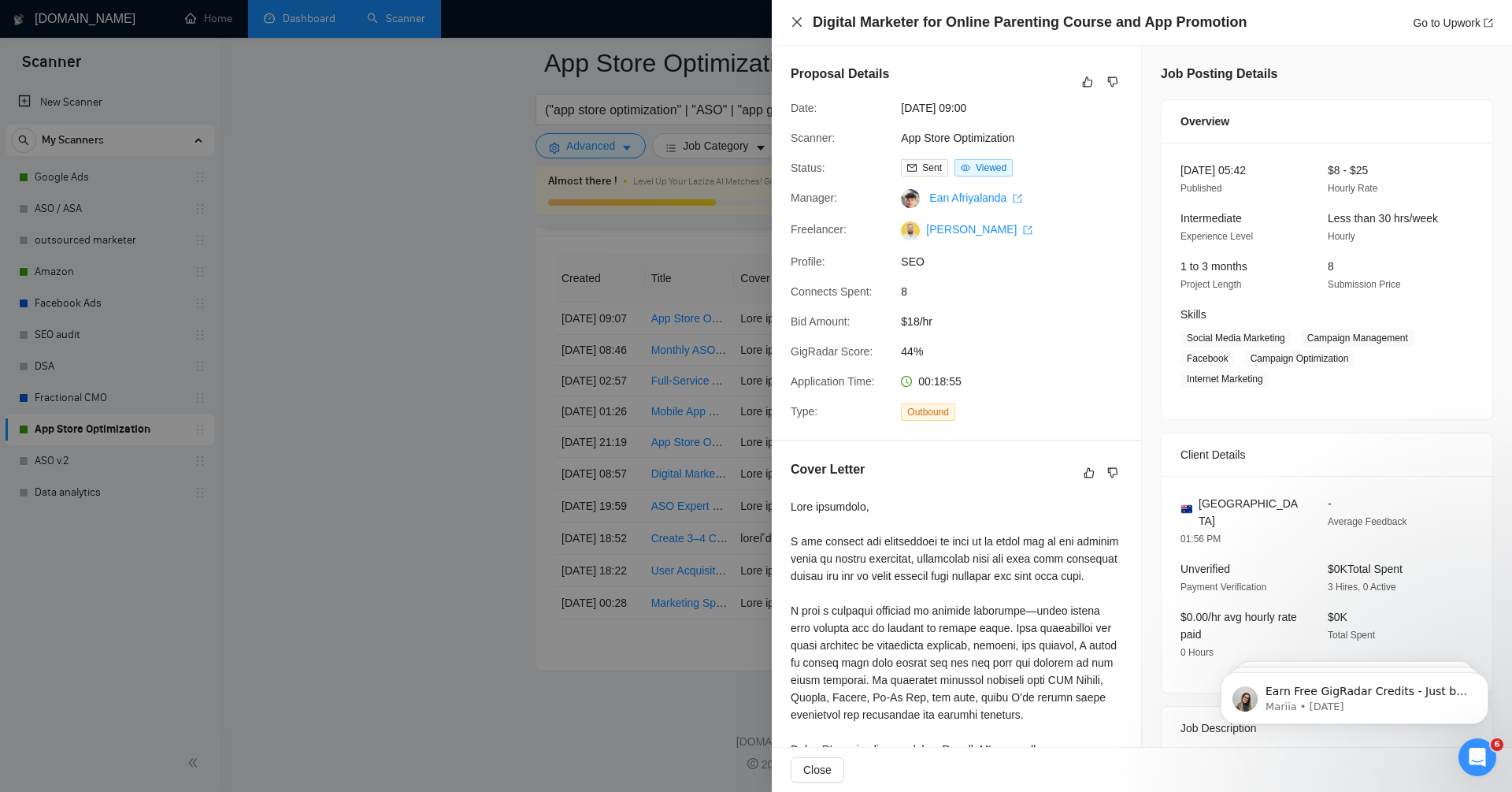
click at [802, 20] on icon "close" at bounding box center [798, 22] width 13 height 13
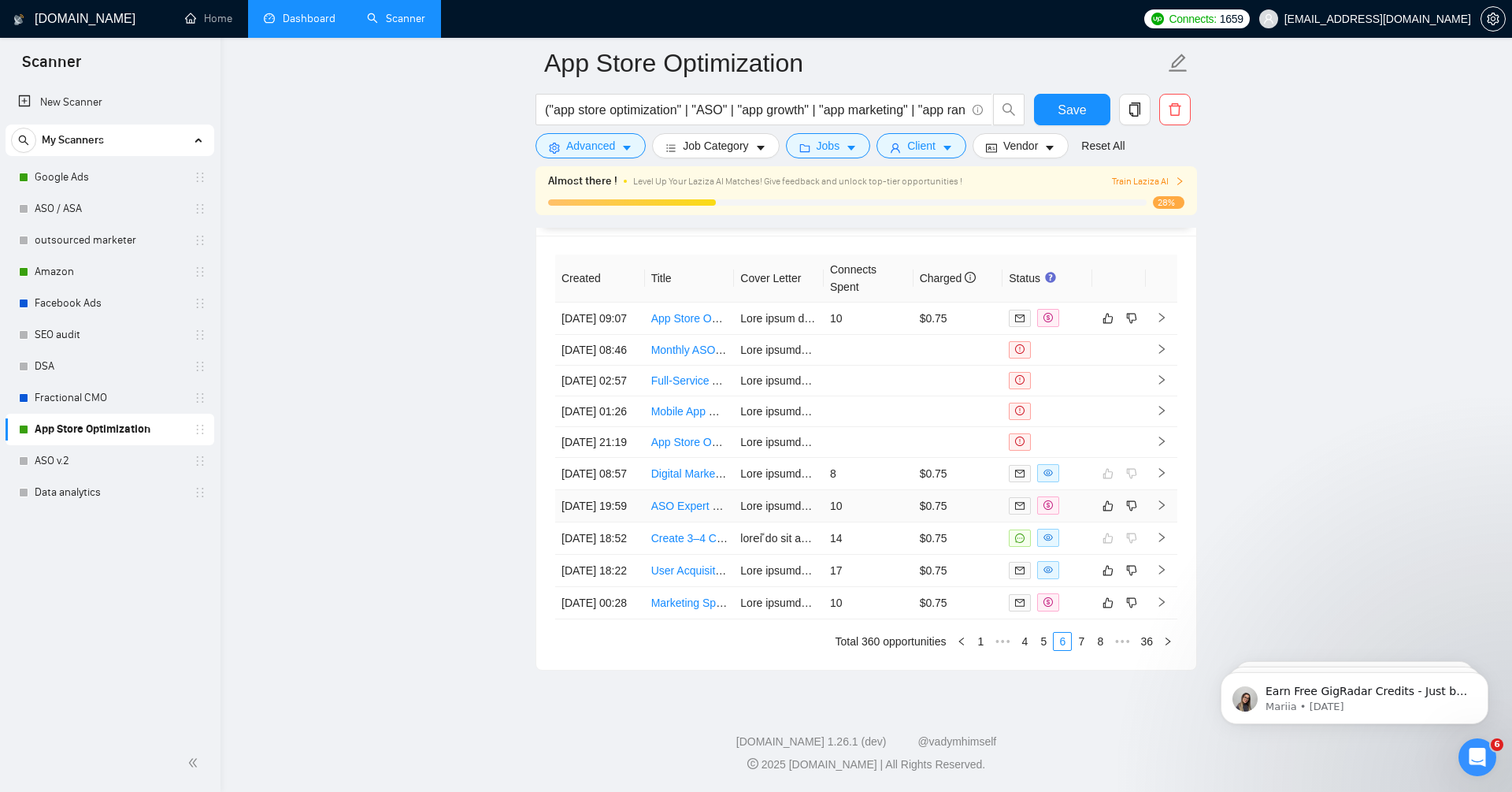
click at [1164, 499] on icon "right" at bounding box center [1162, 505] width 11 height 11
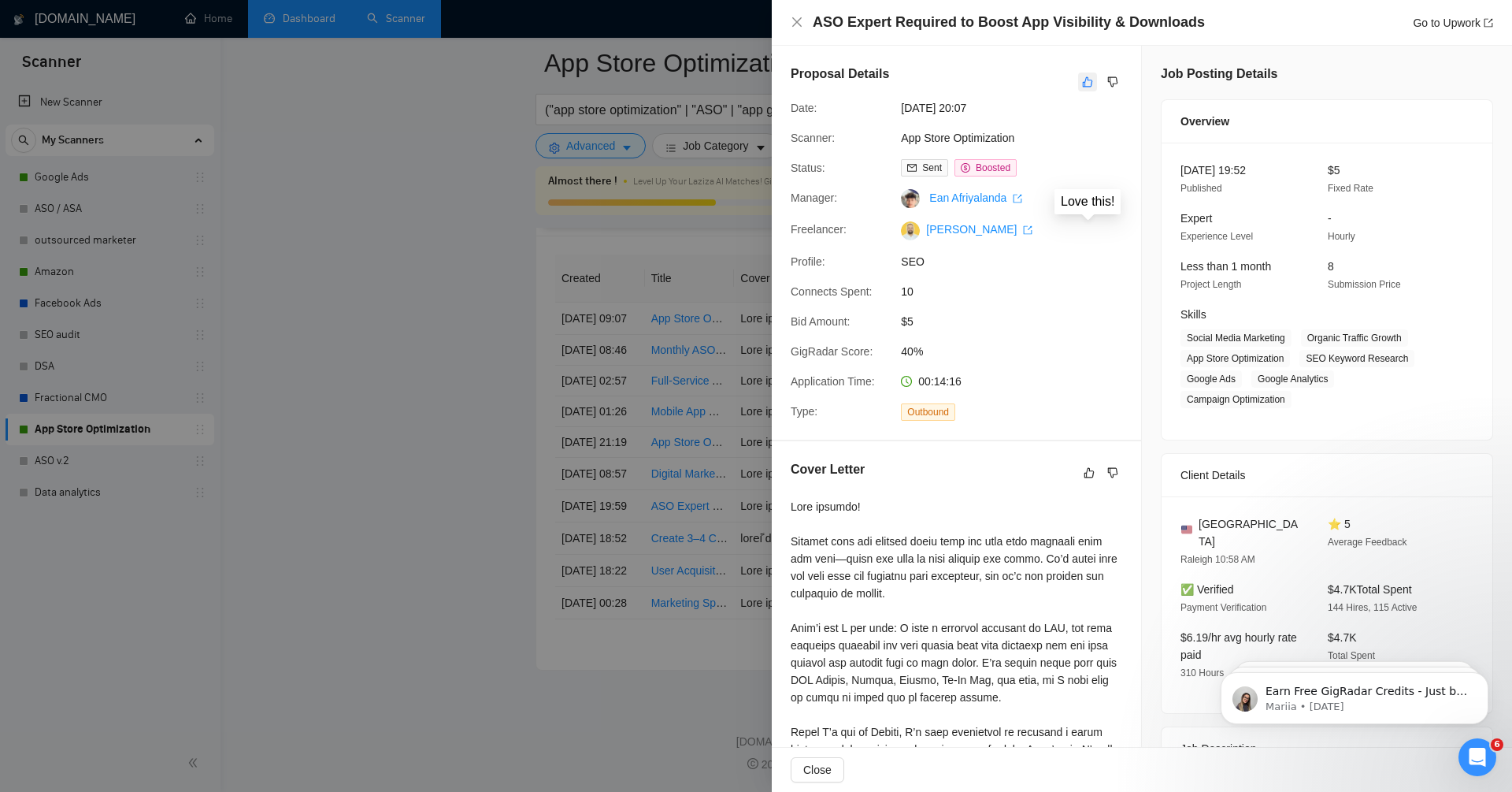
click at [1084, 74] on button "button" at bounding box center [1088, 82] width 19 height 19
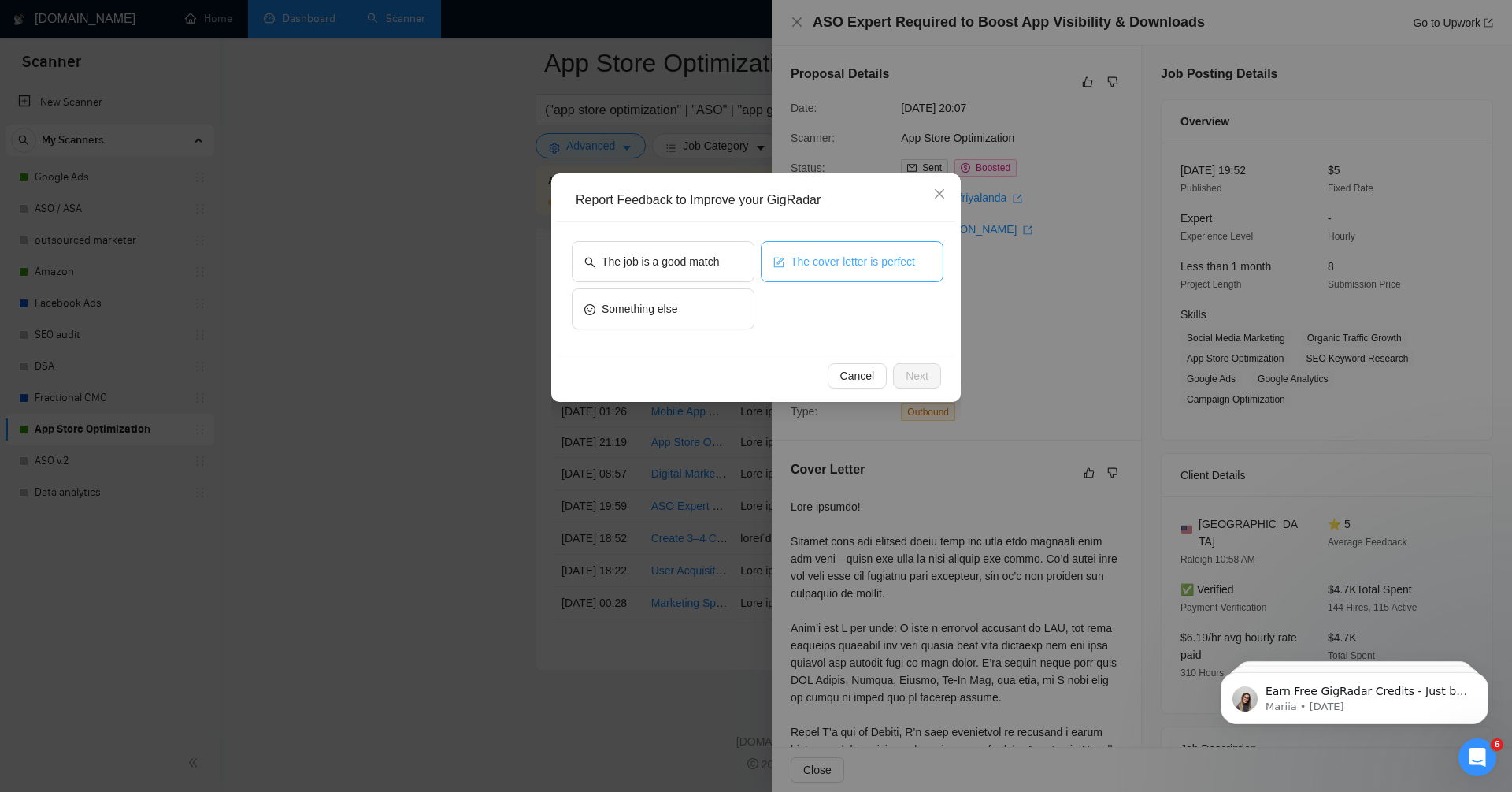
click at [859, 265] on span "The cover letter is perfect" at bounding box center [853, 261] width 125 height 18
click at [924, 368] on span "Next" at bounding box center [917, 376] width 23 height 18
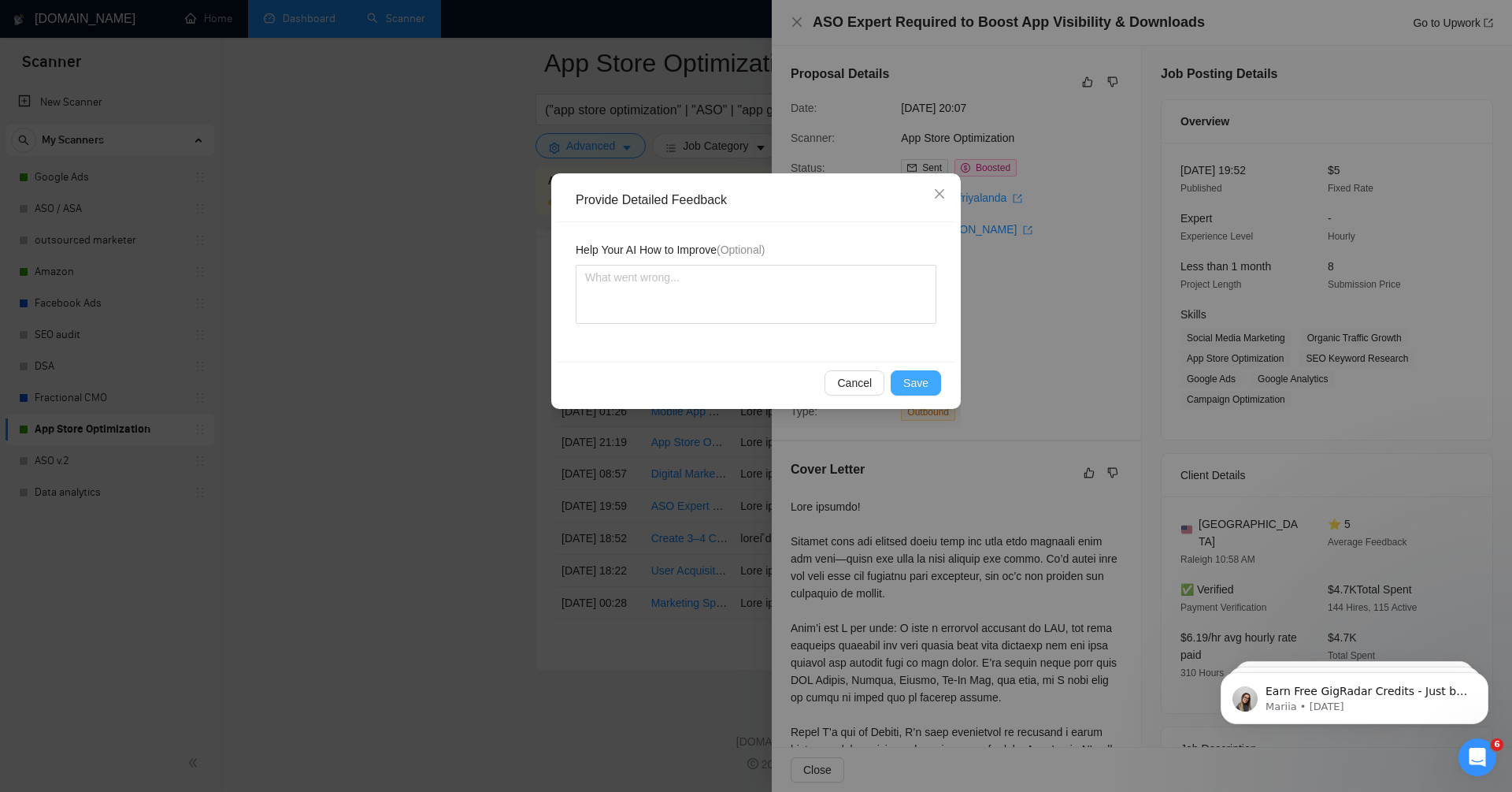
click at [912, 382] on span "Save" at bounding box center [917, 383] width 26 height 18
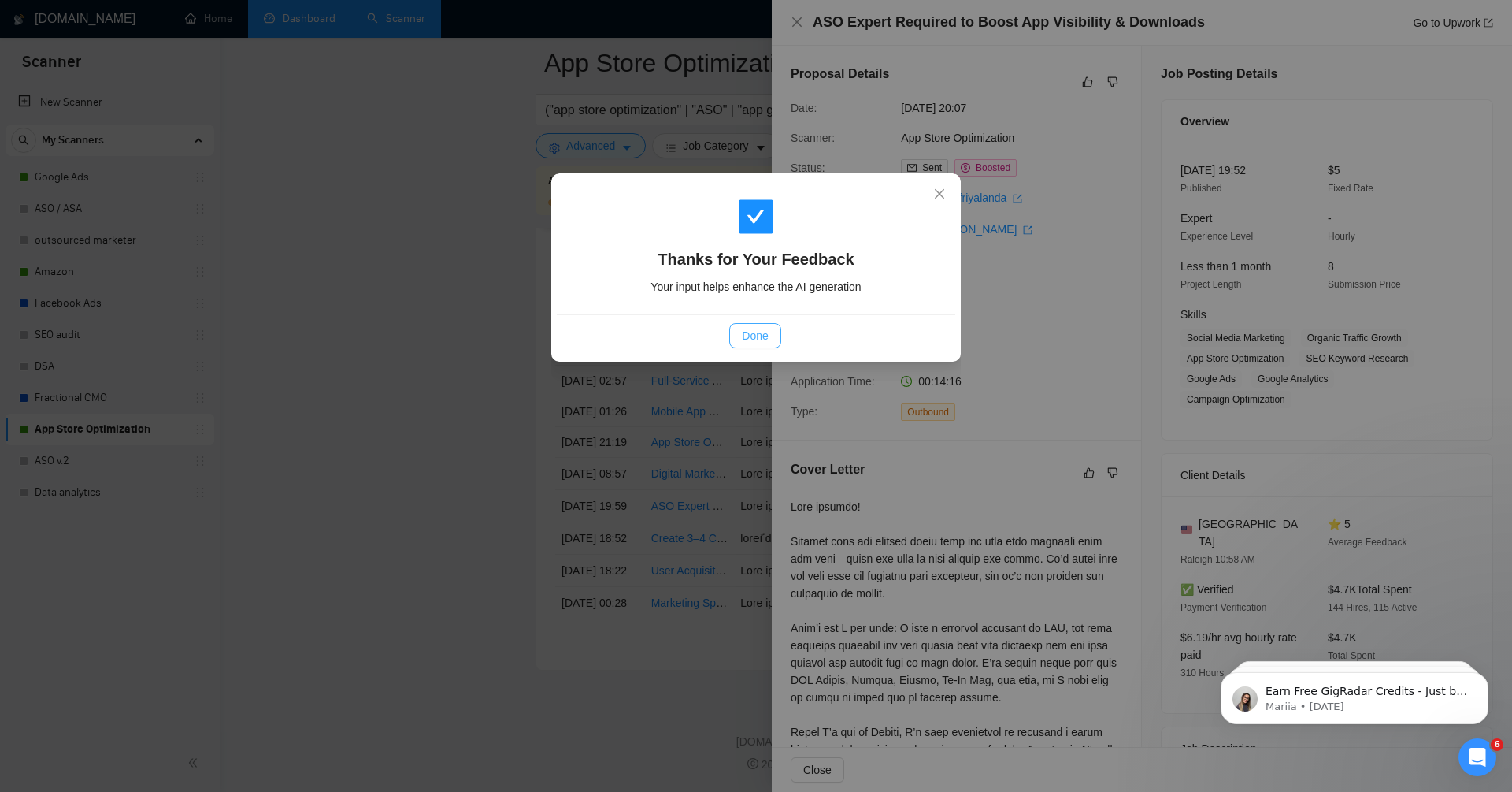
click at [759, 330] on span "Done" at bounding box center [755, 336] width 26 height 18
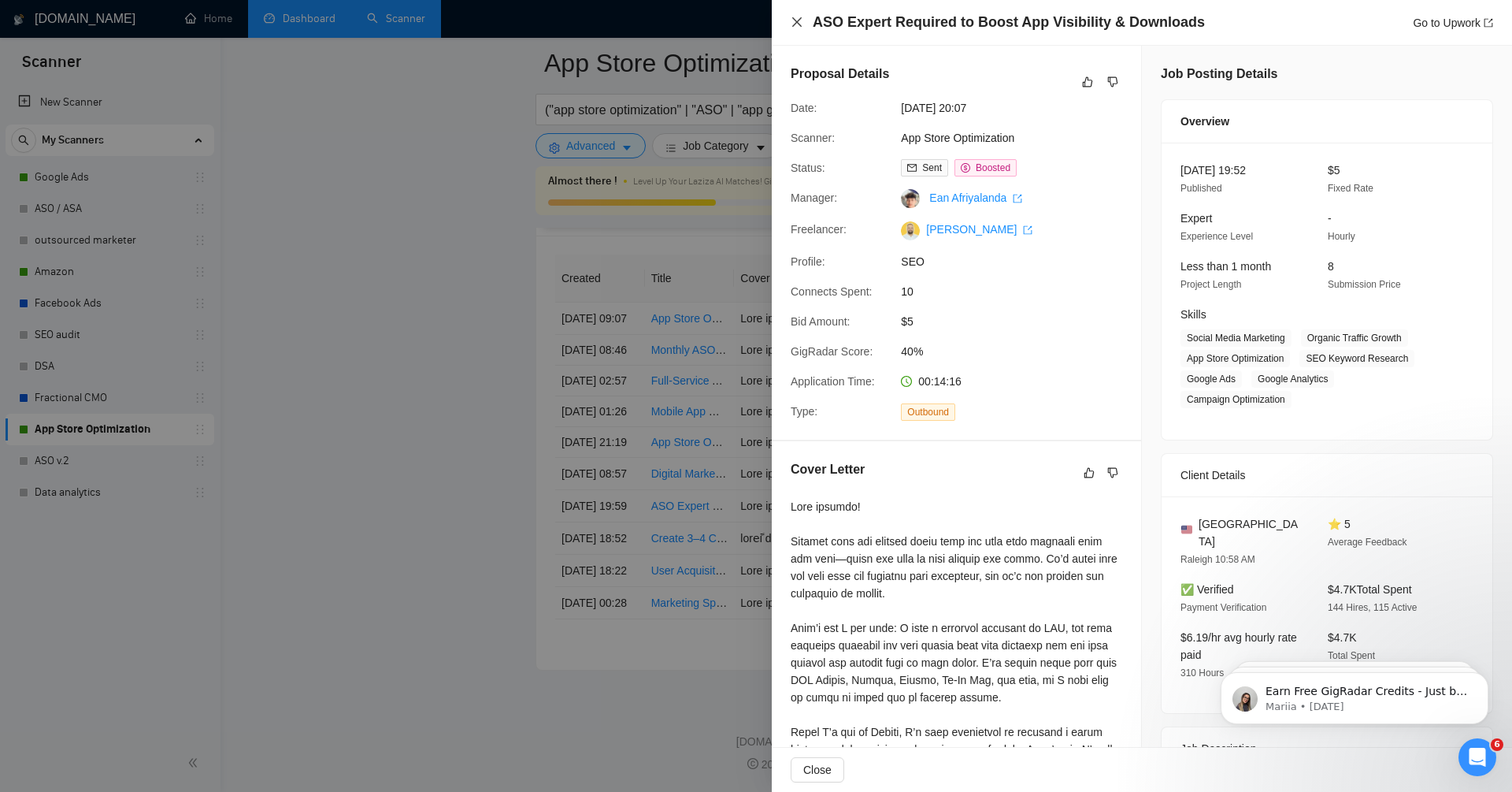
click at [796, 23] on icon "close" at bounding box center [798, 22] width 13 height 13
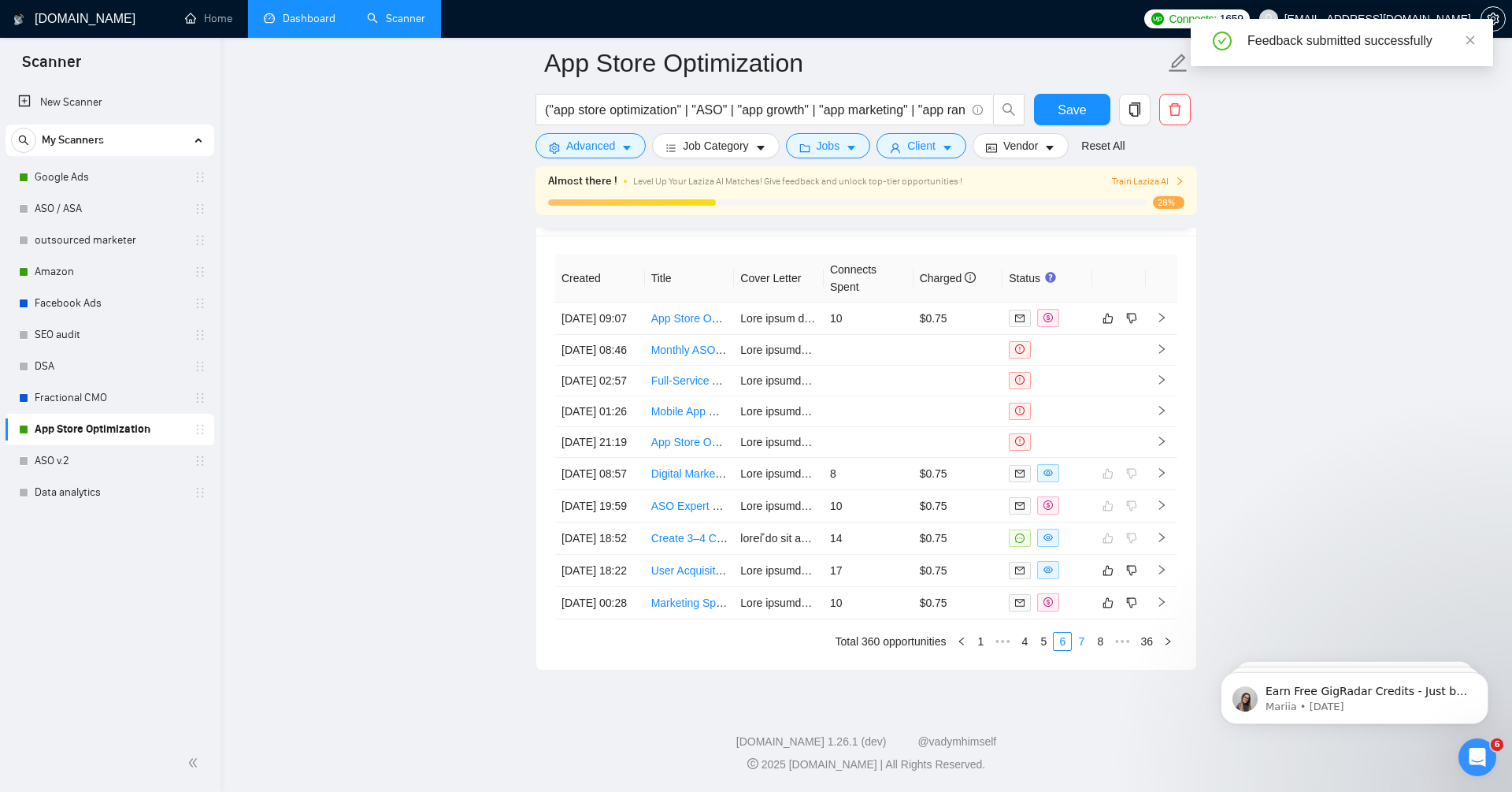
click at [1077, 642] on link "7" at bounding box center [1081, 641] width 18 height 18
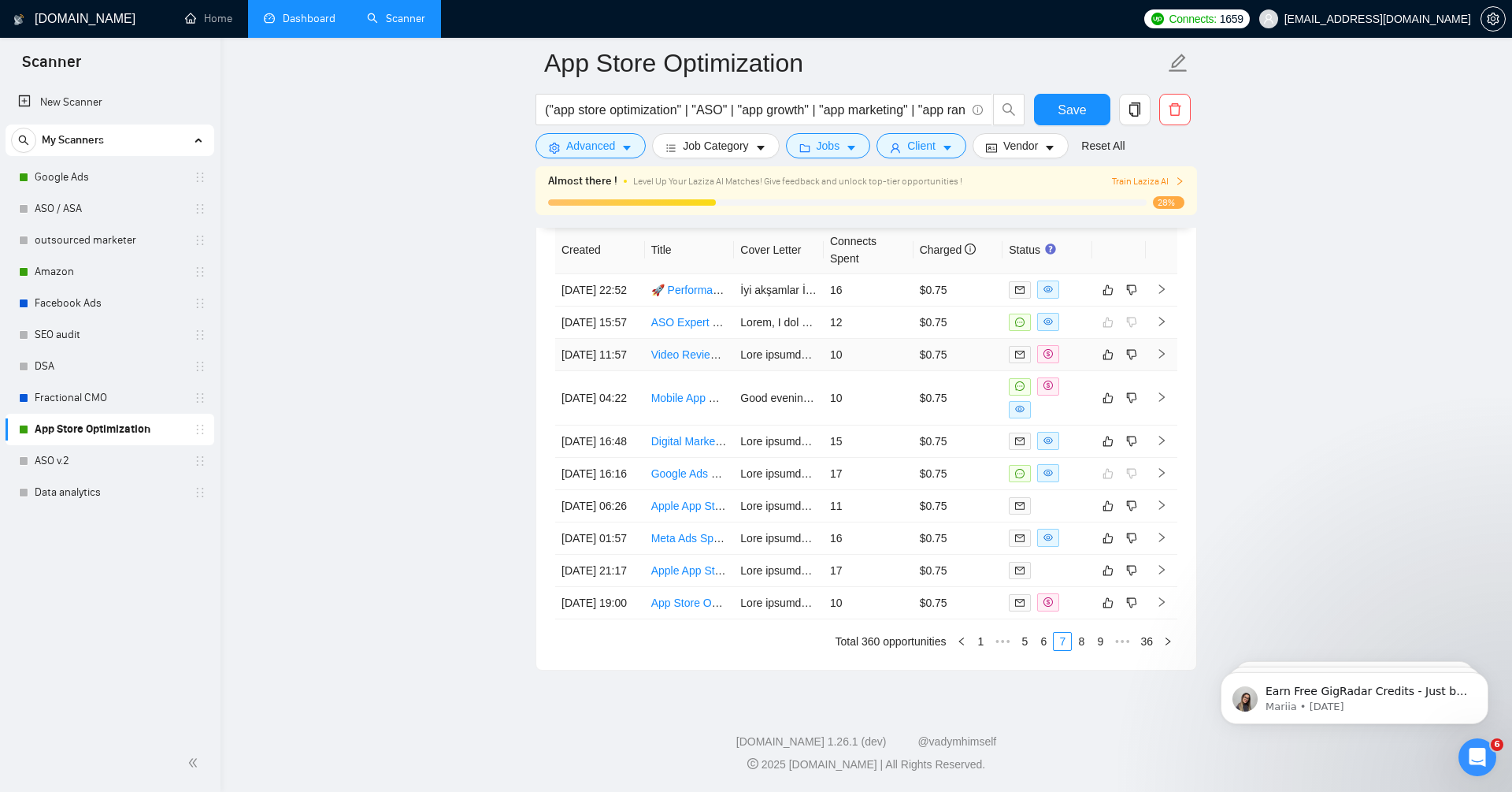
click at [1165, 348] on icon "right" at bounding box center [1162, 354] width 11 height 11
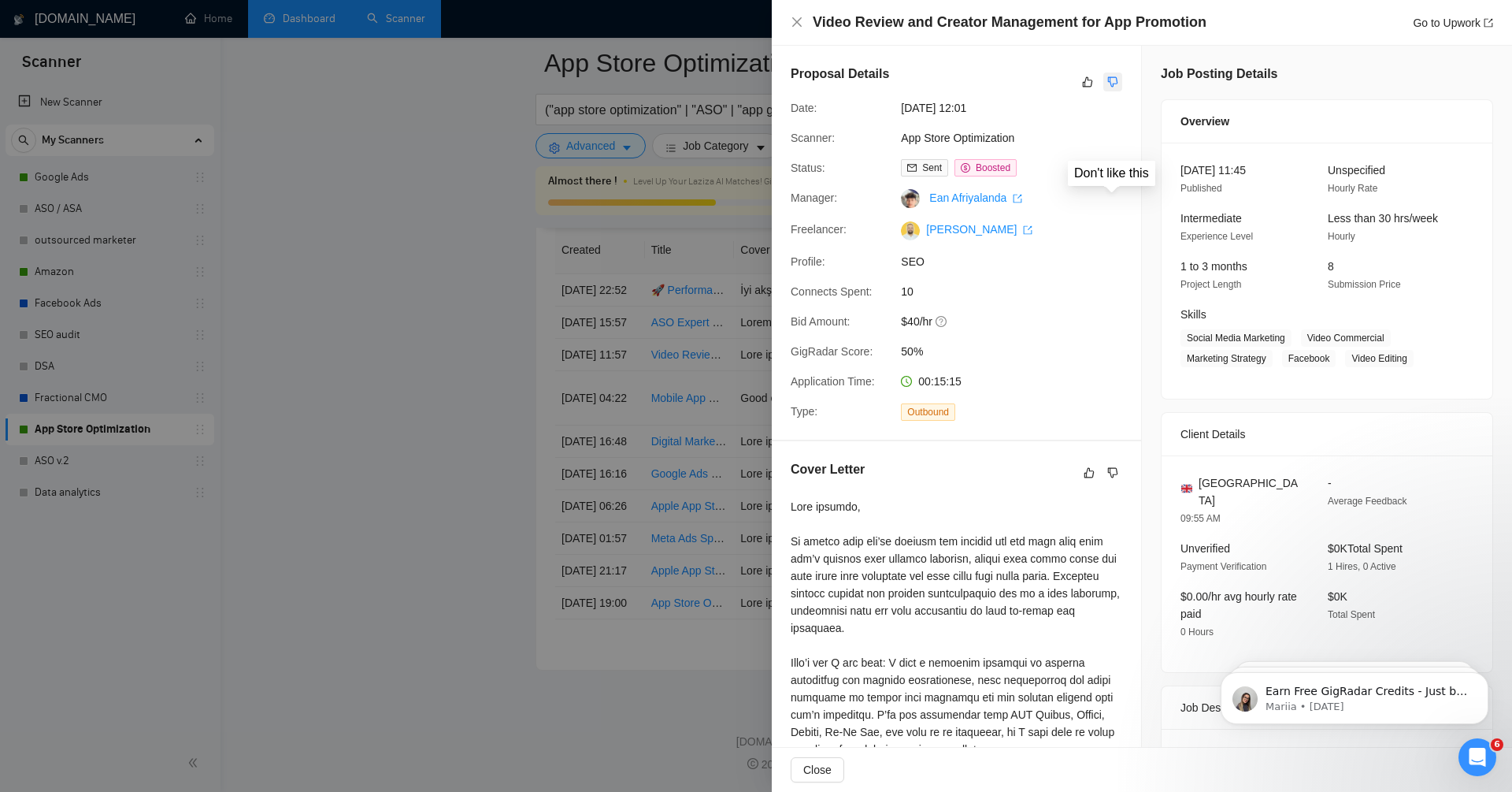
click at [1117, 82] on icon "dislike" at bounding box center [1113, 82] width 10 height 10
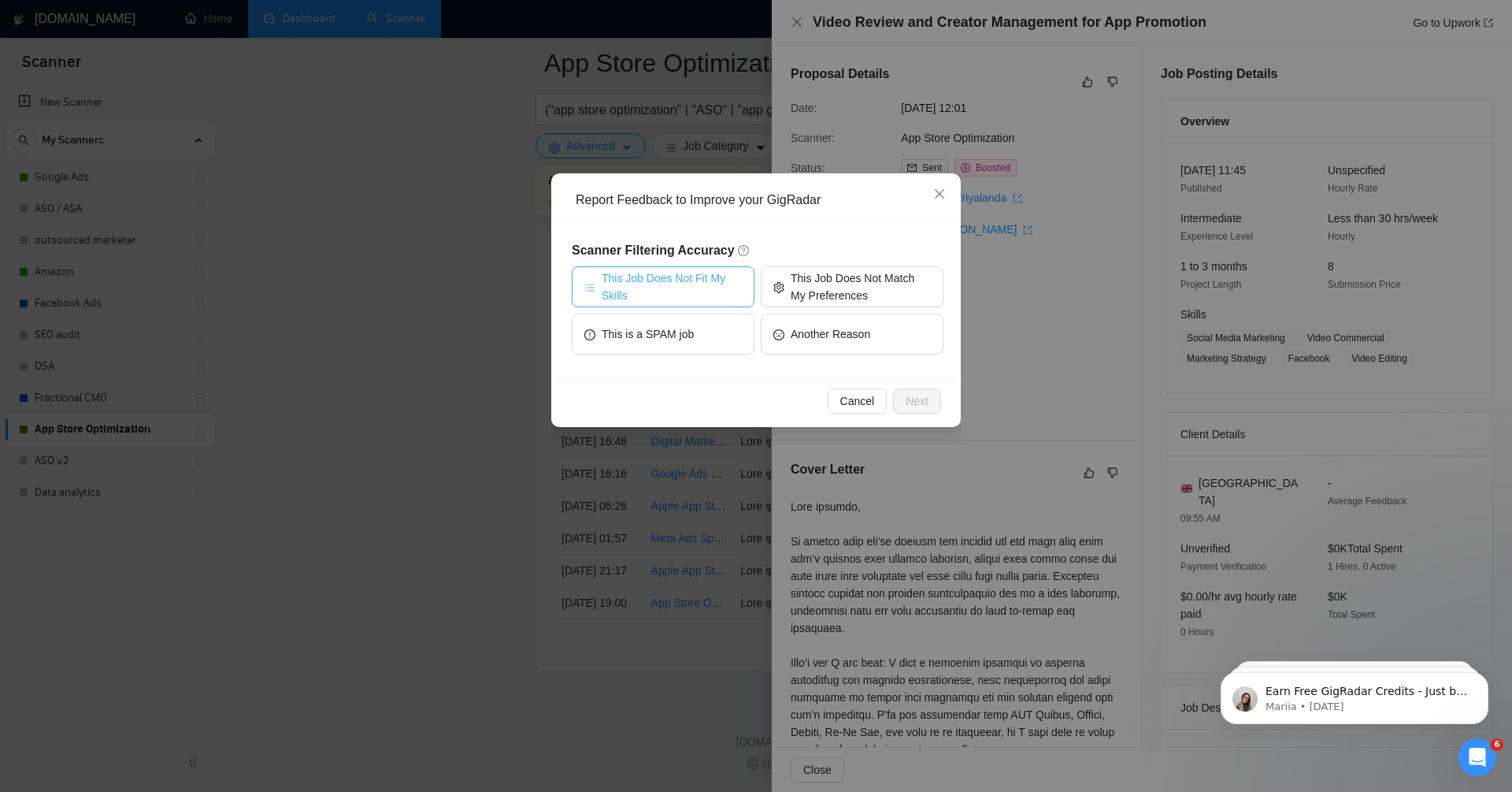
click at [696, 292] on span "This Job Does Not Fit My Skills" at bounding box center [671, 286] width 140 height 34
click at [917, 395] on span "Next" at bounding box center [917, 401] width 23 height 18
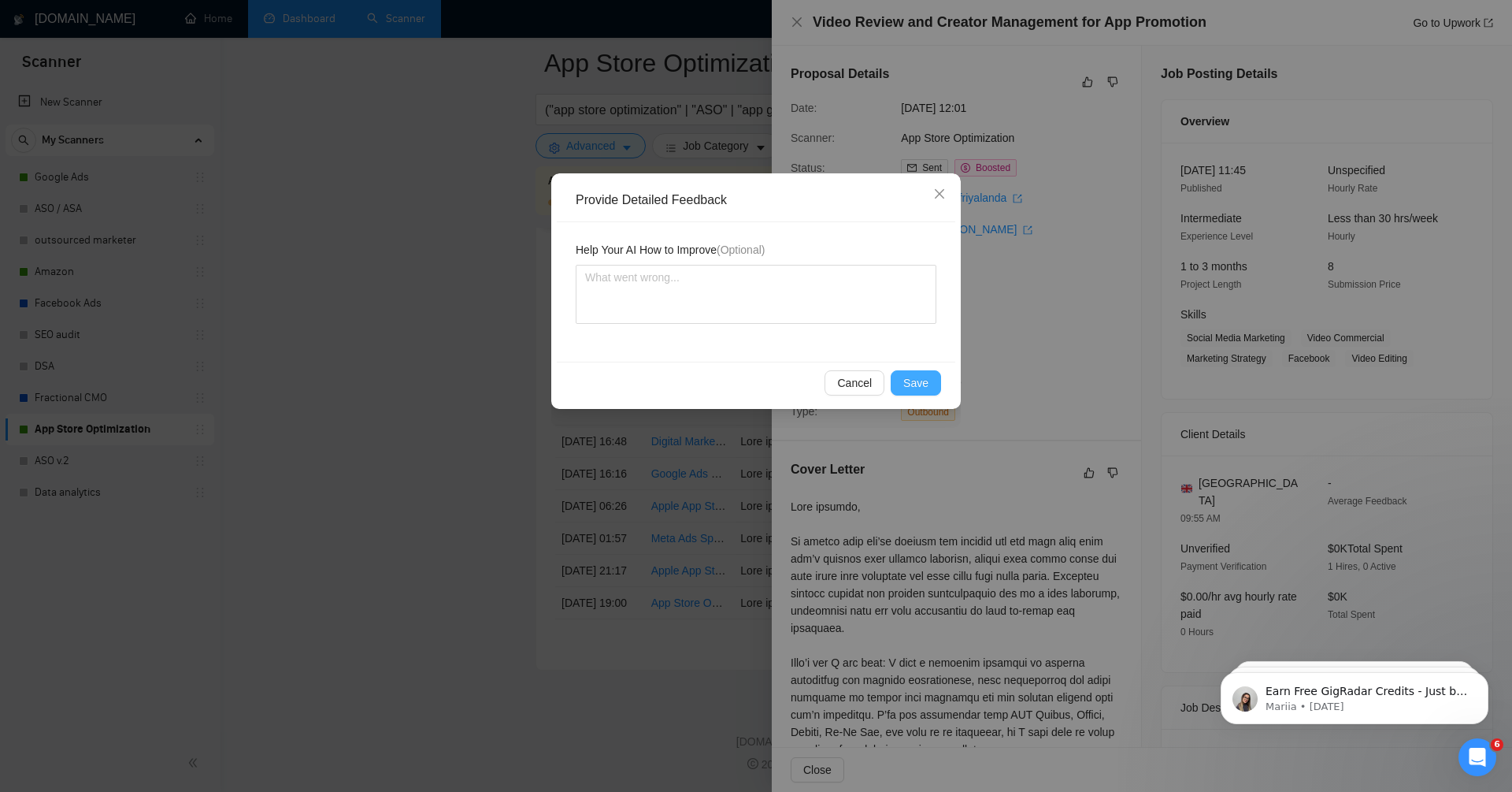
click at [918, 376] on span "Save" at bounding box center [917, 383] width 26 height 18
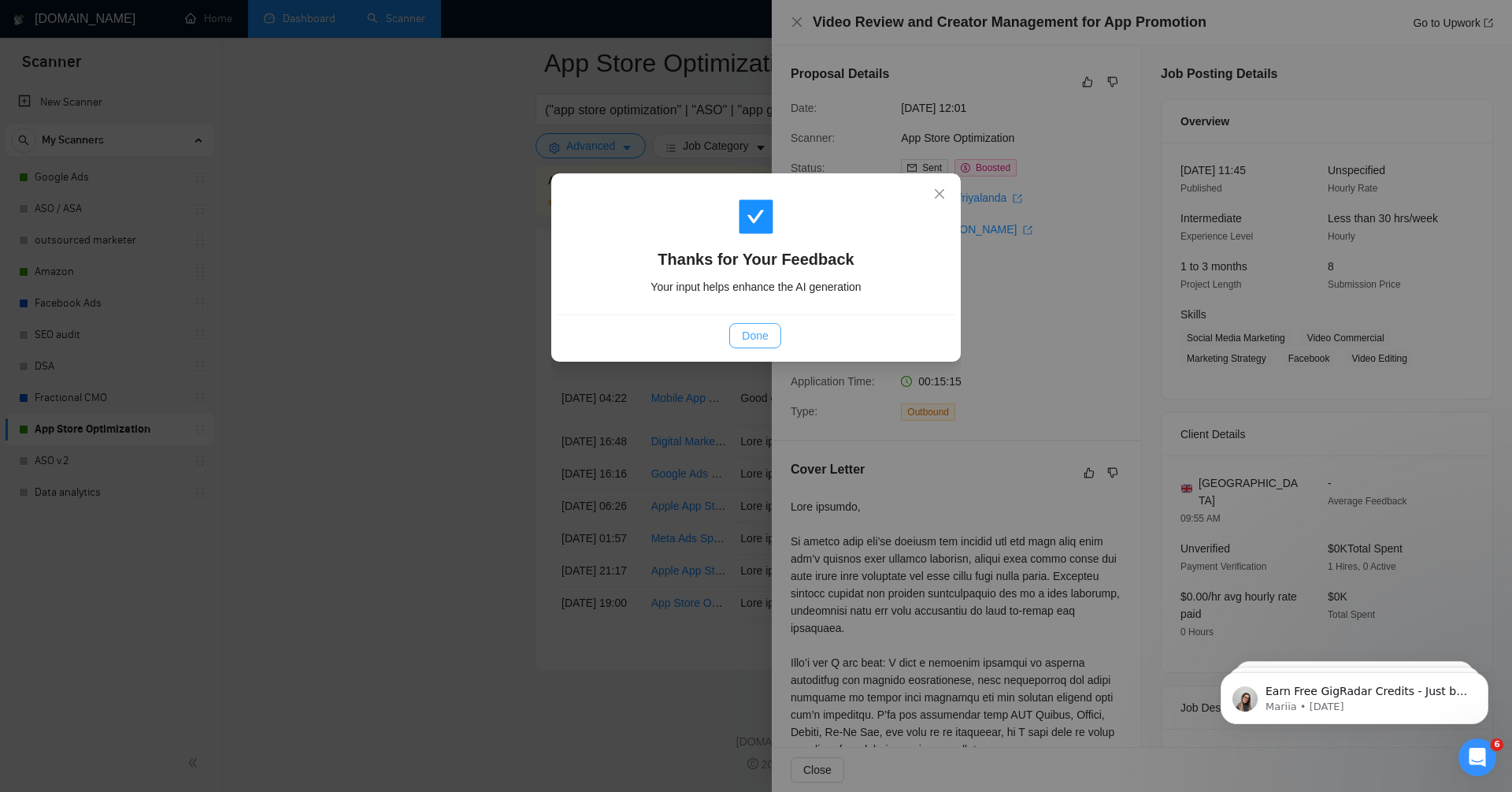
click at [754, 336] on span "Done" at bounding box center [755, 336] width 26 height 18
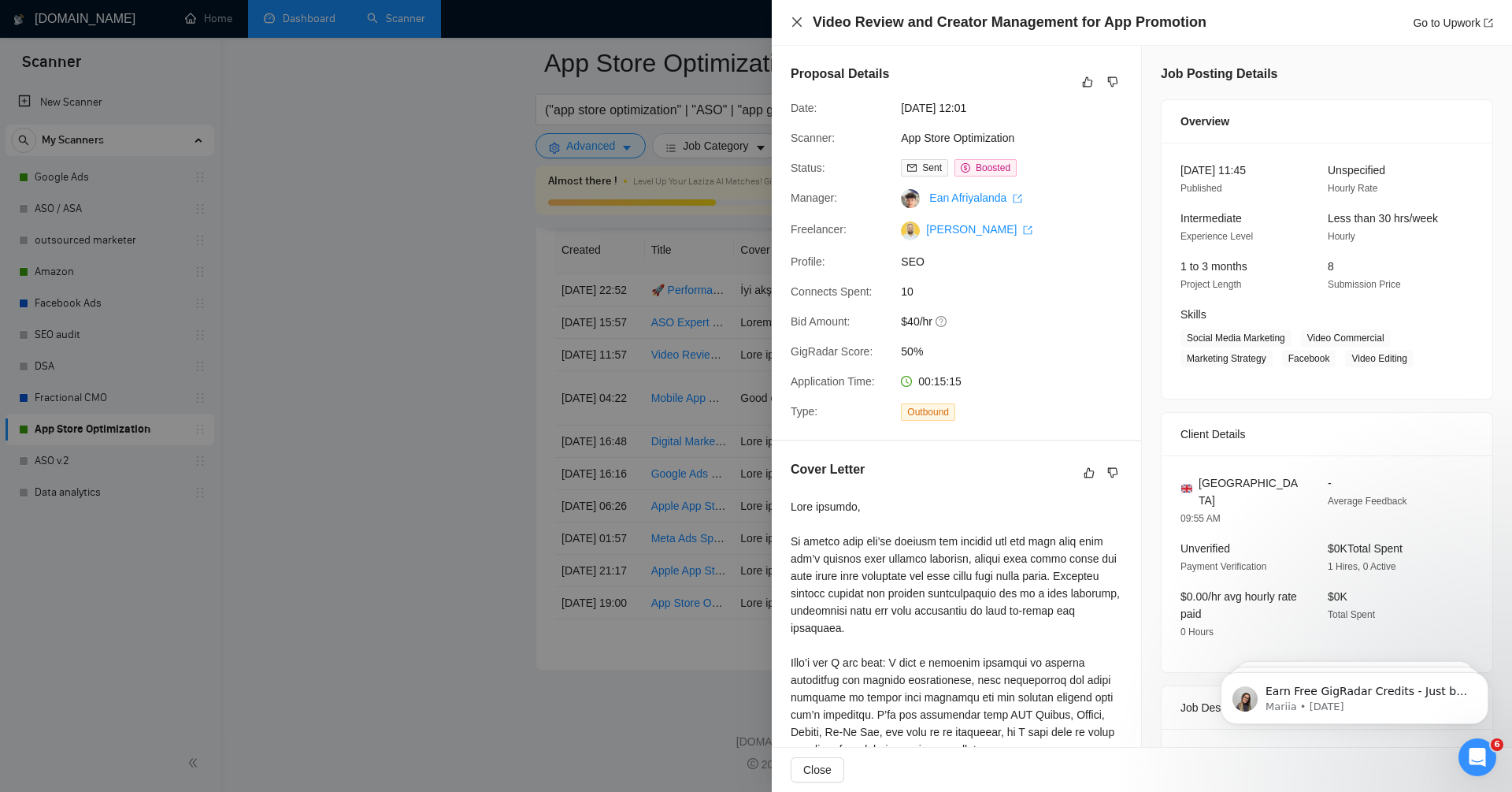
click at [797, 23] on icon "close" at bounding box center [798, 22] width 10 height 10
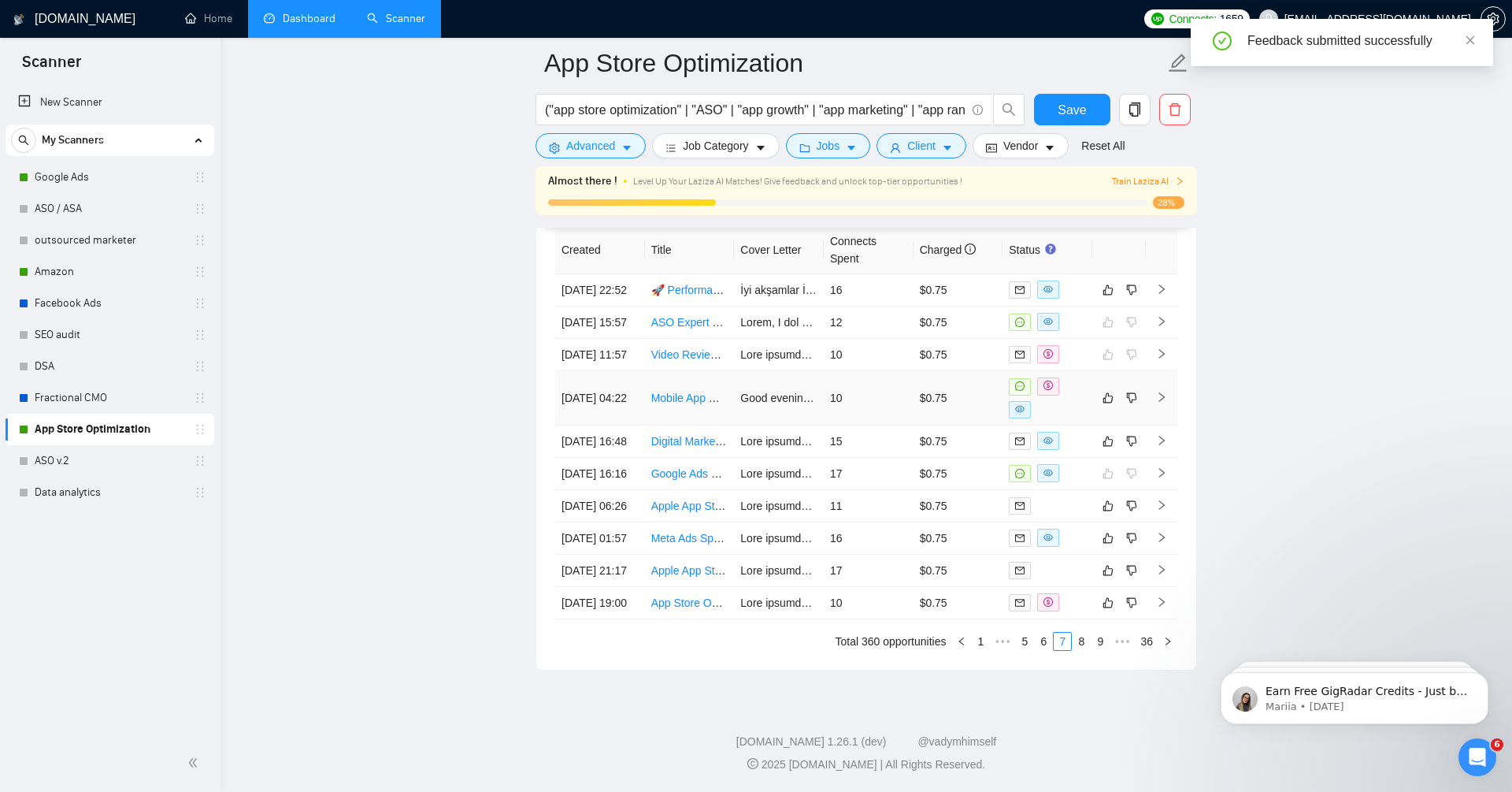
click at [1160, 392] on icon "right" at bounding box center [1162, 397] width 11 height 11
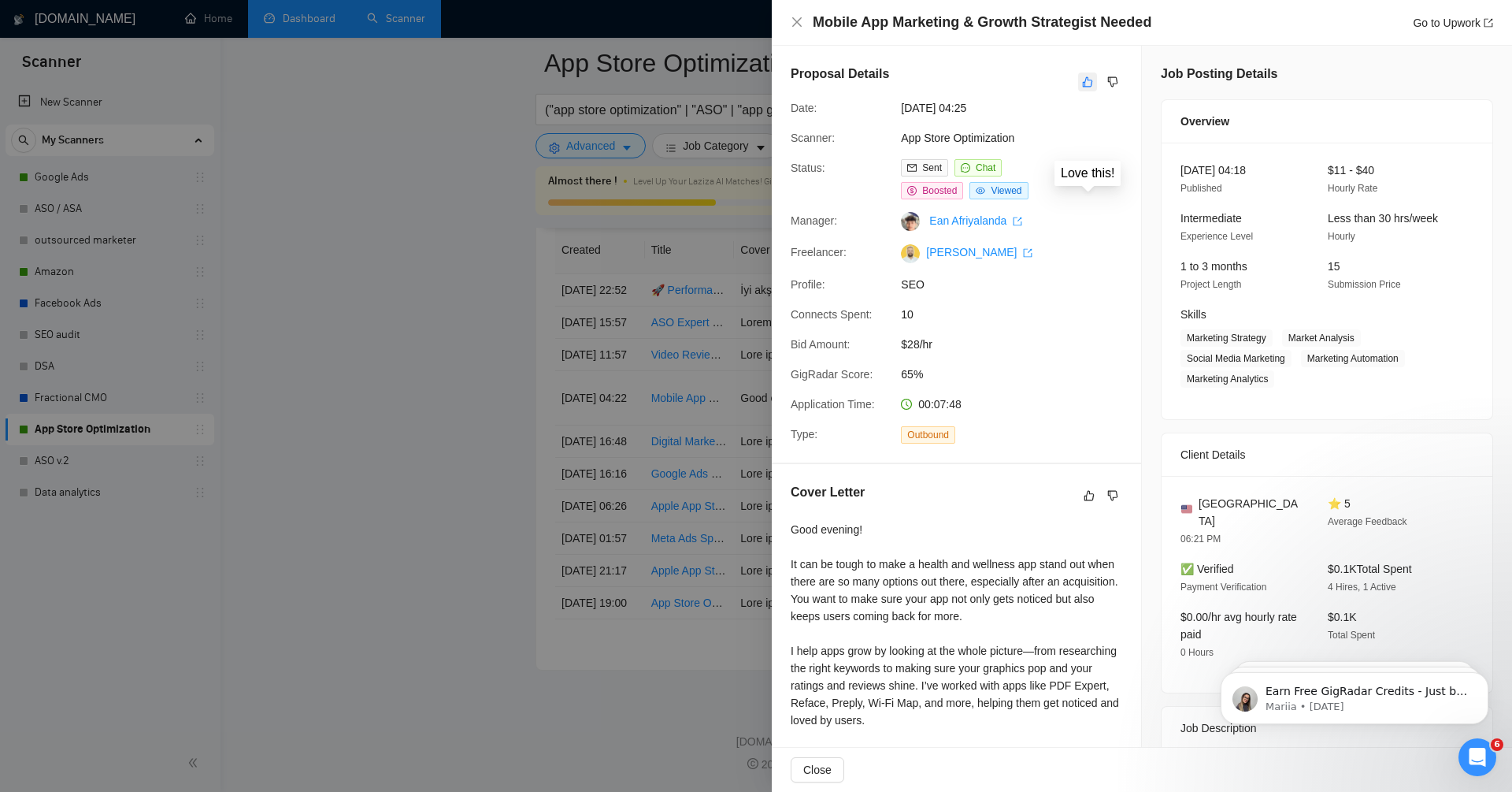
click at [1086, 78] on icon "like" at bounding box center [1088, 82] width 10 height 10
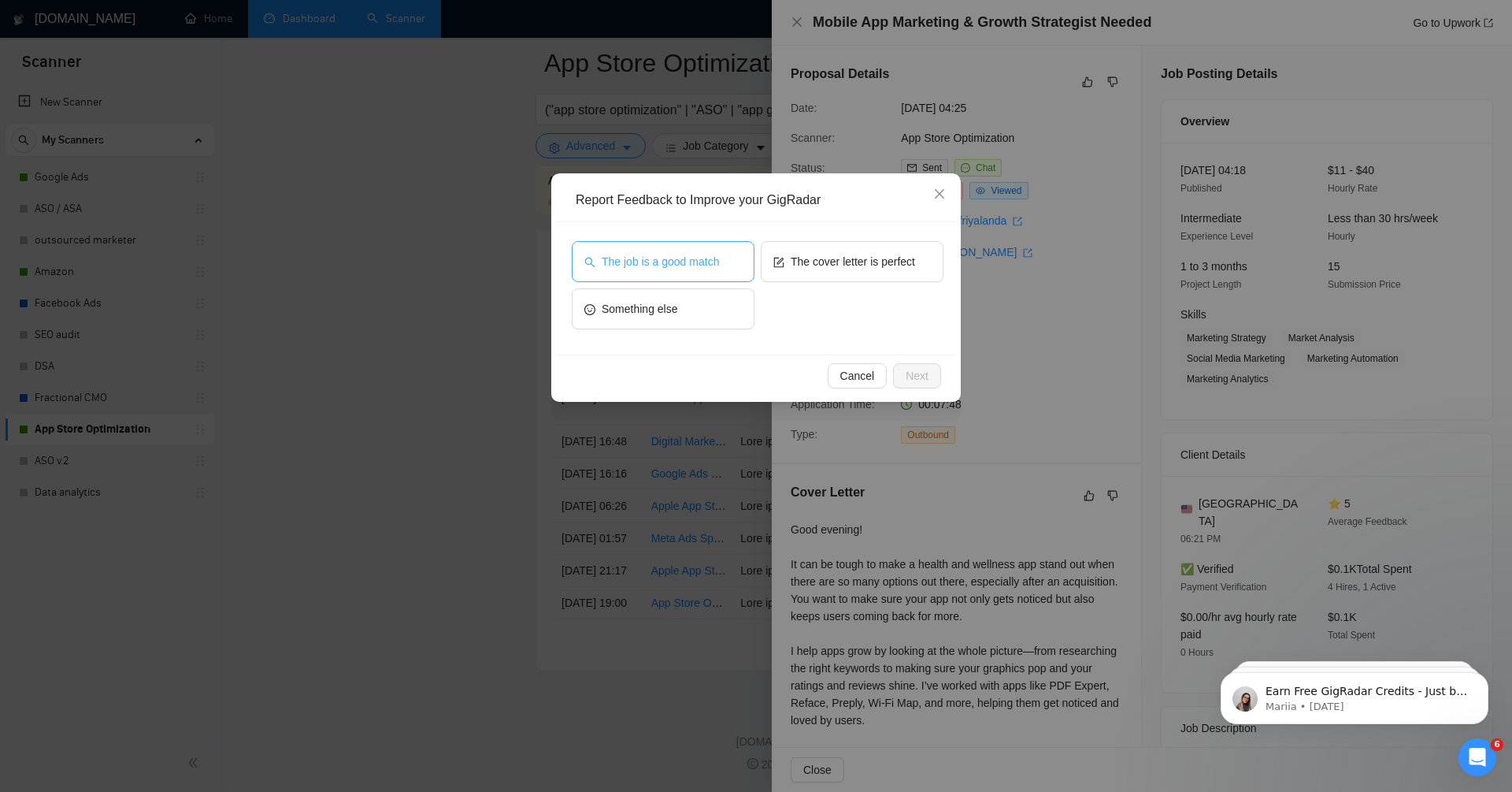
click at [686, 257] on span "The job is a good match" at bounding box center [660, 261] width 117 height 18
click at [921, 373] on span "Next" at bounding box center [917, 376] width 23 height 18
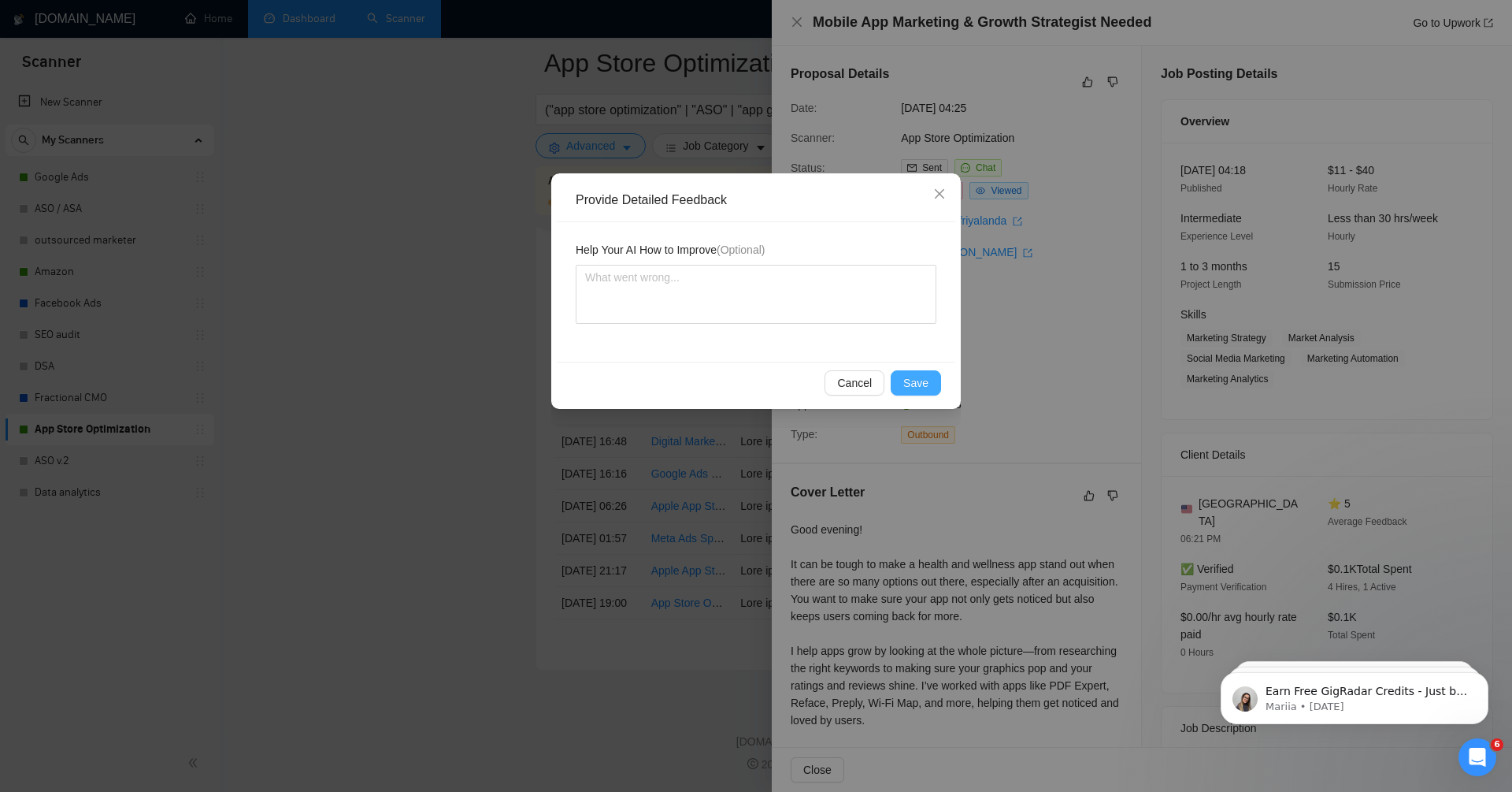
click at [916, 384] on span "Save" at bounding box center [917, 383] width 26 height 18
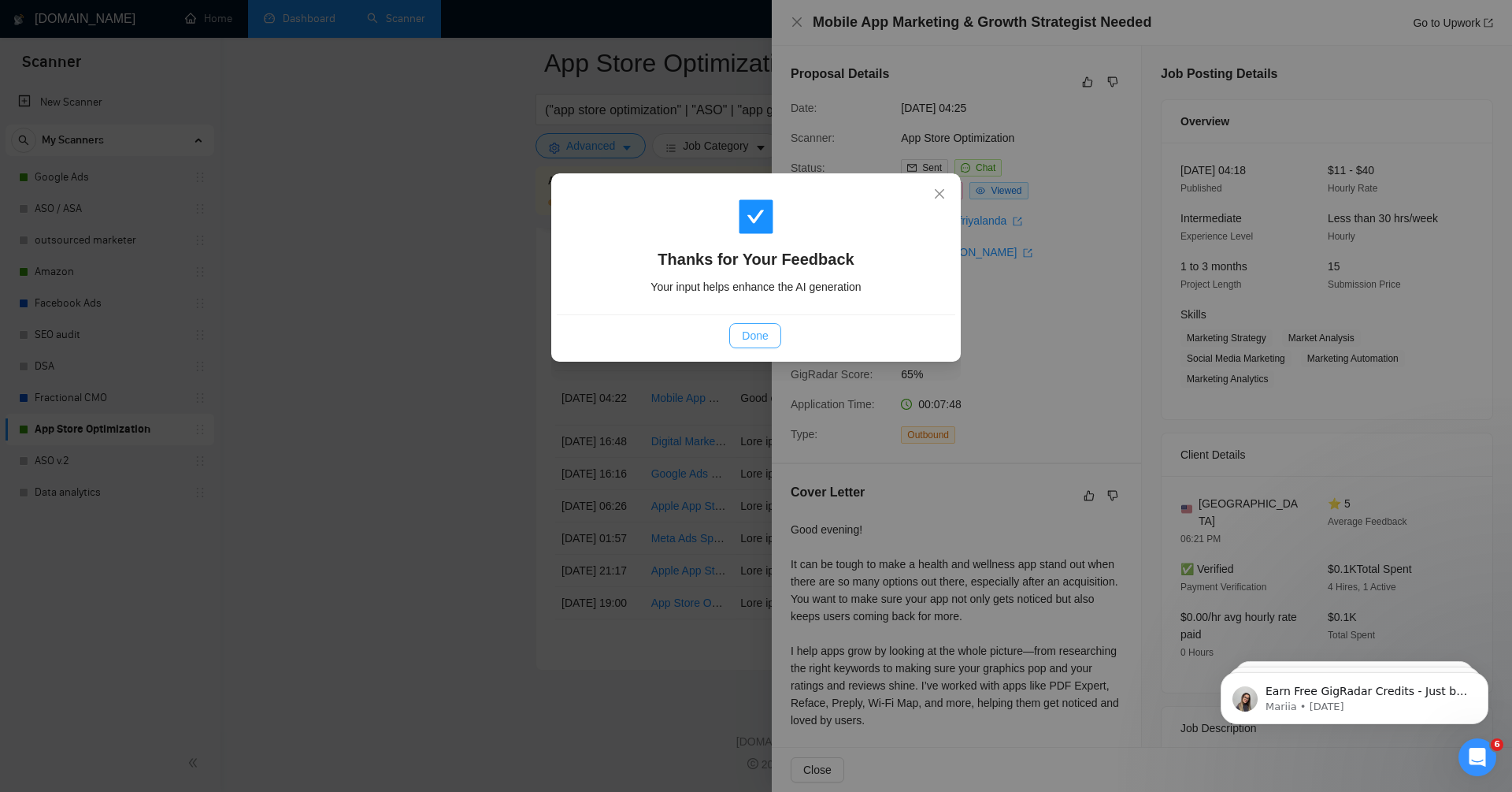
click at [761, 331] on span "Done" at bounding box center [755, 336] width 26 height 18
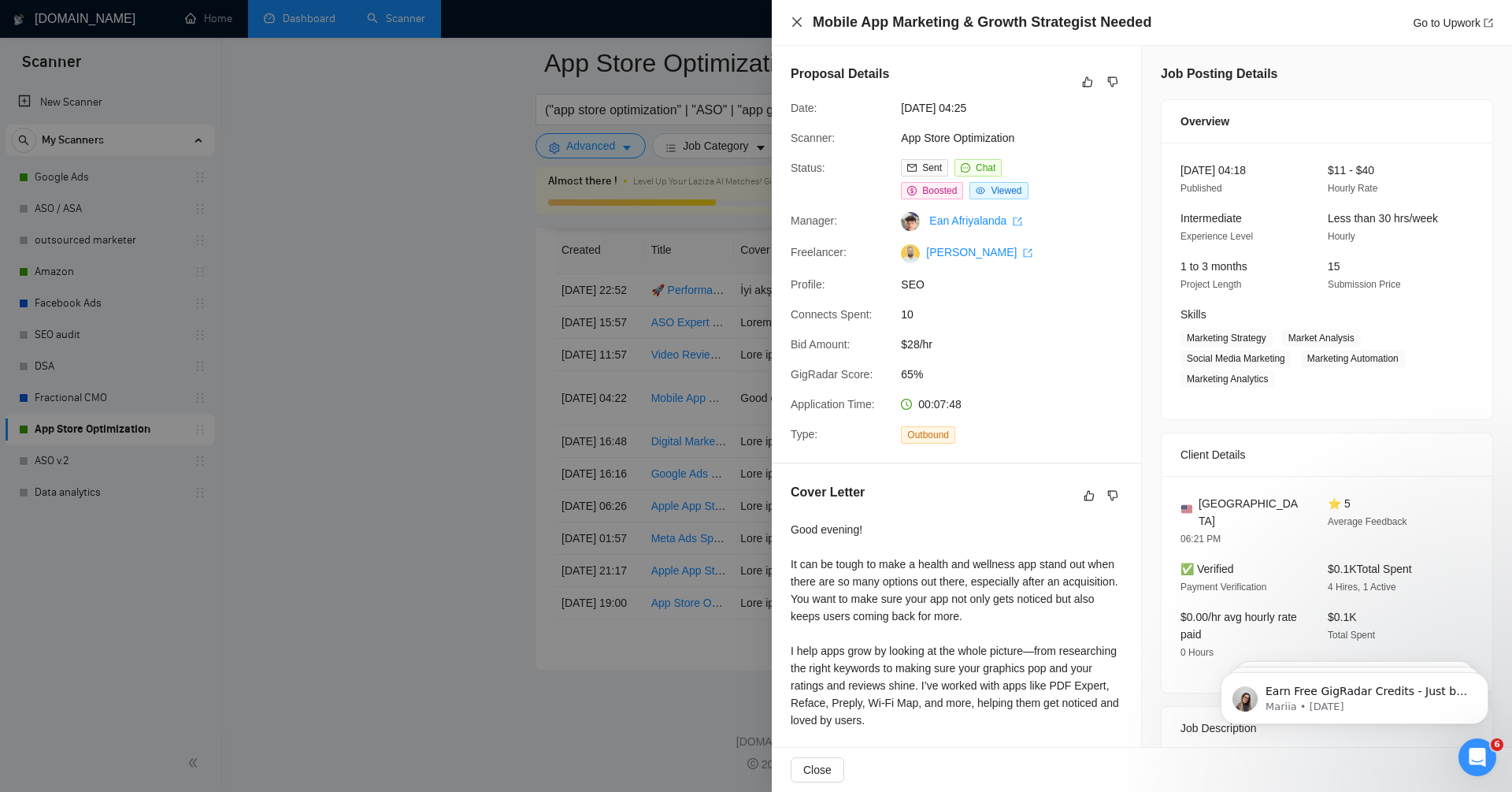
click at [802, 20] on icon "close" at bounding box center [798, 22] width 13 height 13
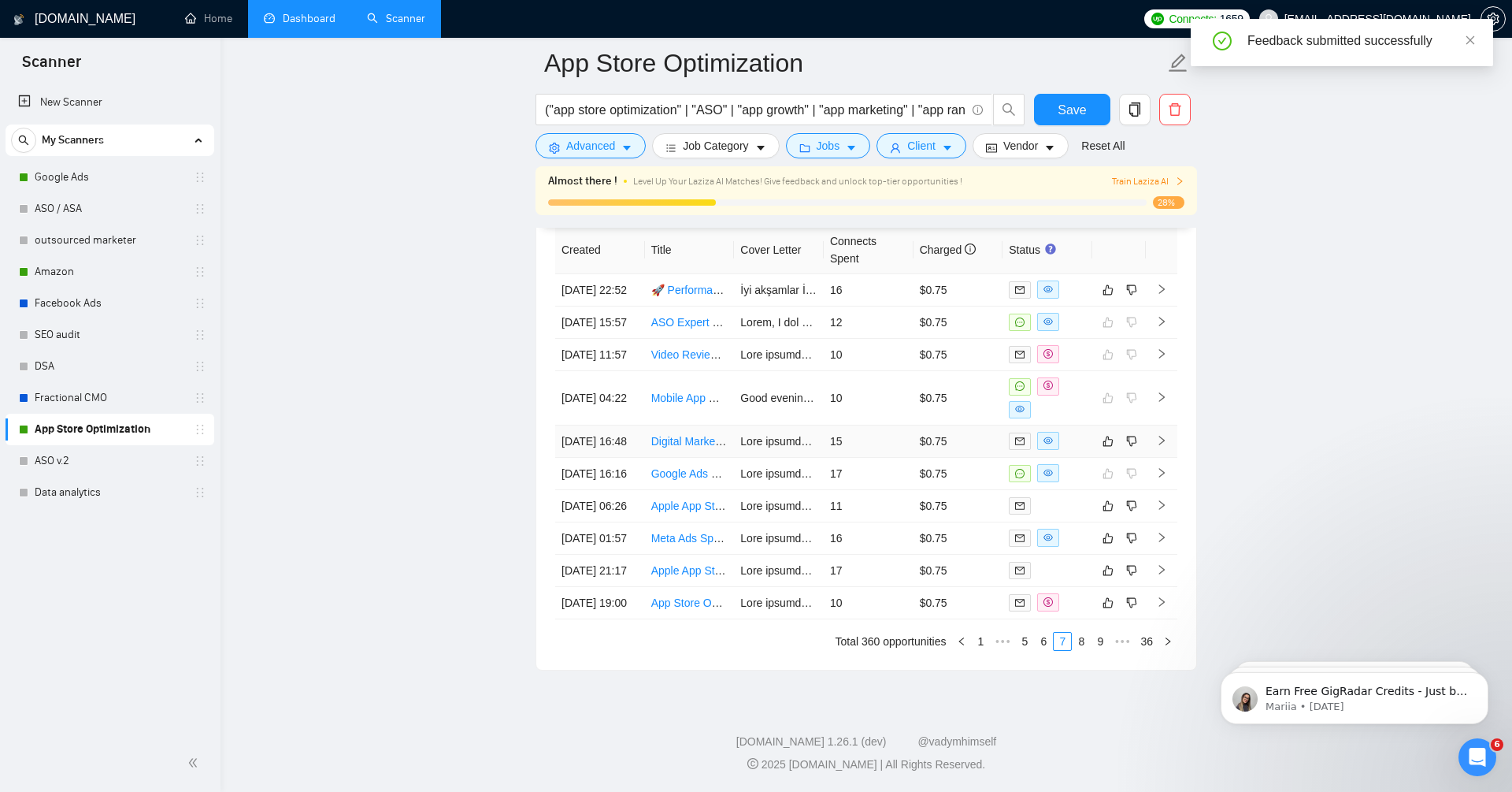
click at [1163, 435] on icon "right" at bounding box center [1162, 440] width 11 height 11
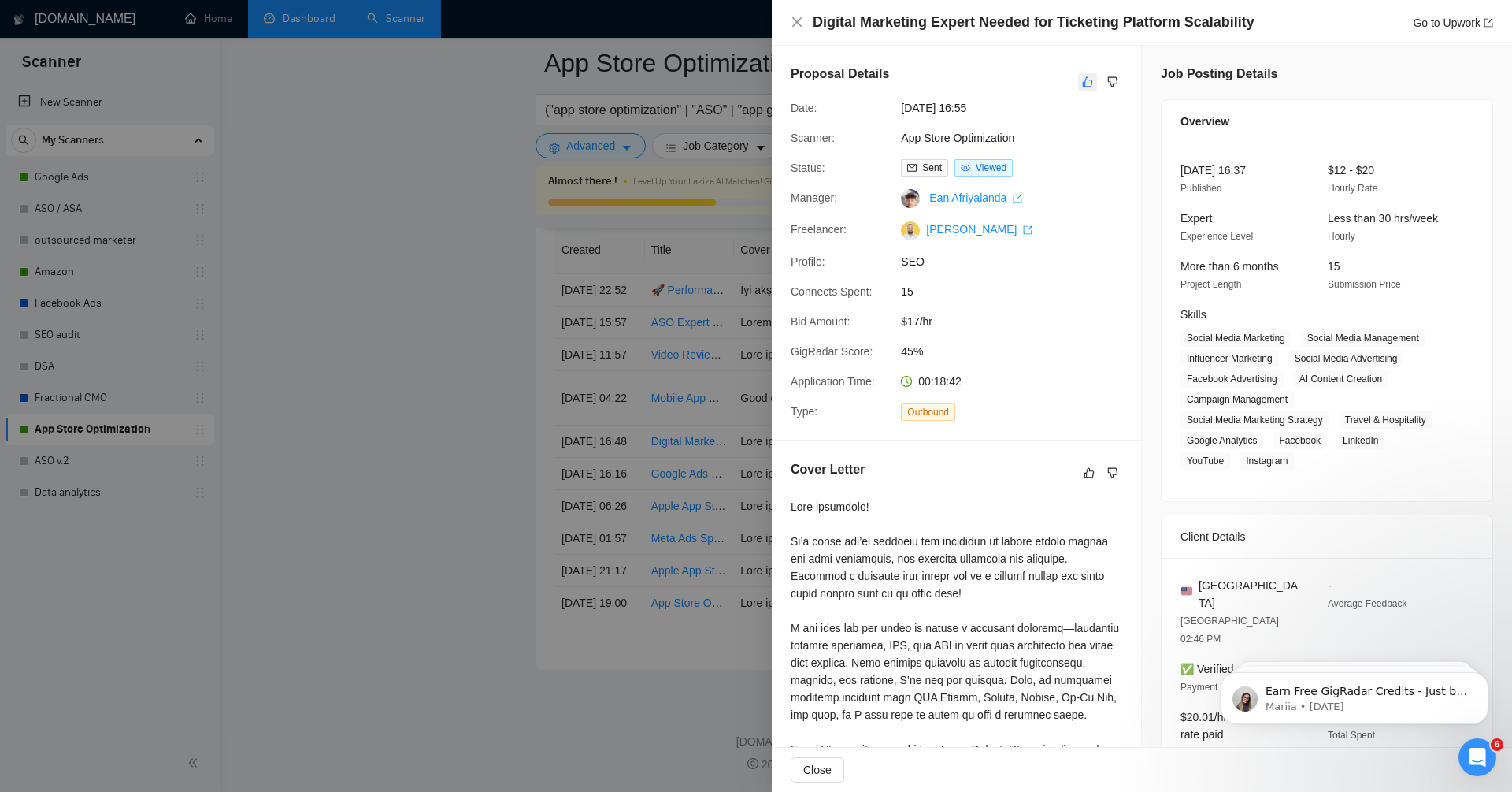
click at [1088, 82] on icon "like" at bounding box center [1088, 82] width 11 height 13
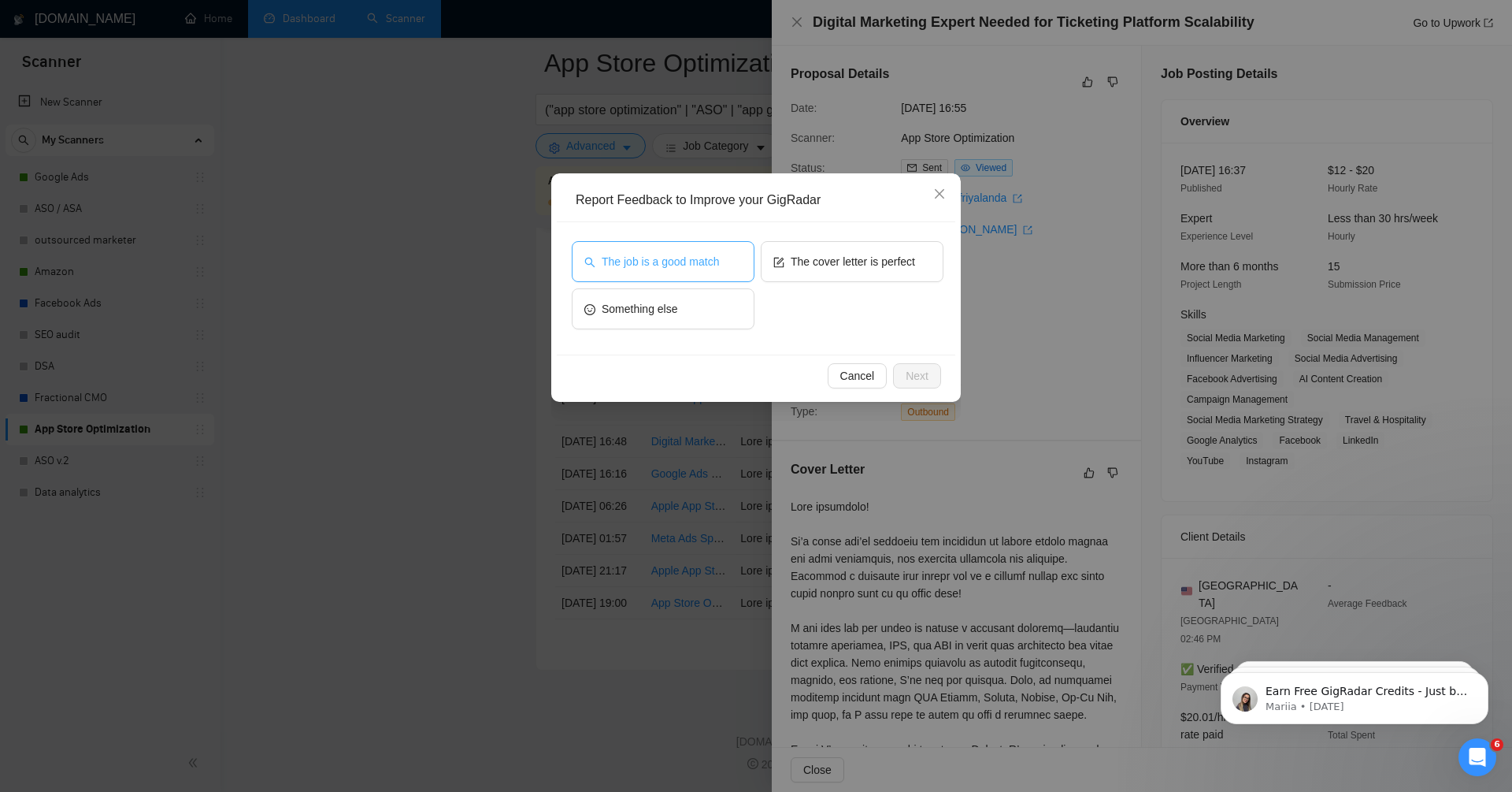
click at [708, 261] on span "The job is a good match" at bounding box center [660, 261] width 117 height 18
click at [922, 381] on span "Next" at bounding box center [917, 376] width 23 height 18
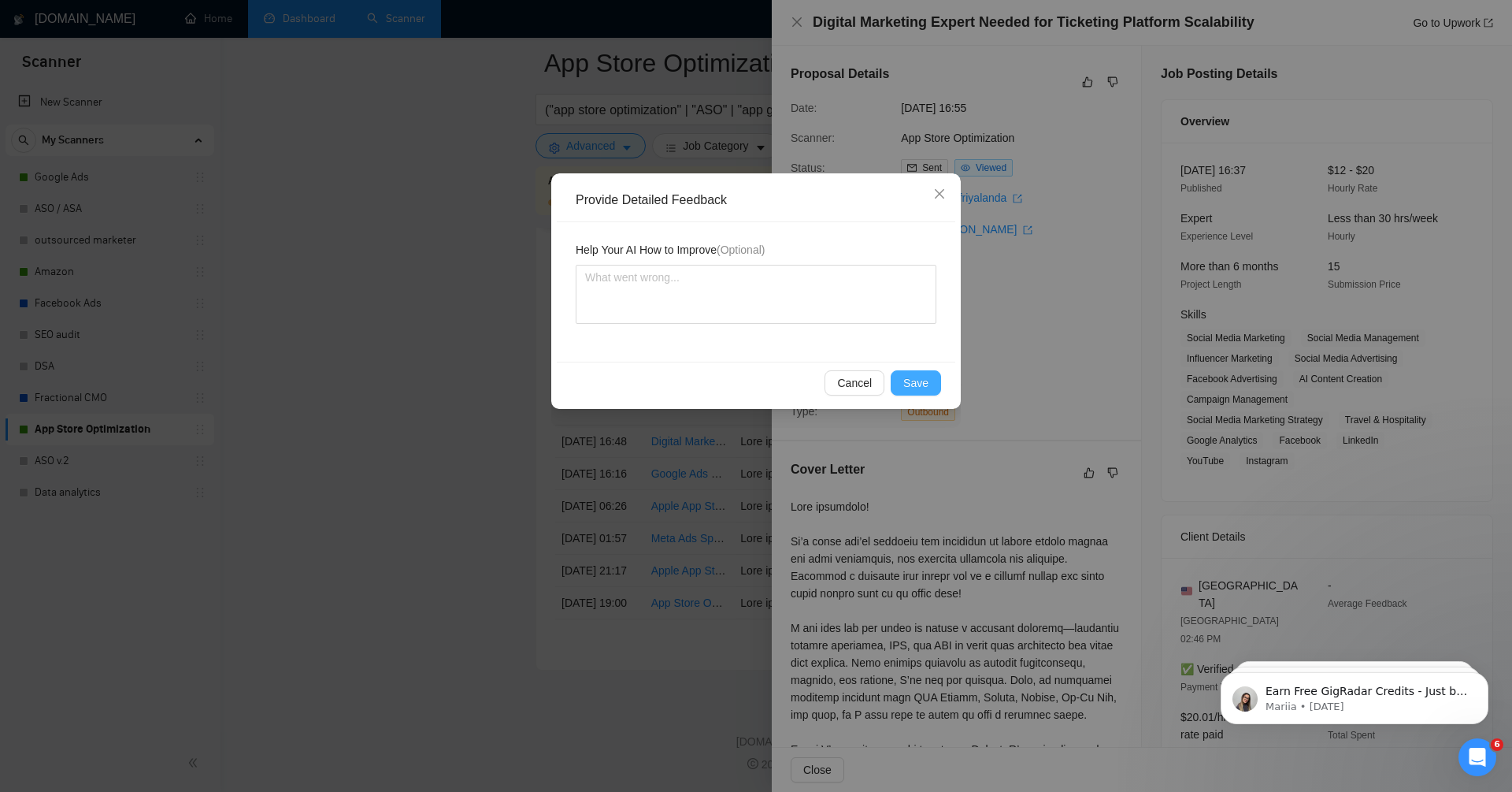
click at [922, 381] on span "Save" at bounding box center [917, 383] width 26 height 18
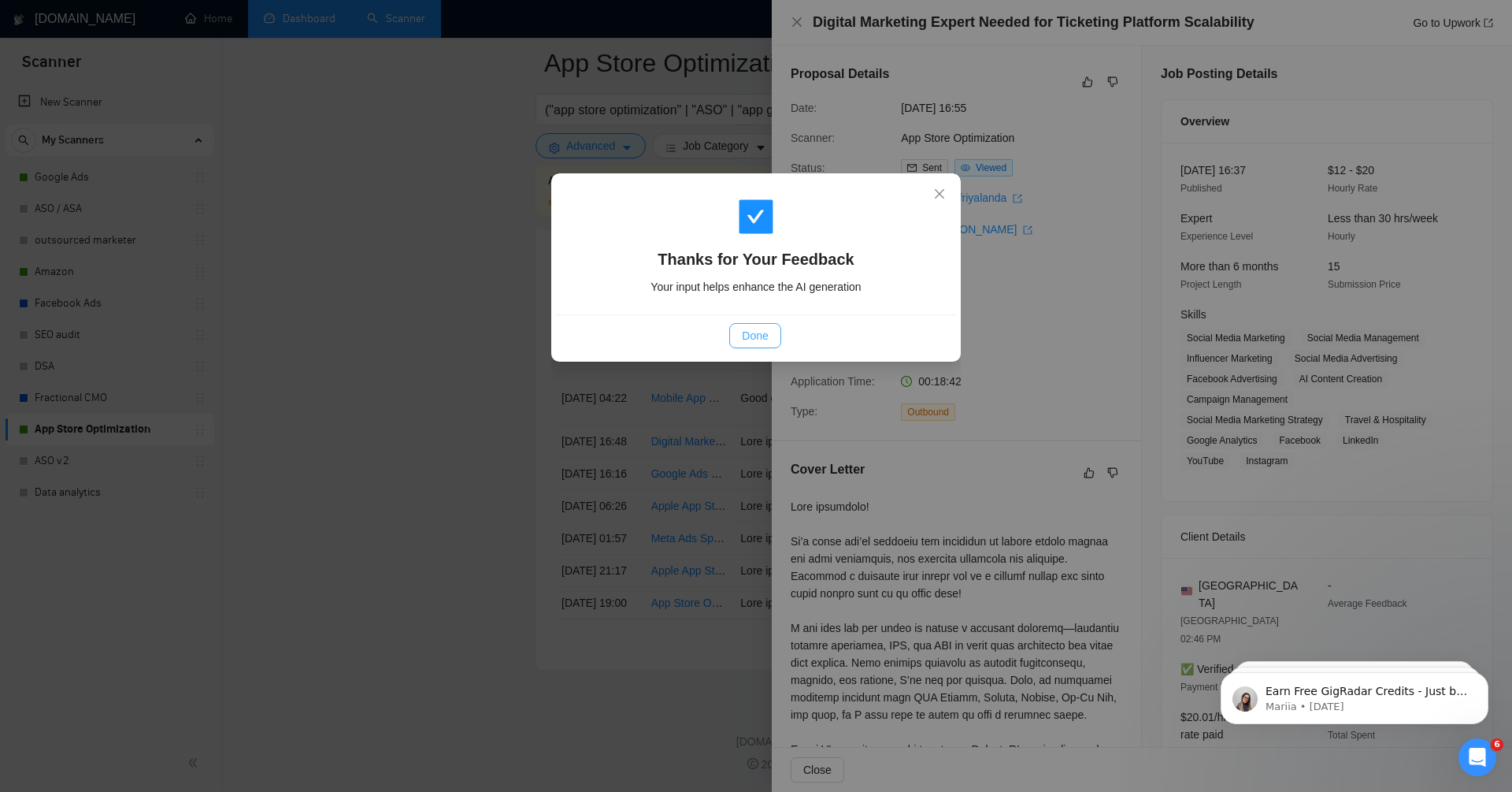
click at [751, 336] on span "Done" at bounding box center [755, 336] width 26 height 18
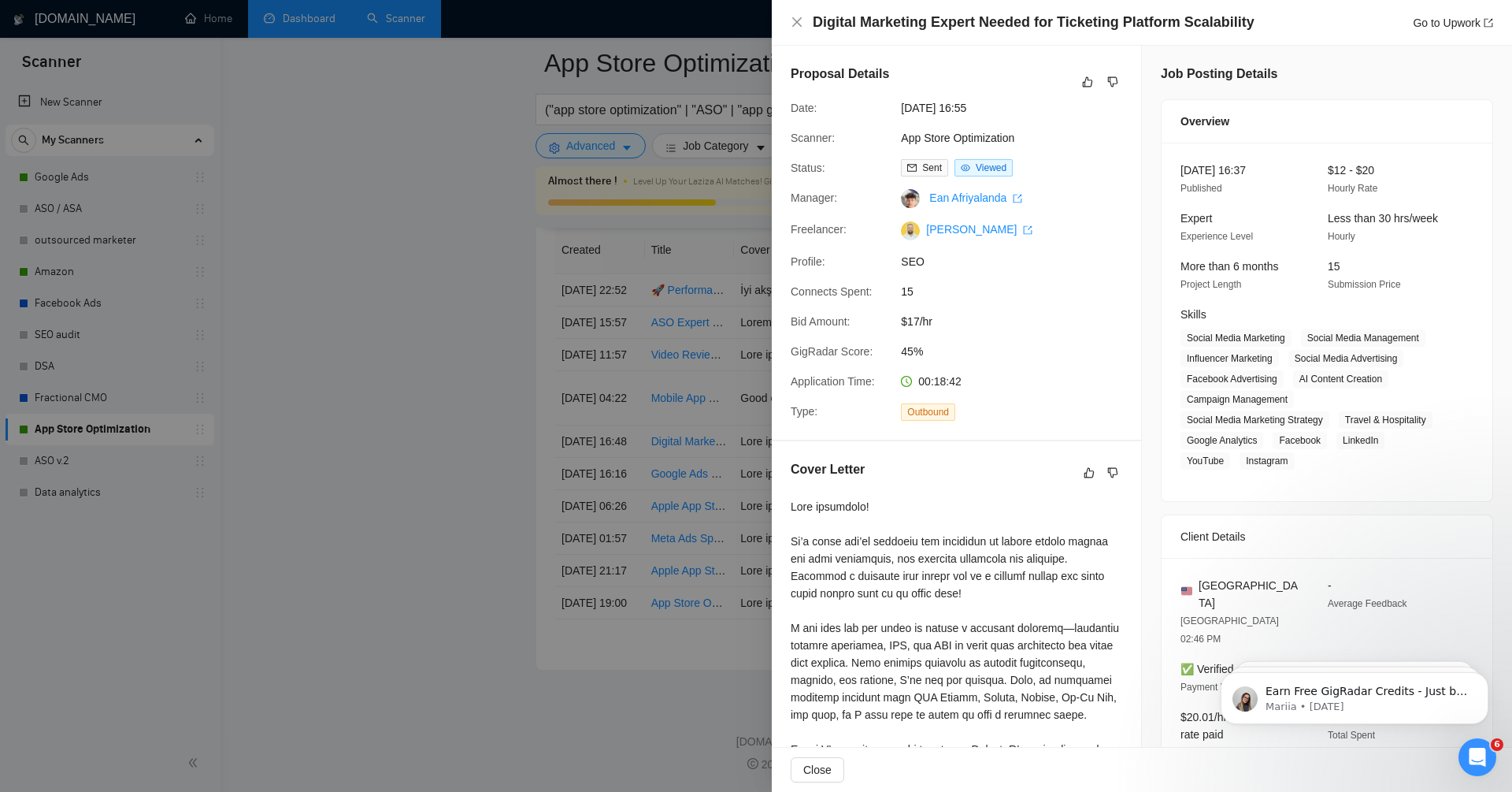
click at [799, 14] on div "Digital Marketing Expert Needed for Ticketing Platform Scalability Go to Upwork" at bounding box center [1142, 22] width 702 height 20
click at [798, 22] on icon "close" at bounding box center [798, 22] width 13 height 13
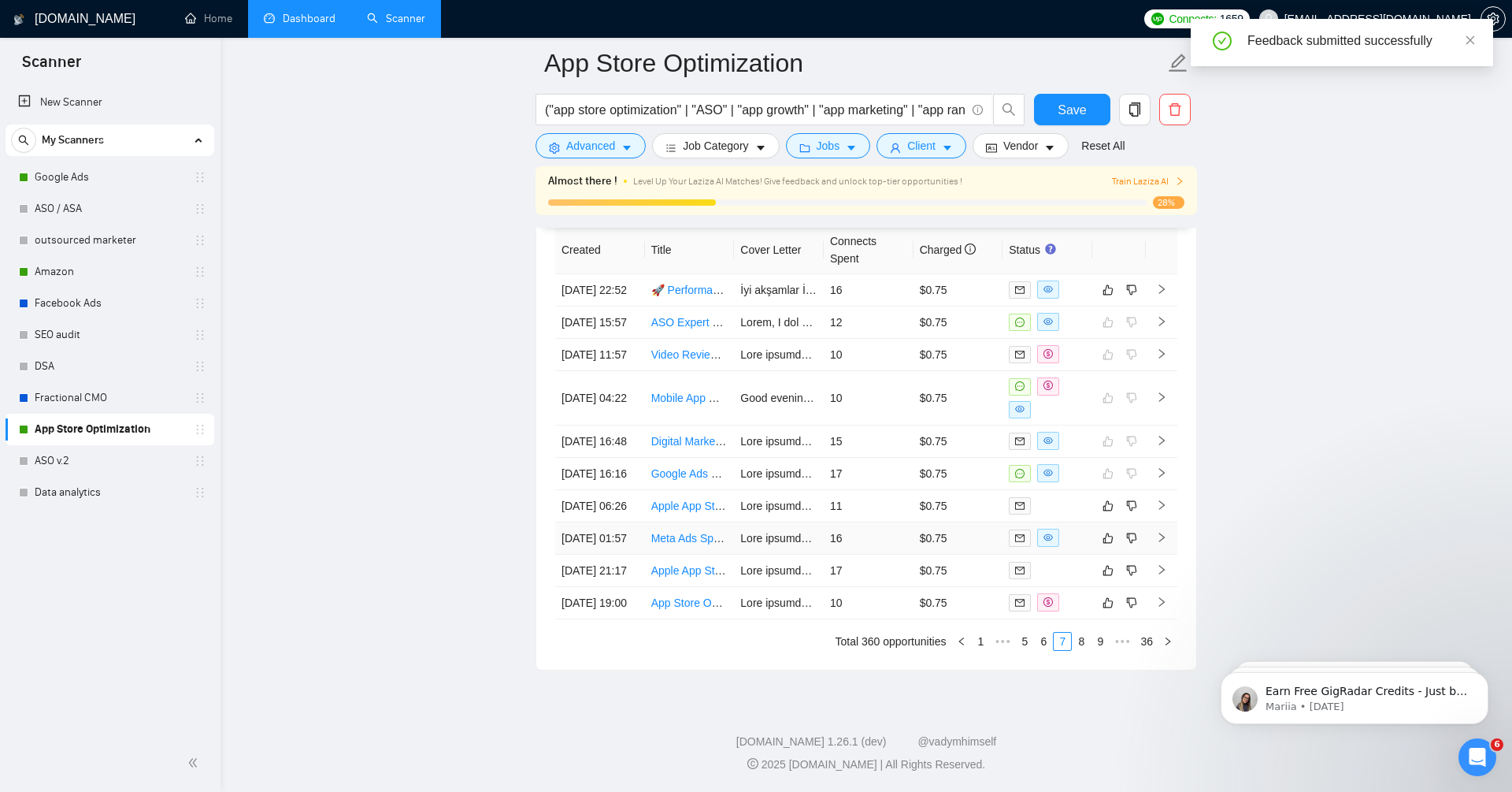
scroll to position [4158, 0]
click at [1163, 531] on icon "right" at bounding box center [1162, 537] width 11 height 11
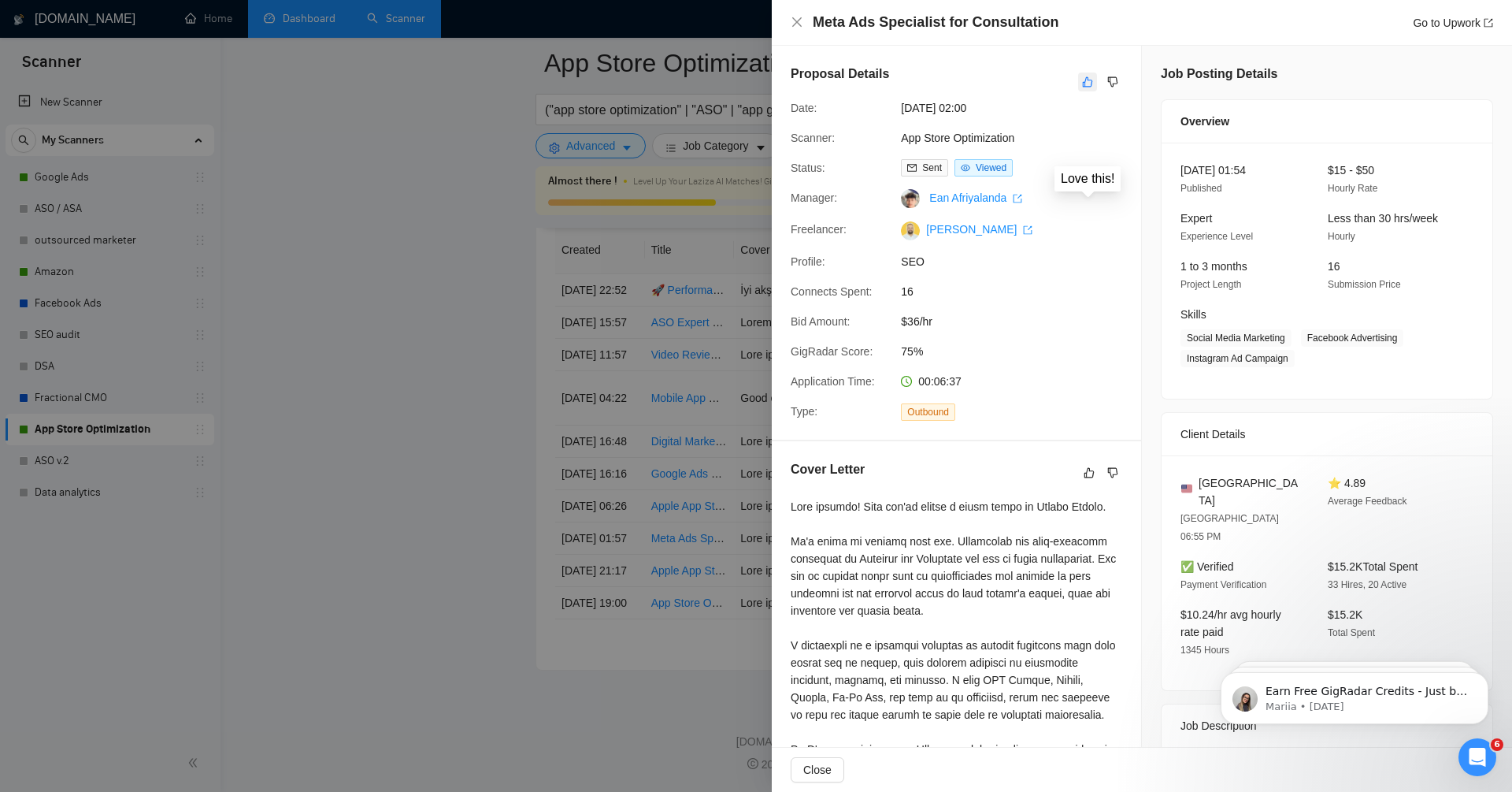
click at [1085, 85] on icon "like" at bounding box center [1088, 82] width 11 height 13
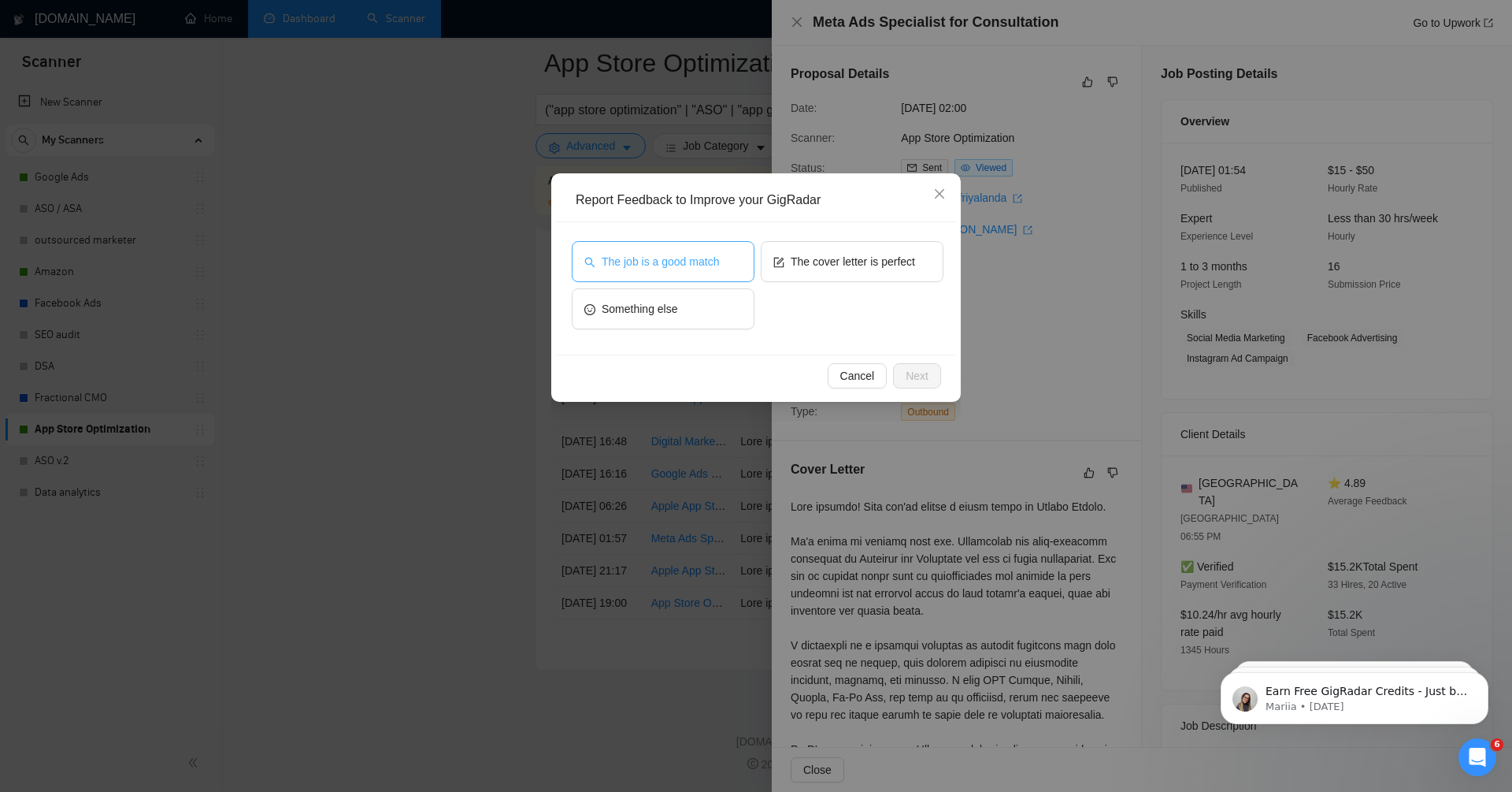
click at [702, 254] on span "The job is a good match" at bounding box center [660, 261] width 117 height 18
click at [877, 264] on span "The cover letter is perfect" at bounding box center [853, 261] width 125 height 18
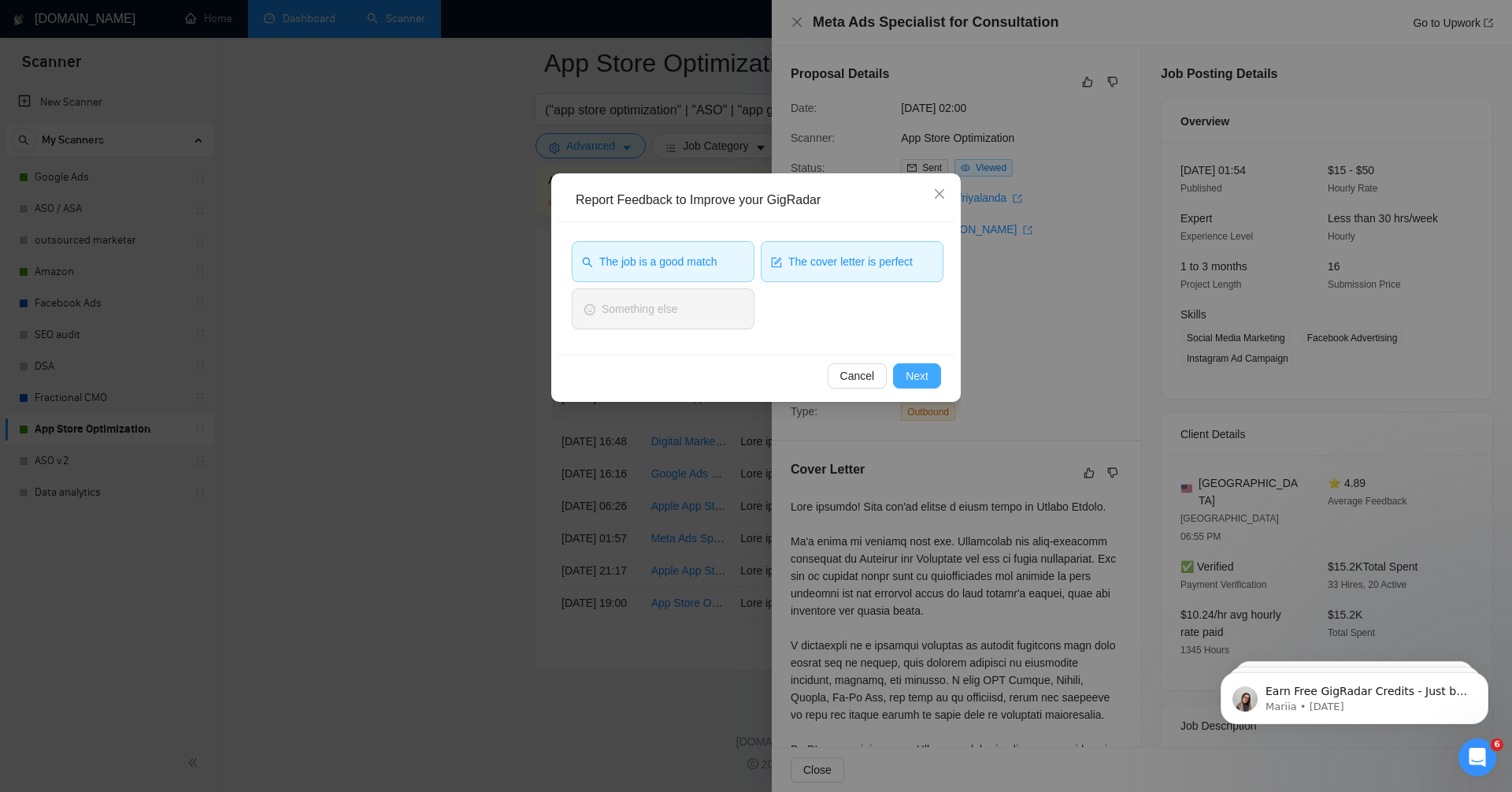
click at [915, 380] on span "Next" at bounding box center [917, 376] width 23 height 18
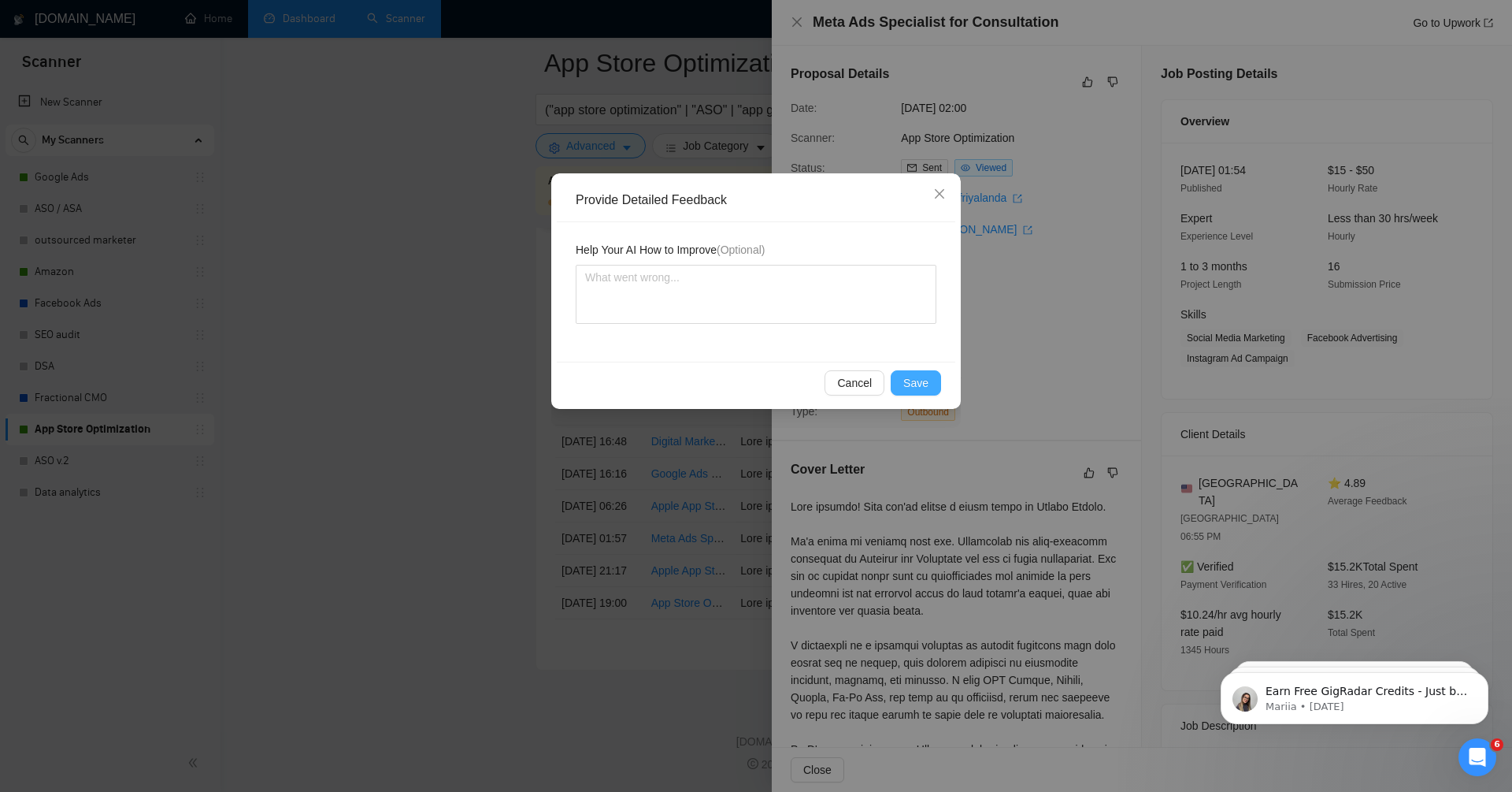
click at [915, 380] on span "Save" at bounding box center [917, 383] width 26 height 18
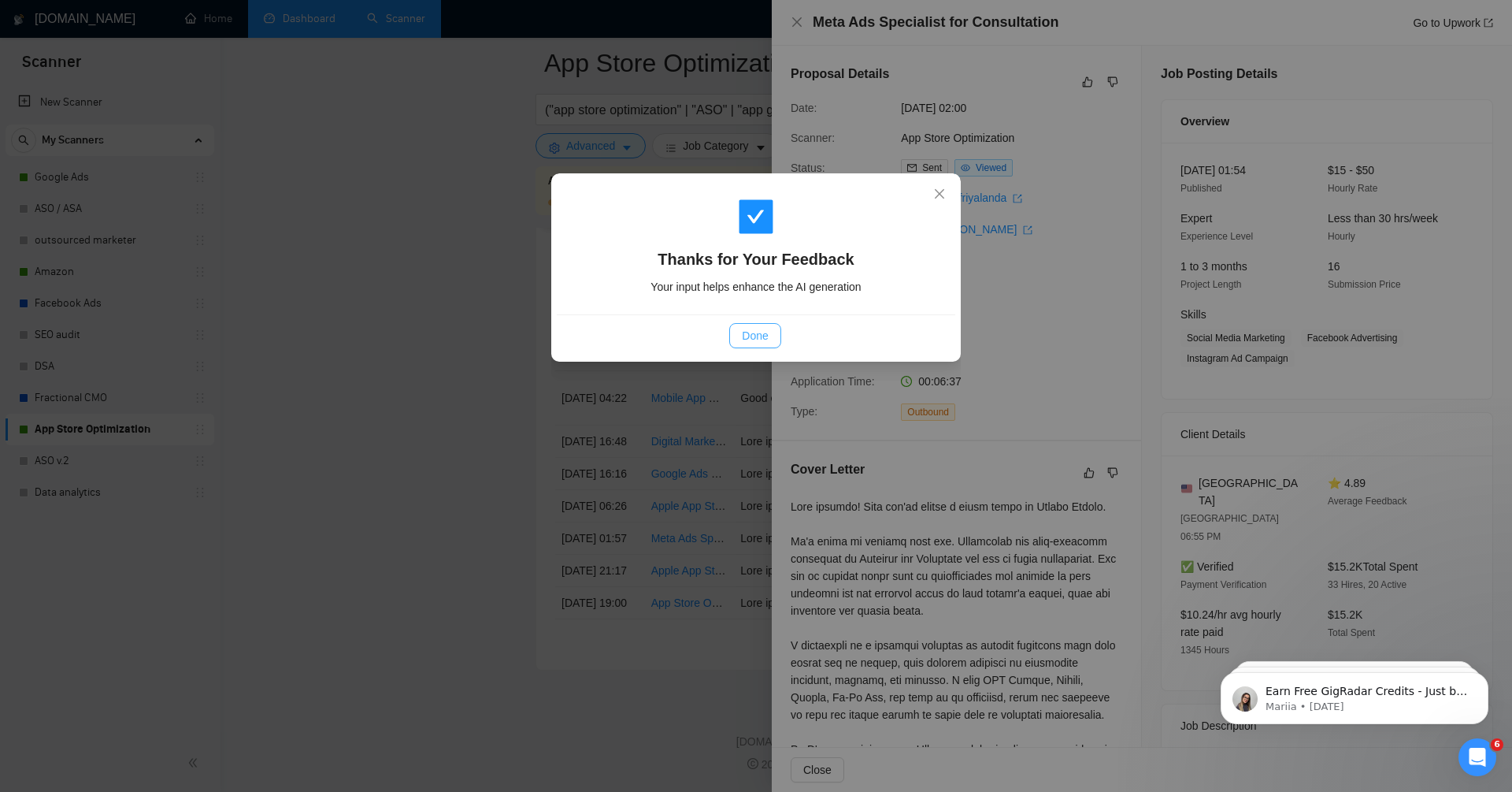
click at [735, 326] on button "Done" at bounding box center [755, 336] width 51 height 26
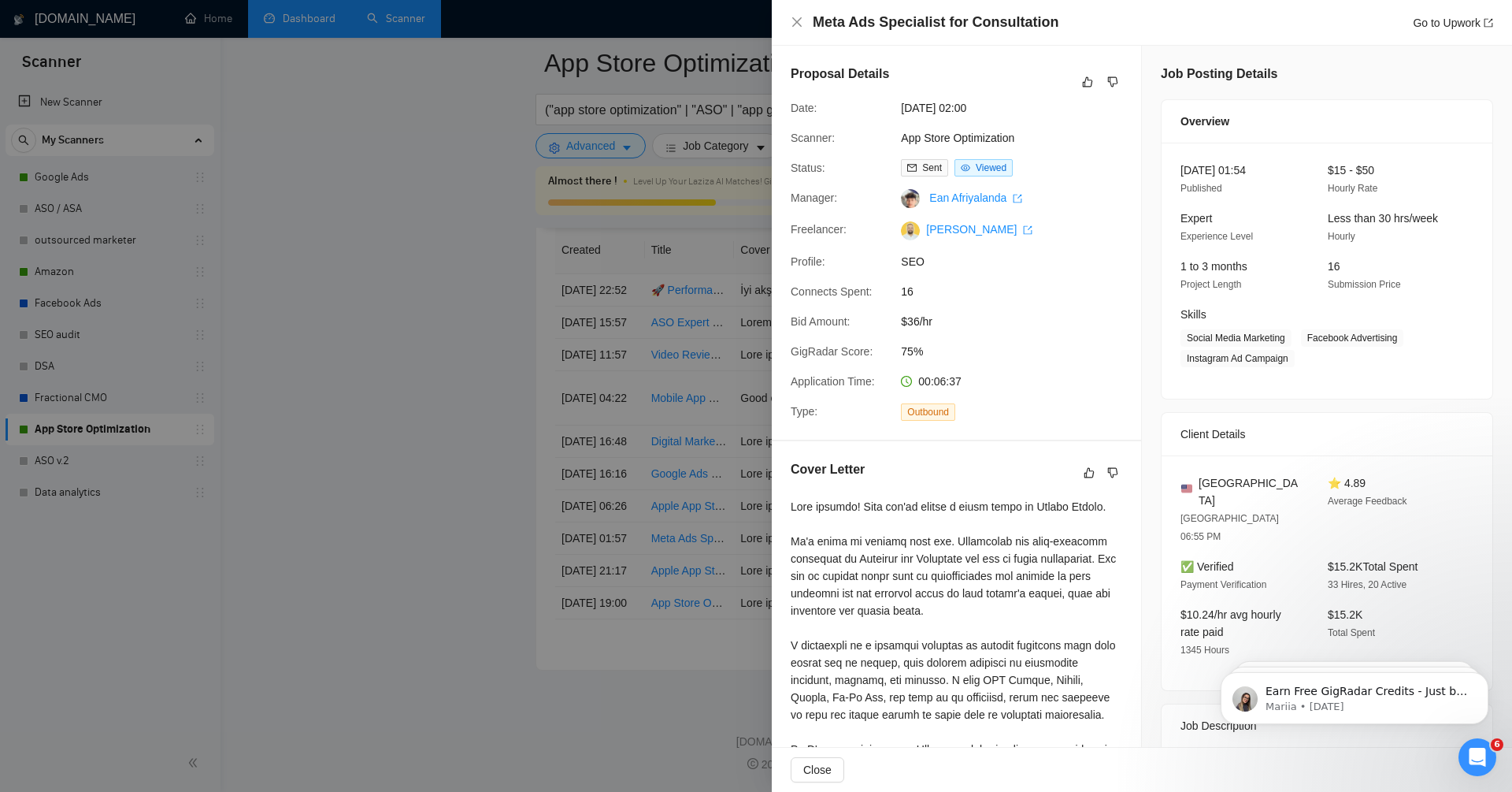
click at [794, 14] on div "Meta Ads Specialist for Consultation Go to Upwork" at bounding box center [1142, 22] width 702 height 20
click at [796, 26] on icon "close" at bounding box center [798, 22] width 13 height 13
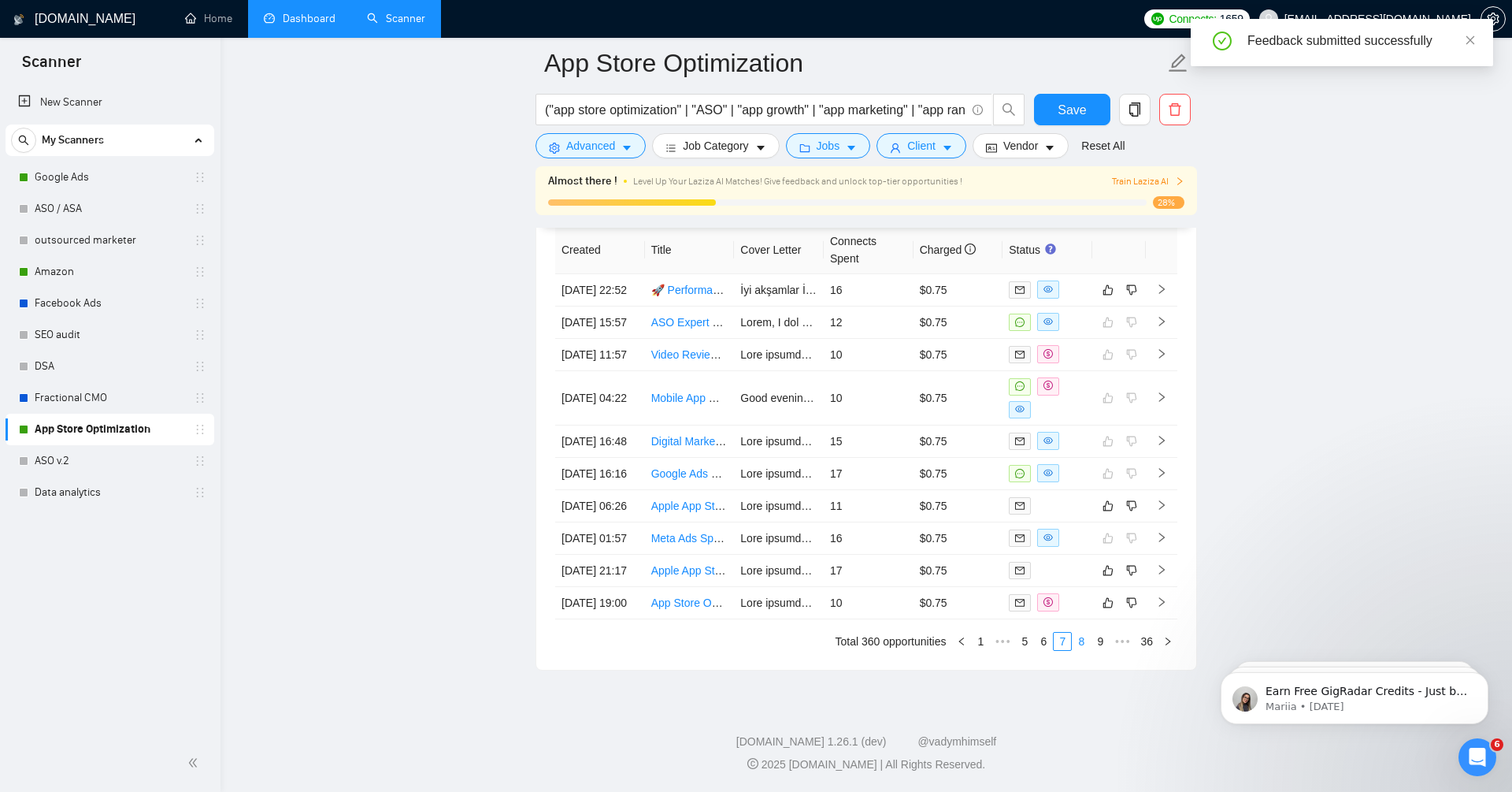
click at [1082, 636] on link "8" at bounding box center [1081, 641] width 18 height 18
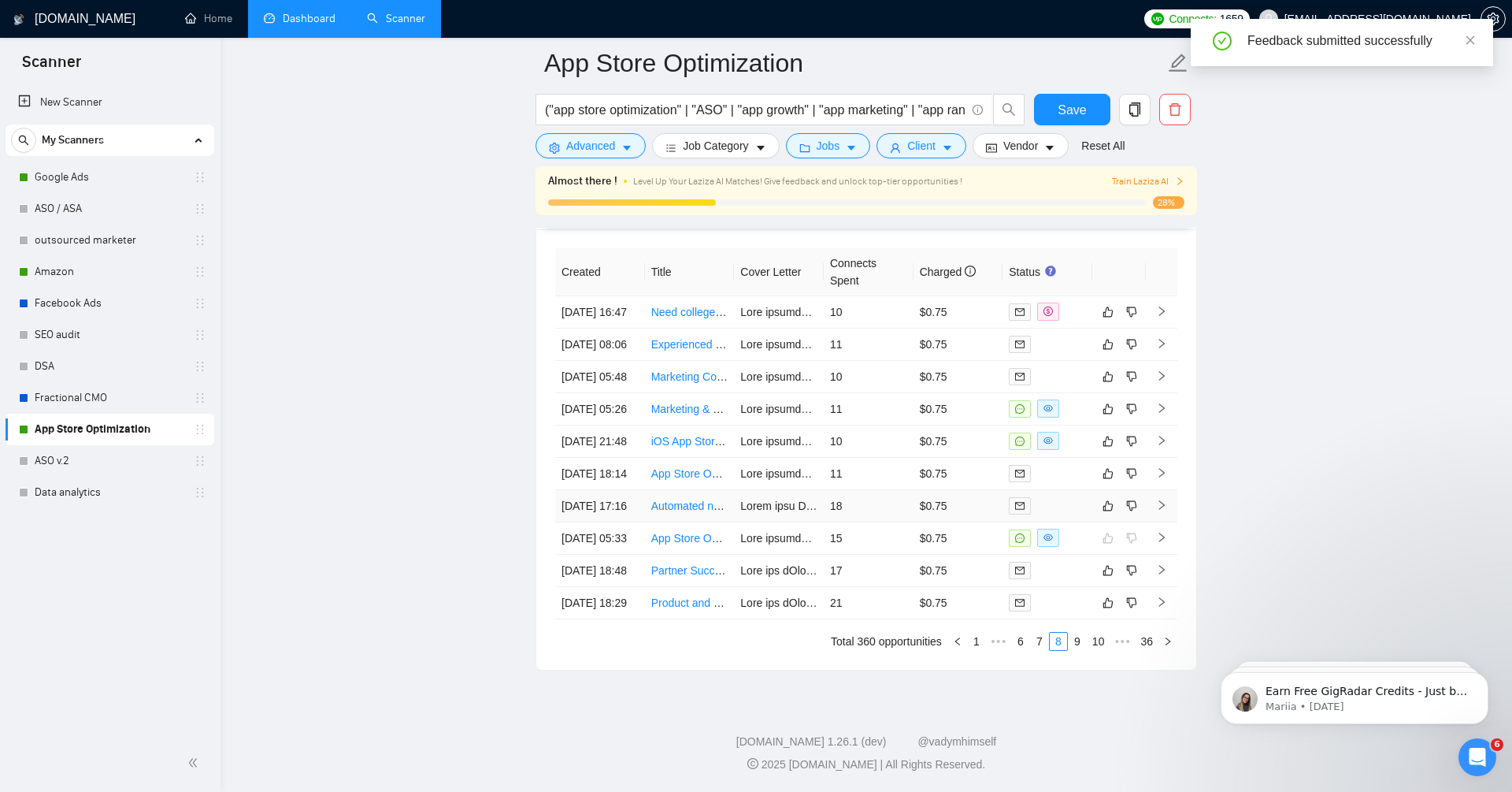
scroll to position [4153, 0]
click at [1172, 393] on td at bounding box center [1161, 409] width 31 height 32
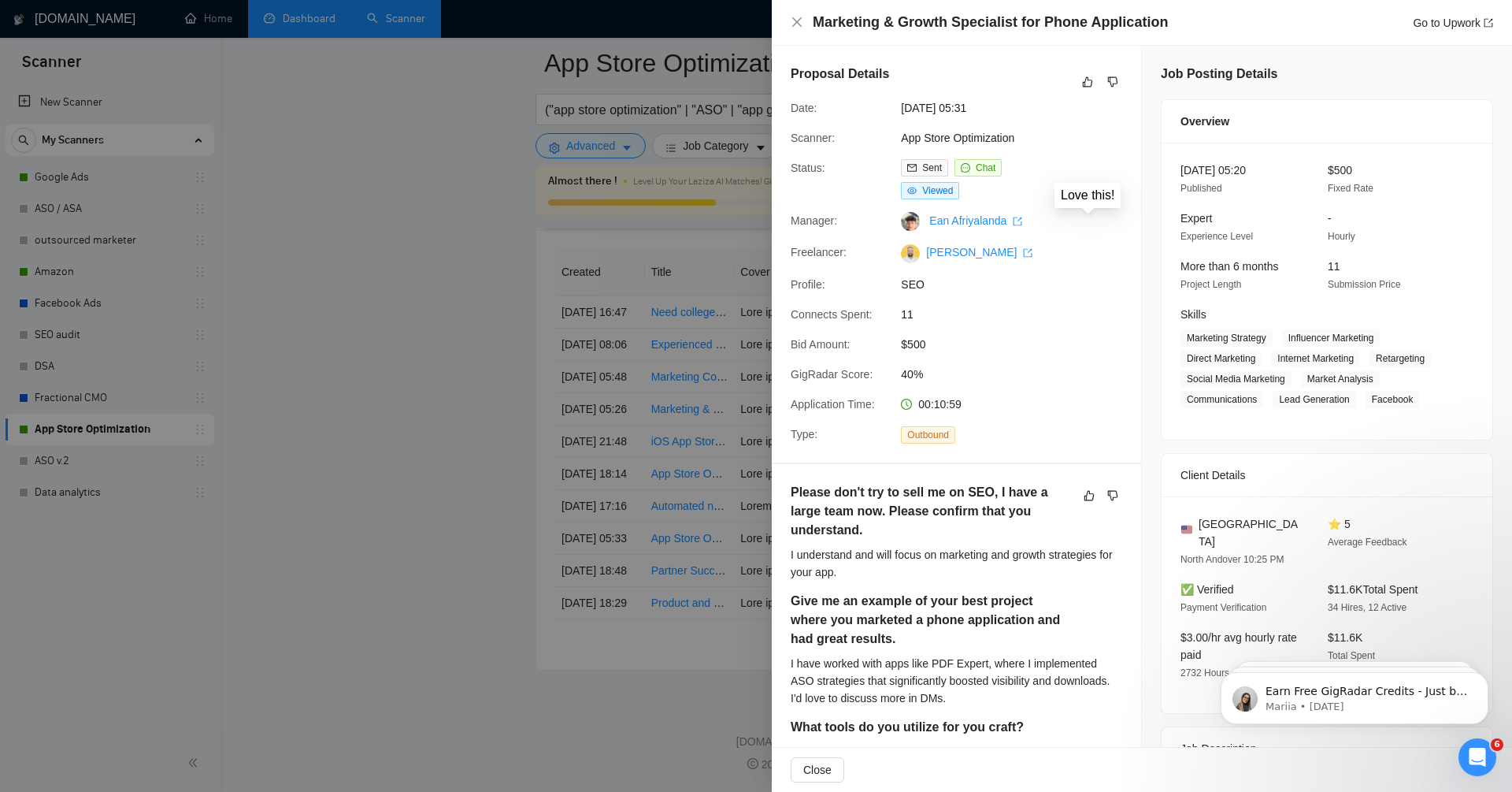
click at [1082, 71] on div "Proposal Details" at bounding box center [957, 82] width 332 height 34
click at [1086, 78] on icon "like" at bounding box center [1088, 82] width 10 height 10
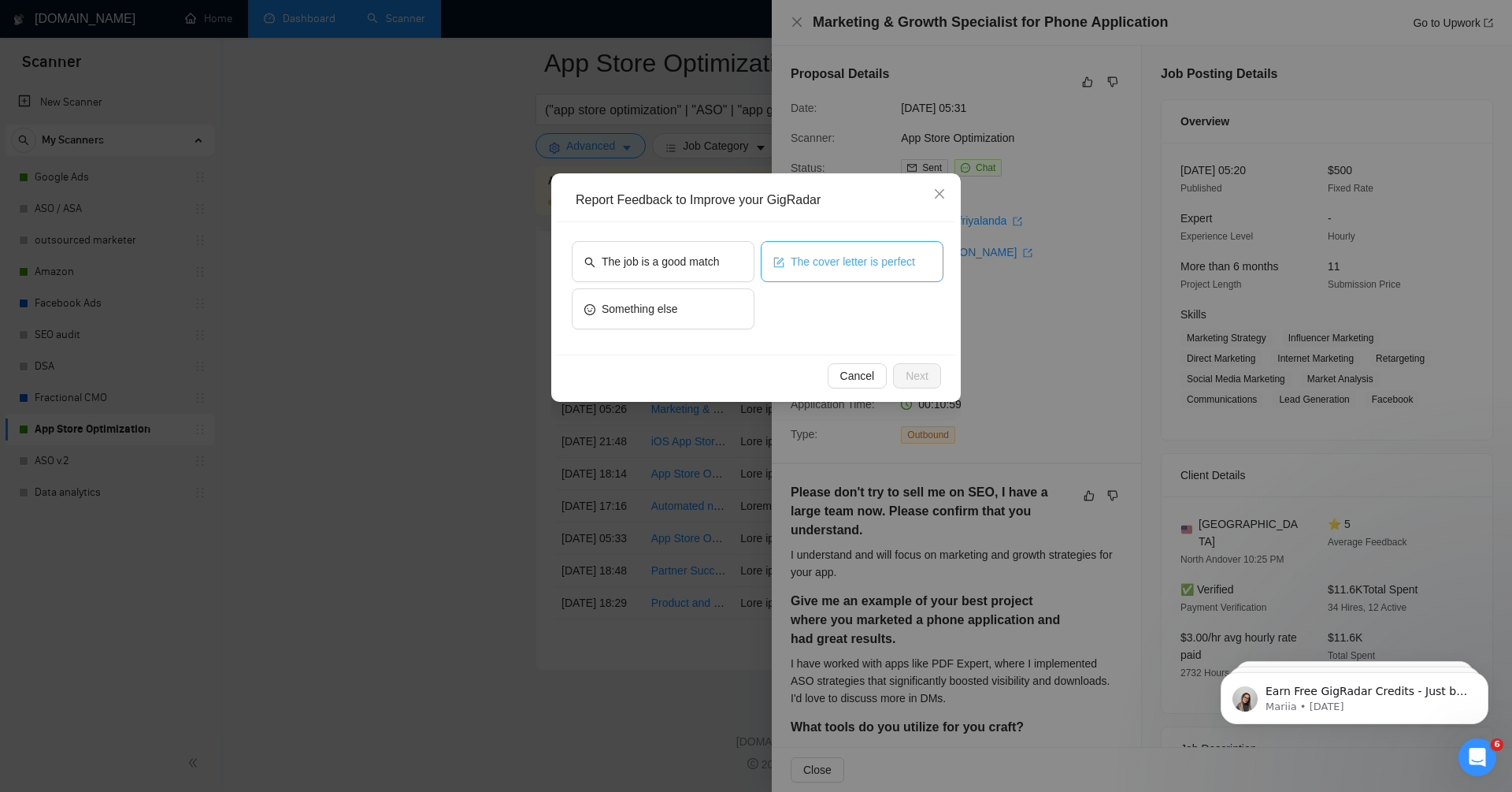
click at [907, 255] on span "The cover letter is perfect" at bounding box center [853, 261] width 125 height 18
click at [683, 269] on span "The job is a good match" at bounding box center [660, 261] width 117 height 18
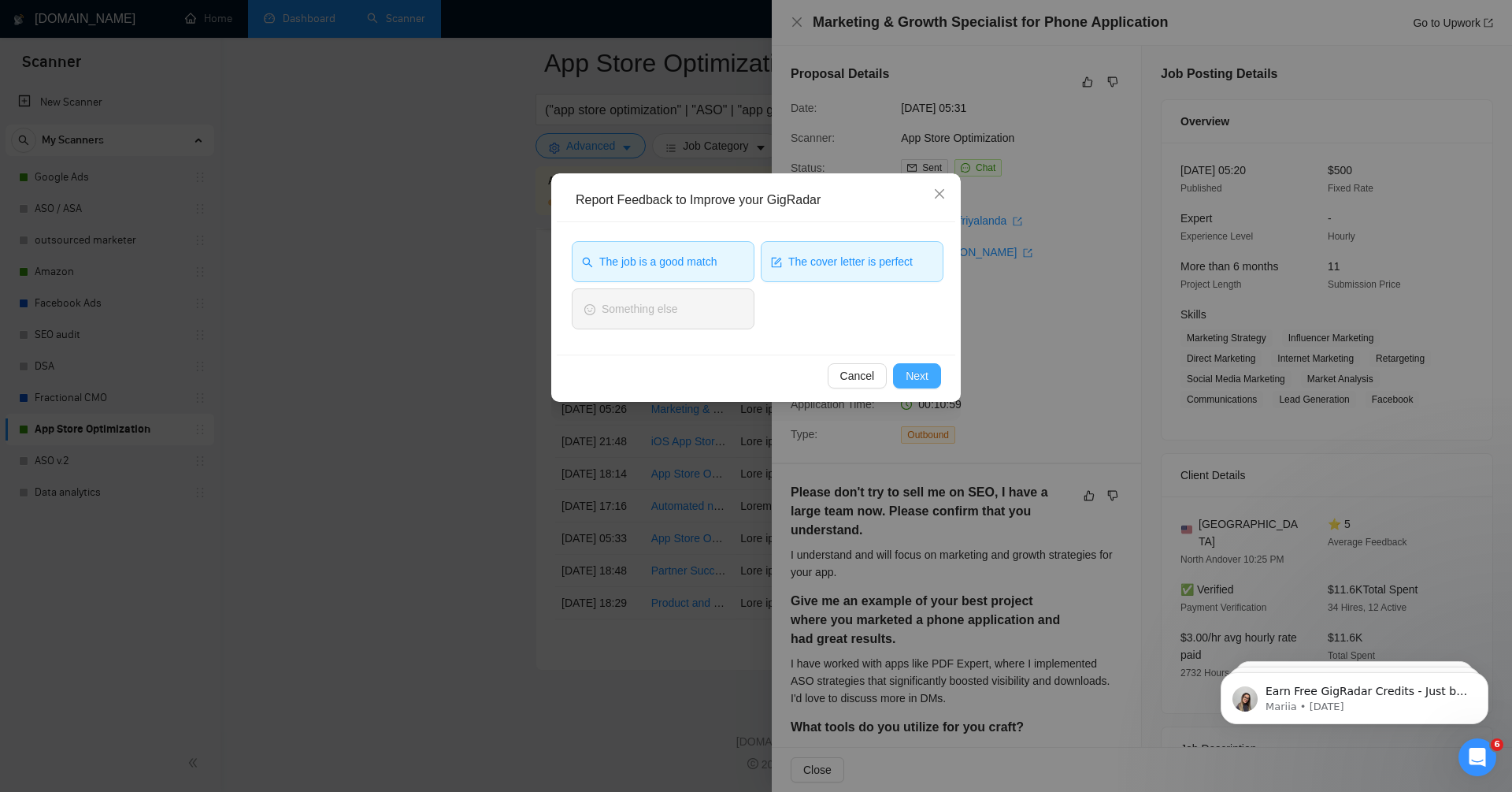
click at [917, 378] on span "Next" at bounding box center [917, 376] width 23 height 18
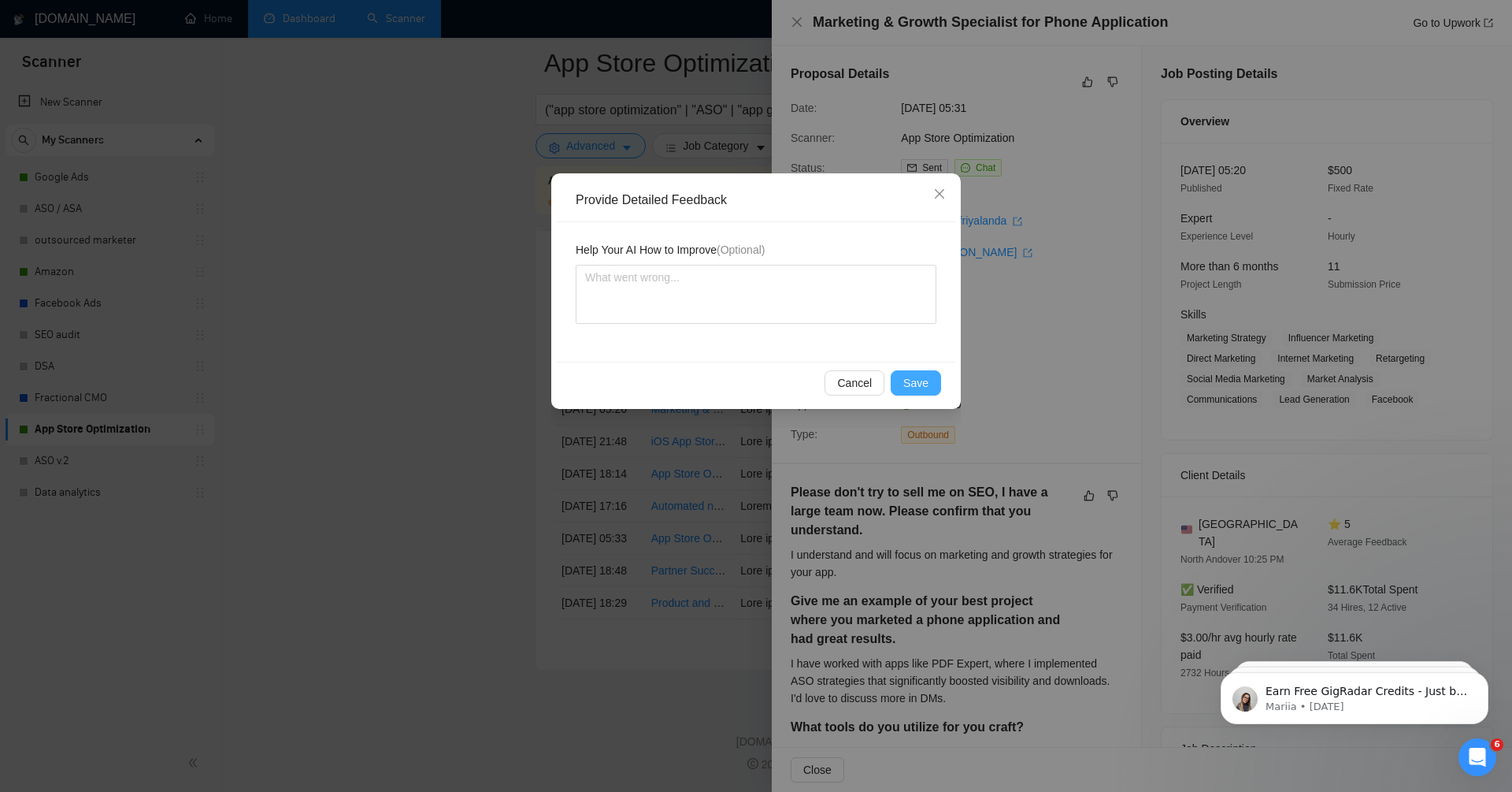
click at [917, 378] on span "Save" at bounding box center [917, 383] width 26 height 18
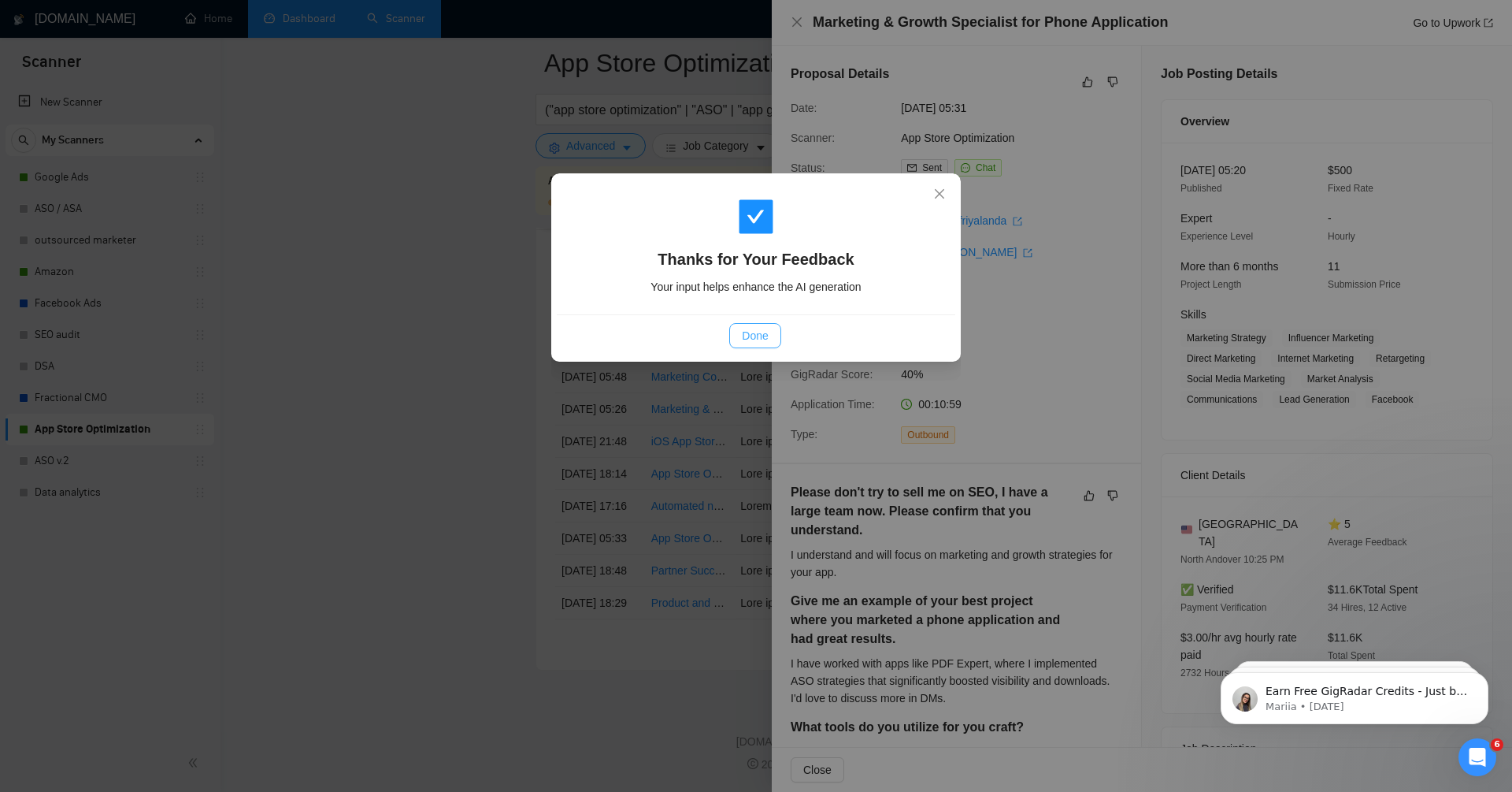
click at [763, 329] on span "Done" at bounding box center [755, 336] width 26 height 18
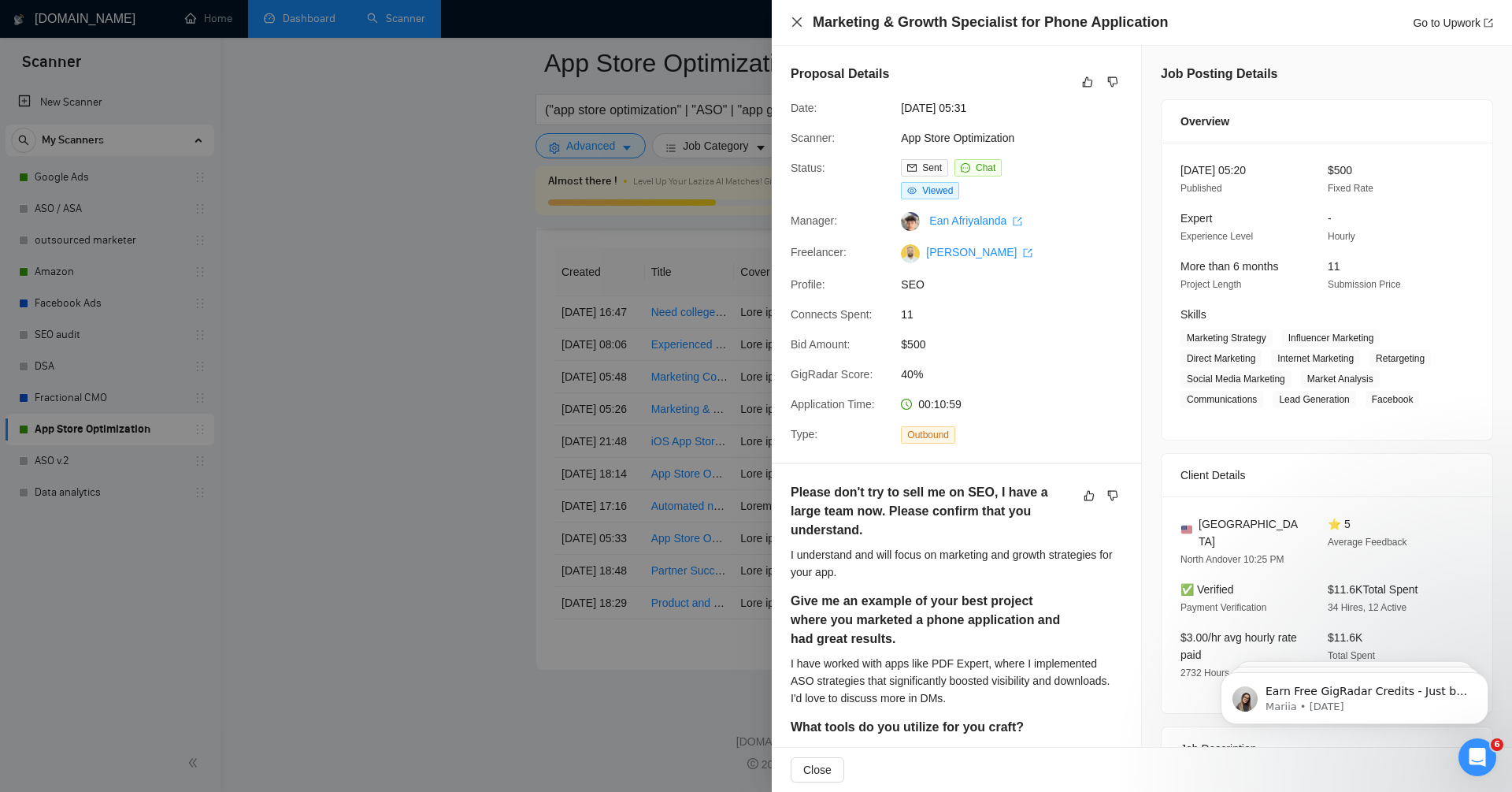
click at [797, 22] on icon "close" at bounding box center [798, 22] width 10 height 10
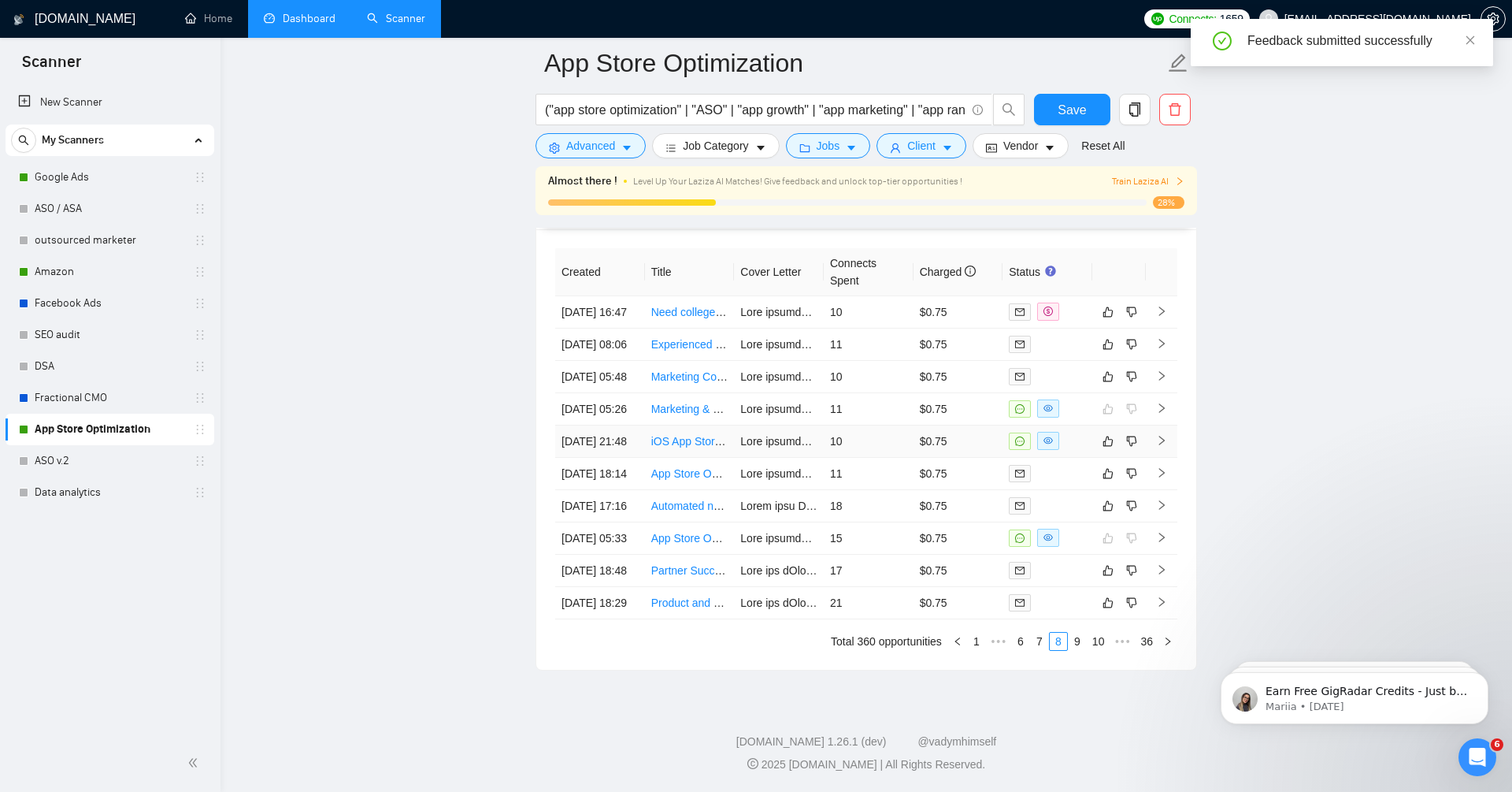
click at [1169, 425] on td at bounding box center [1161, 441] width 31 height 32
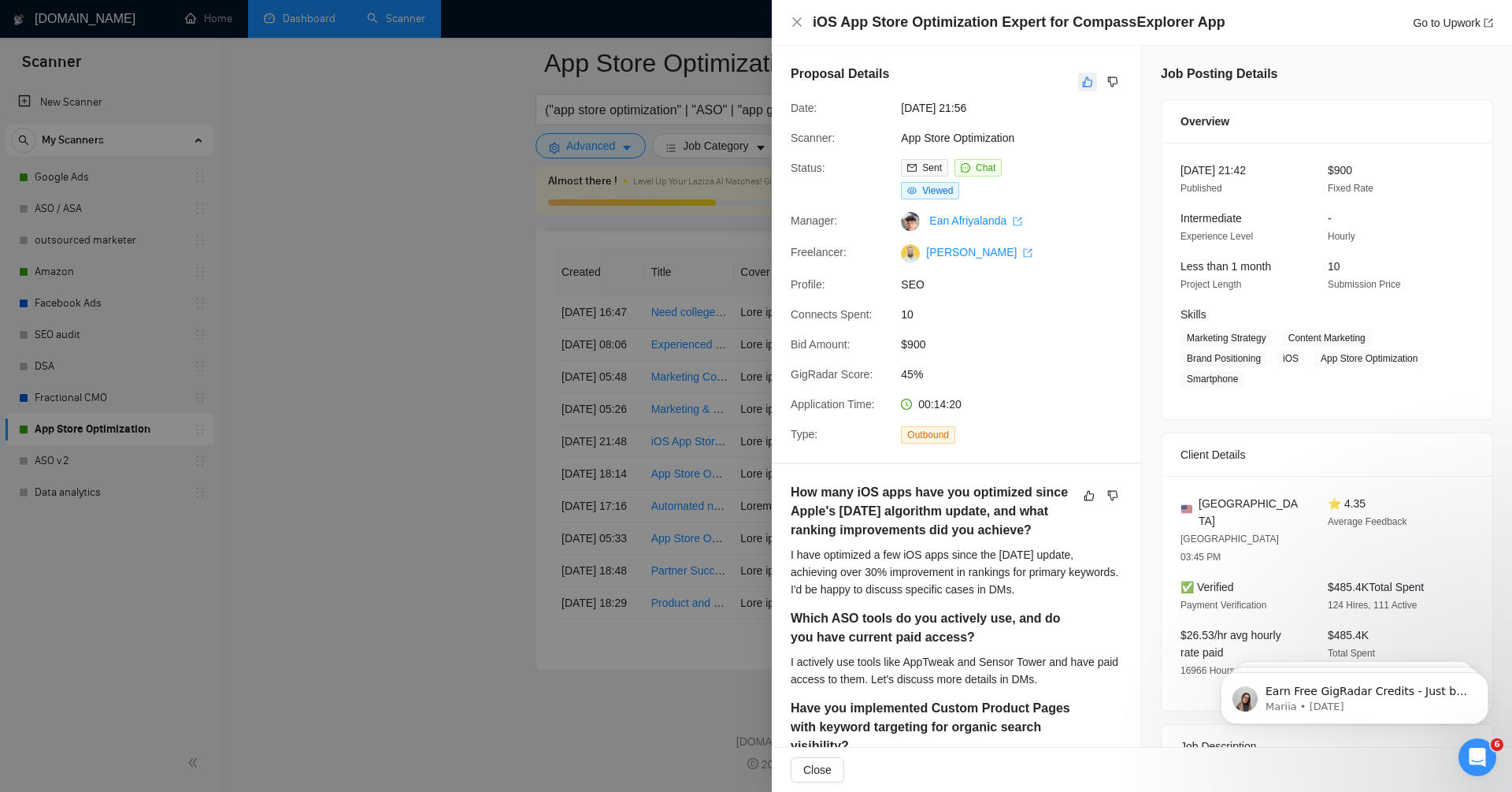
click at [1092, 74] on button "button" at bounding box center [1088, 82] width 19 height 19
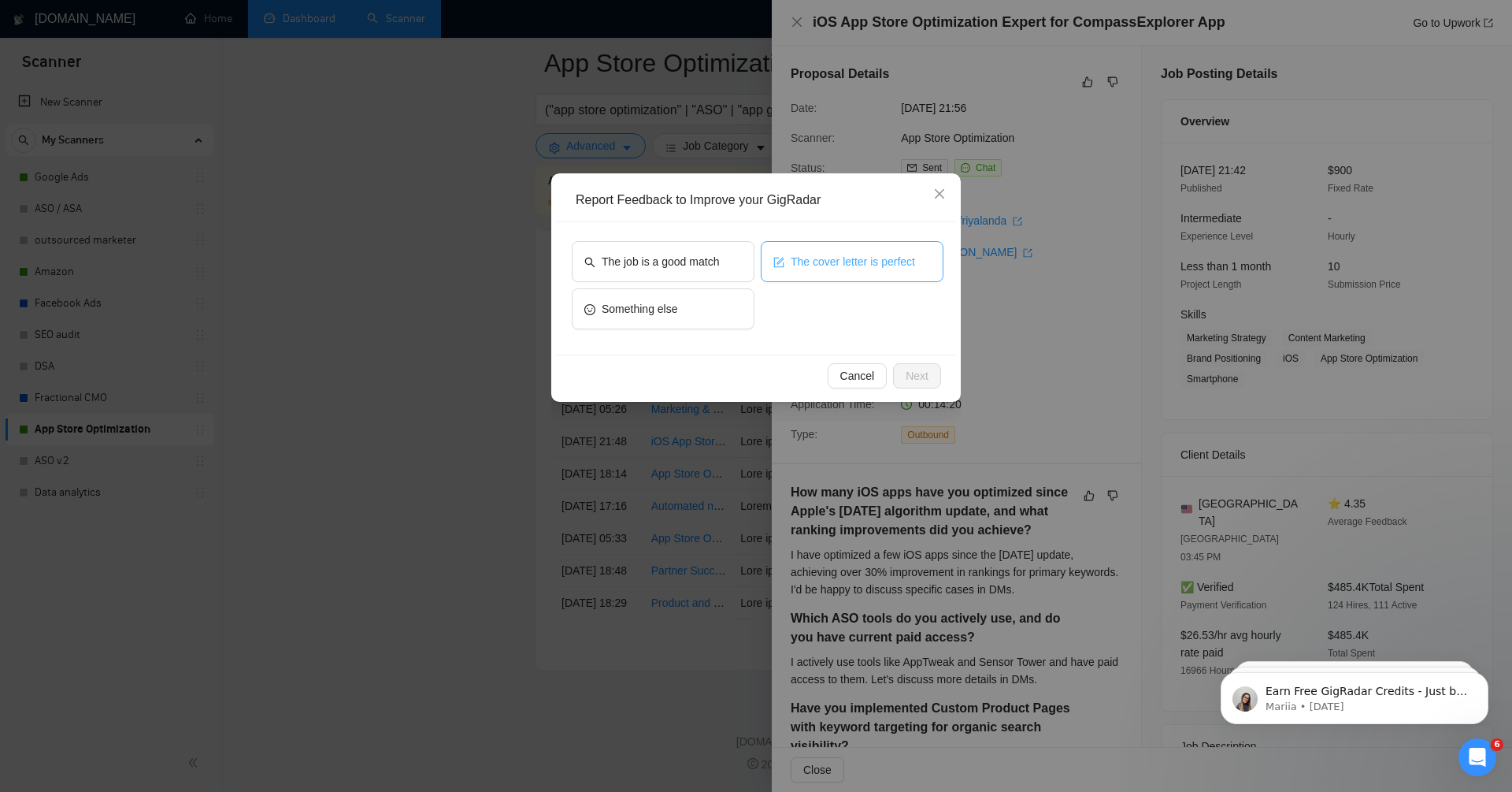
click at [845, 260] on span "The cover letter is perfect" at bounding box center [853, 261] width 125 height 18
click at [698, 264] on span "The job is a good match" at bounding box center [660, 261] width 117 height 18
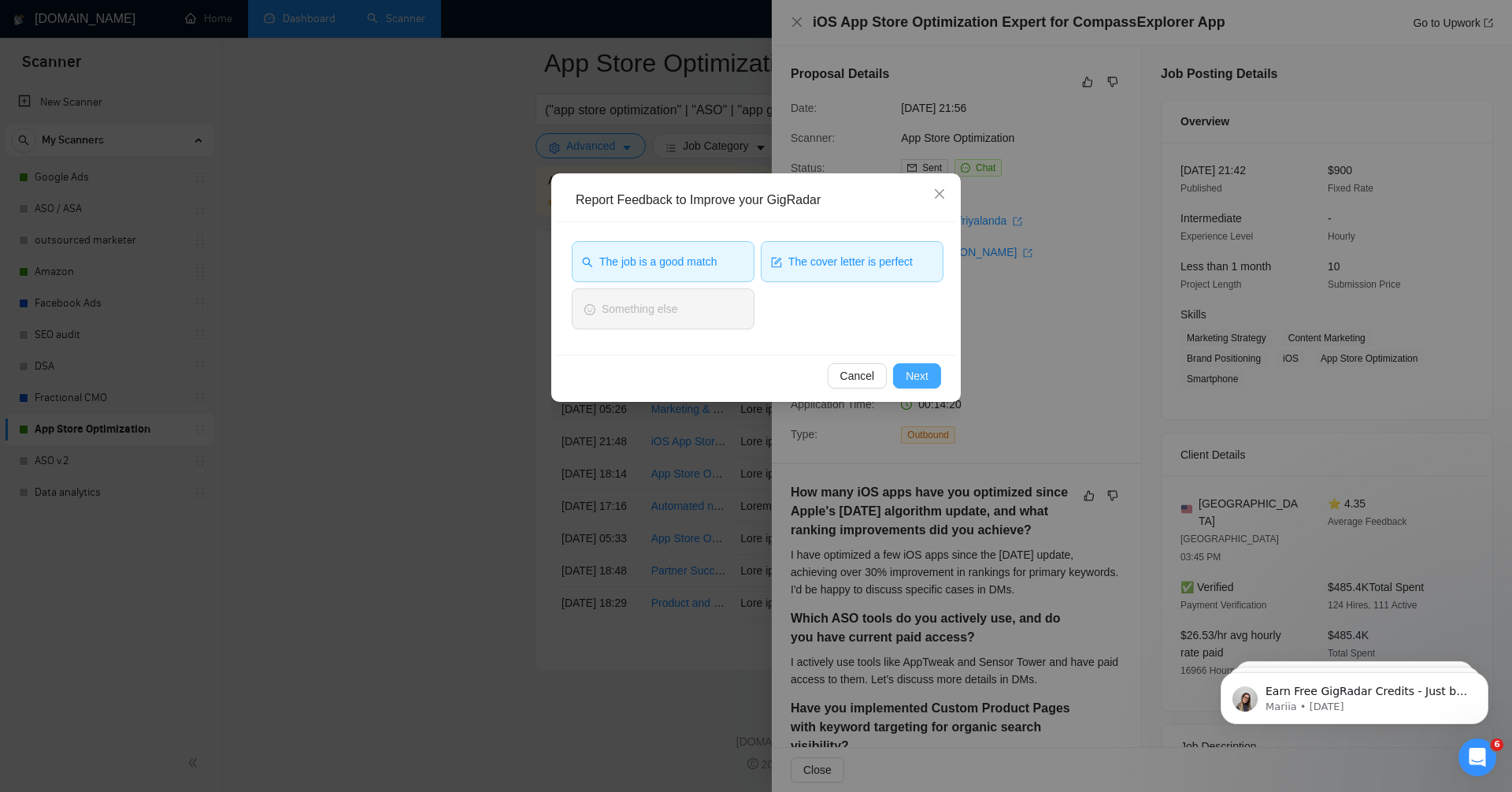
click at [926, 368] on span "Next" at bounding box center [917, 376] width 23 height 18
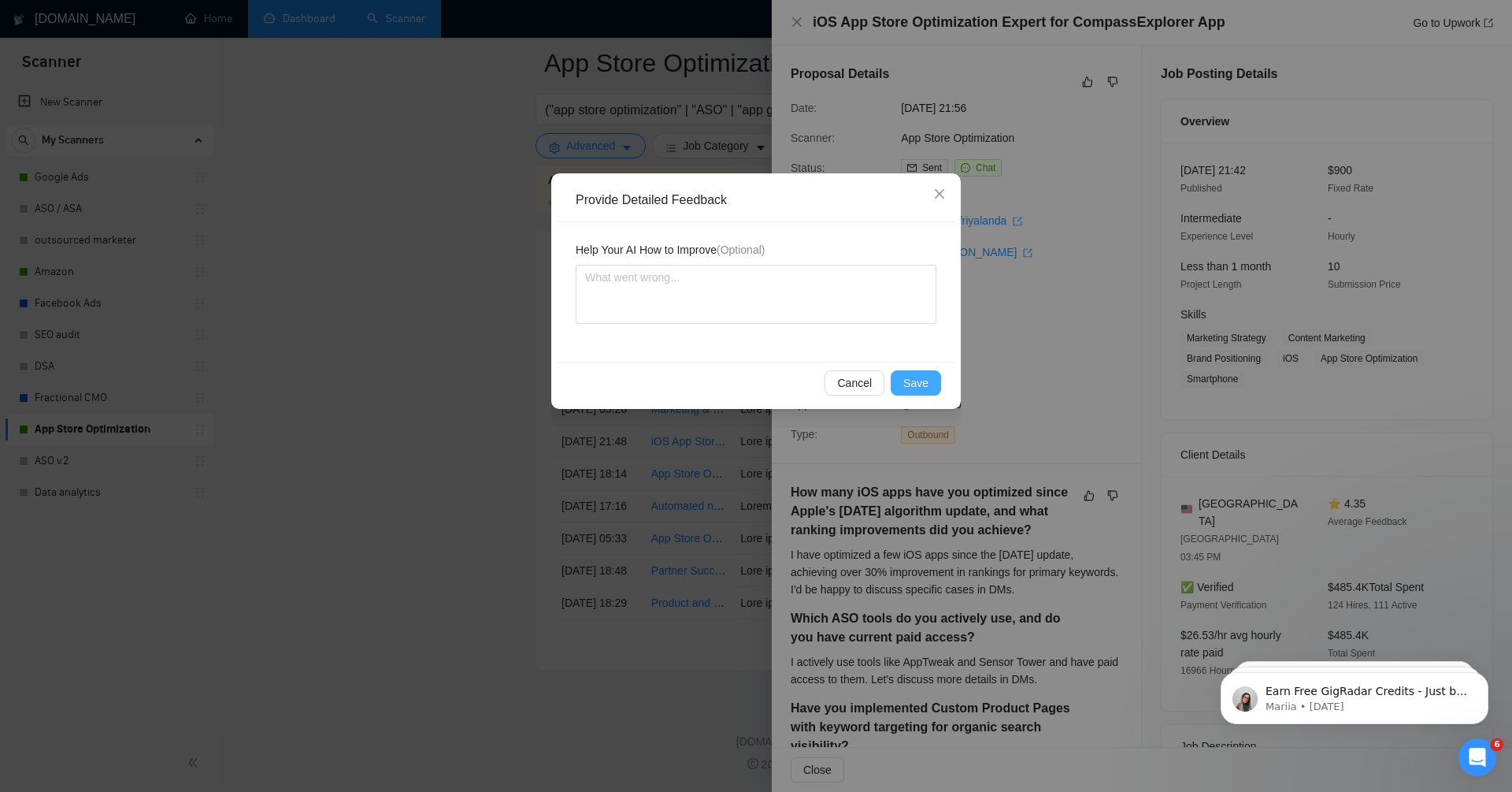
click at [909, 380] on span "Save" at bounding box center [917, 383] width 26 height 18
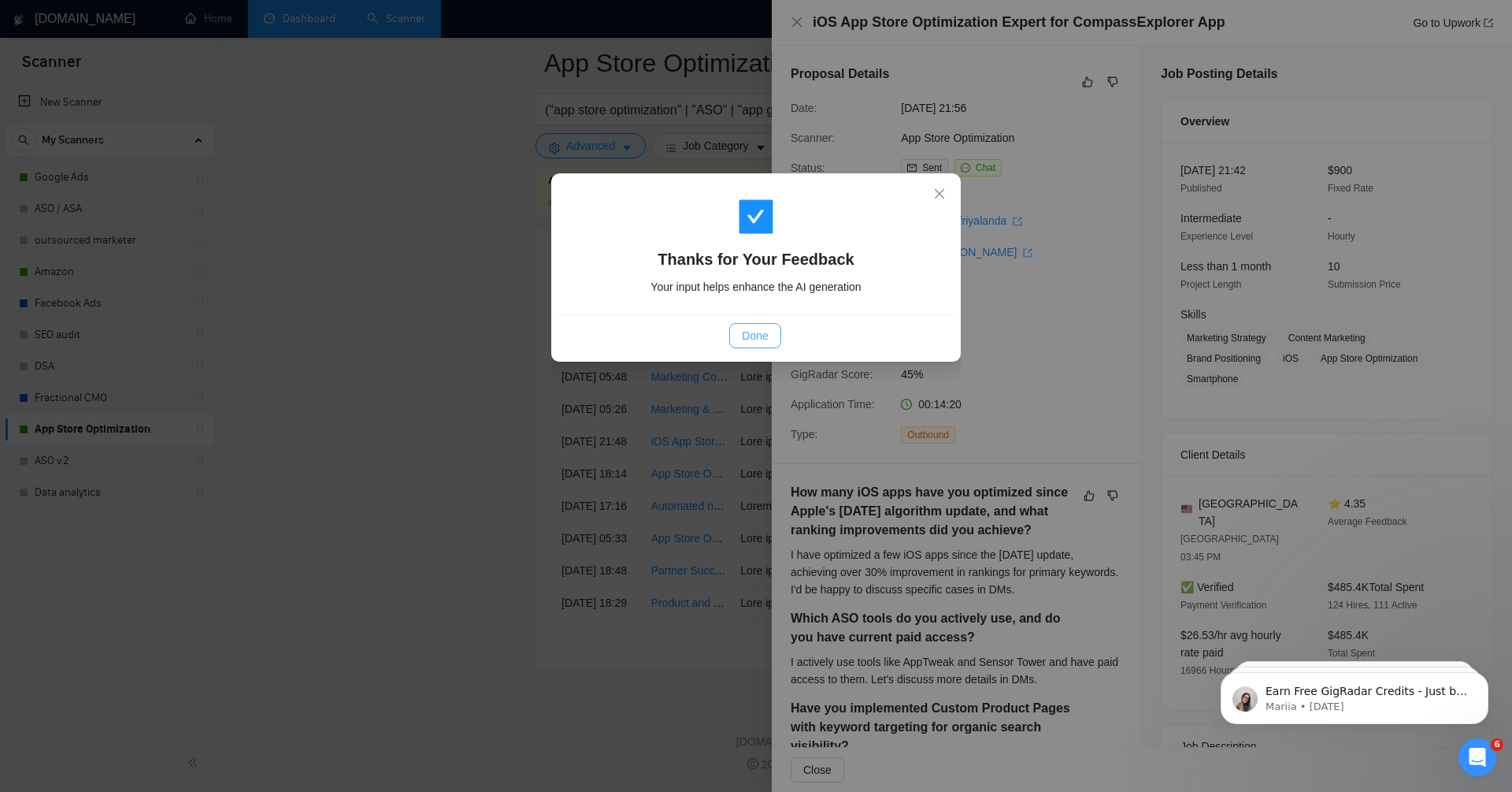
click at [766, 324] on button "Done" at bounding box center [755, 336] width 51 height 26
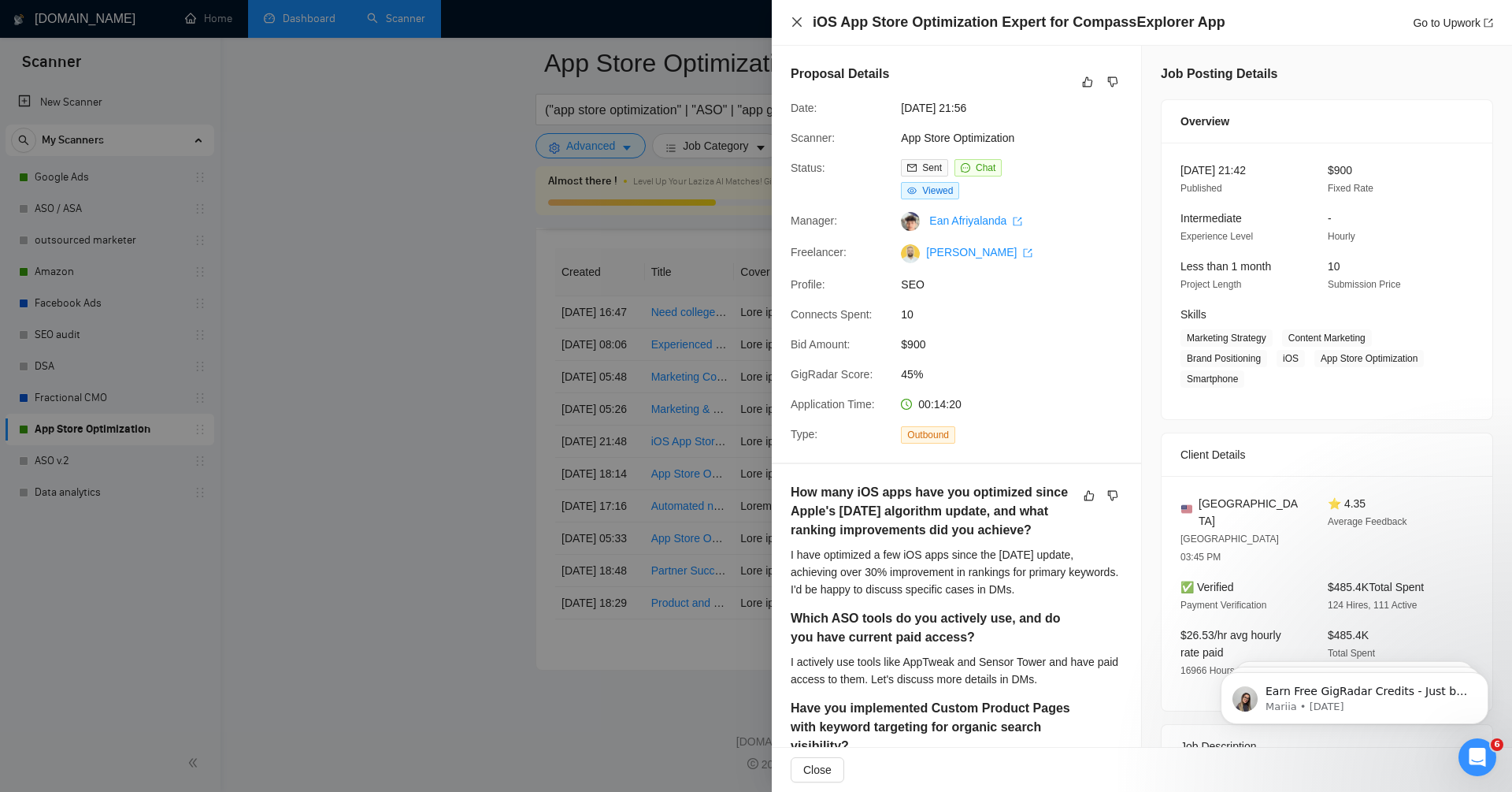
click at [798, 20] on icon "close" at bounding box center [798, 22] width 13 height 13
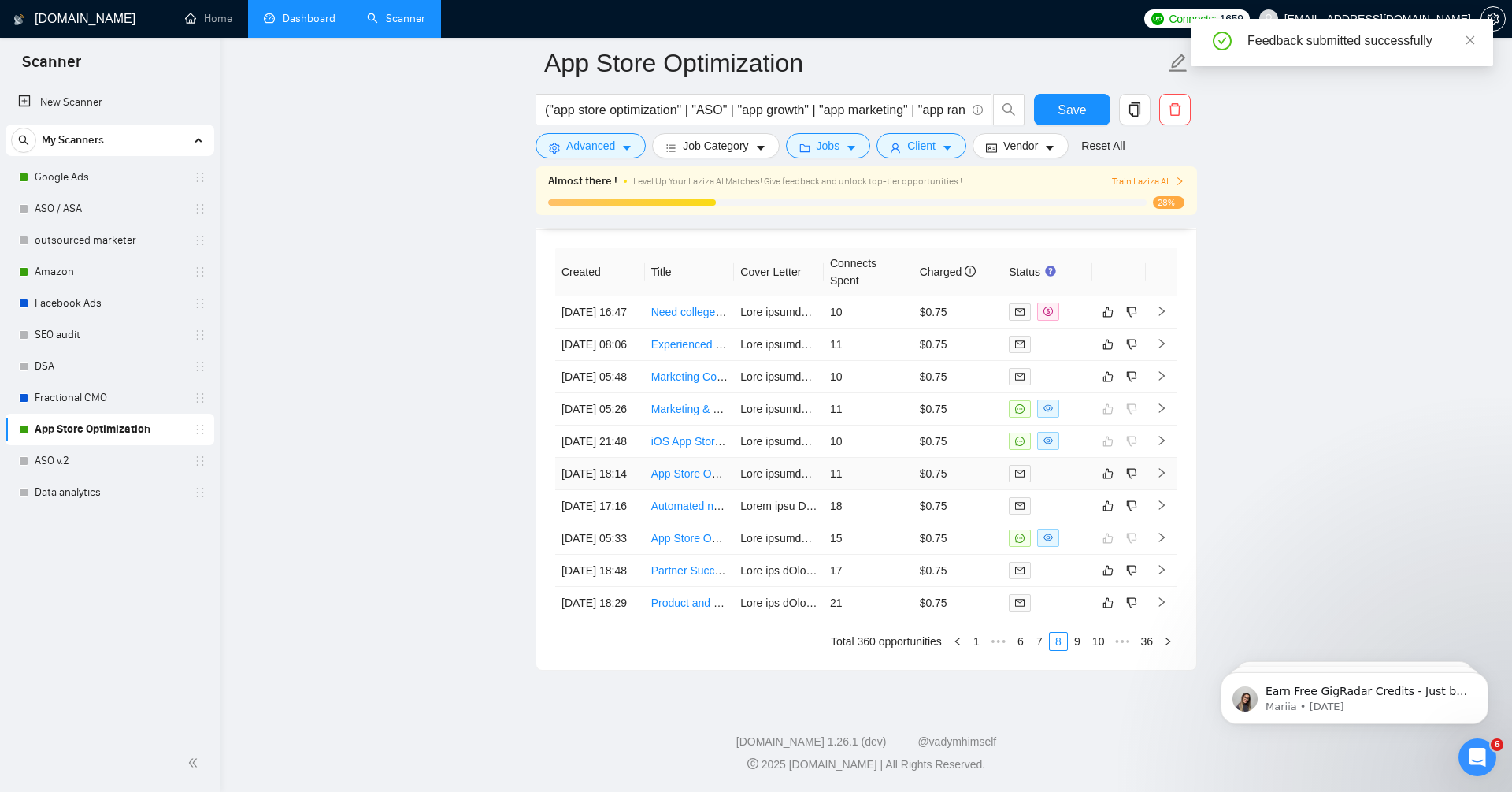
click at [1164, 468] on icon "right" at bounding box center [1162, 473] width 11 height 11
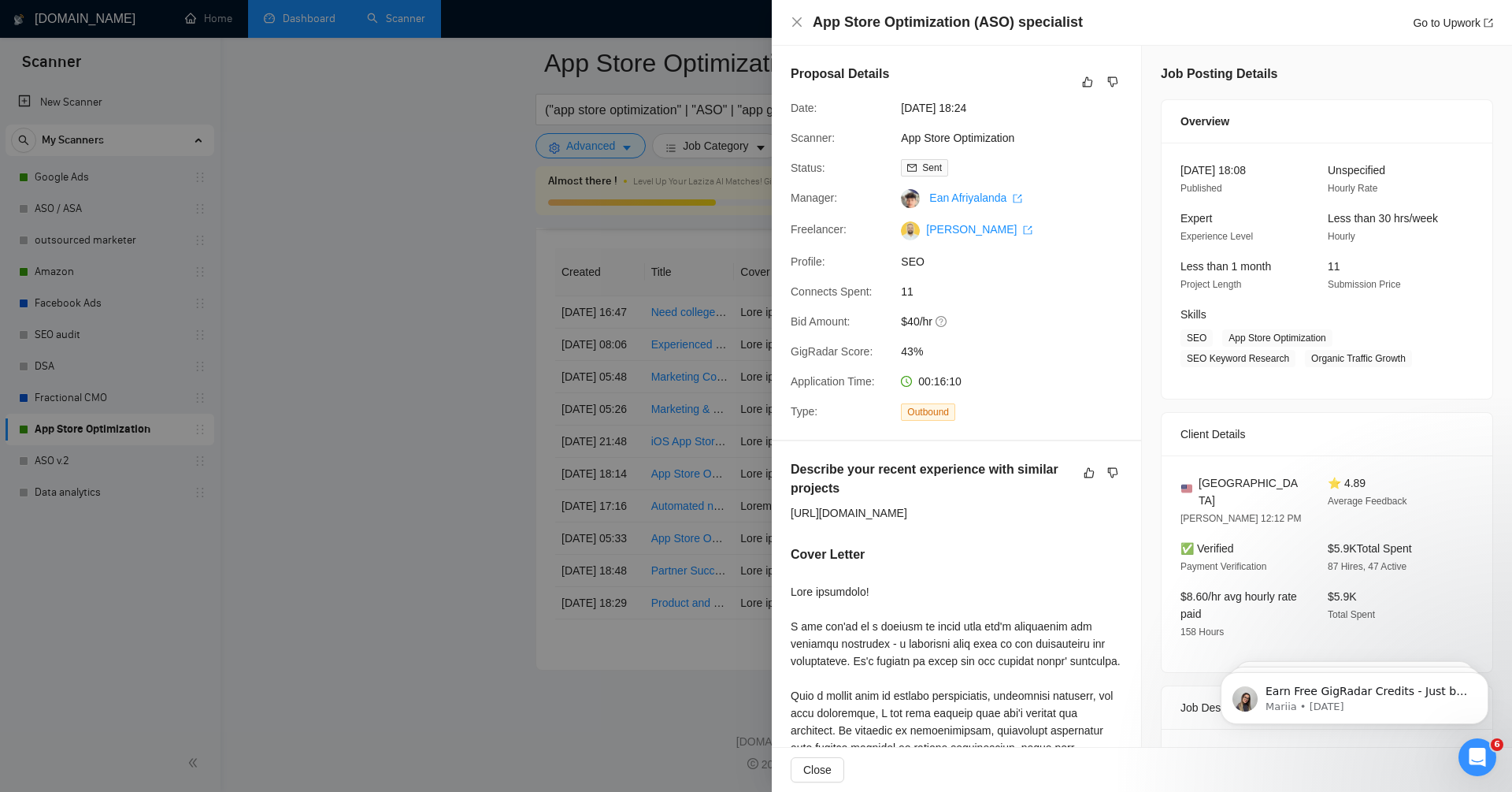
click at [805, 23] on div "App Store Optimization (ASO) specialist Go to Upwork" at bounding box center [1142, 22] width 702 height 20
click at [793, 22] on icon "close" at bounding box center [798, 22] width 13 height 13
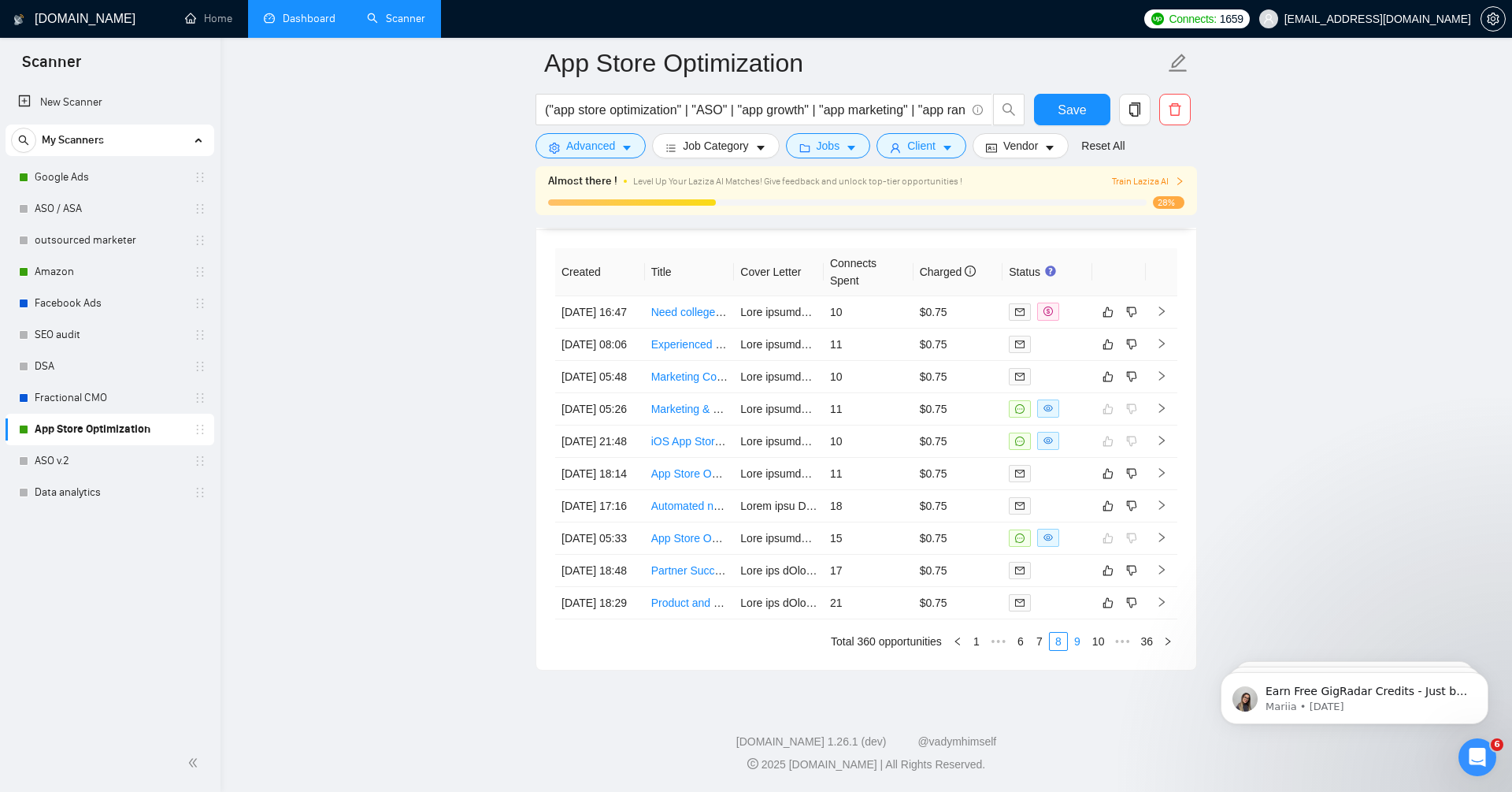
click at [1072, 639] on link "9" at bounding box center [1078, 641] width 18 height 18
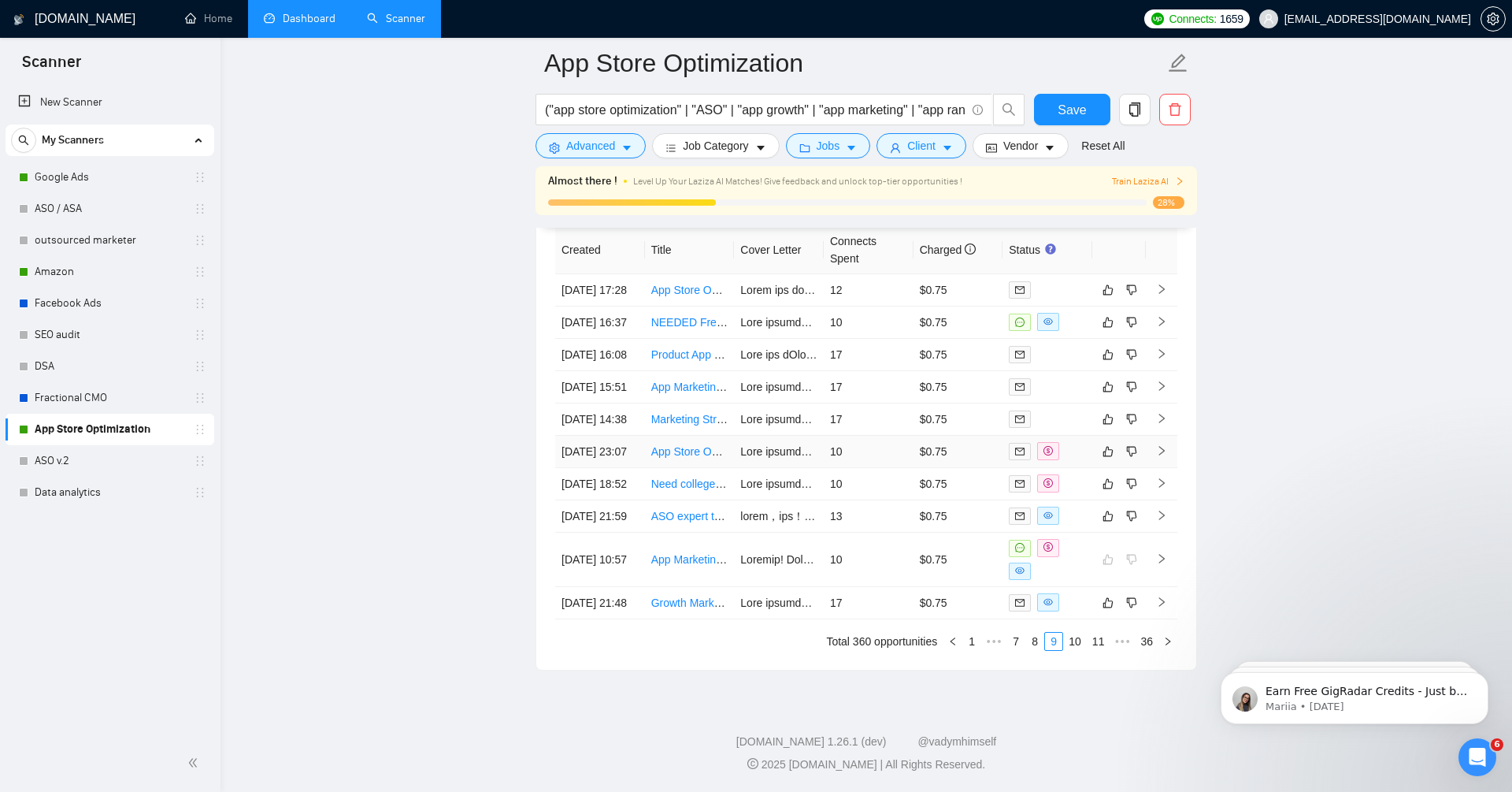
click at [1165, 445] on icon "right" at bounding box center [1162, 451] width 11 height 11
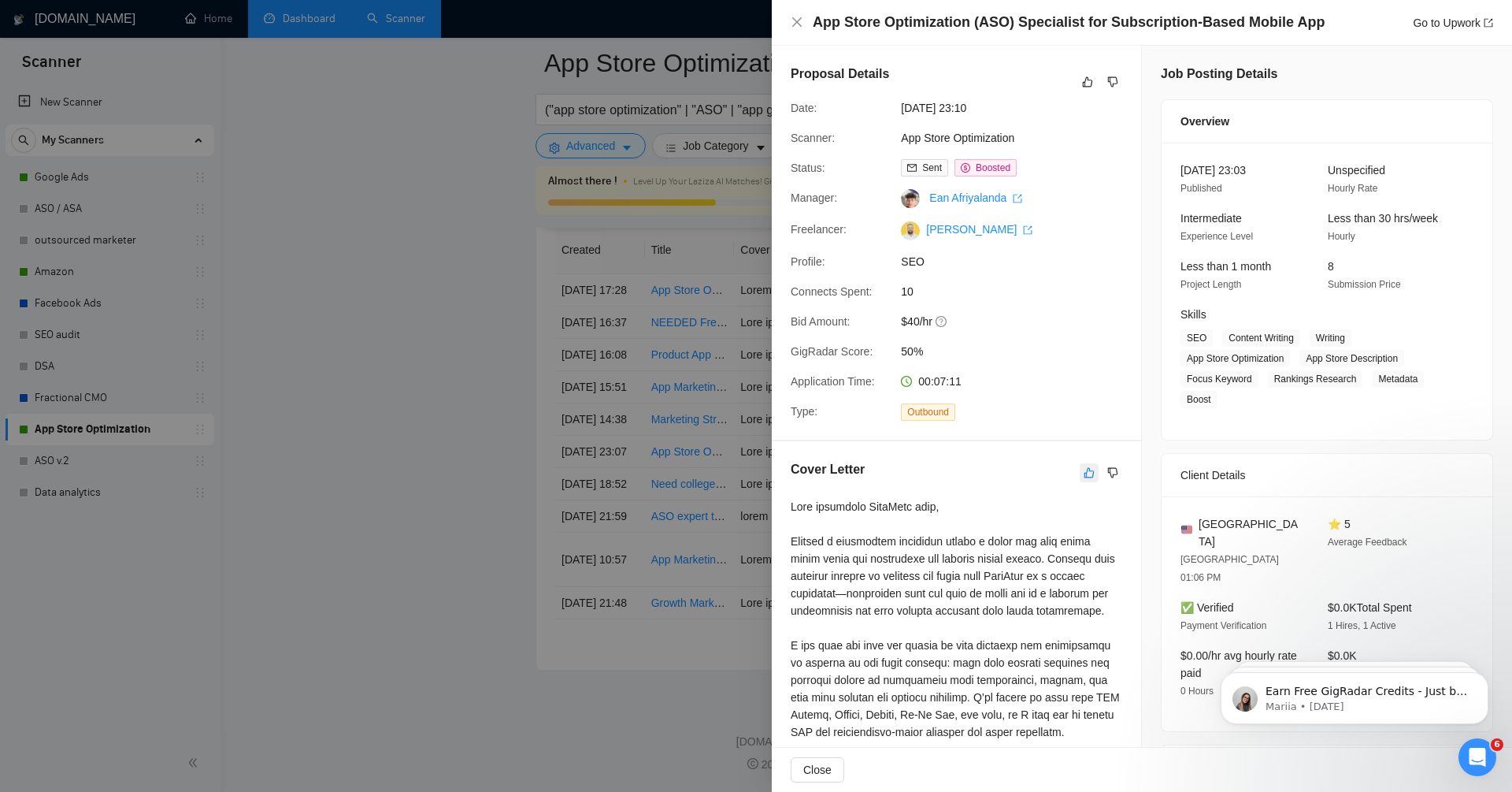
click at [1096, 471] on button "button" at bounding box center [1089, 473] width 19 height 19
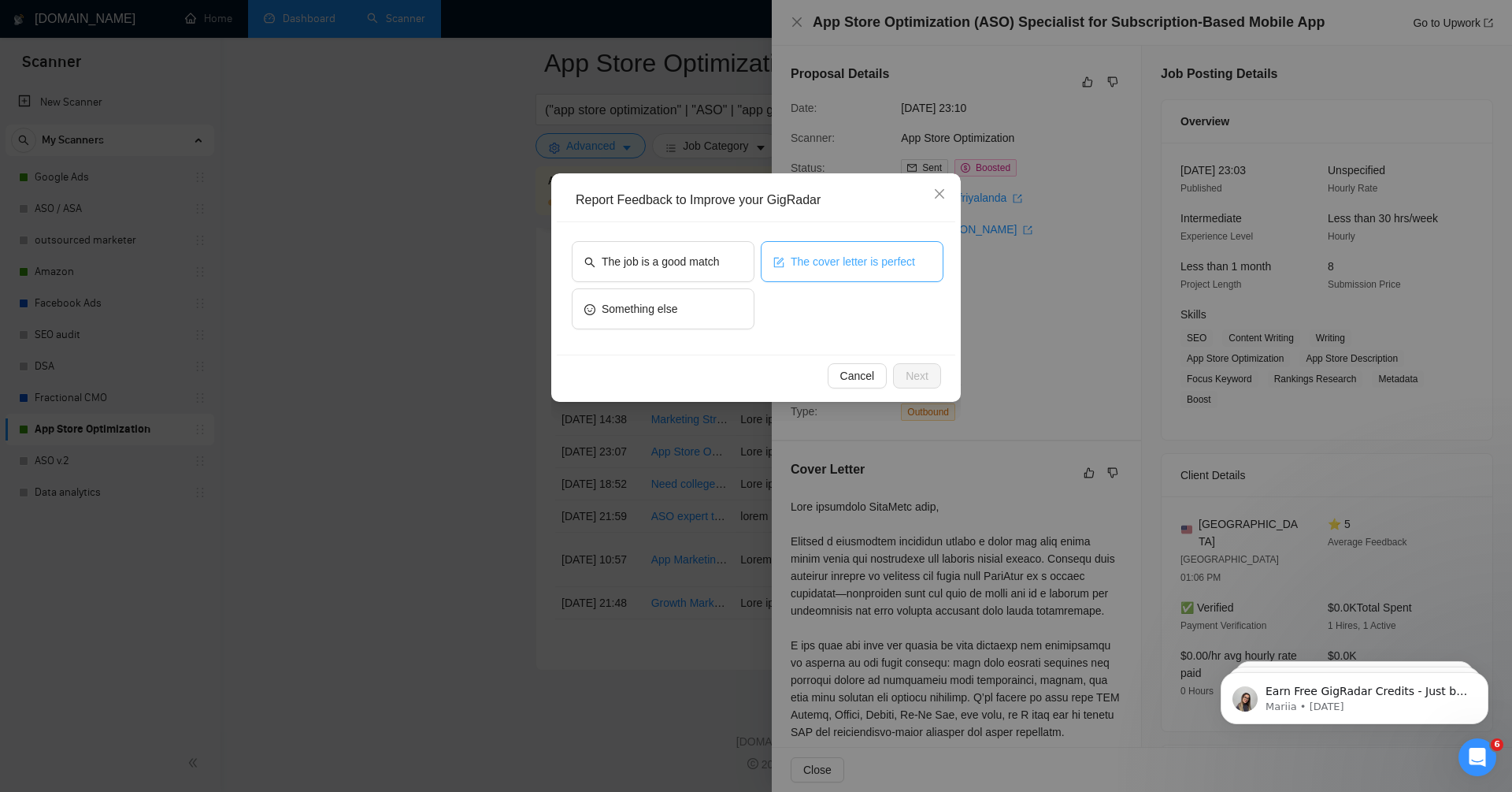
click at [857, 268] on span "The cover letter is perfect" at bounding box center [853, 261] width 125 height 18
click at [681, 253] on span "The job is a good match" at bounding box center [660, 261] width 117 height 18
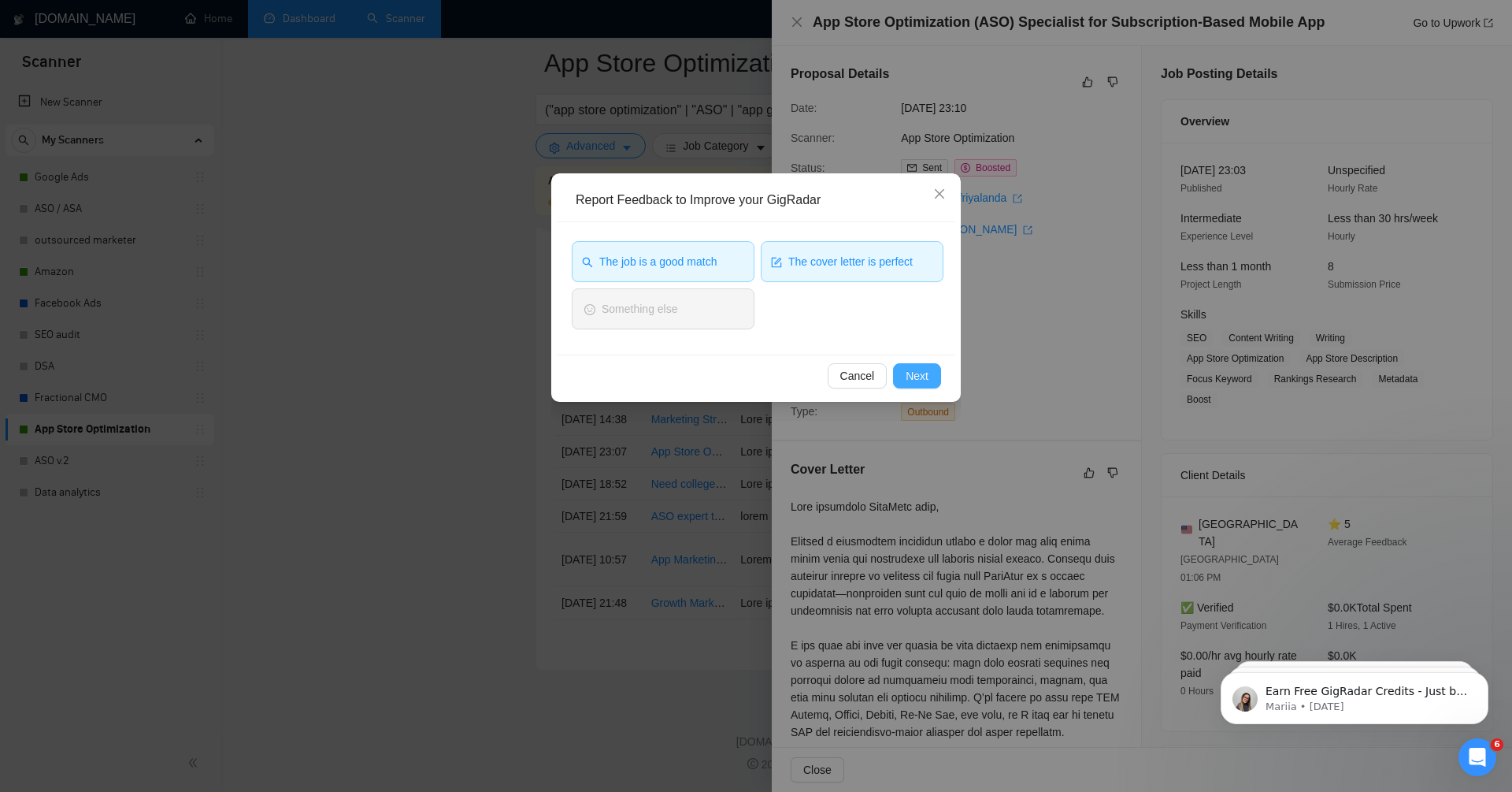
click at [919, 375] on span "Next" at bounding box center [917, 376] width 23 height 18
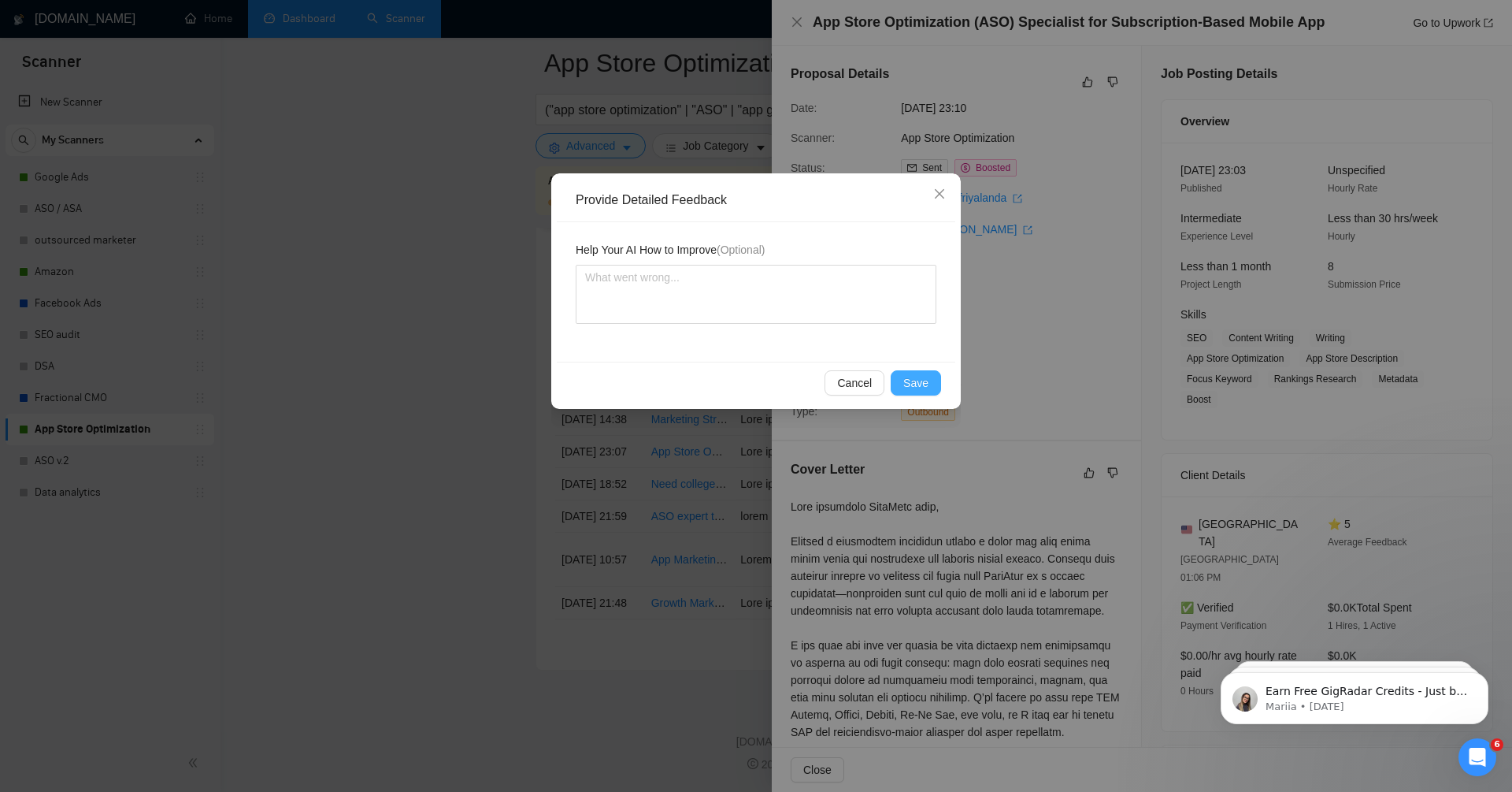
click at [913, 384] on span "Save" at bounding box center [917, 383] width 26 height 18
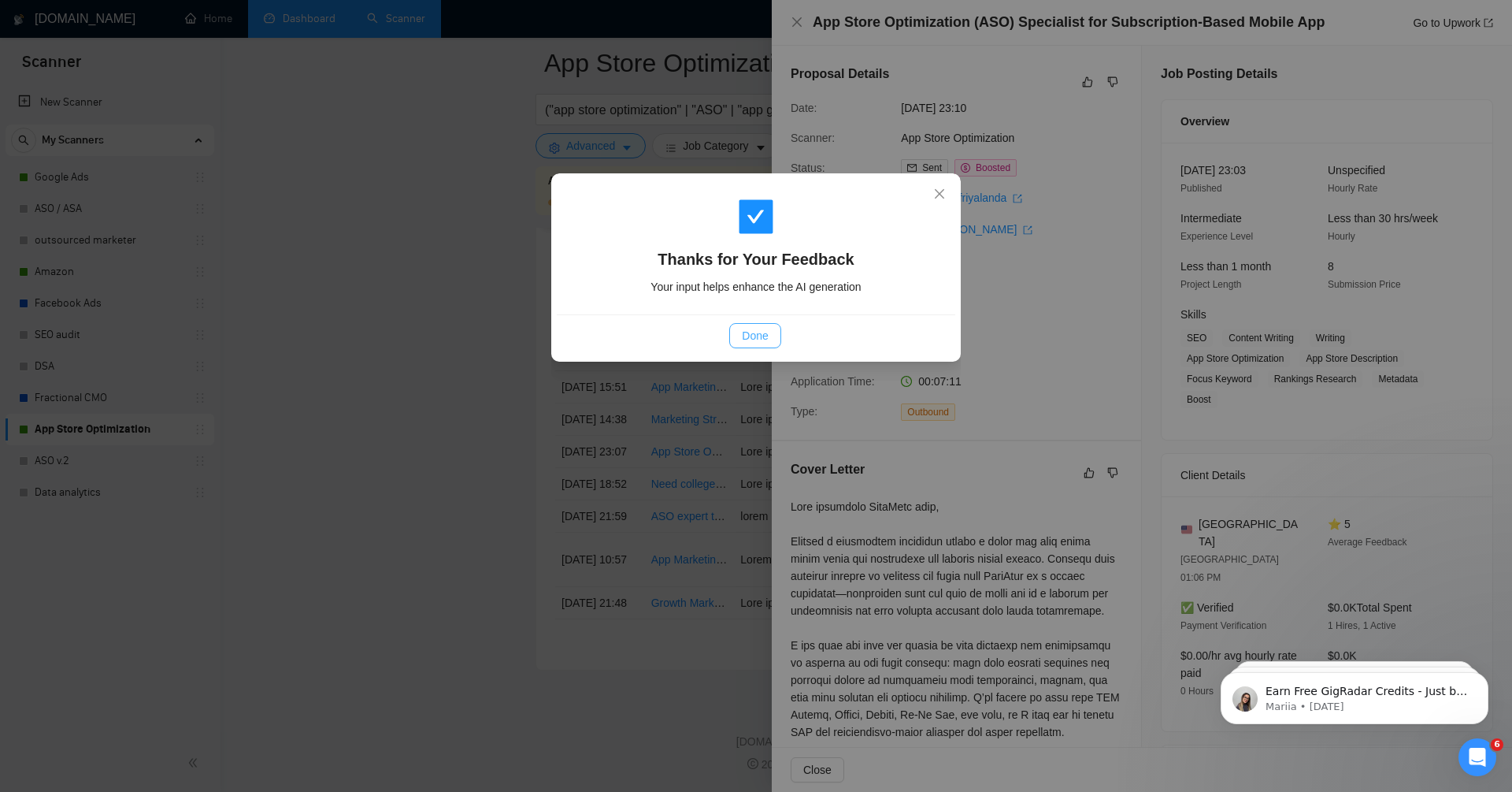
click at [745, 335] on span "Done" at bounding box center [755, 336] width 26 height 18
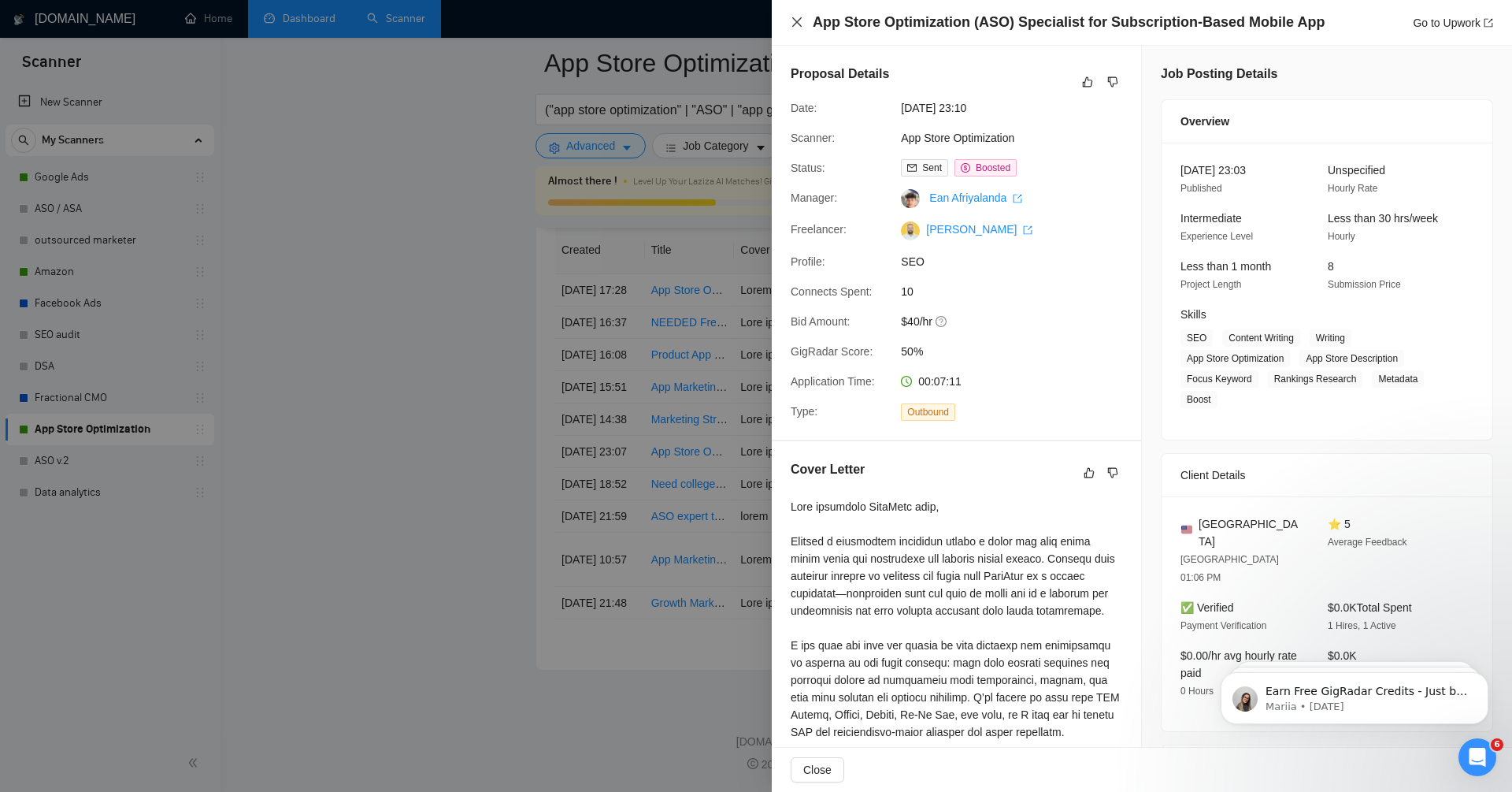
click at [794, 26] on icon "close" at bounding box center [798, 22] width 13 height 13
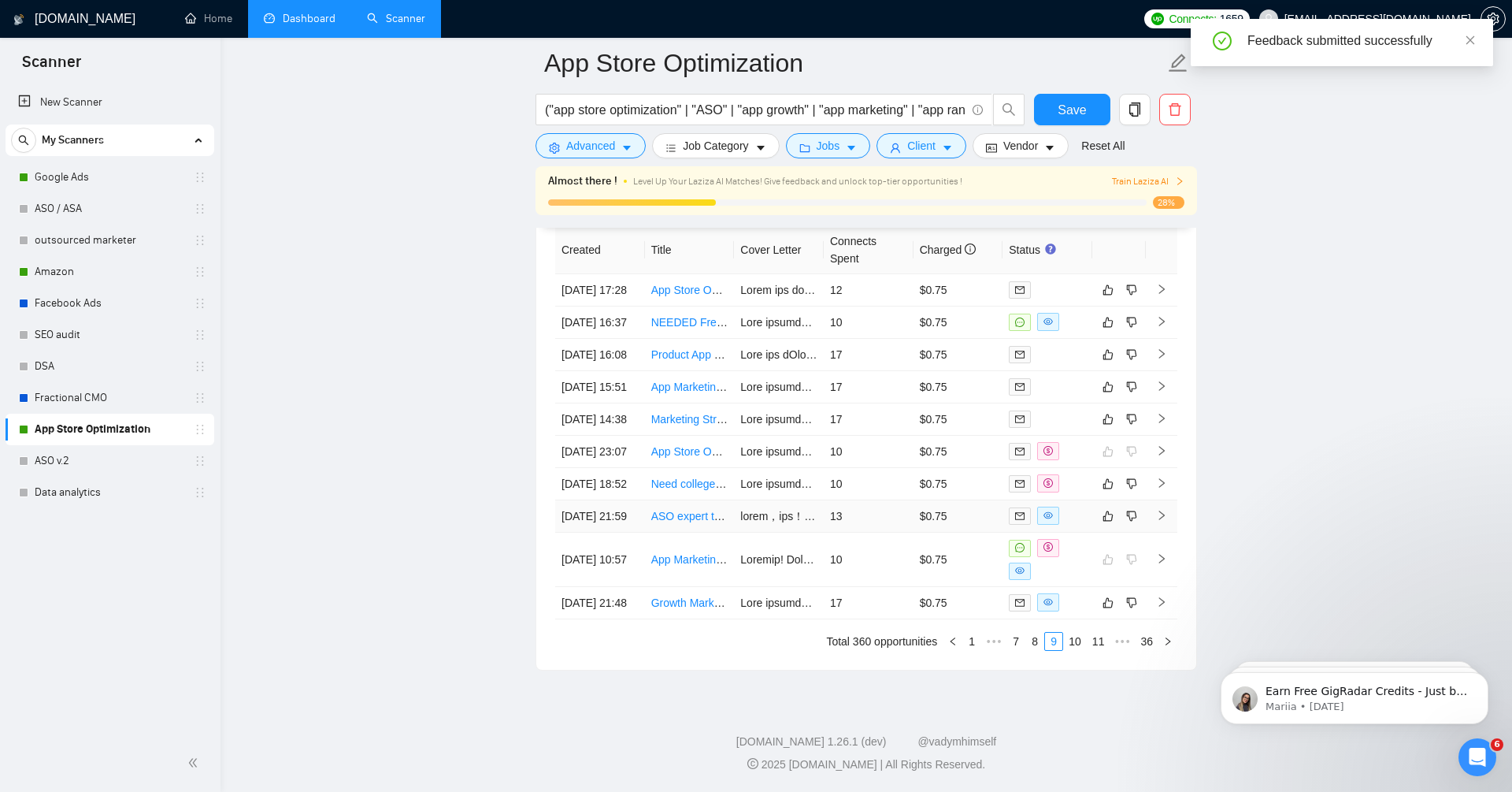
click at [1168, 500] on td at bounding box center [1161, 516] width 31 height 32
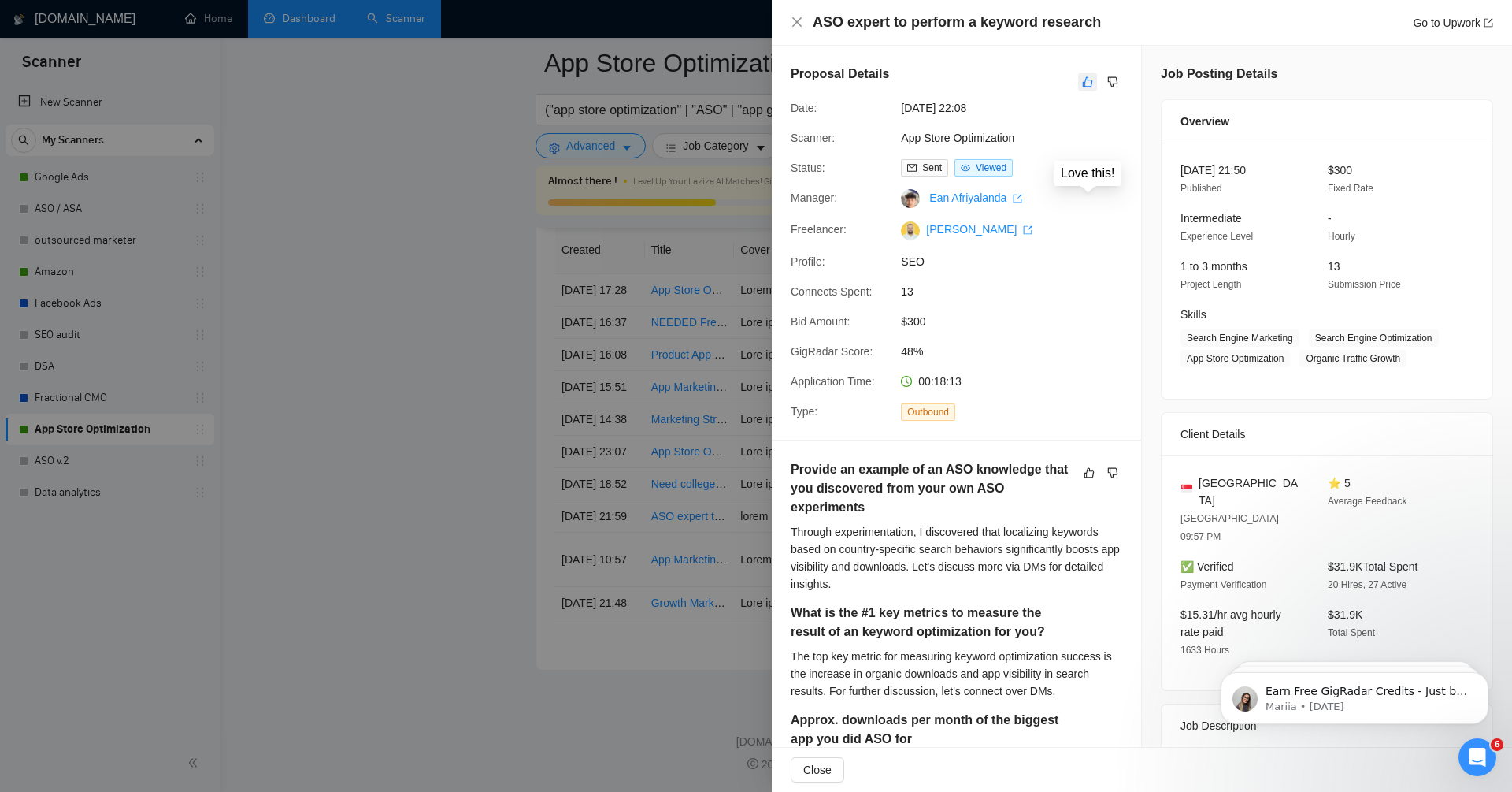
click at [1084, 74] on button "button" at bounding box center [1088, 82] width 19 height 19
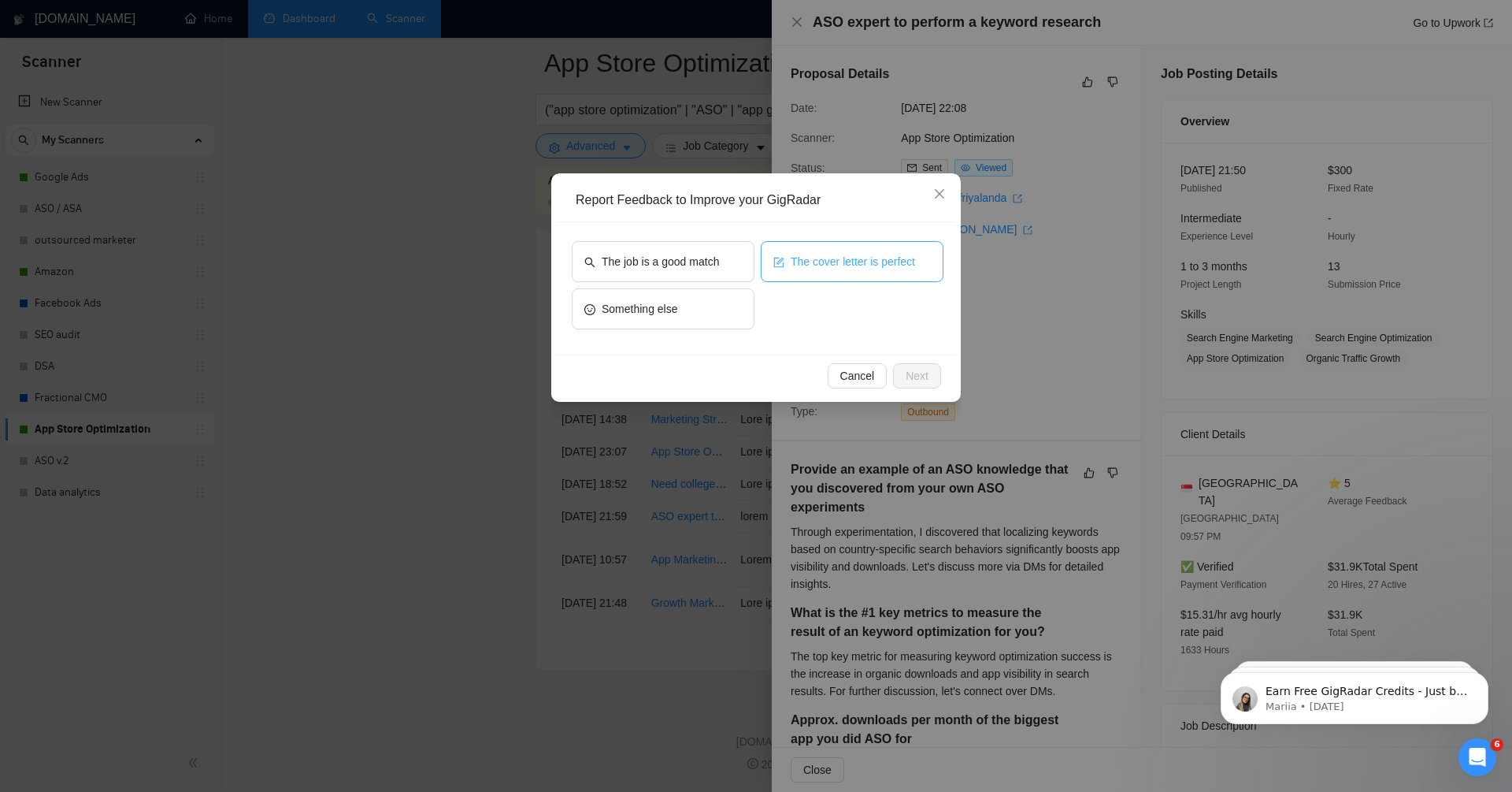
click at [881, 267] on span "The cover letter is perfect" at bounding box center [853, 261] width 125 height 18
click at [693, 257] on span "The job is a good match" at bounding box center [660, 261] width 117 height 18
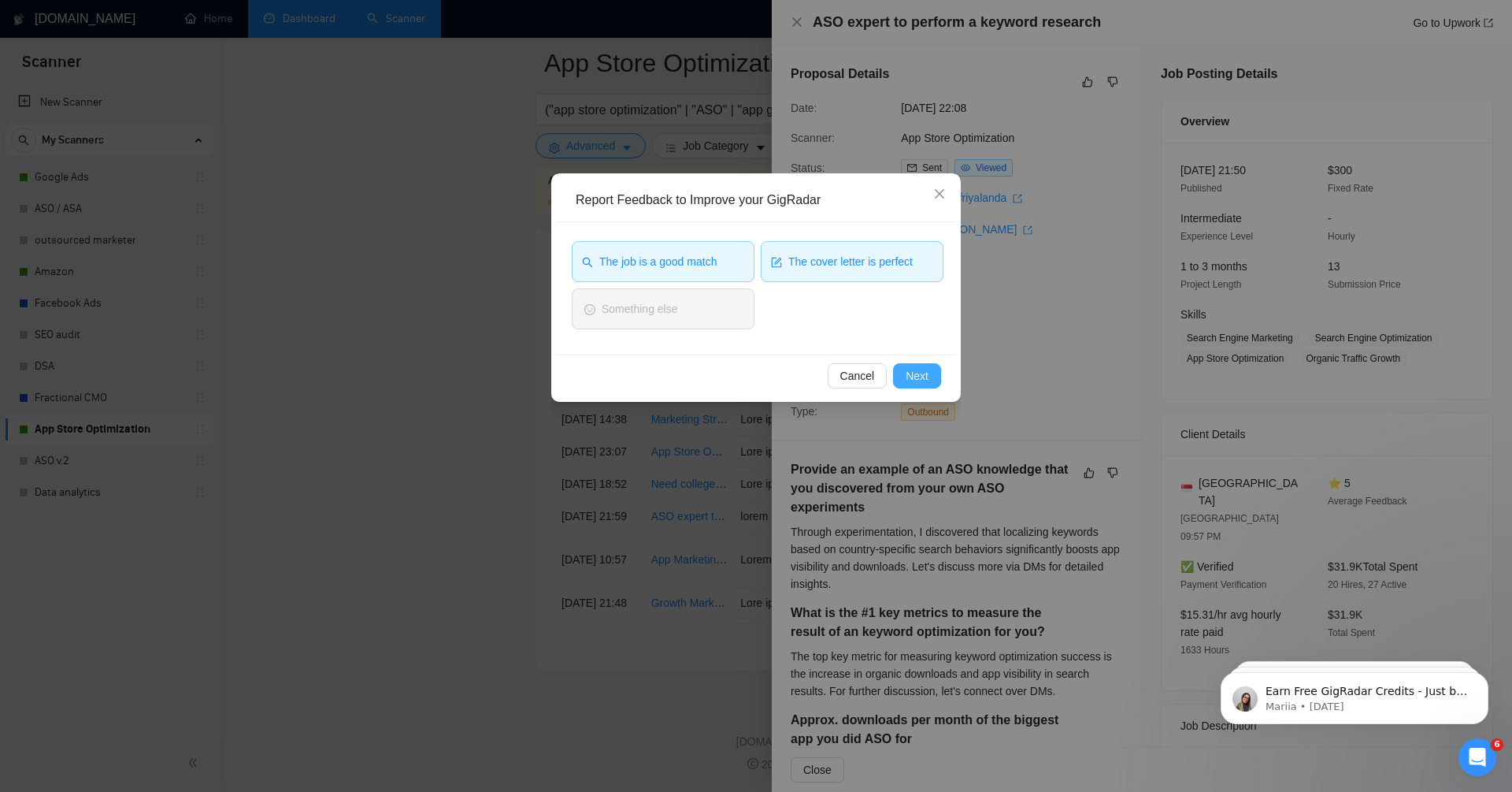
click at [925, 384] on button "Next" at bounding box center [917, 376] width 48 height 26
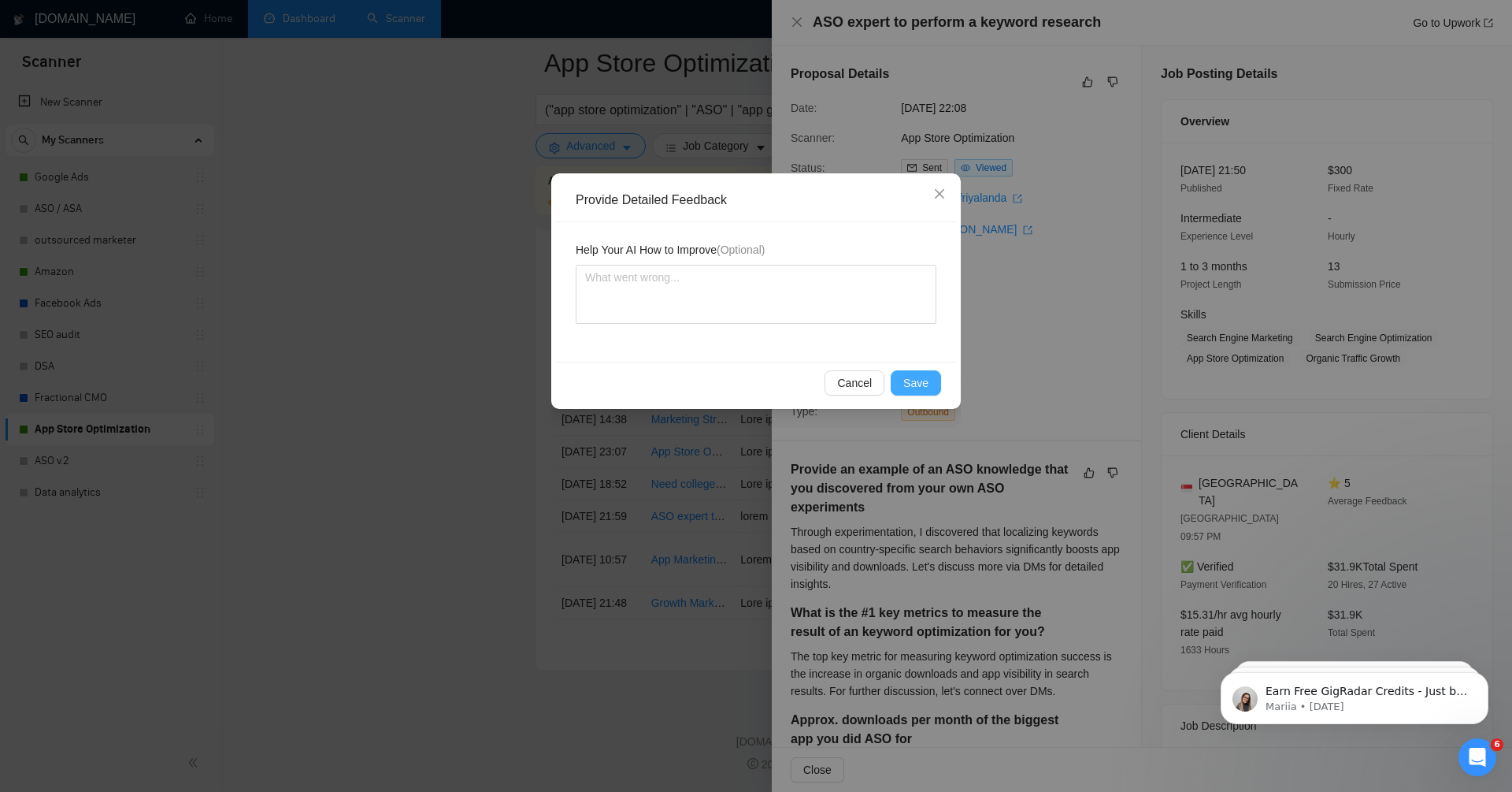
click at [919, 382] on span "Save" at bounding box center [917, 383] width 26 height 18
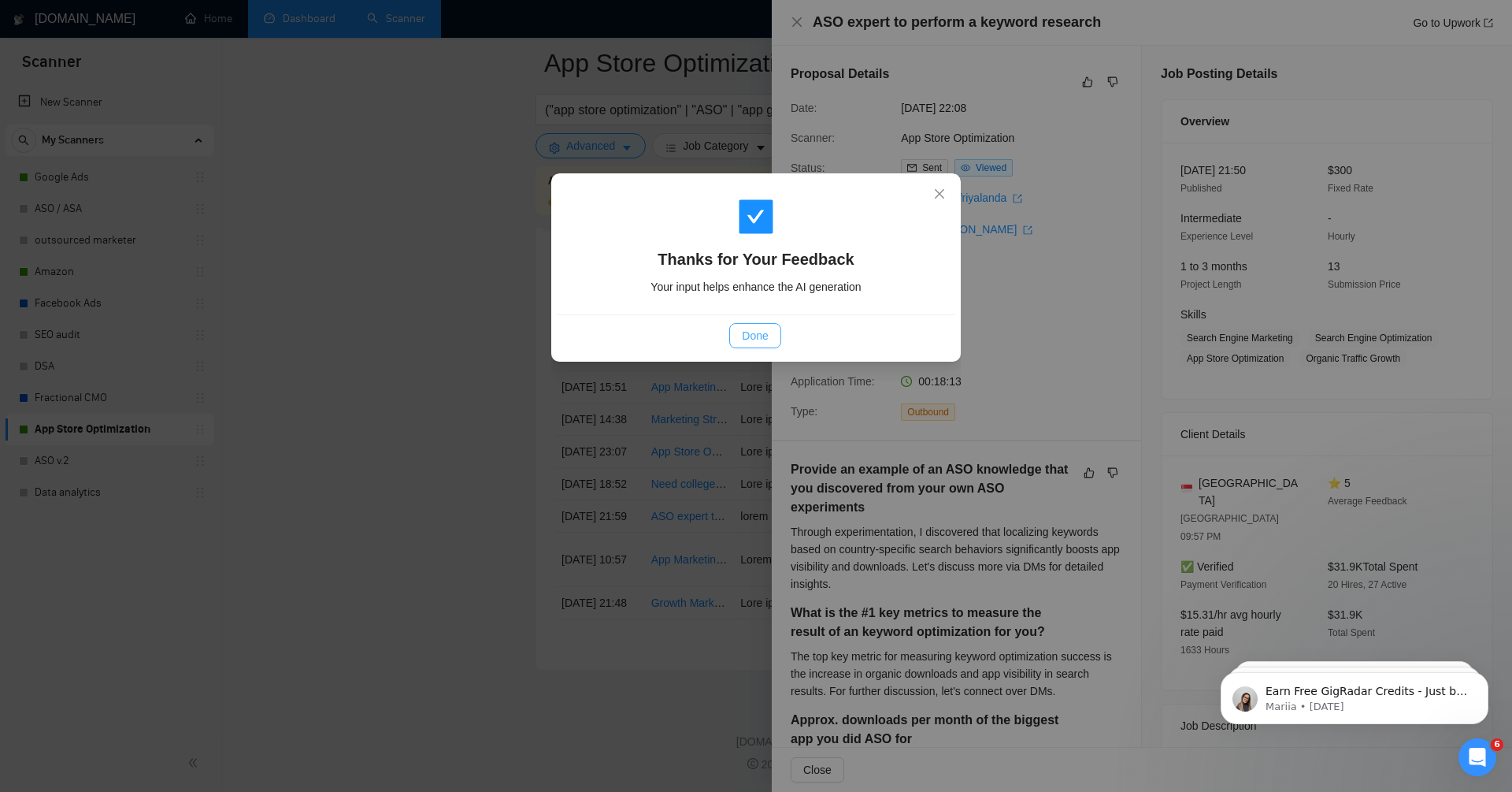
click at [764, 336] on span "Done" at bounding box center [755, 336] width 26 height 18
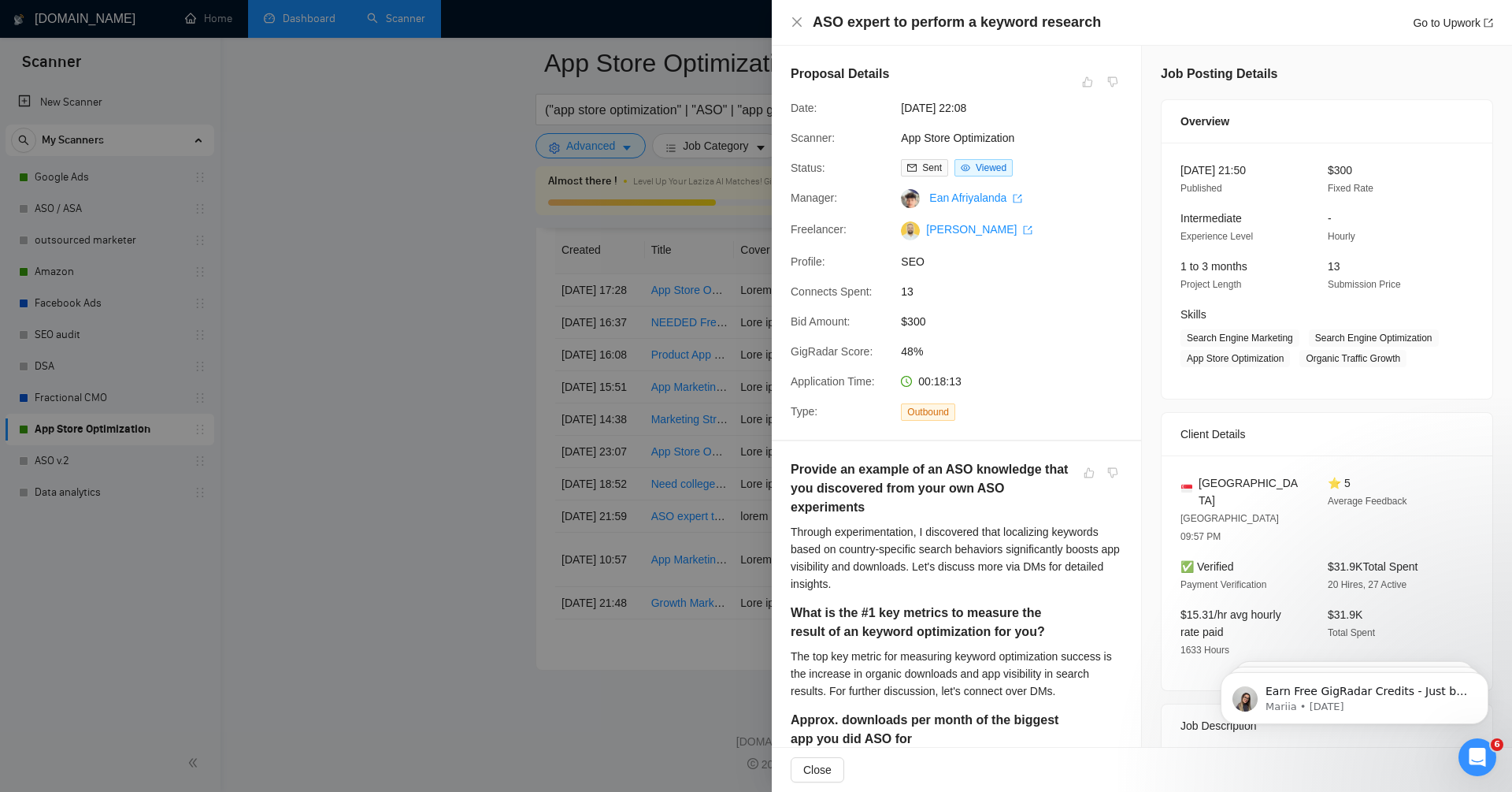
click at [432, 186] on div at bounding box center [756, 396] width 1512 height 792
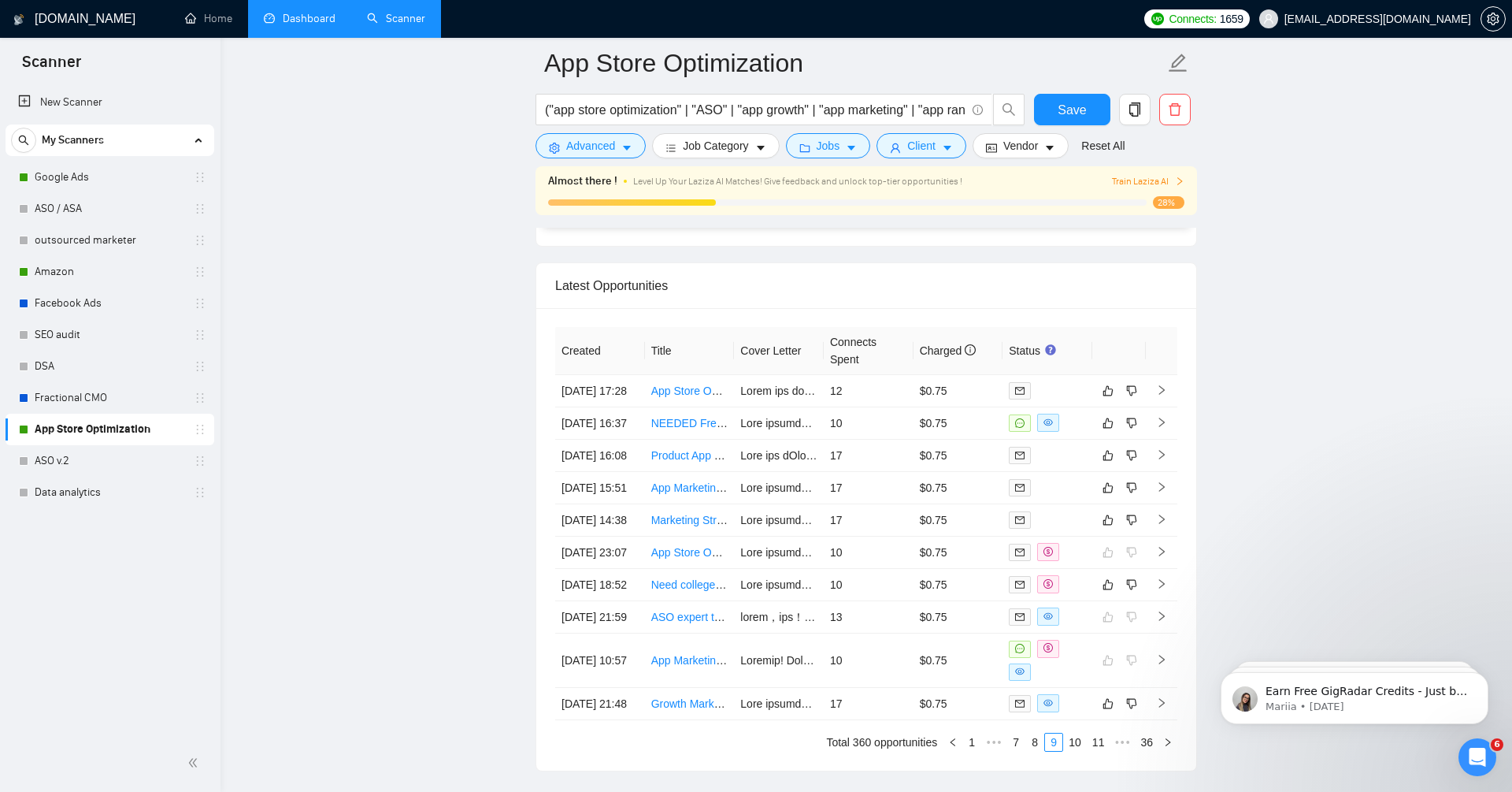
scroll to position [3767, 0]
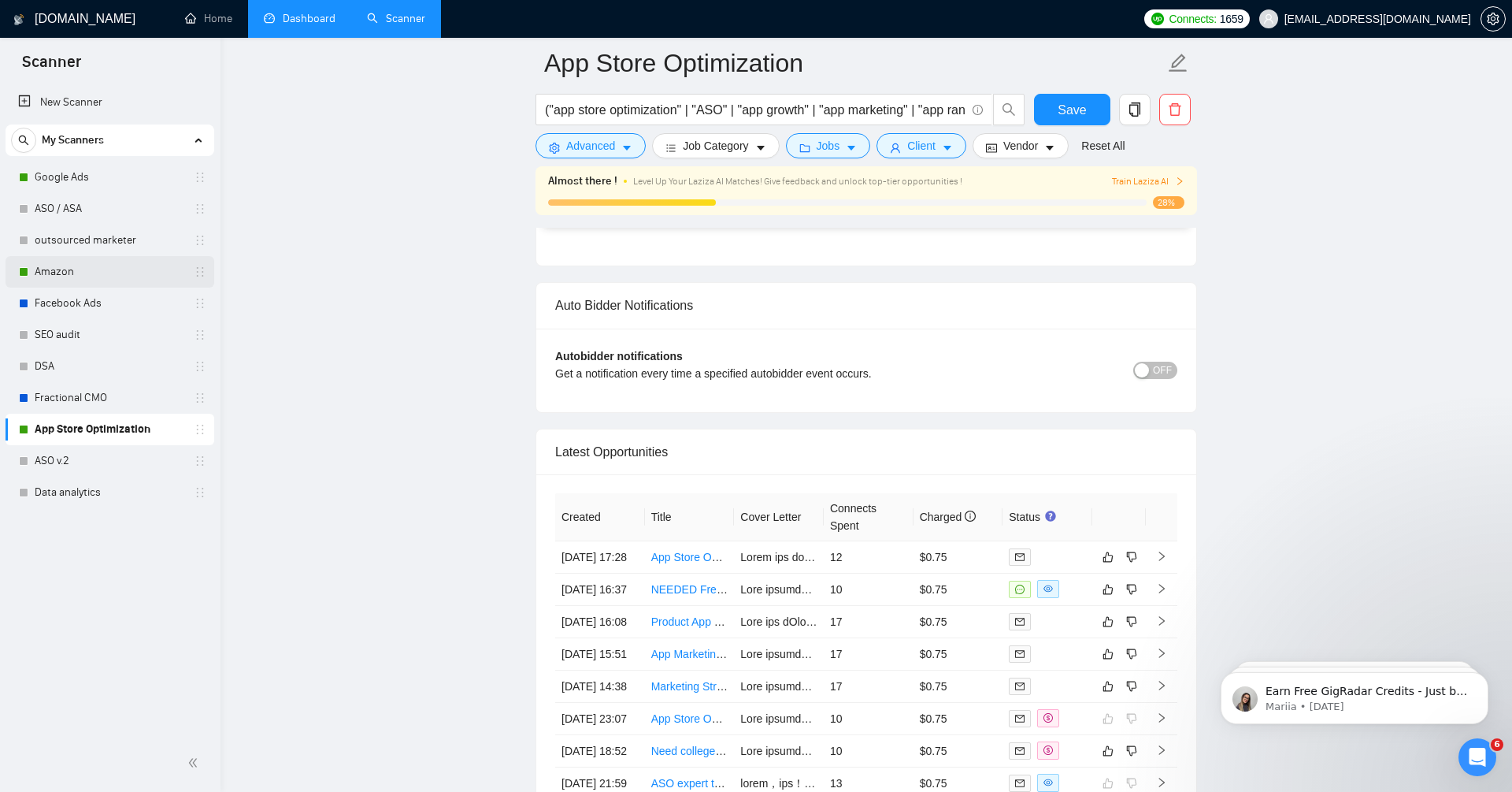
click at [66, 270] on link "Amazon" at bounding box center [109, 271] width 149 height 31
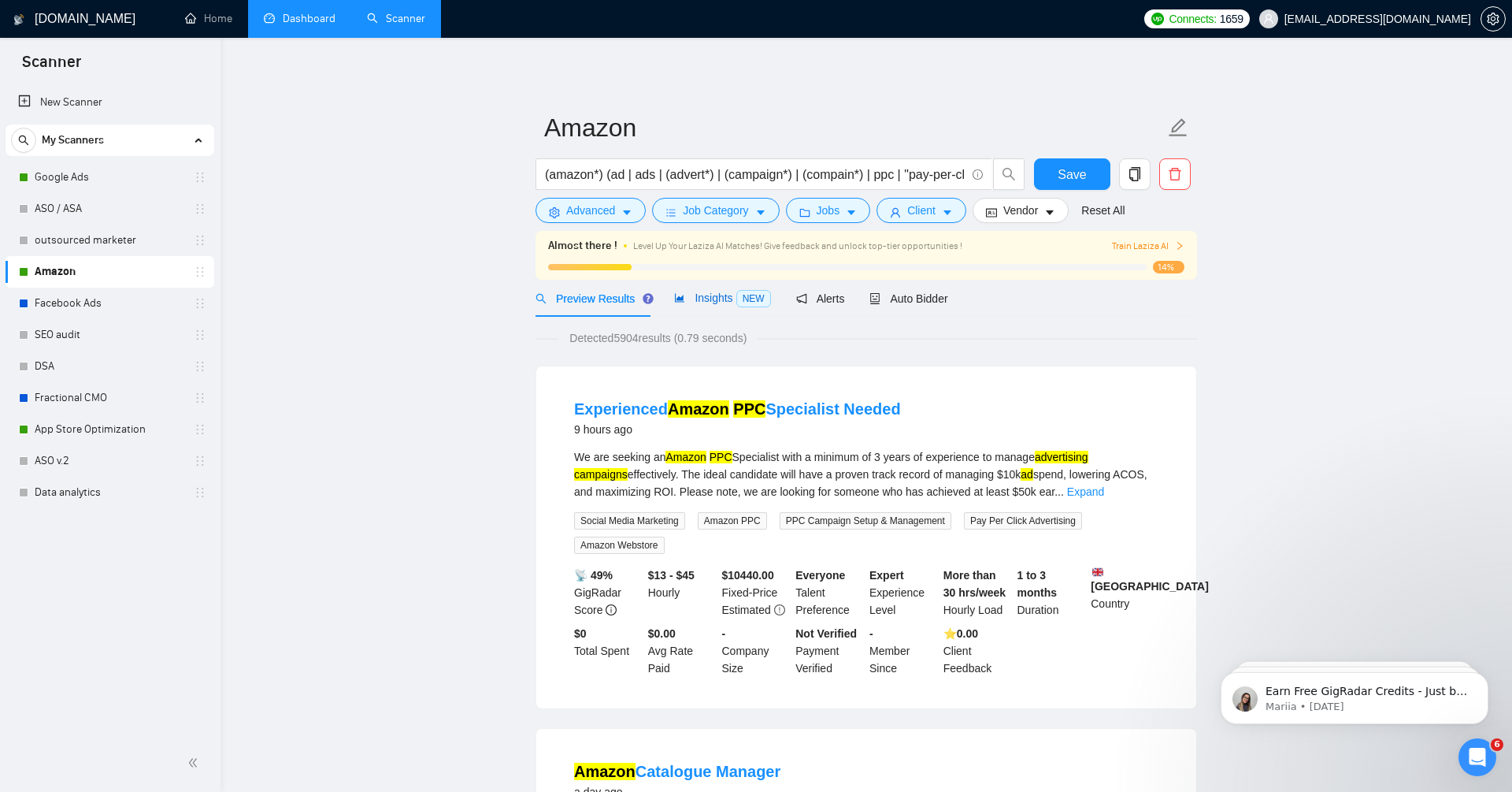
click at [710, 290] on div "Insights NEW" at bounding box center [722, 298] width 96 height 18
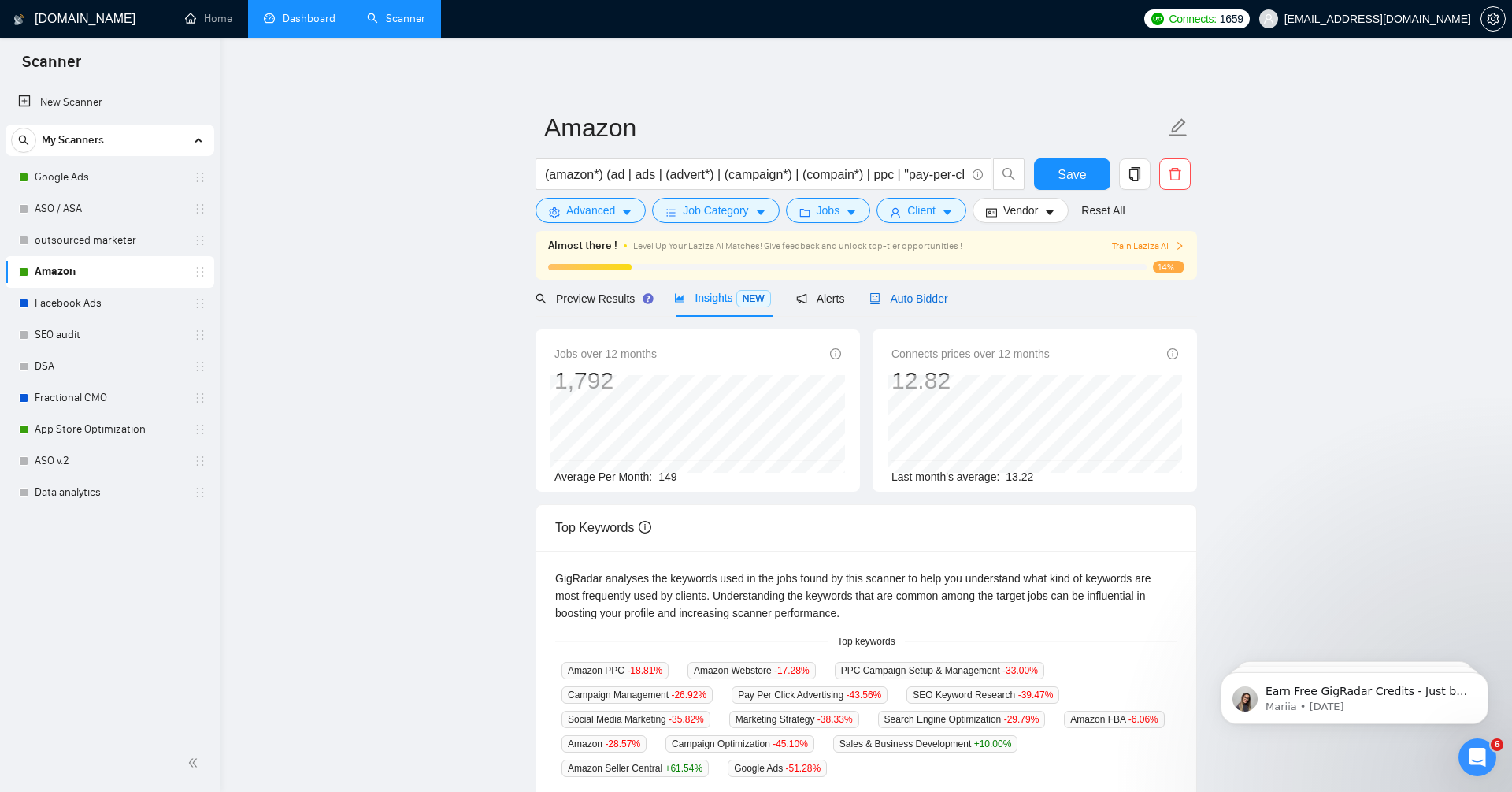
click at [924, 302] on span "Auto Bidder" at bounding box center [909, 299] width 78 height 13
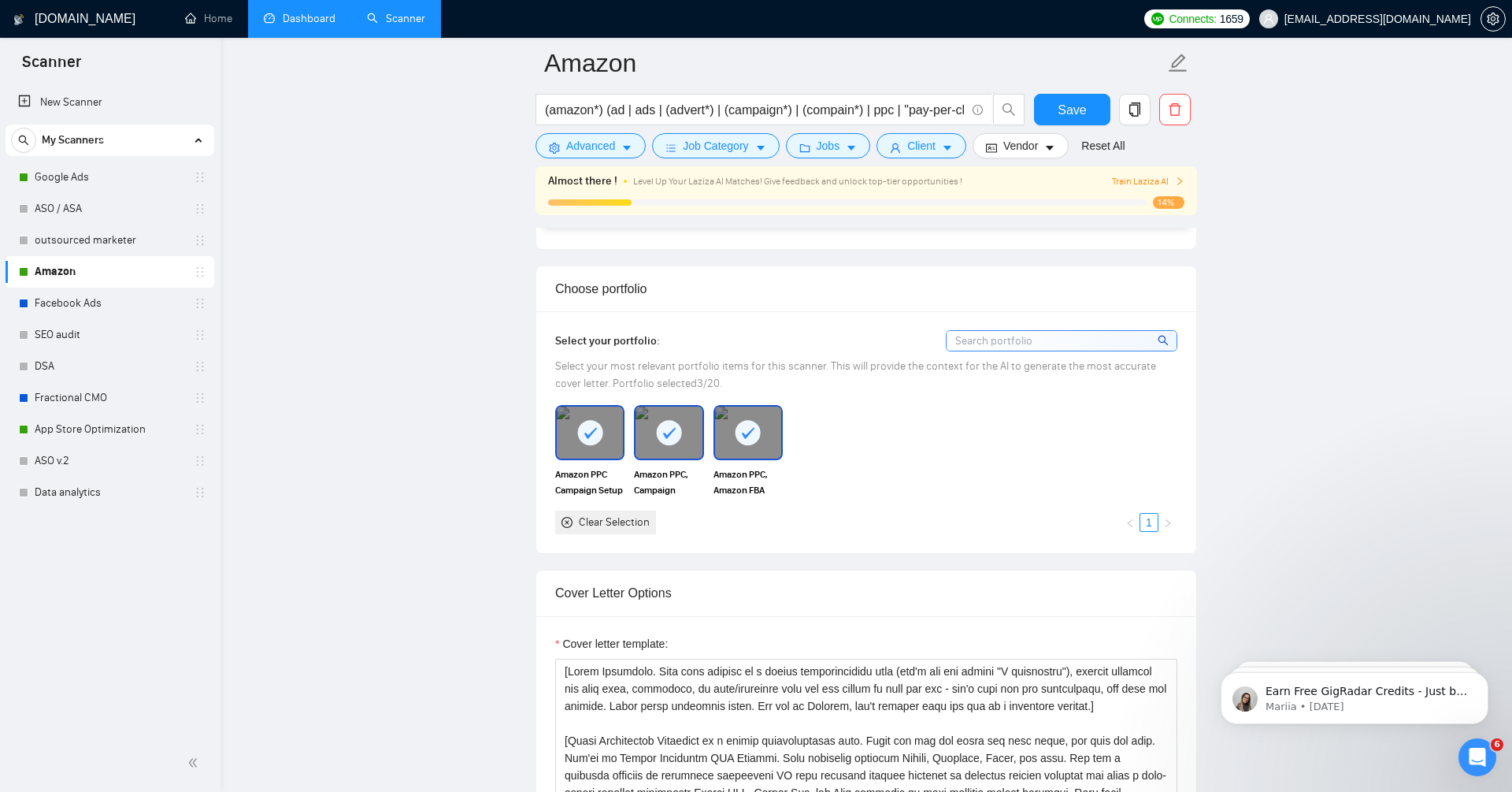
scroll to position [1601, 0]
